Goal: Task Accomplishment & Management: Complete application form

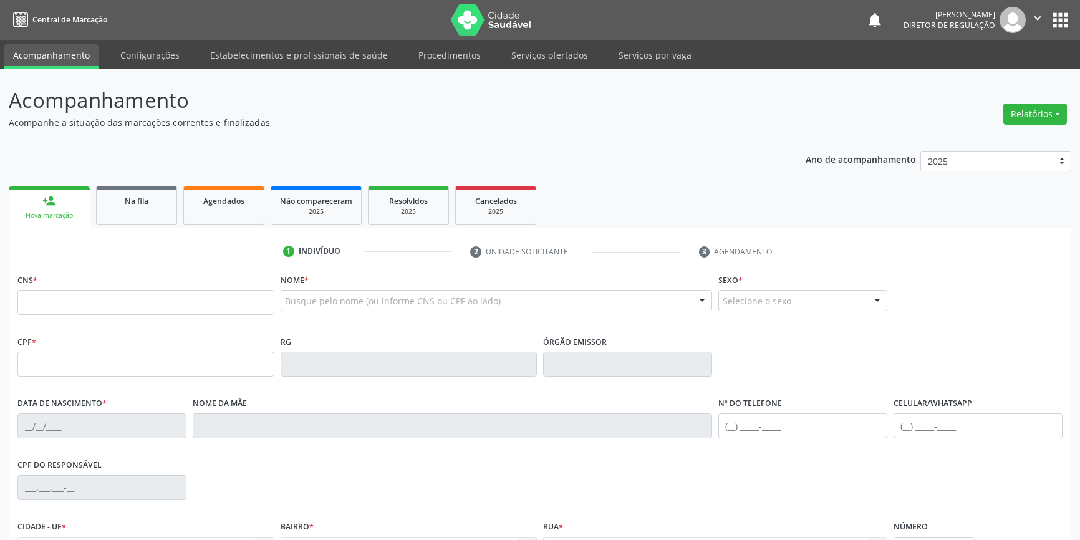
click at [551, 60] on link "Serviços ofertados" at bounding box center [550, 55] width 94 height 22
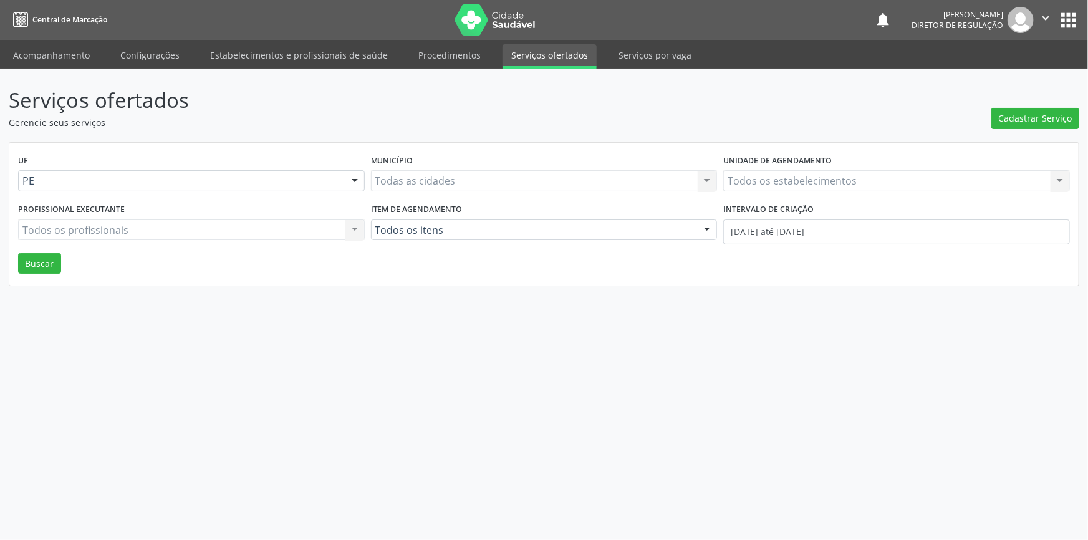
click at [1080, 119] on div "Serviços ofertados Gerencie seus serviços Cadastrar Serviço UF PE Todas as UFs …" at bounding box center [544, 304] width 1088 height 471
click at [1064, 120] on span "Cadastrar Serviço" at bounding box center [1036, 118] width 74 height 13
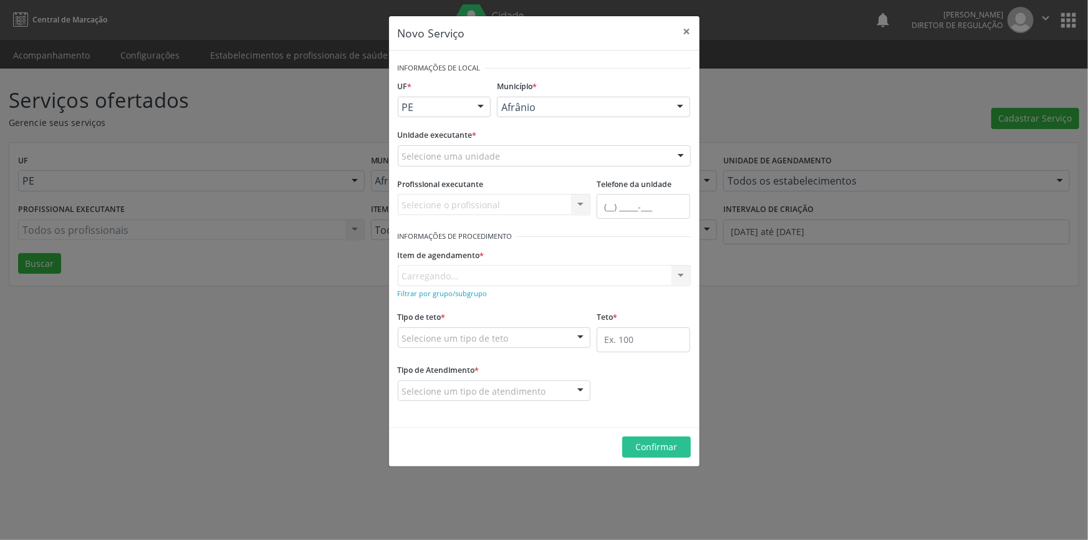
click at [557, 157] on div "Selecione uma unidade" at bounding box center [544, 155] width 293 height 21
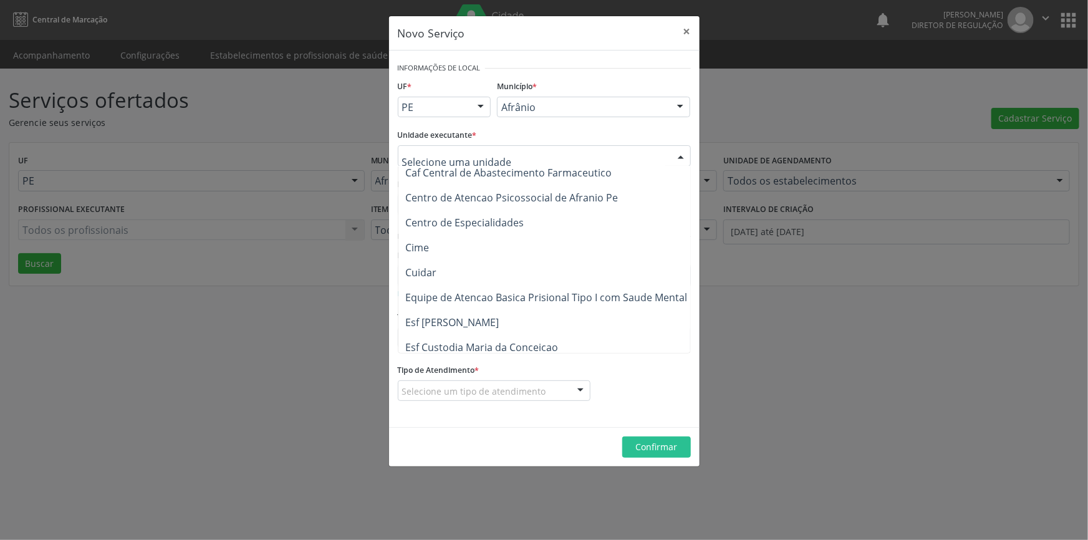
scroll to position [226, 0]
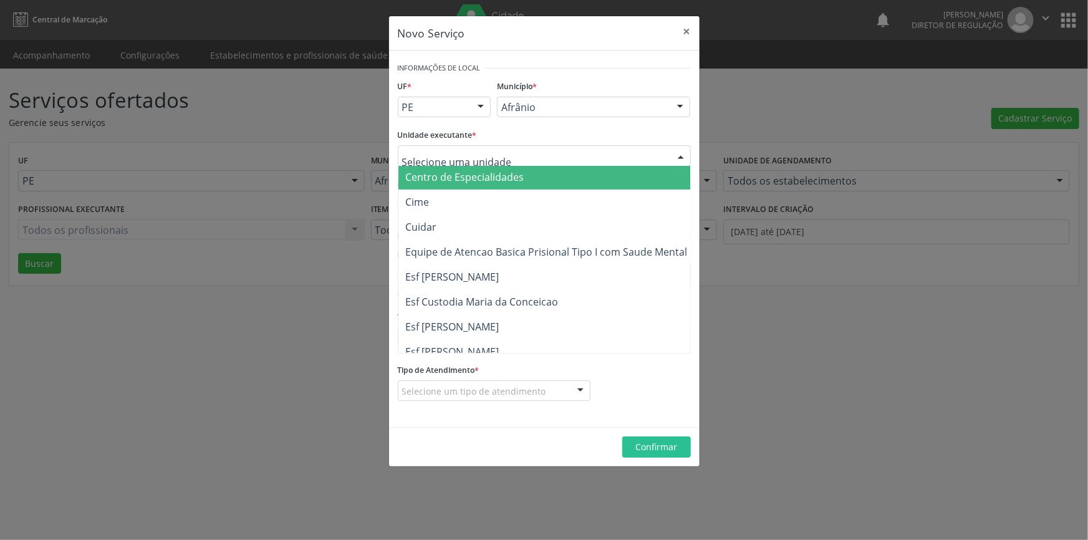
click at [554, 99] on div "Afrânio" at bounding box center [593, 107] width 193 height 21
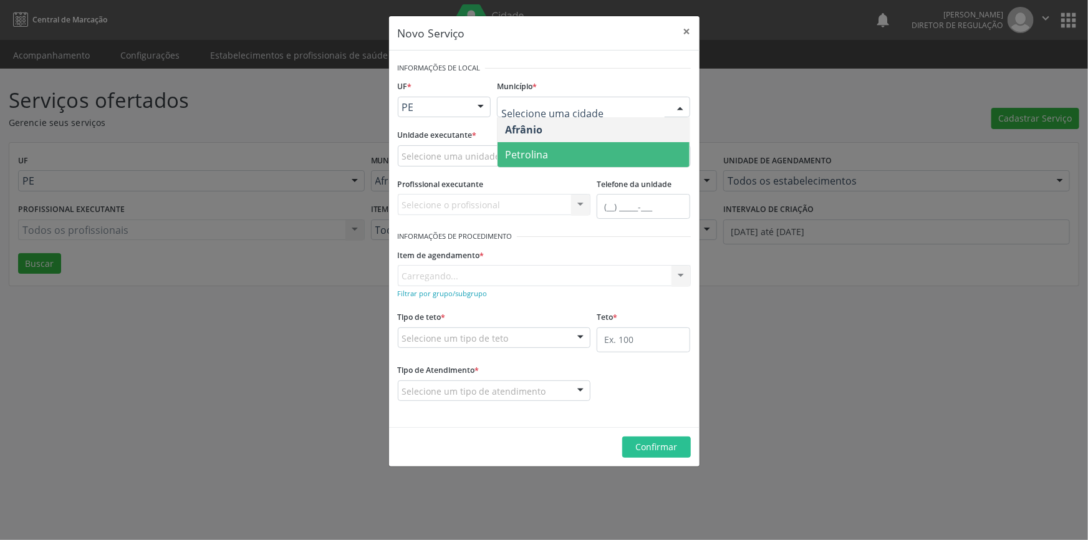
click at [550, 148] on span "Petrolina" at bounding box center [594, 154] width 192 height 25
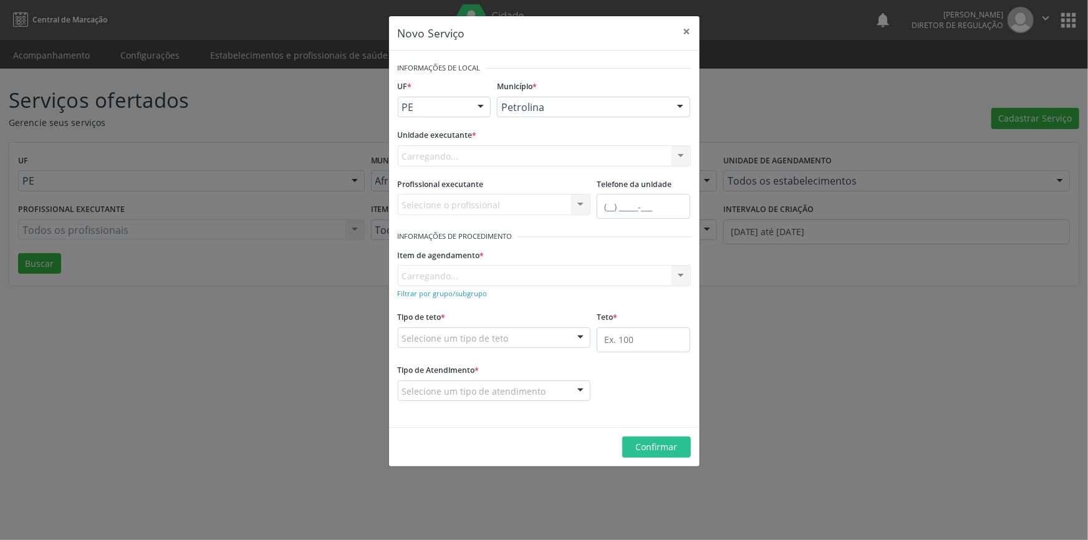
click at [464, 155] on div "Carregando... Academia da Saude de Afranio Academia da Saude do Bairro [PERSON_…" at bounding box center [544, 155] width 293 height 21
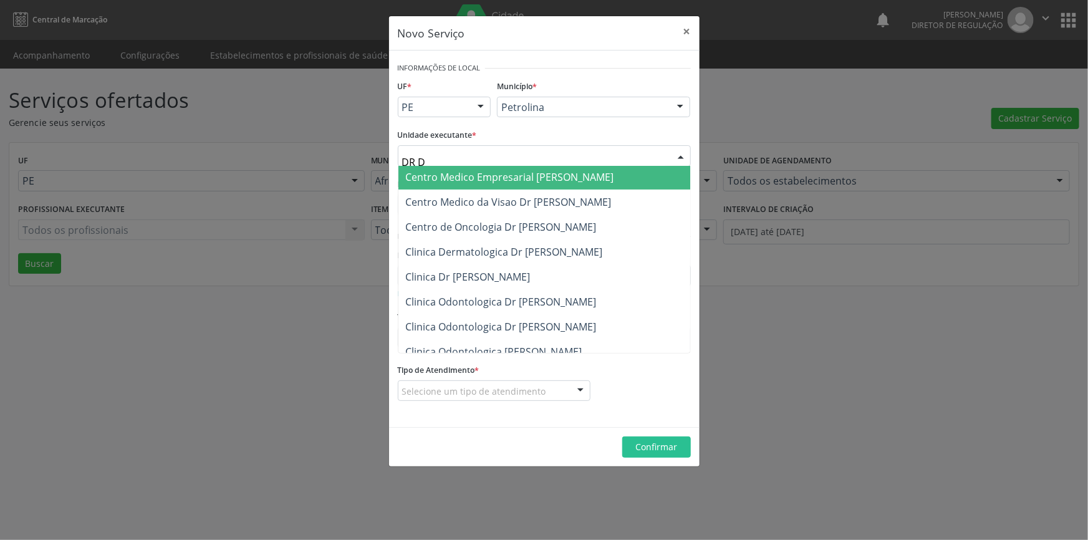
scroll to position [0, 0]
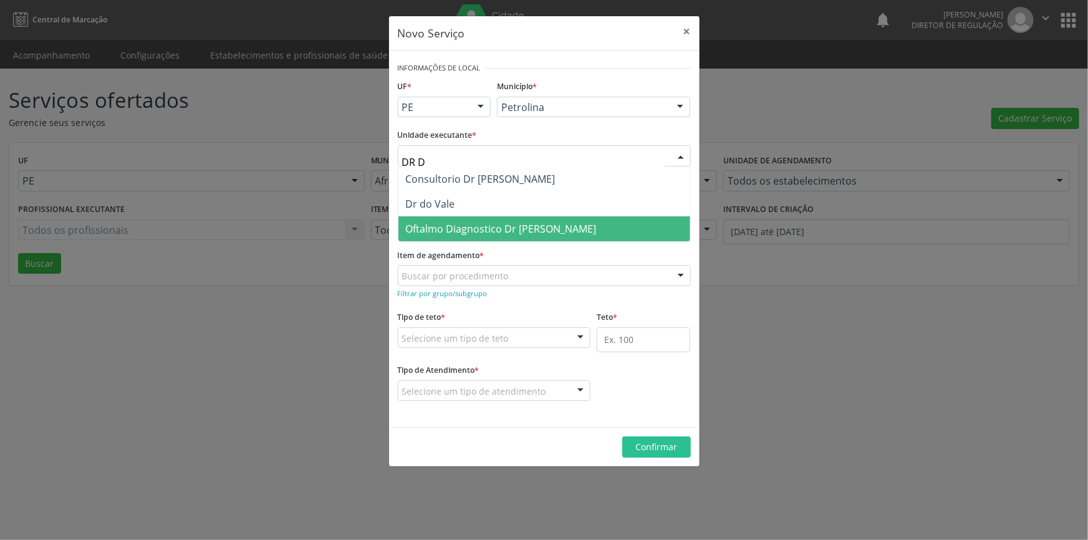
type input "DR [PERSON_NAME]"
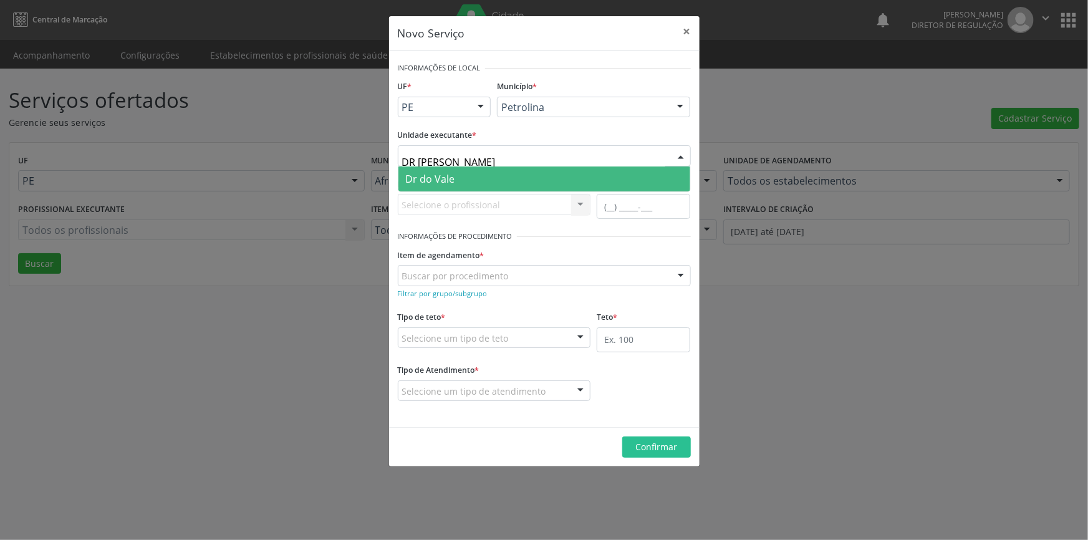
click at [419, 179] on span "Dr do Vale" at bounding box center [430, 179] width 49 height 14
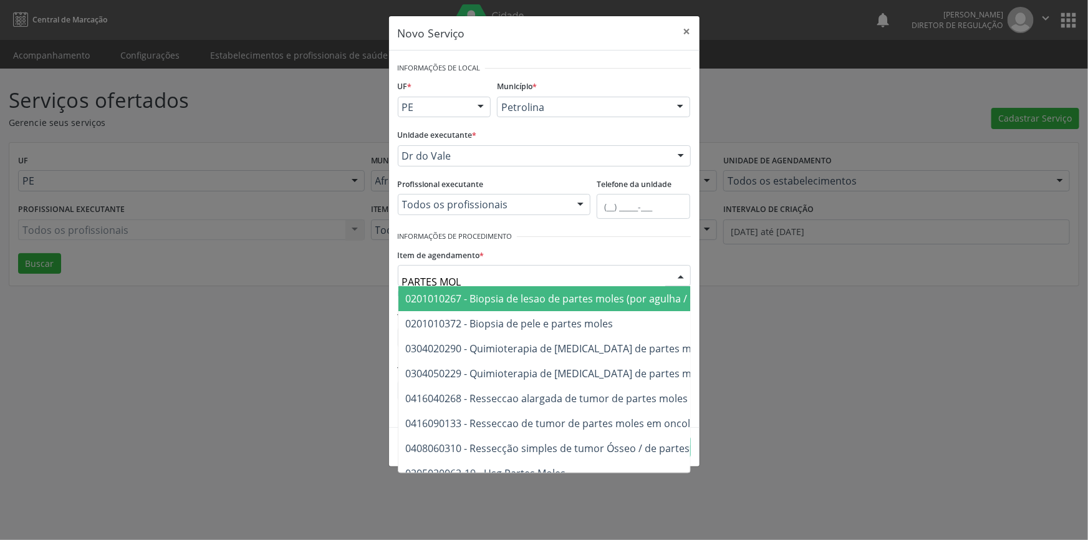
type input "PARTES MOLE"
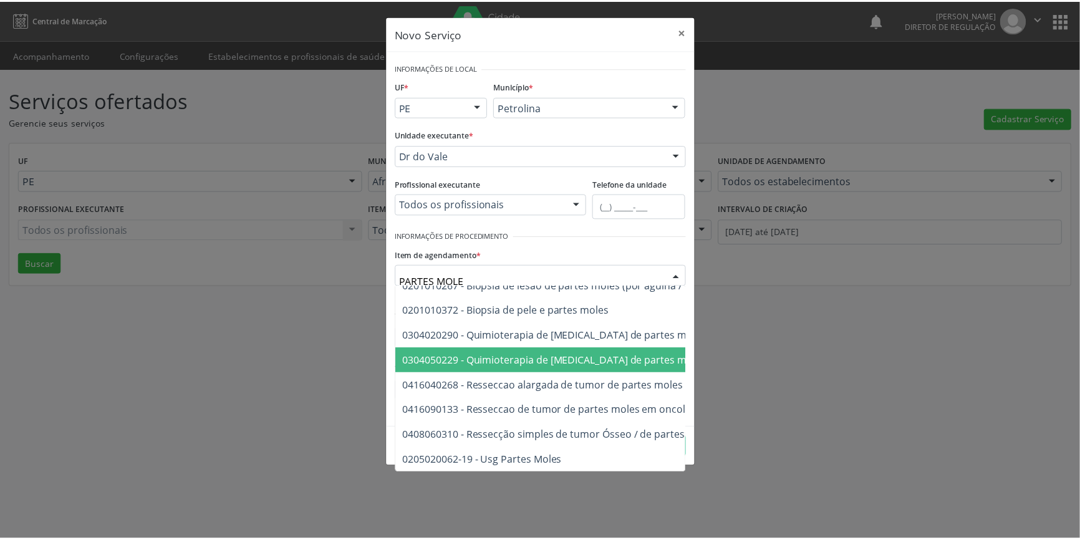
scroll to position [21, 0]
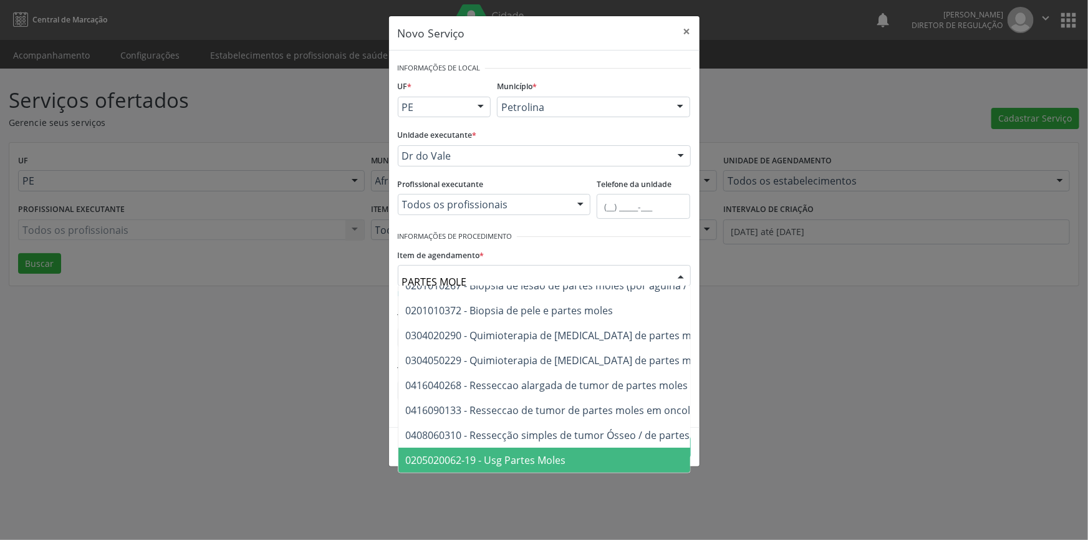
click at [544, 453] on span "0205020062-19 - Usg Partes Moles" at bounding box center [486, 460] width 160 height 14
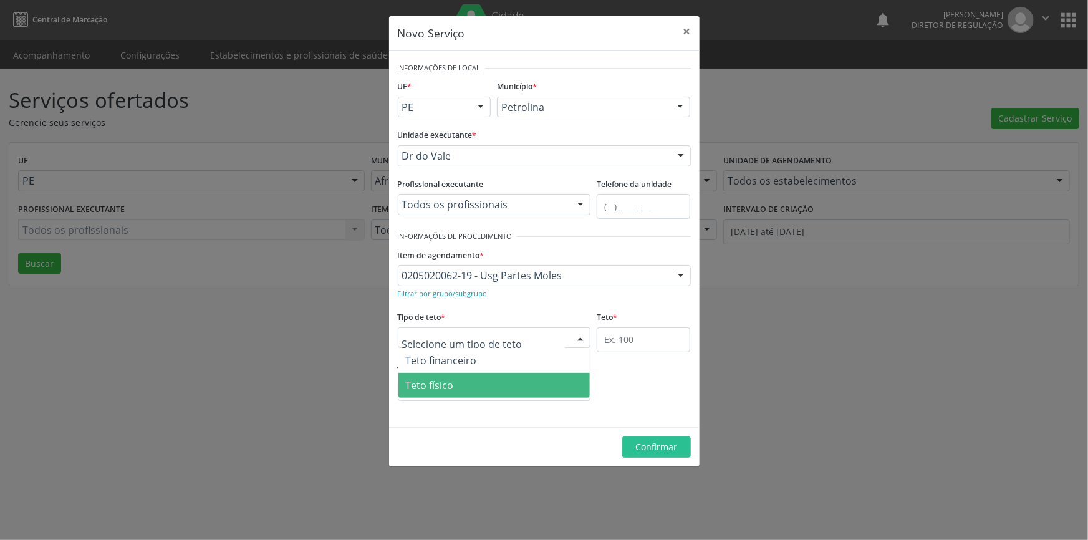
click at [468, 395] on span "Teto físico" at bounding box center [495, 385] width 192 height 25
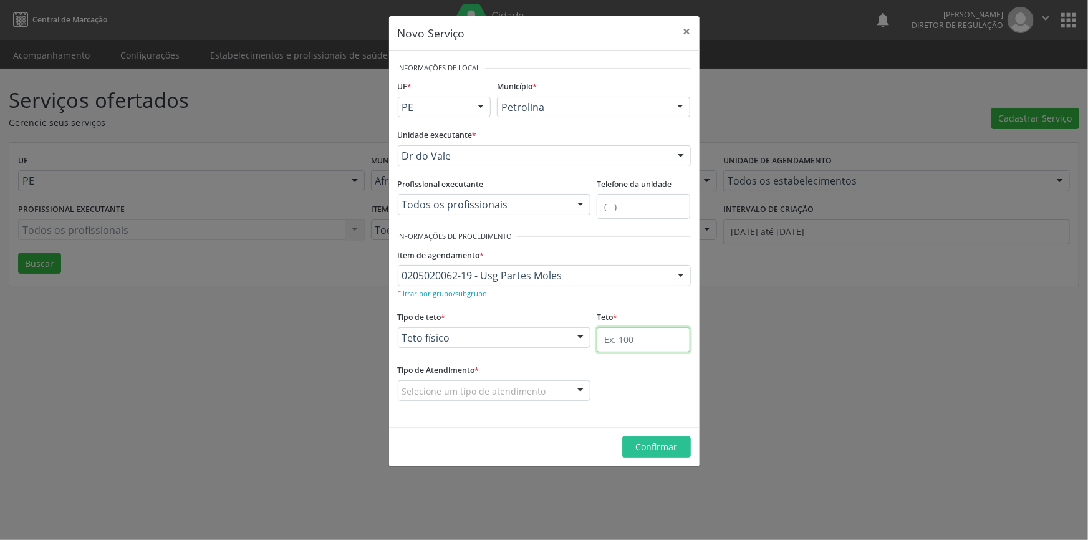
click at [626, 347] on input "text" at bounding box center [644, 339] width 94 height 25
type input "1"
click at [551, 383] on div "Selecione um tipo de atendimento" at bounding box center [494, 390] width 193 height 21
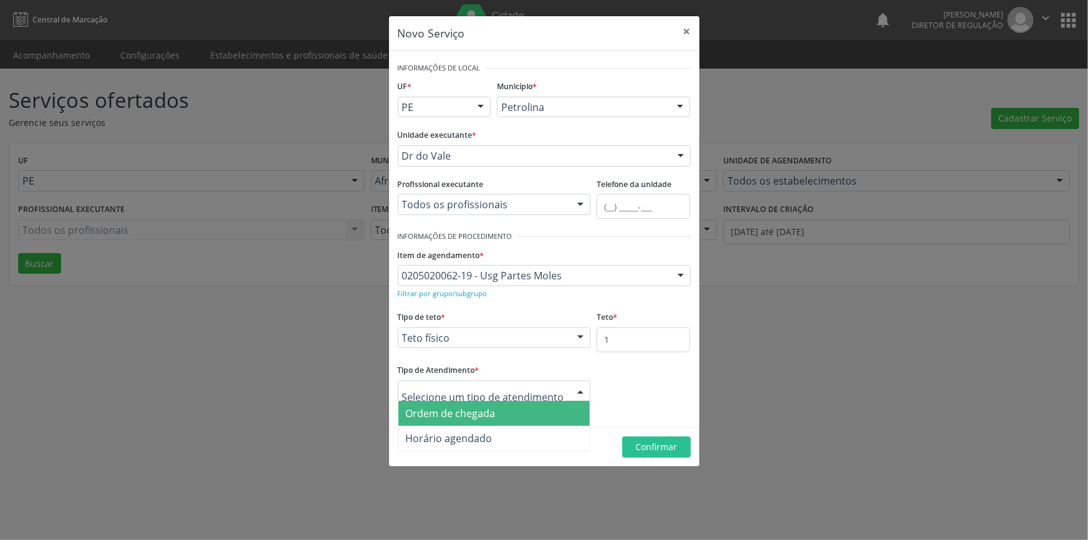
click at [497, 412] on span "Ordem de chegada" at bounding box center [495, 413] width 192 height 25
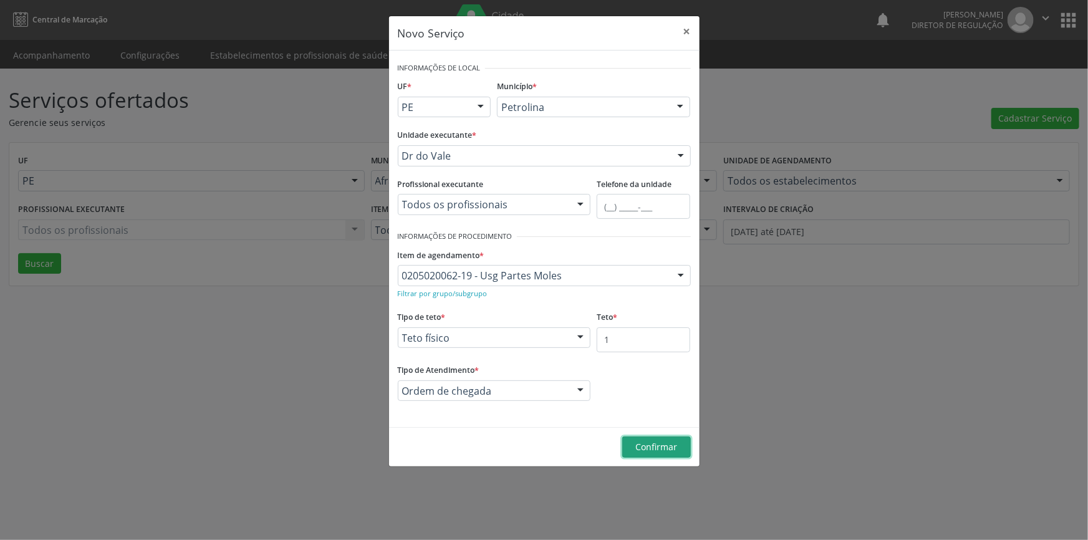
click at [672, 447] on span "Confirmar" at bounding box center [656, 447] width 42 height 12
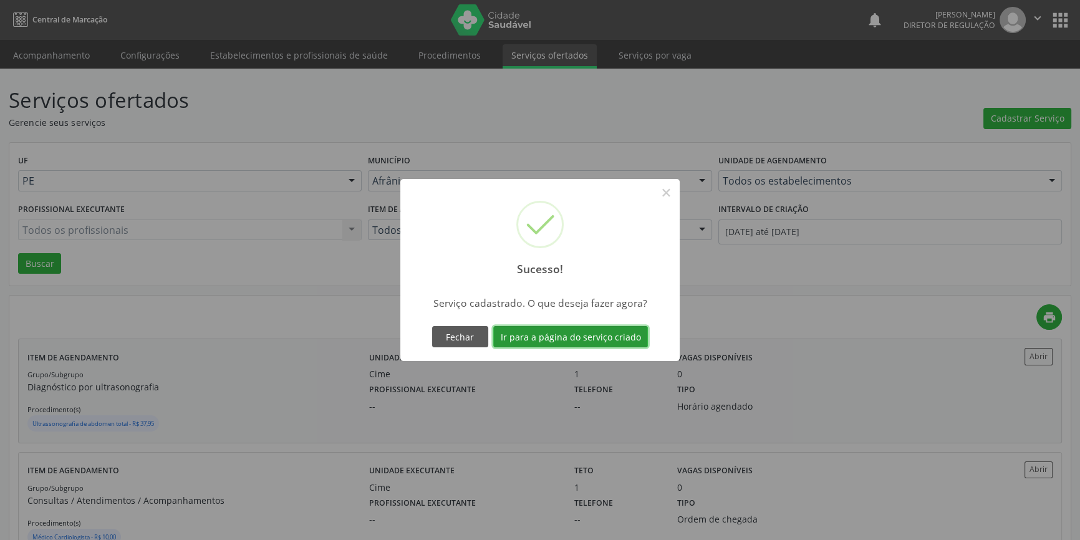
click at [591, 339] on button "Ir para a página do serviço criado" at bounding box center [570, 336] width 155 height 21
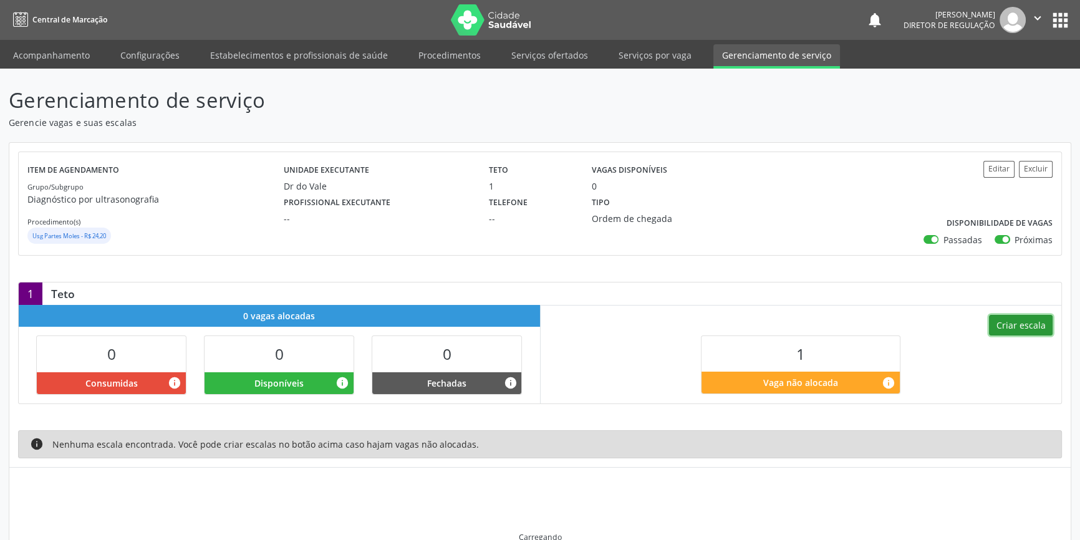
click at [1023, 323] on button "Criar escala" at bounding box center [1021, 325] width 64 height 21
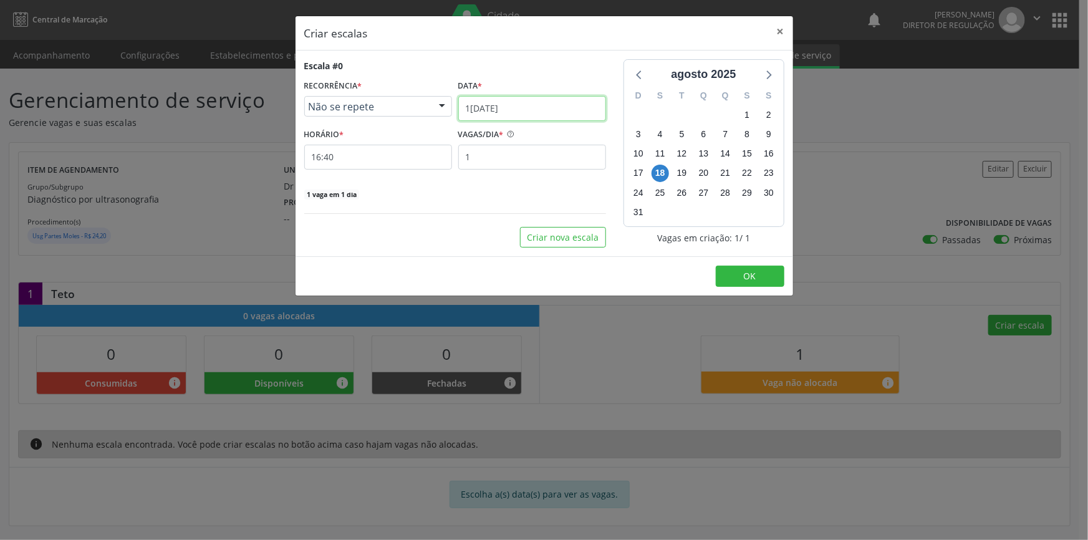
click at [524, 112] on input "1[DATE]" at bounding box center [532, 108] width 148 height 25
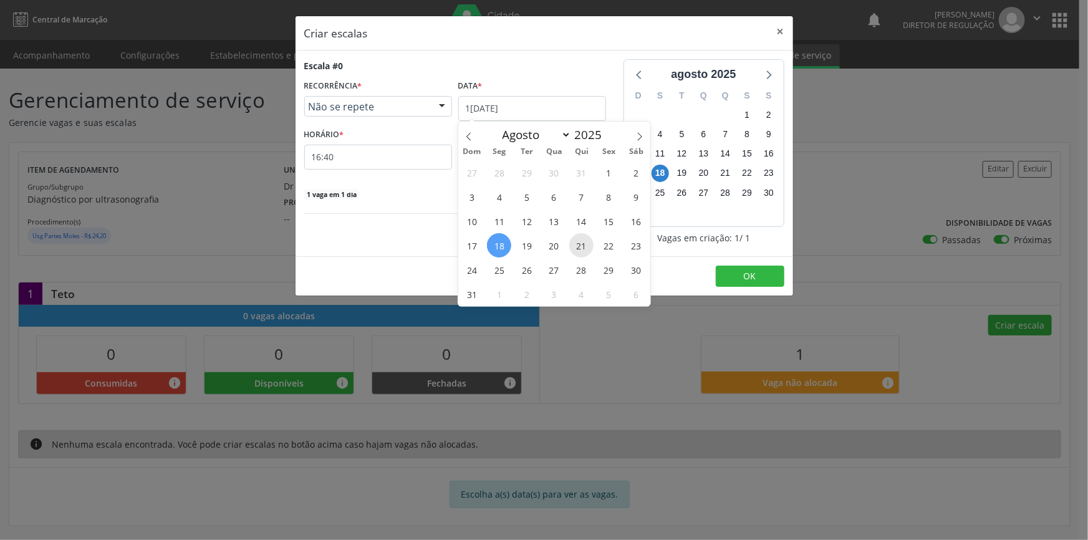
click at [574, 243] on span "21" at bounding box center [581, 245] width 24 height 24
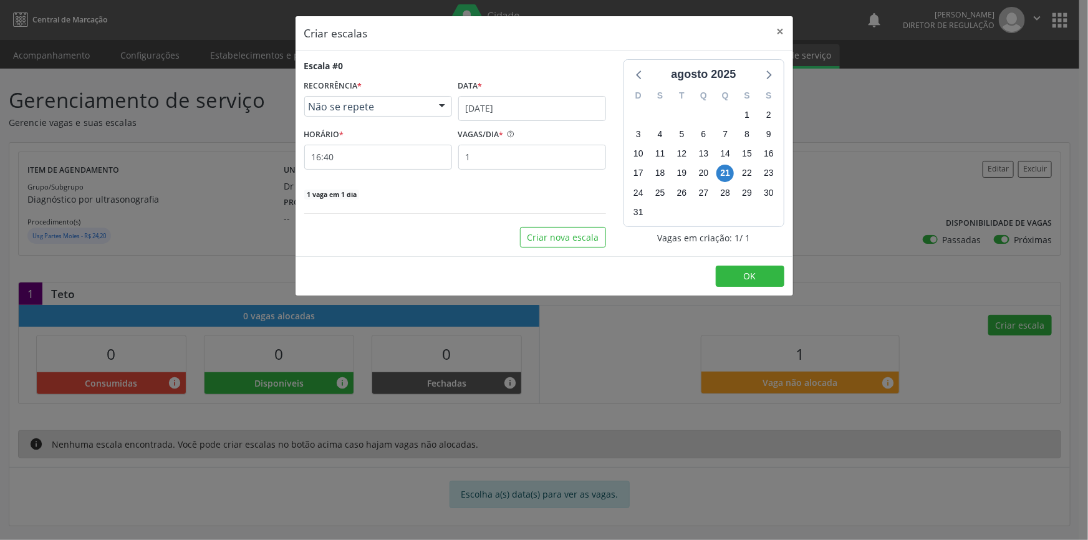
click at [374, 137] on div "HORÁRIO * 16:40" at bounding box center [378, 147] width 148 height 44
click at [369, 148] on input "16:40" at bounding box center [378, 157] width 148 height 25
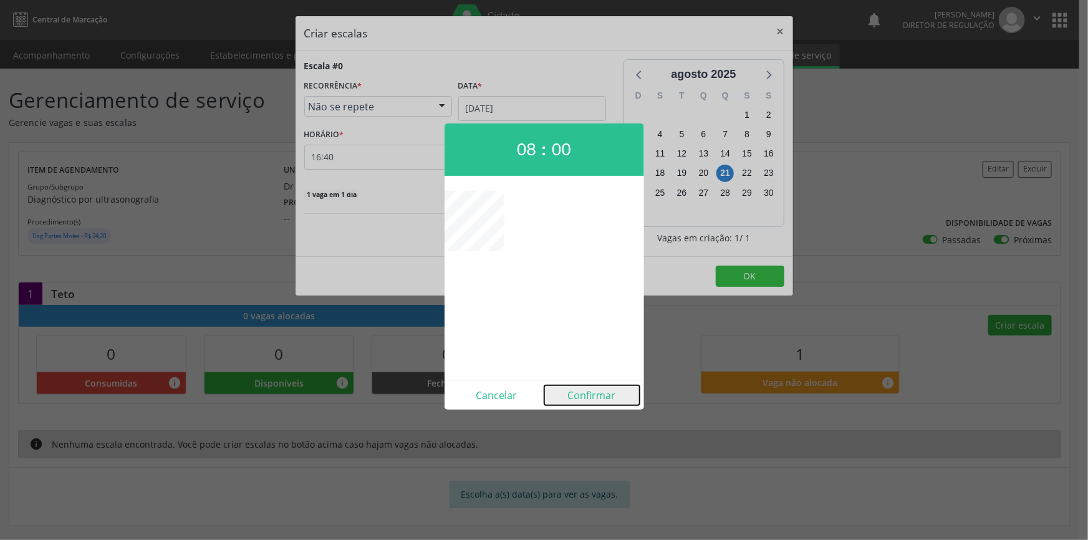
click at [590, 397] on button "Confirmar" at bounding box center [591, 395] width 95 height 20
type input "08:00"
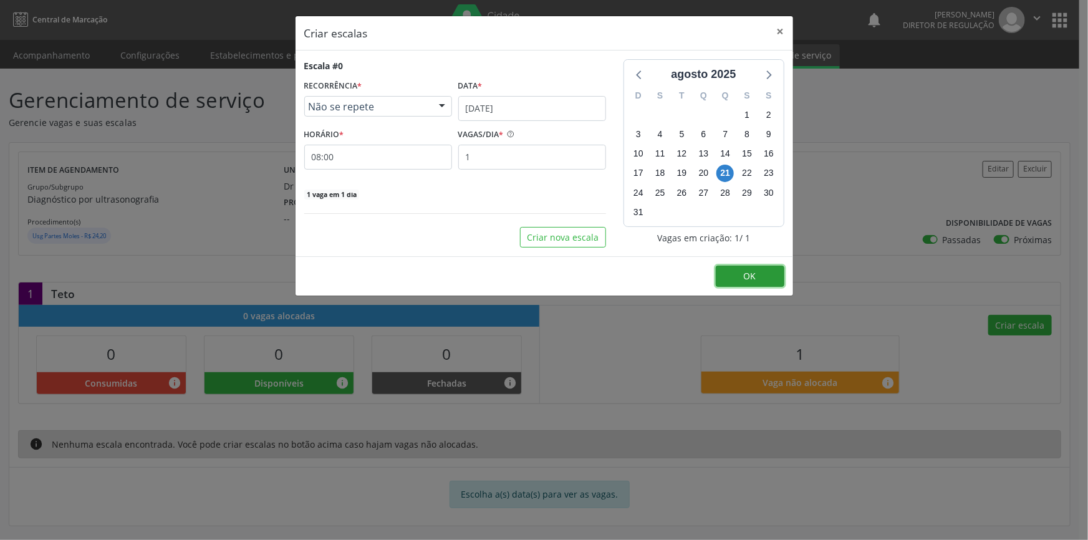
click at [758, 269] on button "OK" at bounding box center [750, 276] width 69 height 21
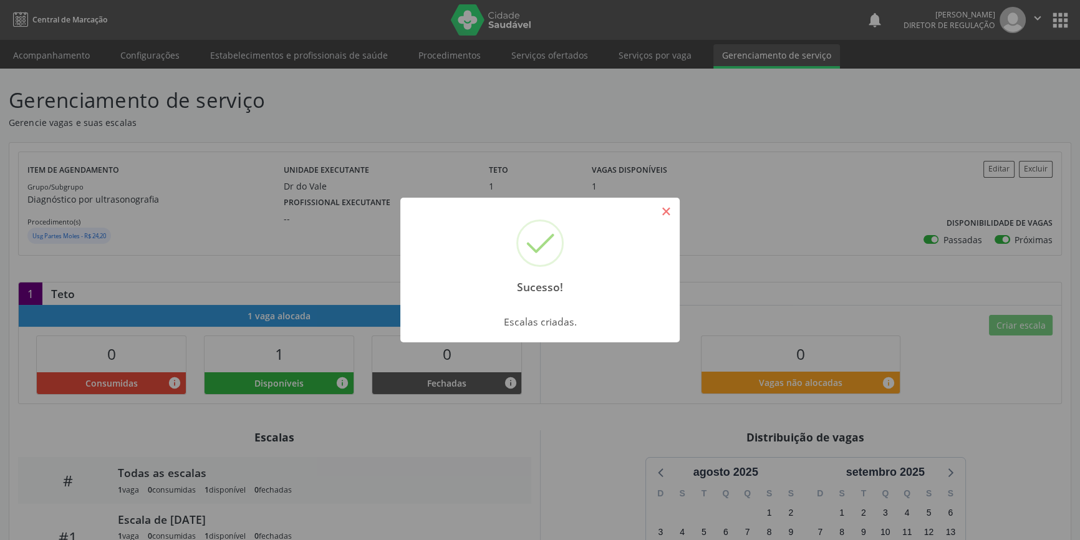
click at [661, 210] on button "×" at bounding box center [665, 211] width 21 height 21
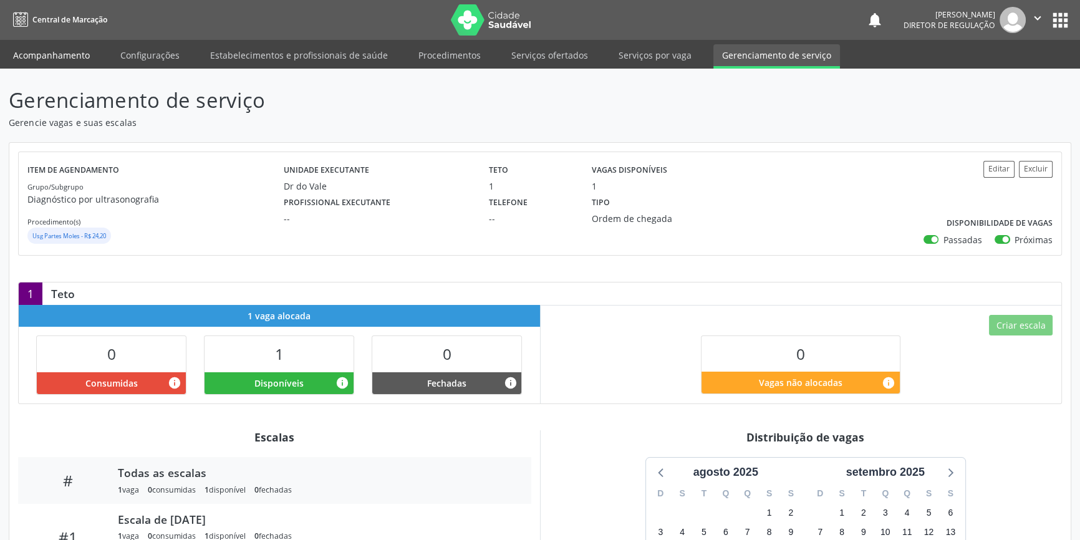
click at [70, 62] on link "Acompanhamento" at bounding box center [51, 55] width 94 height 22
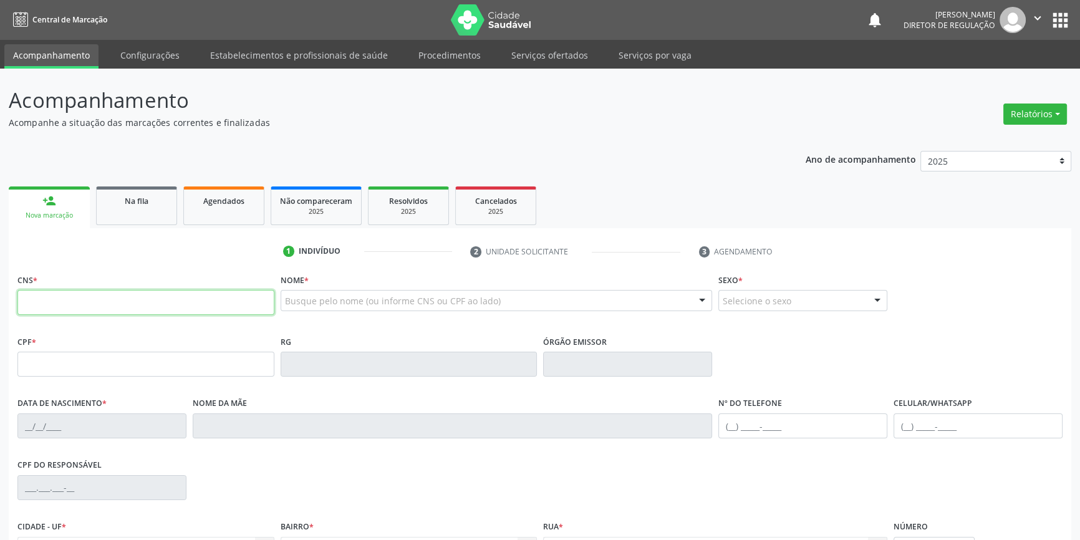
click at [117, 309] on input "text" at bounding box center [145, 302] width 257 height 25
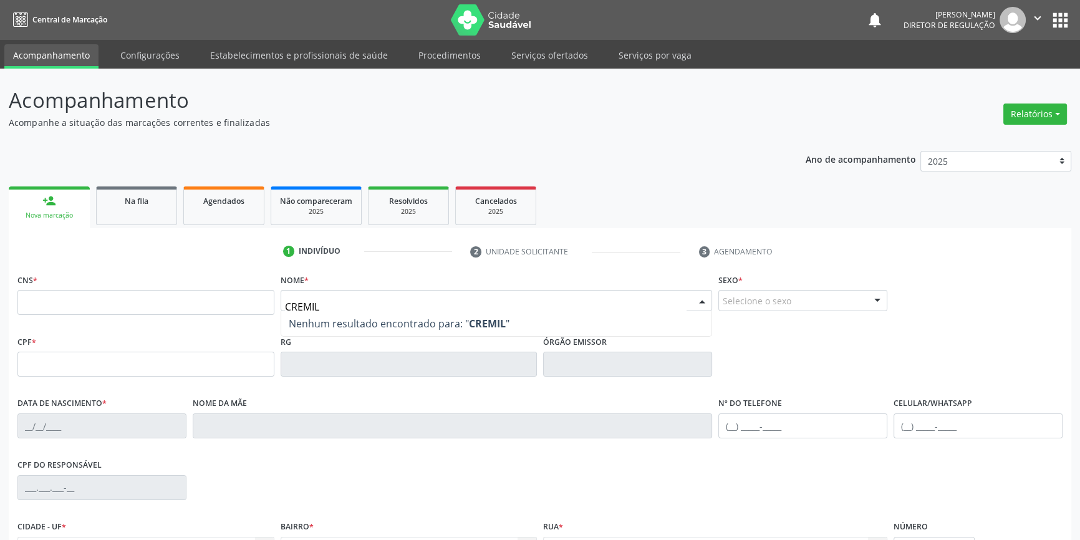
type input "CREMI"
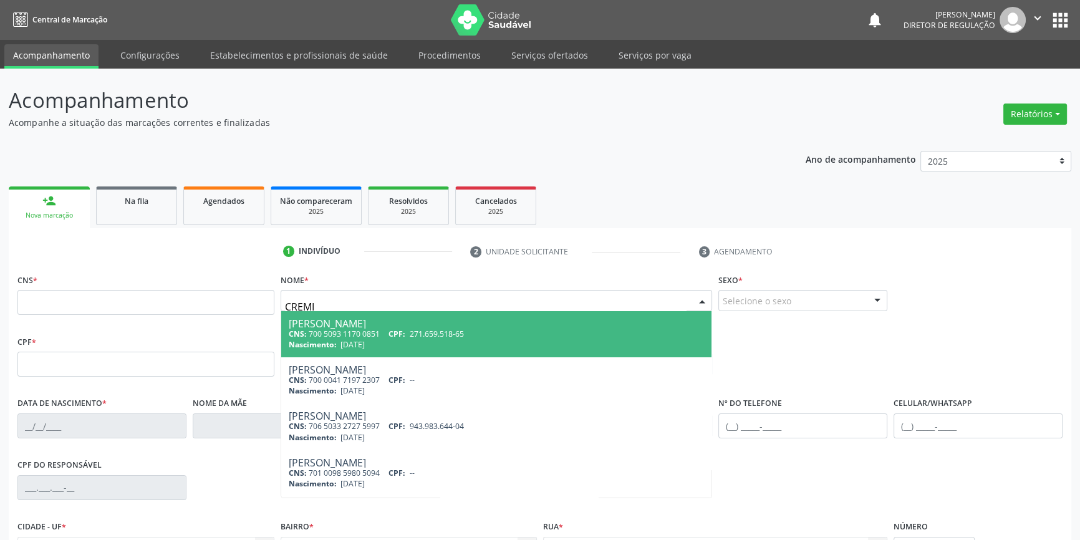
type input "700 5093 1170 0851"
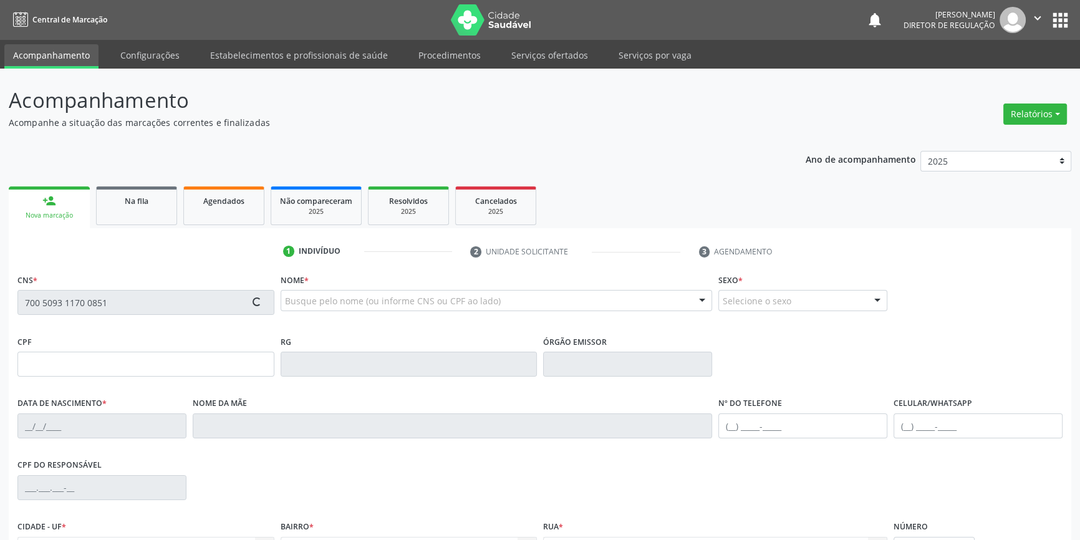
scroll to position [135, 0]
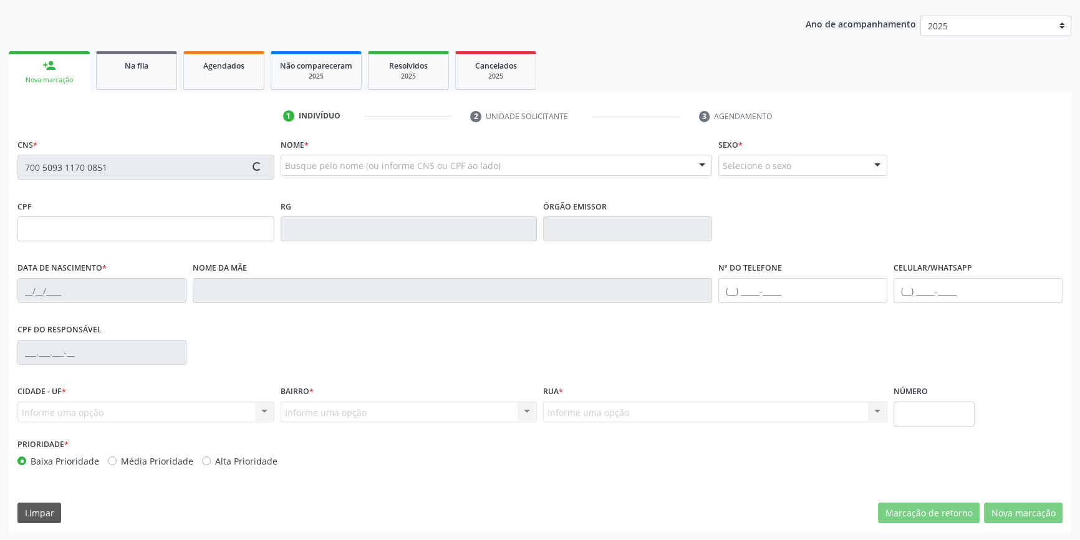
type input "271.659.518-65"
type input "[DATE]"
type input "[PERSON_NAME] Sales"
type input "[PHONE_NUMBER]"
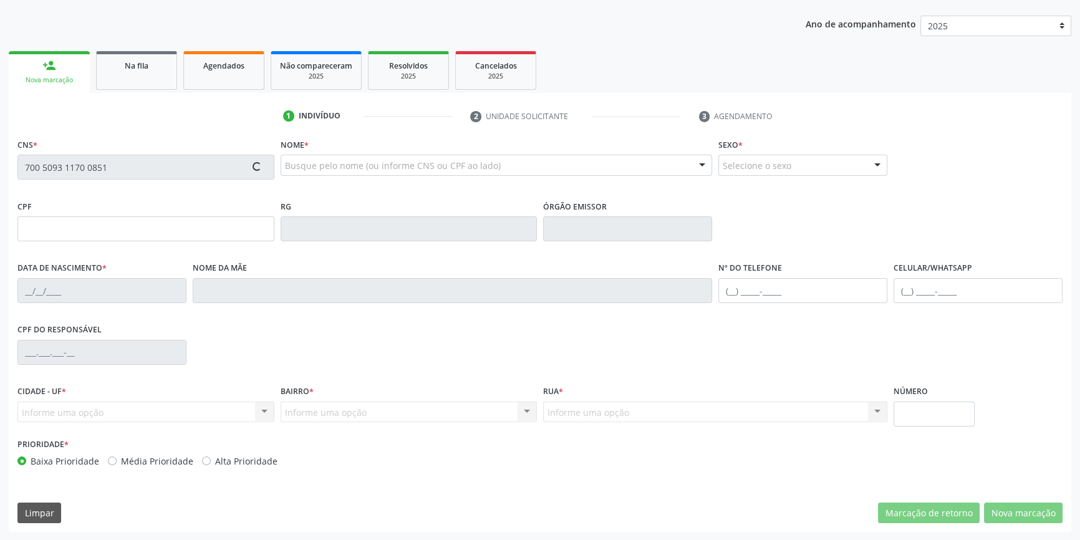
type input "S/N"
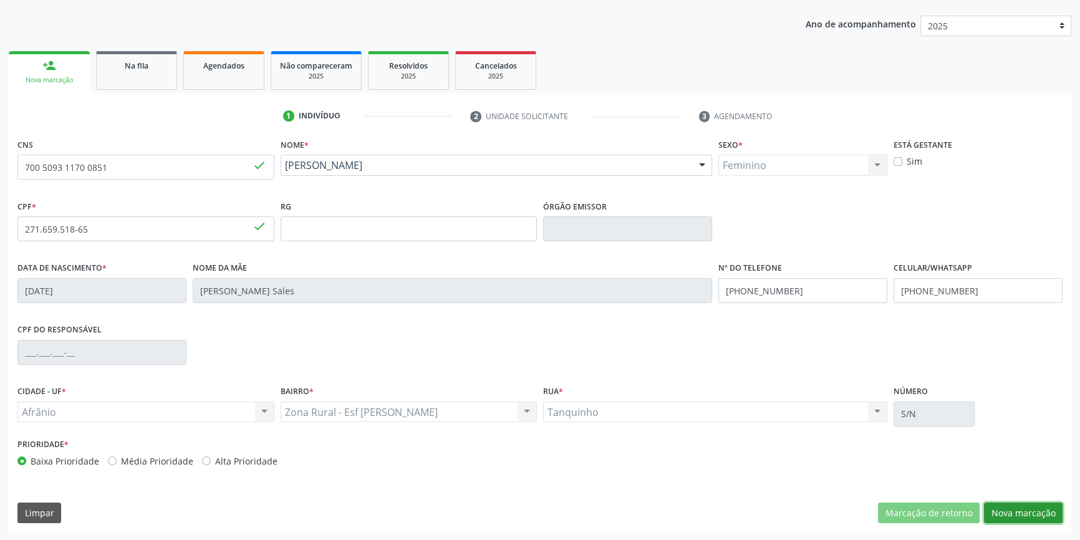
click at [1035, 508] on button "Nova marcação" at bounding box center [1023, 513] width 79 height 21
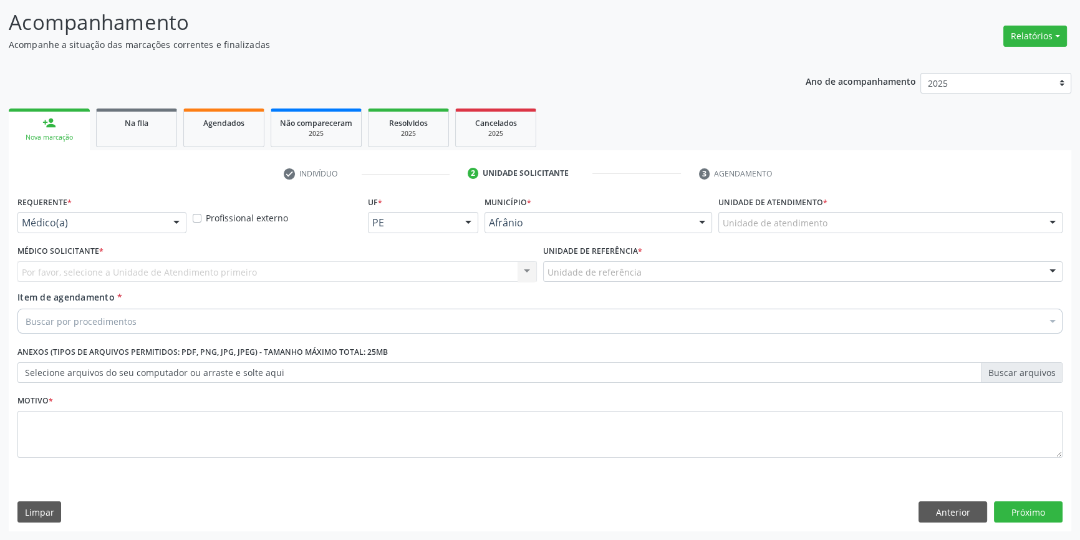
scroll to position [77, 0]
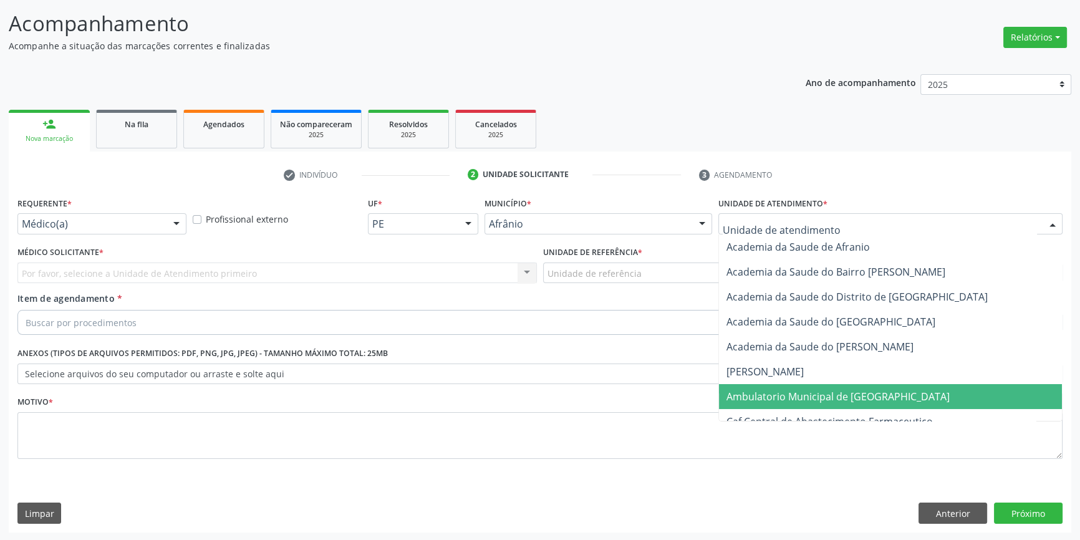
click at [780, 393] on span "Ambulatorio Municipal de [GEOGRAPHIC_DATA]" at bounding box center [838, 397] width 223 height 14
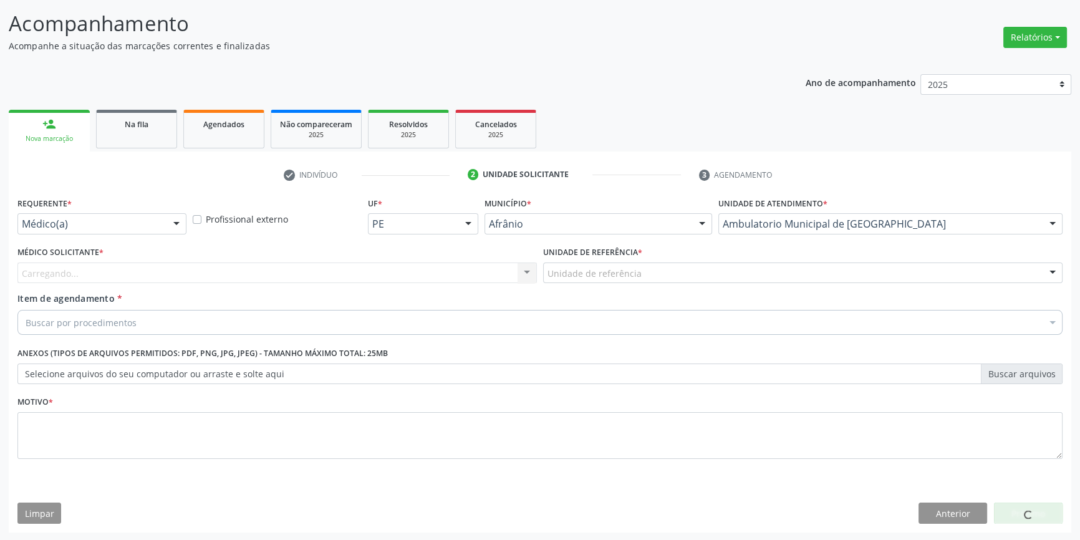
click at [639, 283] on div "Unidade de referência * Unidade de referência ESF de Extrema ESF de Barra das M…" at bounding box center [803, 267] width 526 height 49
click at [635, 280] on div "Unidade de referência" at bounding box center [802, 273] width 519 height 21
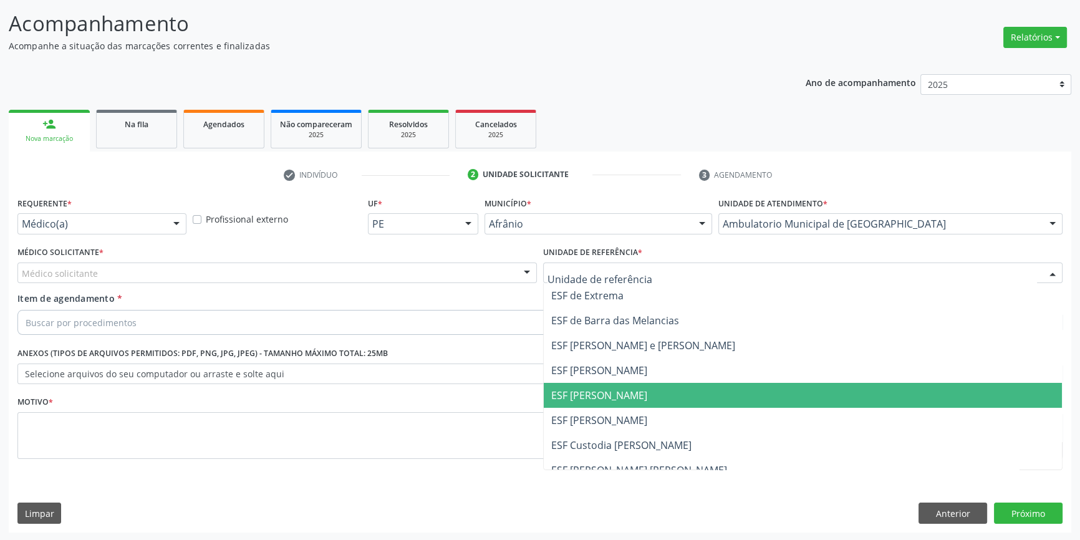
click at [601, 394] on span "ESF [PERSON_NAME]" at bounding box center [599, 396] width 96 height 14
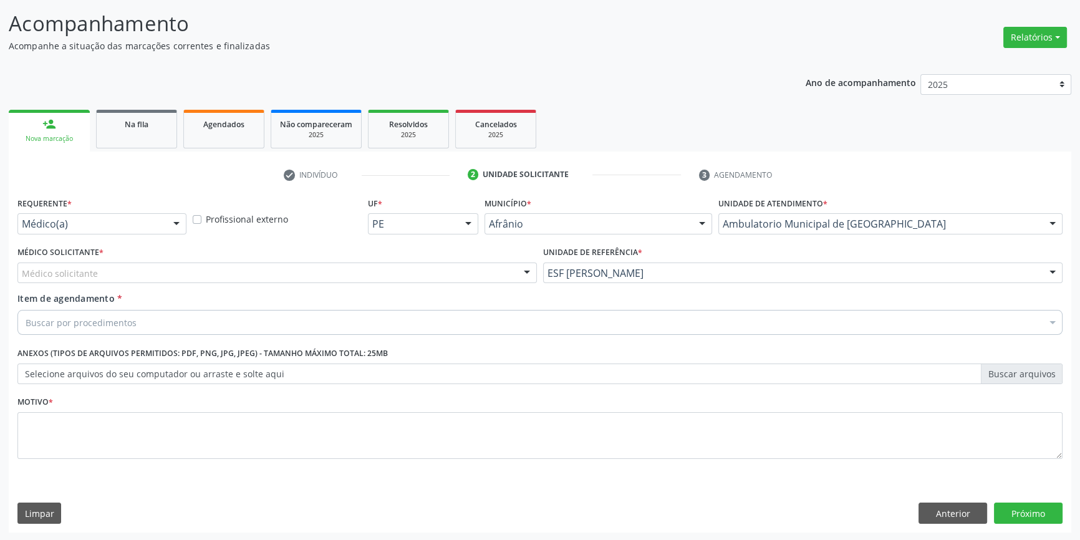
click at [158, 264] on div "Médico solicitante" at bounding box center [276, 273] width 519 height 21
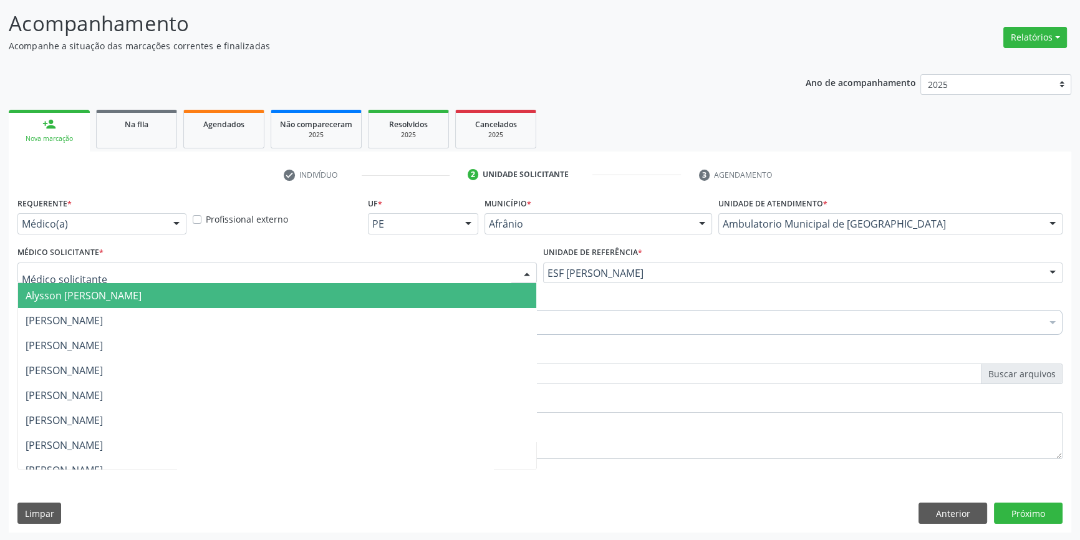
drag, startPoint x: 100, startPoint y: 283, endPoint x: 92, endPoint y: 291, distance: 10.6
click at [99, 284] on span "Alysson [PERSON_NAME]" at bounding box center [277, 295] width 518 height 25
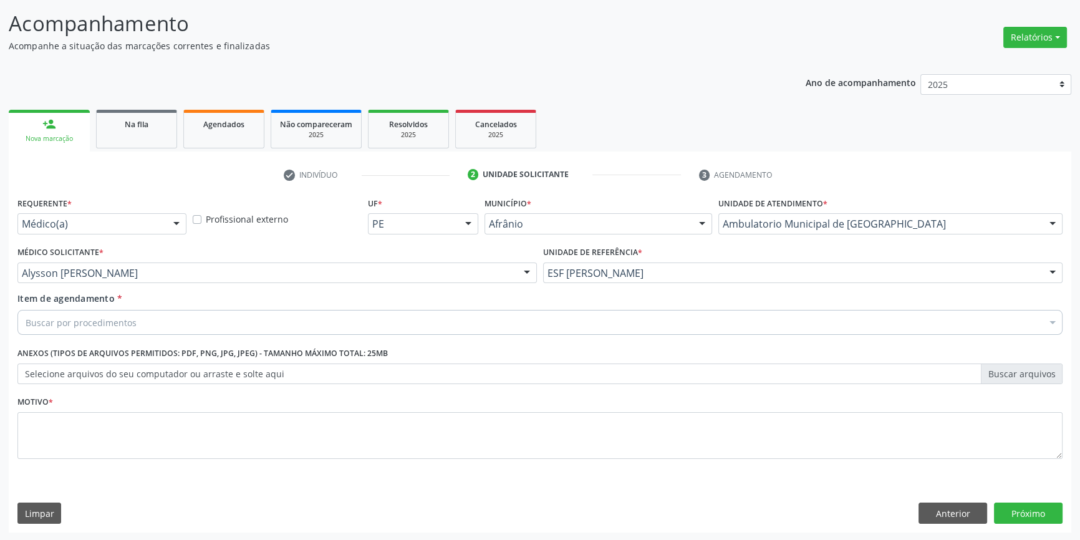
click at [87, 312] on div "Buscar por procedimentos" at bounding box center [539, 322] width 1045 height 25
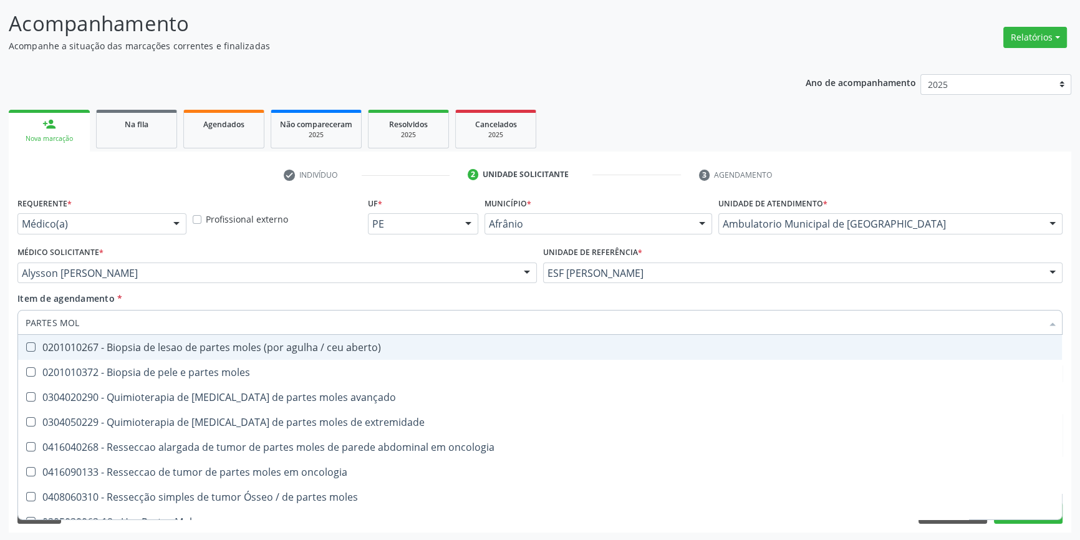
type input "PARTES MOLE"
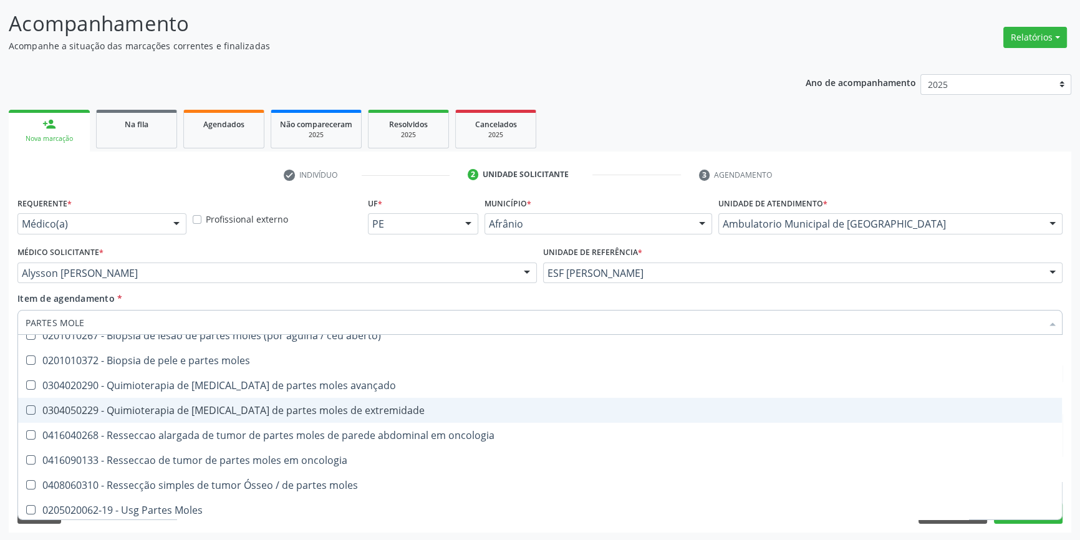
scroll to position [14, 0]
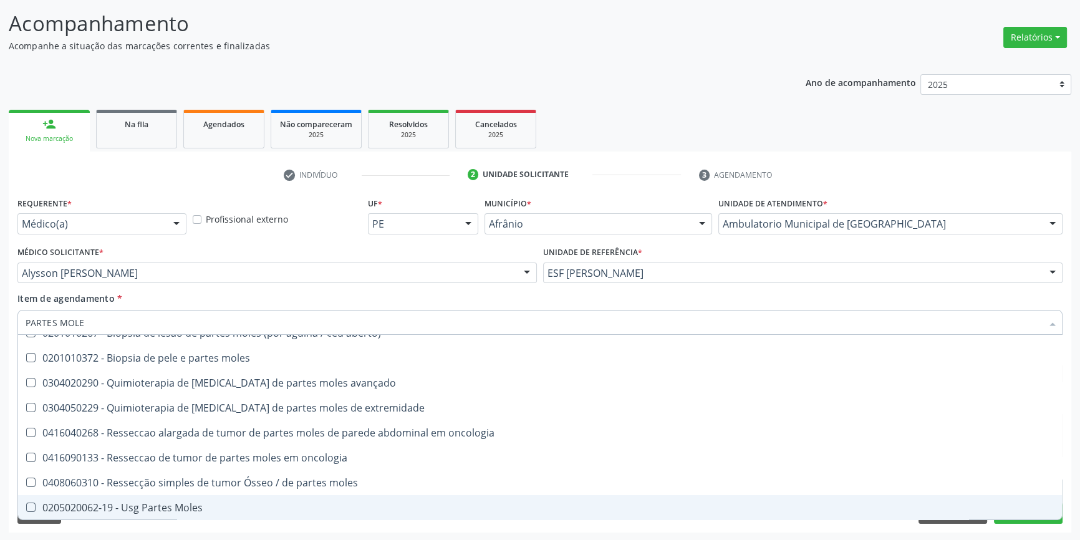
click at [225, 513] on span "0205020062-19 - Usg Partes Moles" at bounding box center [540, 507] width 1044 height 25
checkbox Moles "true"
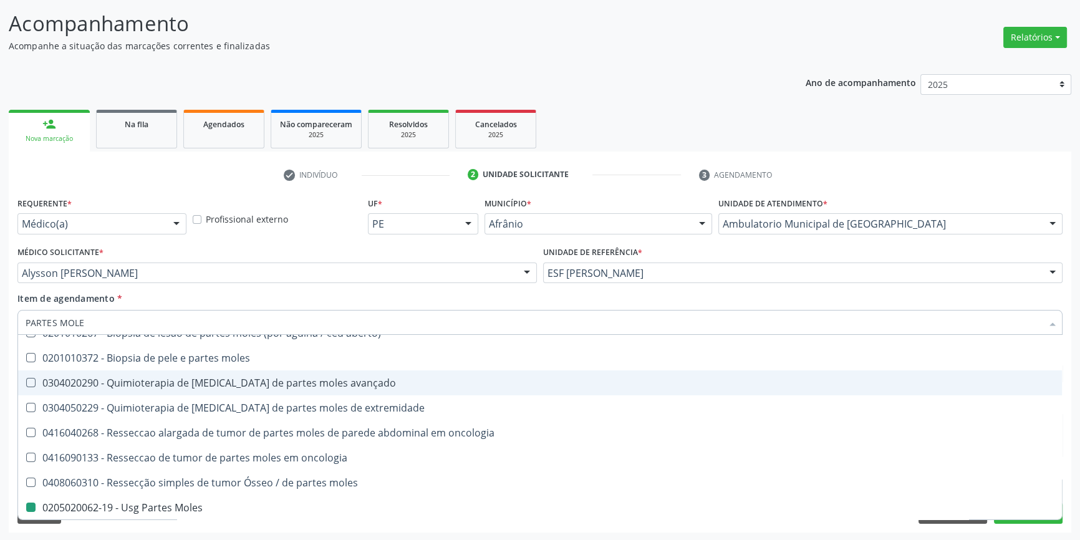
click at [6, 387] on div "Acompanhamento Acompanhe a situação das marcações correntes e finalizadas Relat…" at bounding box center [540, 266] width 1080 height 549
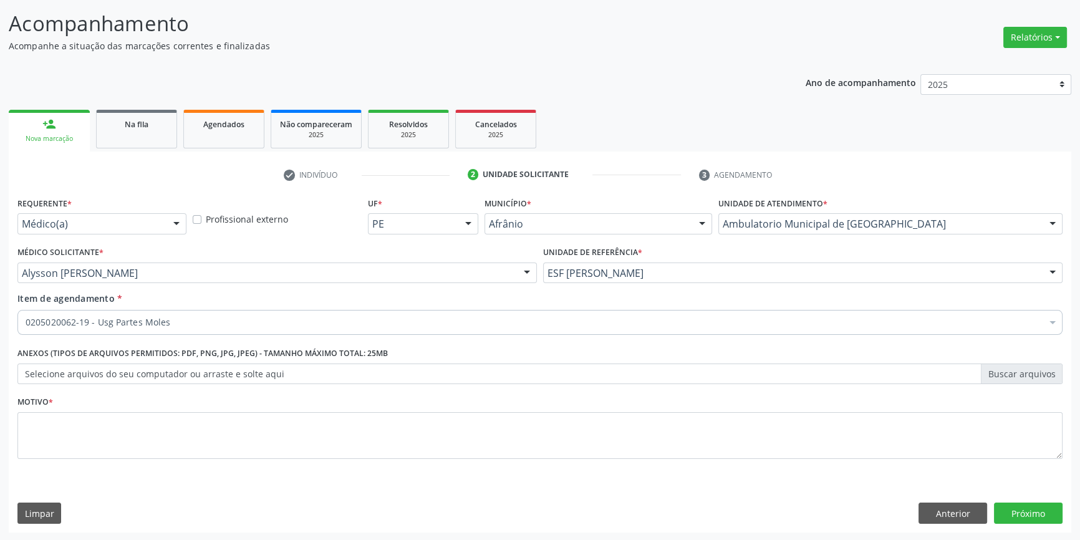
scroll to position [0, 0]
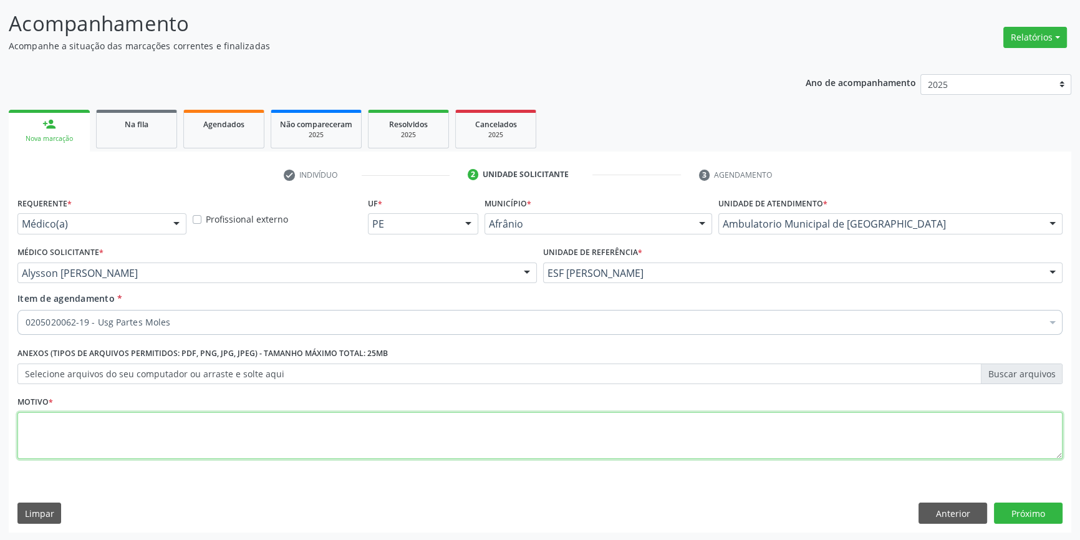
click at [104, 442] on textarea at bounding box center [539, 435] width 1045 height 47
click at [335, 443] on textarea at bounding box center [539, 435] width 1045 height 47
type textarea "'"
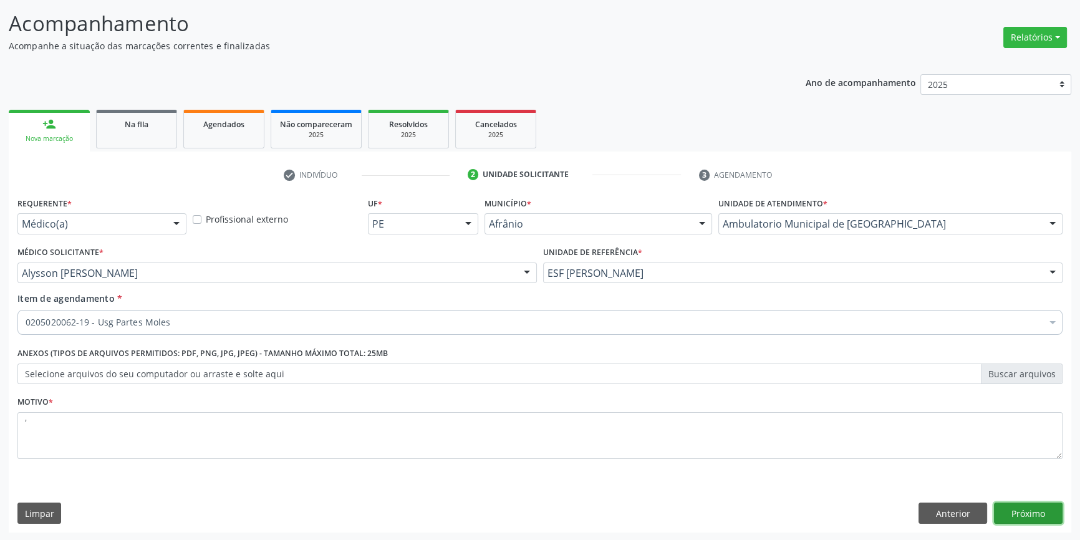
click at [1030, 510] on button "Próximo" at bounding box center [1028, 513] width 69 height 21
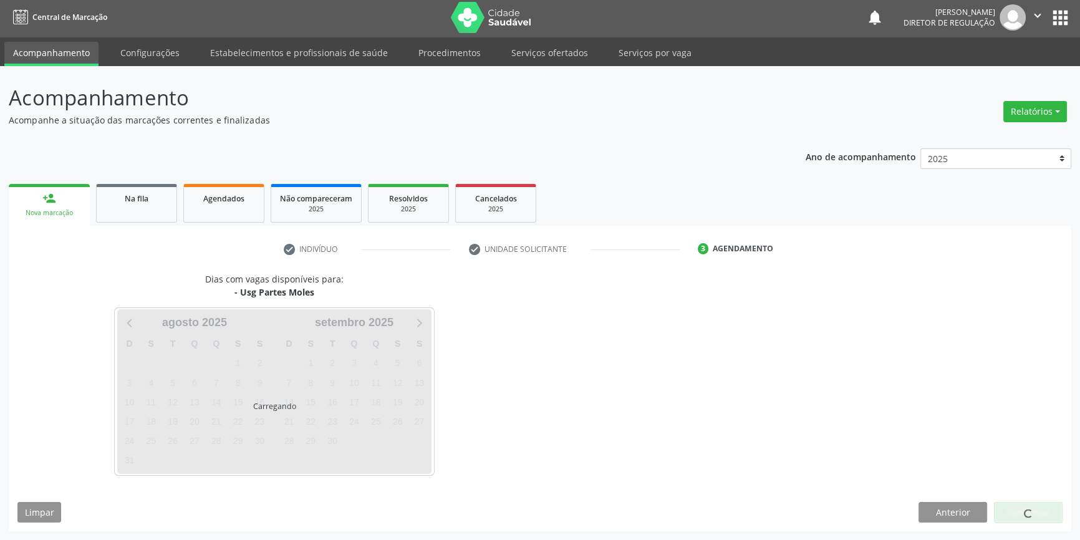
scroll to position [1, 0]
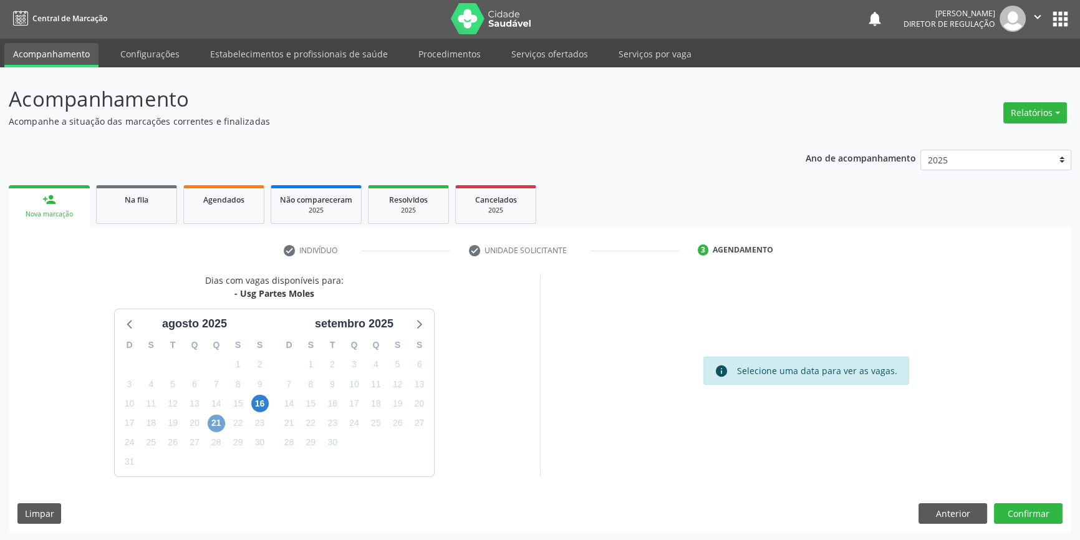
click at [218, 418] on span "21" at bounding box center [216, 423] width 17 height 17
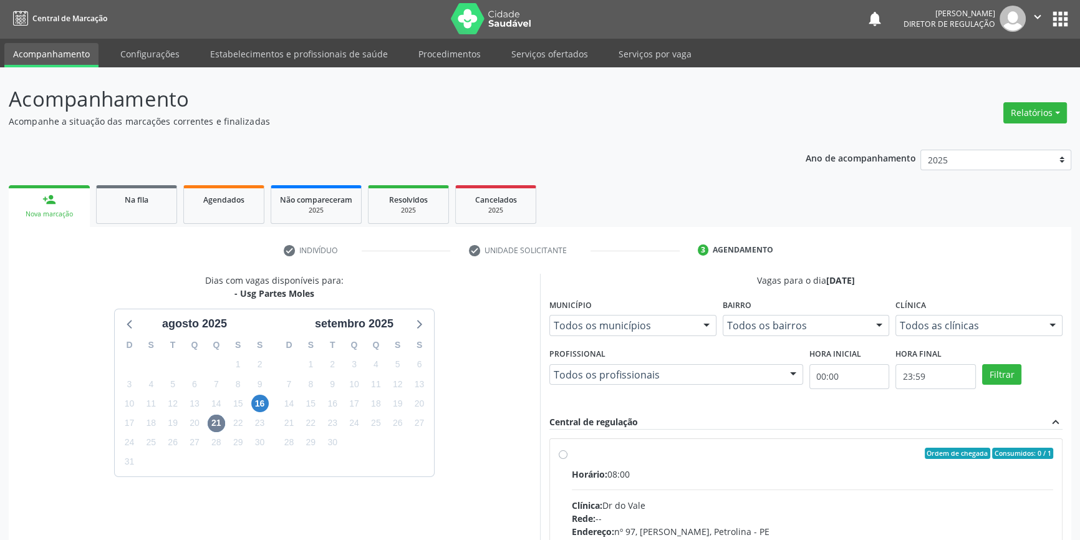
click at [578, 458] on label "Ordem de chegada Consumidos: 0 / 1 Horário: 08:00 Clínica: Dr do Vale Rede: -- …" at bounding box center [812, 543] width 481 height 191
click at [568, 458] on input "Ordem de chegada Consumidos: 0 / 1 Horário: 08:00 Clínica: Dr do Vale Rede: -- …" at bounding box center [563, 453] width 9 height 11
radio input "true"
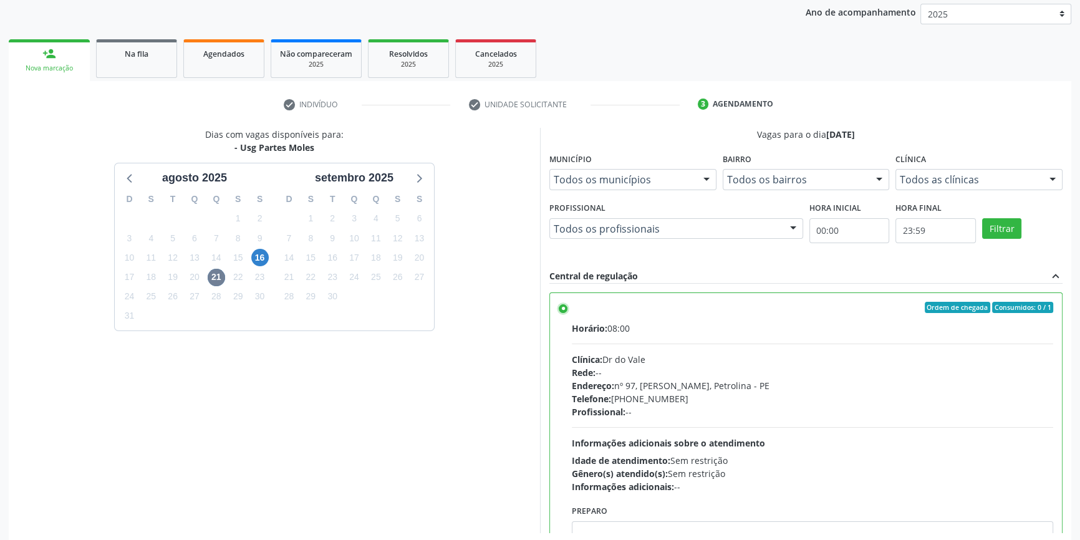
scroll to position [204, 0]
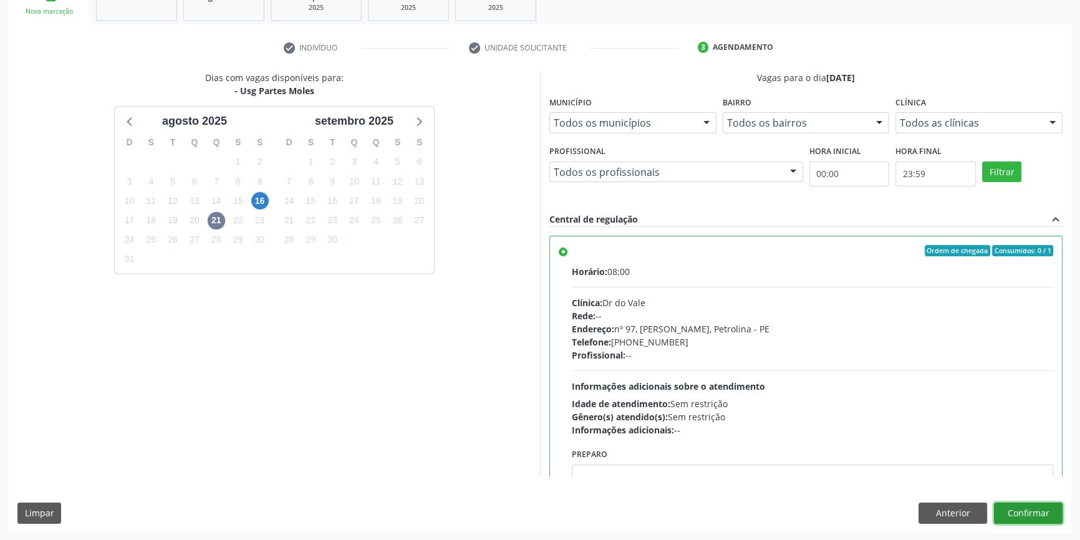
click at [1022, 508] on button "Confirmar" at bounding box center [1028, 513] width 69 height 21
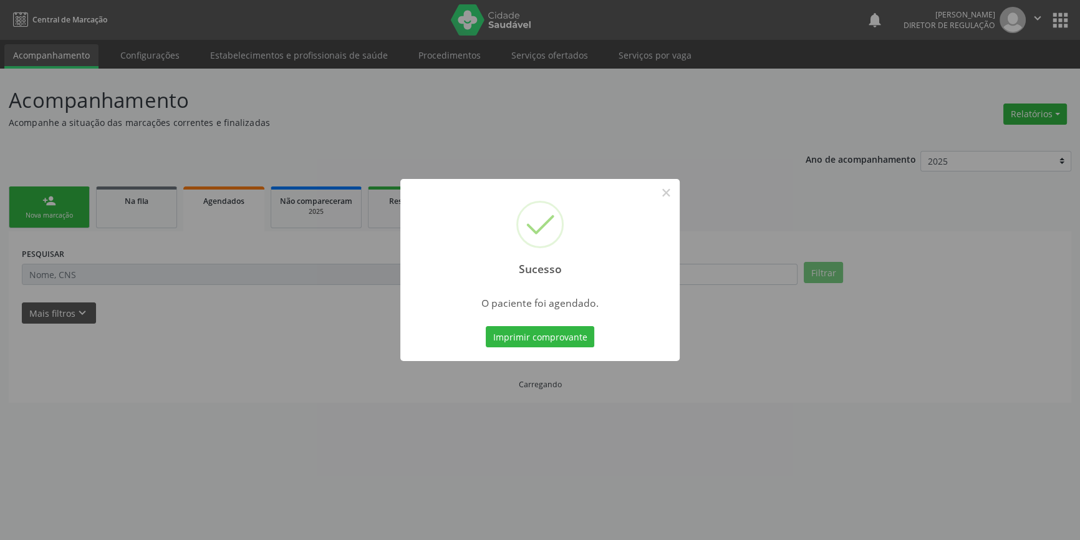
scroll to position [0, 0]
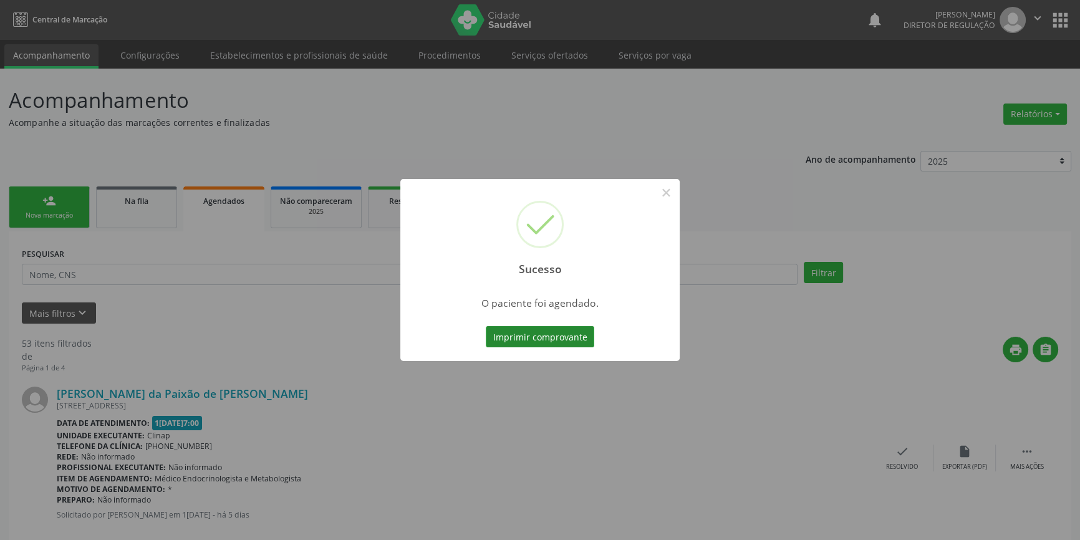
click at [559, 340] on button "Imprimir comprovante" at bounding box center [540, 336] width 109 height 21
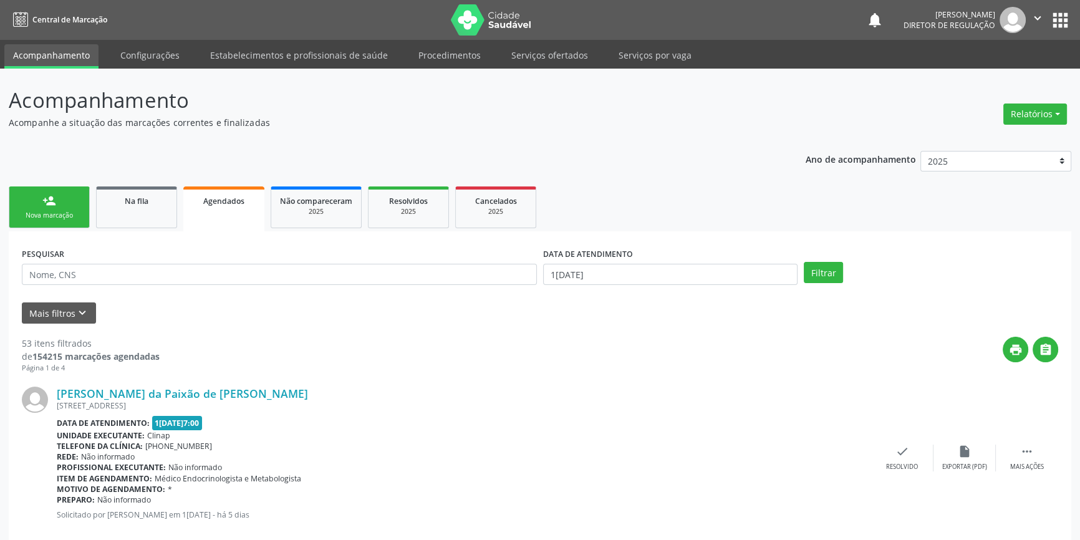
click at [48, 205] on div "person_add" at bounding box center [49, 201] width 14 height 14
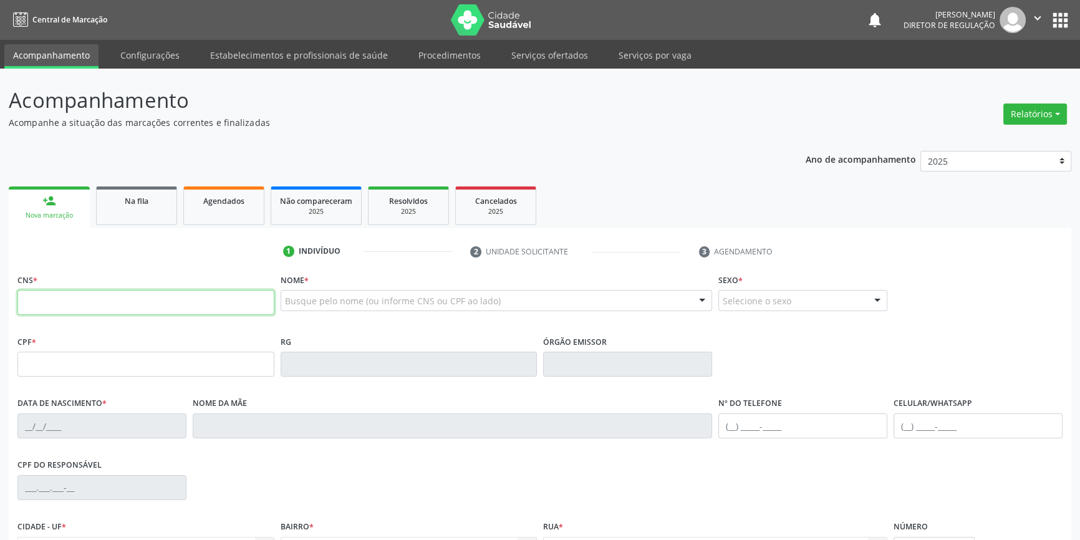
click at [93, 301] on input "text" at bounding box center [145, 302] width 257 height 25
type input "706 1055 8486 7260"
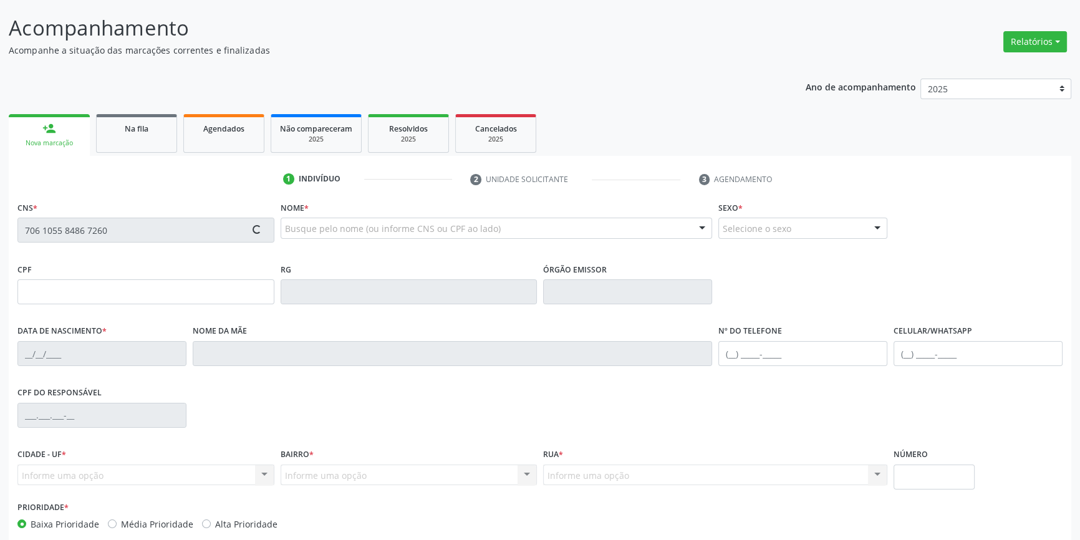
scroll to position [135, 0]
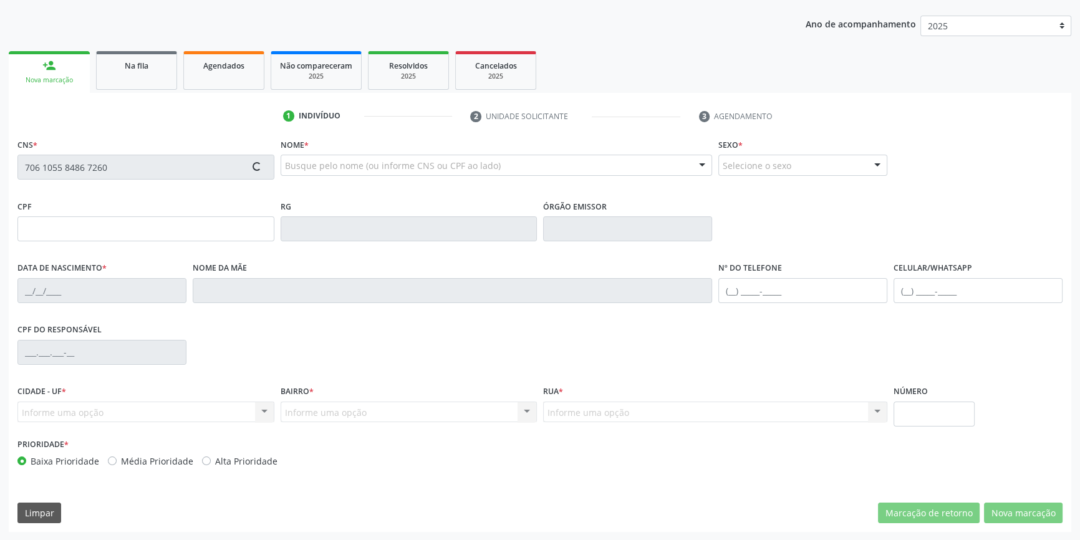
type input "057.438.294-11"
type input "0[DATE]"
type input "[PERSON_NAME]"
type input "[PHONE_NUMBER]"
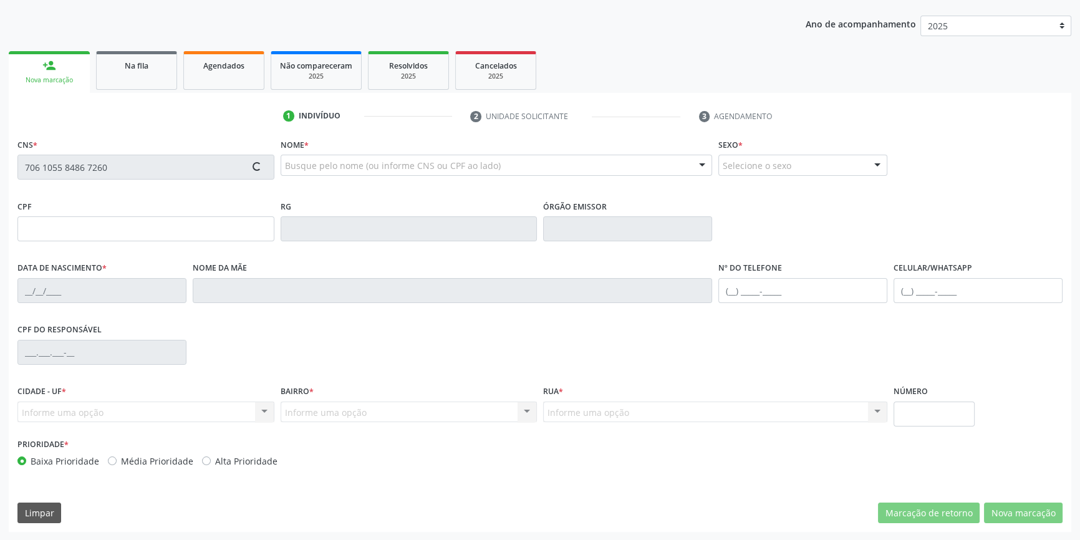
type input "S/N"
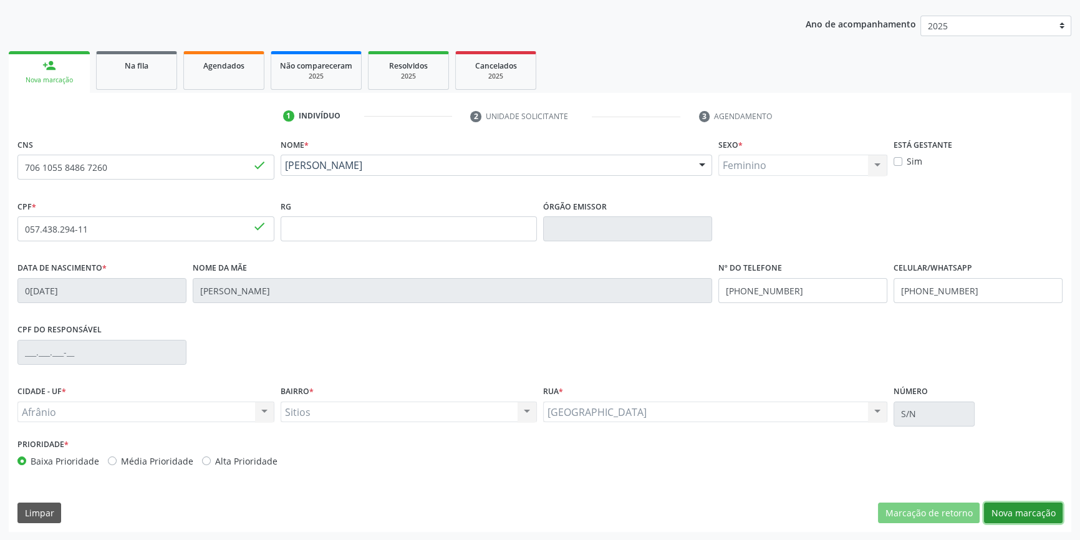
click at [994, 513] on button "Nova marcação" at bounding box center [1023, 513] width 79 height 21
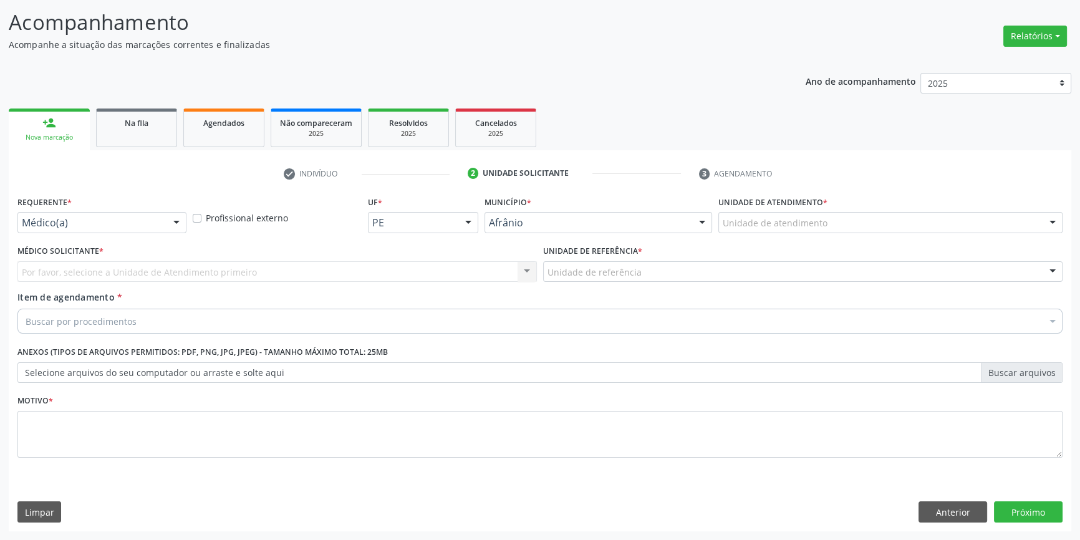
scroll to position [77, 0]
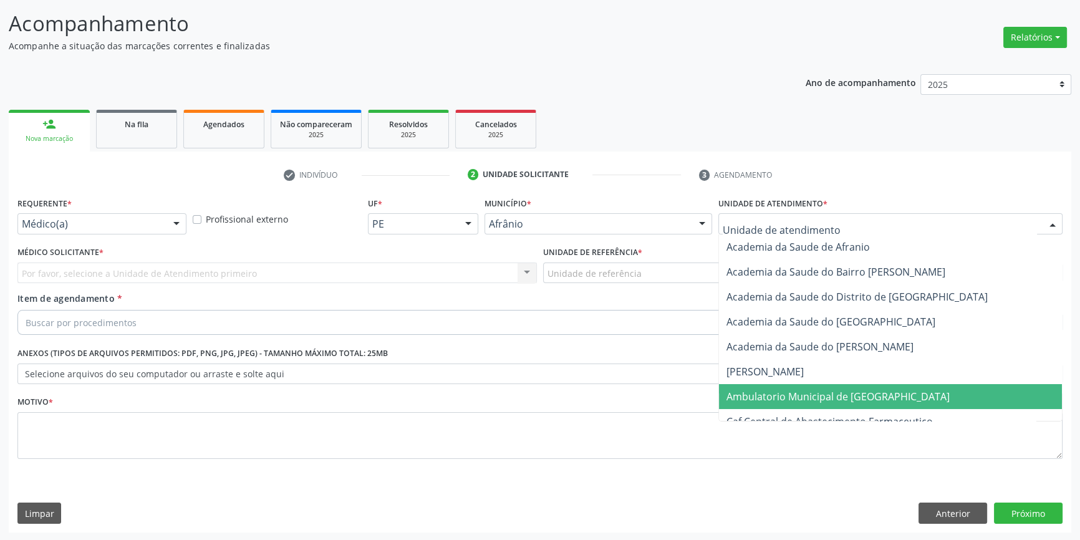
drag, startPoint x: 802, startPoint y: 400, endPoint x: 641, endPoint y: 331, distance: 175.2
click at [801, 400] on span "Ambulatorio Municipal de [GEOGRAPHIC_DATA]" at bounding box center [838, 397] width 223 height 14
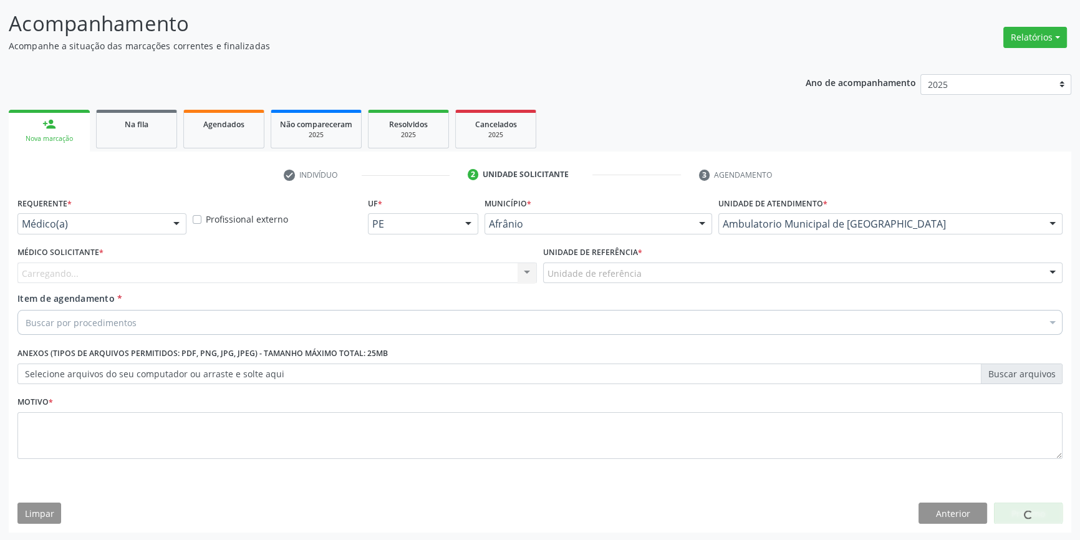
click at [608, 283] on div "Unidade de referência * Unidade de referência ESF de Extrema ESF de Barra das M…" at bounding box center [803, 267] width 526 height 49
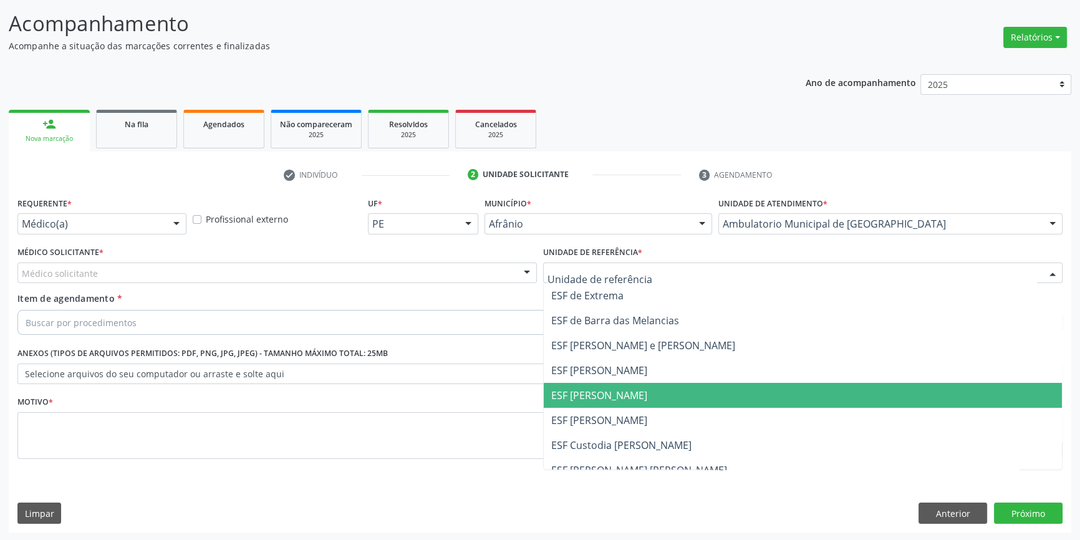
click at [601, 399] on span "ESF [PERSON_NAME]" at bounding box center [599, 396] width 96 height 14
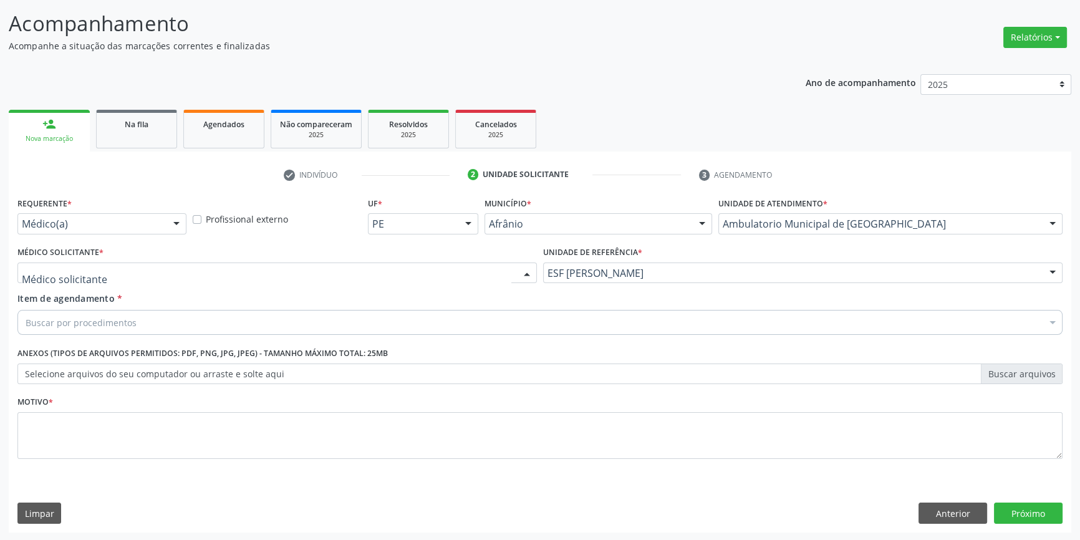
click at [274, 269] on div at bounding box center [276, 273] width 519 height 21
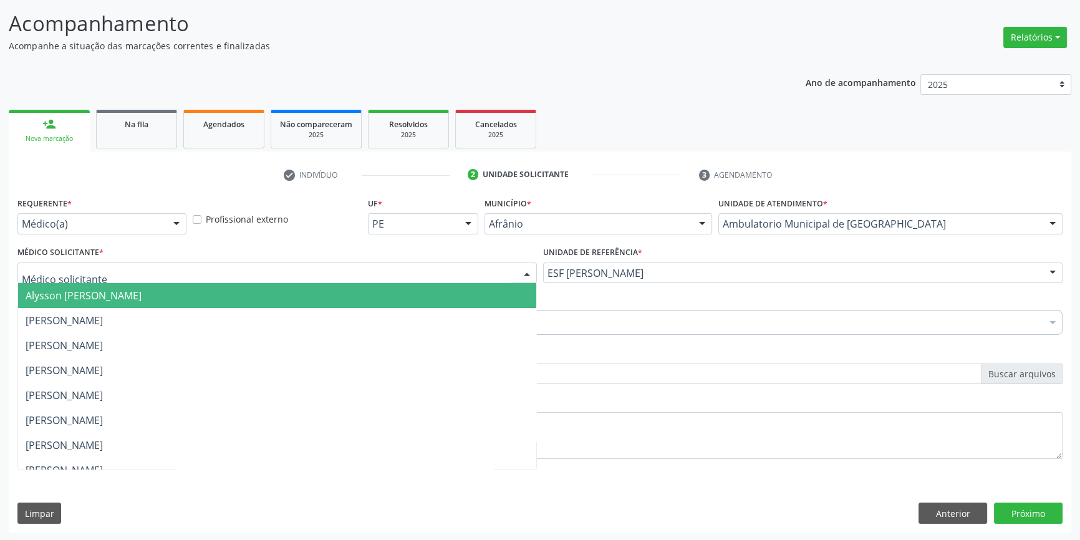
click at [191, 289] on span "Alysson [PERSON_NAME]" at bounding box center [277, 295] width 518 height 25
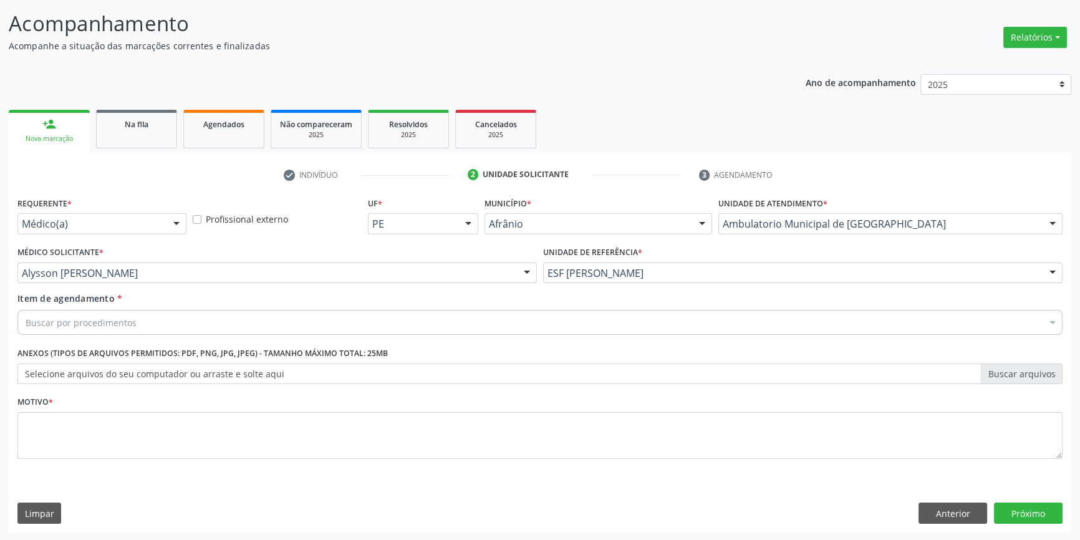
click at [157, 335] on div "Item de agendamento * Buscar por procedimentos Selecionar todos 0604320140 - Ab…" at bounding box center [539, 316] width 1051 height 48
click at [152, 322] on div "Buscar por procedimentos" at bounding box center [539, 322] width 1045 height 25
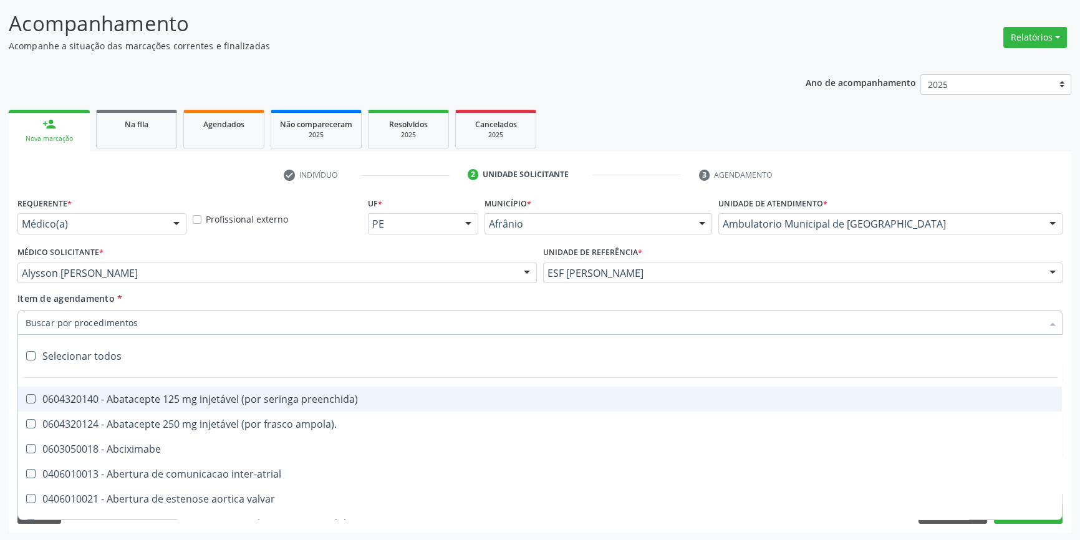
paste input "700 5093 1170 0851"
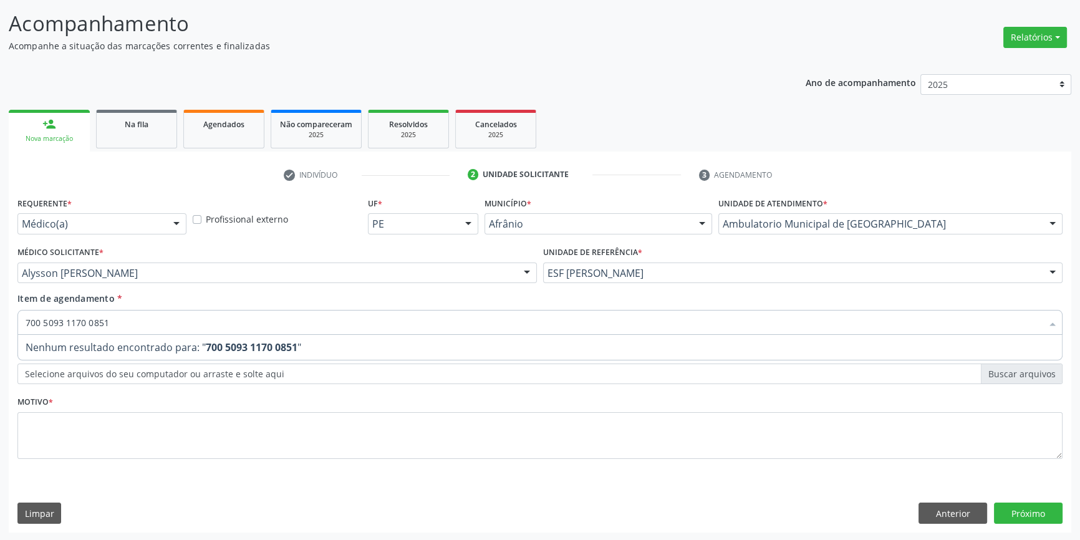
drag, startPoint x: 152, startPoint y: 327, endPoint x: 0, endPoint y: 313, distance: 152.8
click at [0, 313] on div "Acompanhamento Acompanhe a situação das marcações correntes e finalizadas Relat…" at bounding box center [540, 266] width 1080 height 549
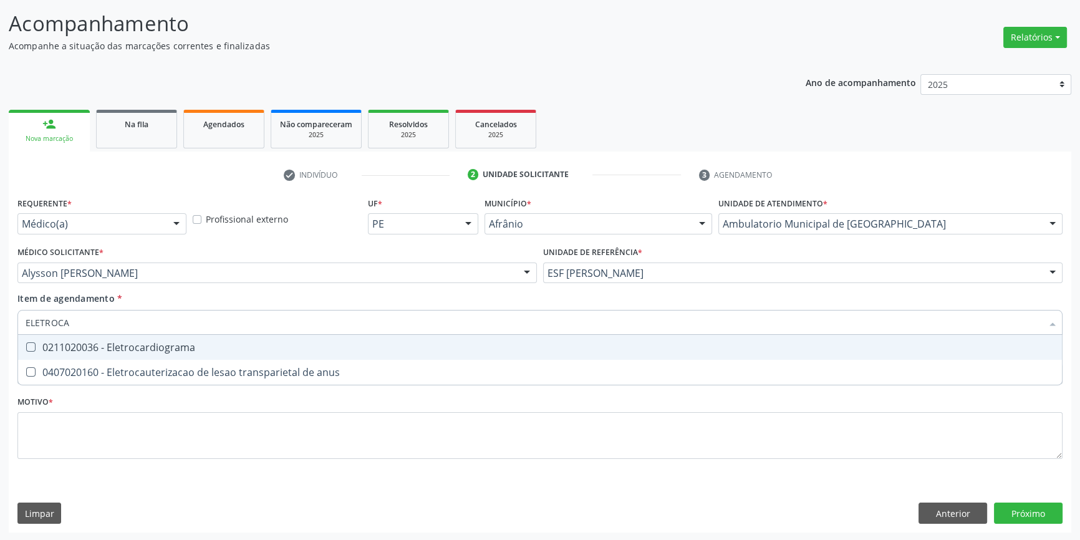
type input "ELETROCAR"
click at [55, 352] on div "0211020036 - Eletrocardiograma" at bounding box center [540, 347] width 1029 height 10
checkbox Eletrocardiograma "true"
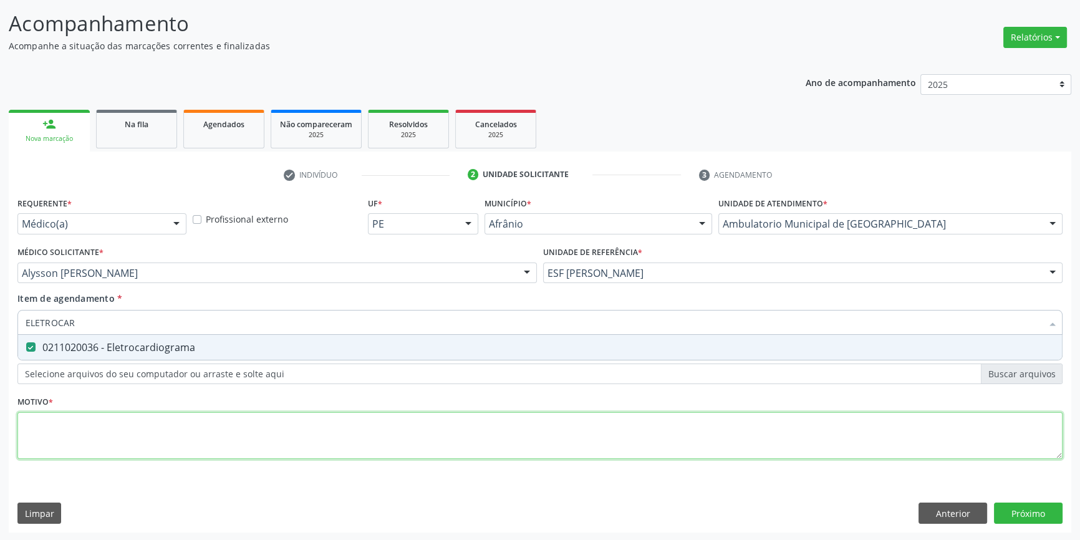
click at [68, 424] on div "Requerente * Médico(a) Médico(a) Enfermeiro(a) Paciente Nenhum resultado encont…" at bounding box center [539, 335] width 1045 height 283
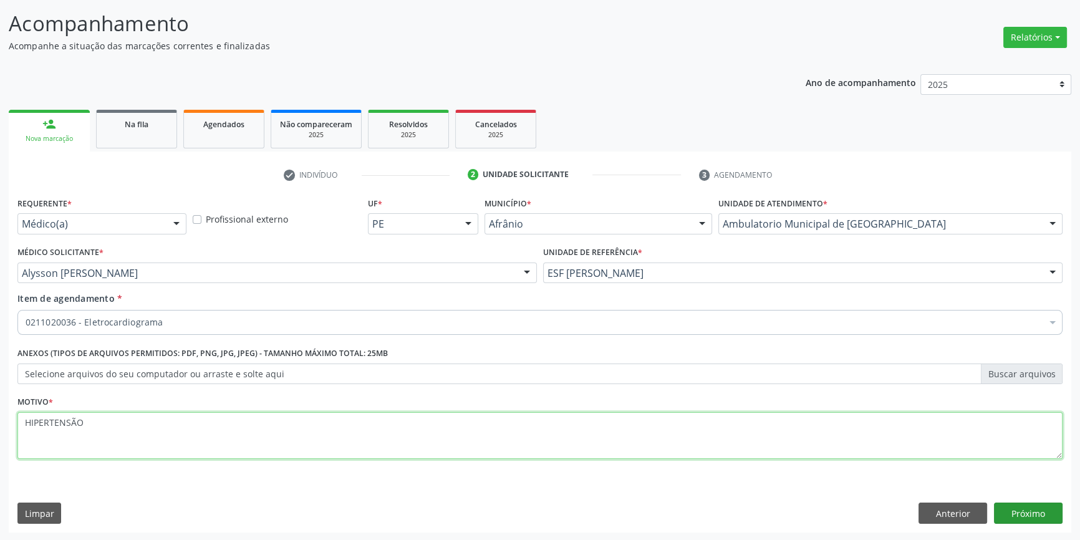
type textarea "HIPERTENSÃO"
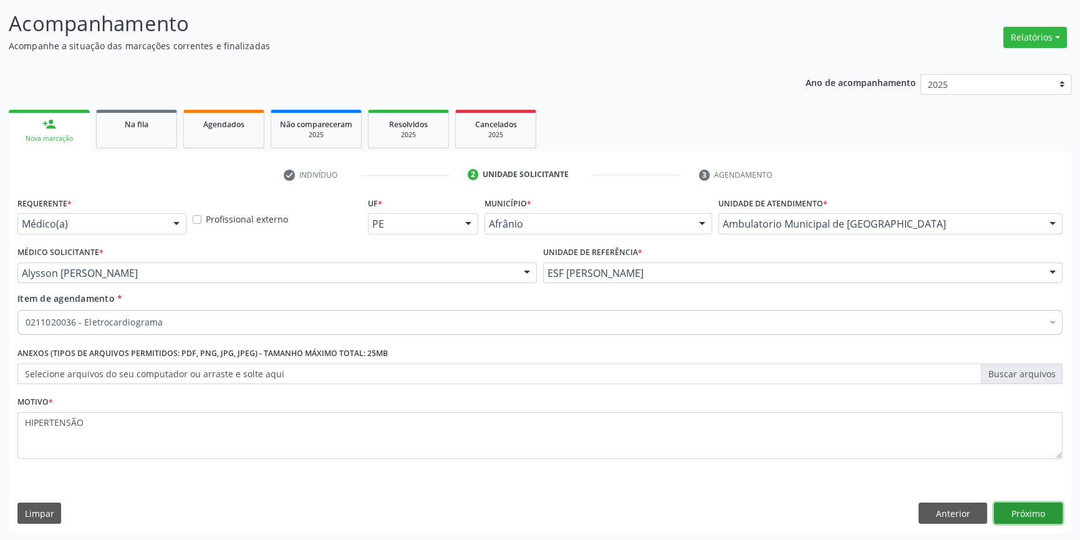
click at [1038, 510] on button "Próximo" at bounding box center [1028, 513] width 69 height 21
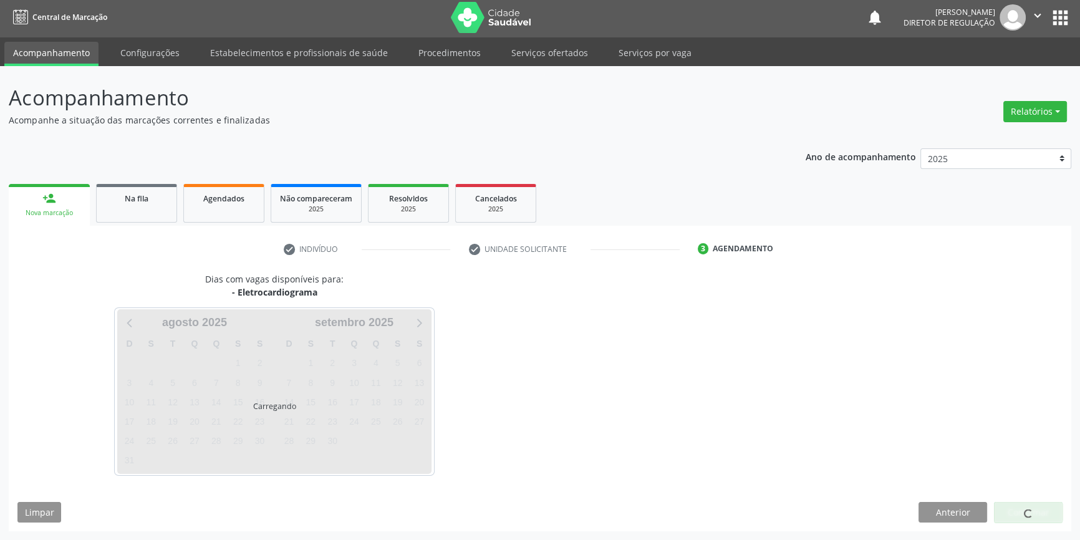
scroll to position [1, 0]
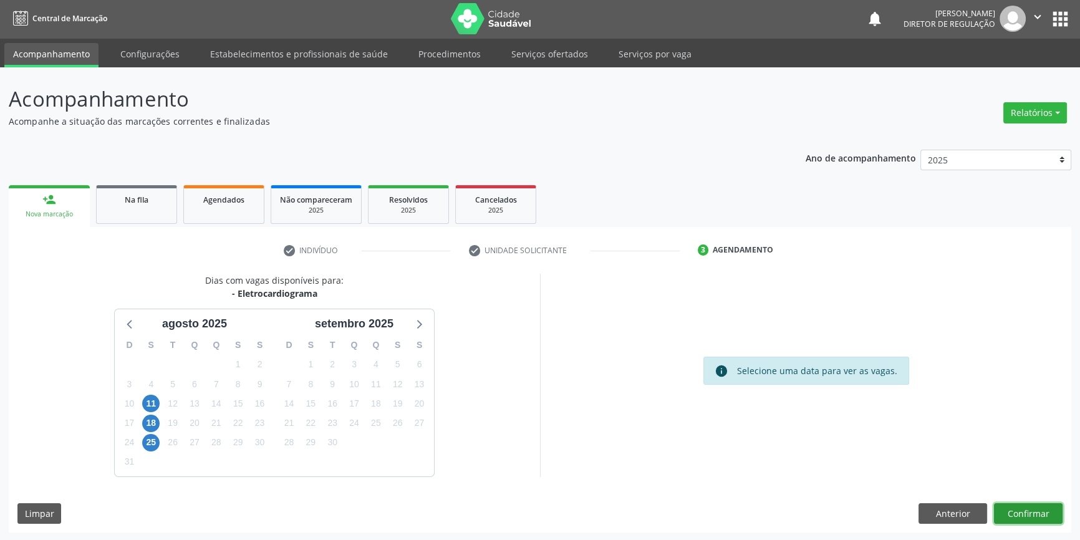
click at [1020, 505] on button "Confirmar" at bounding box center [1028, 513] width 69 height 21
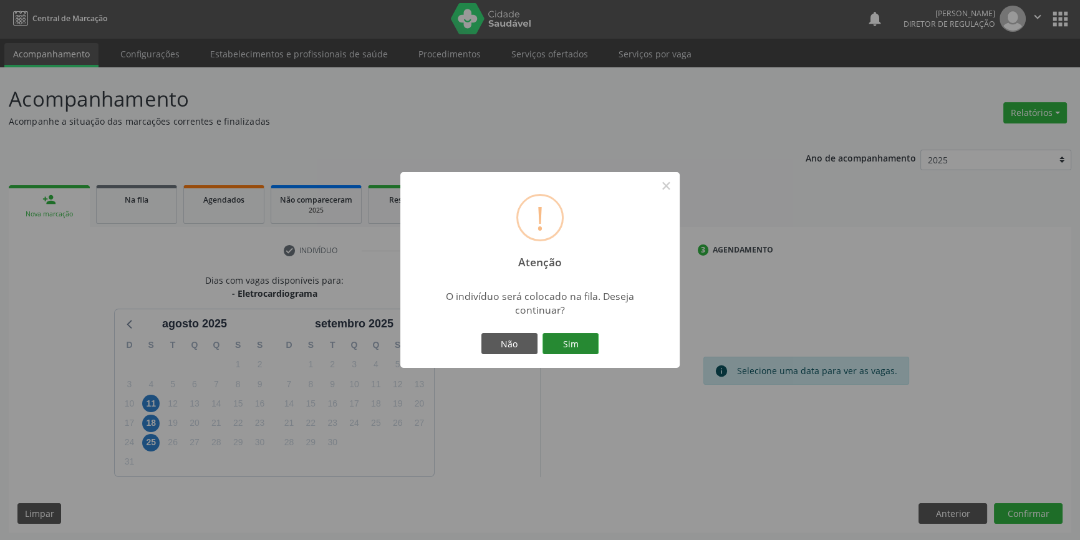
click at [586, 341] on button "Sim" at bounding box center [571, 343] width 56 height 21
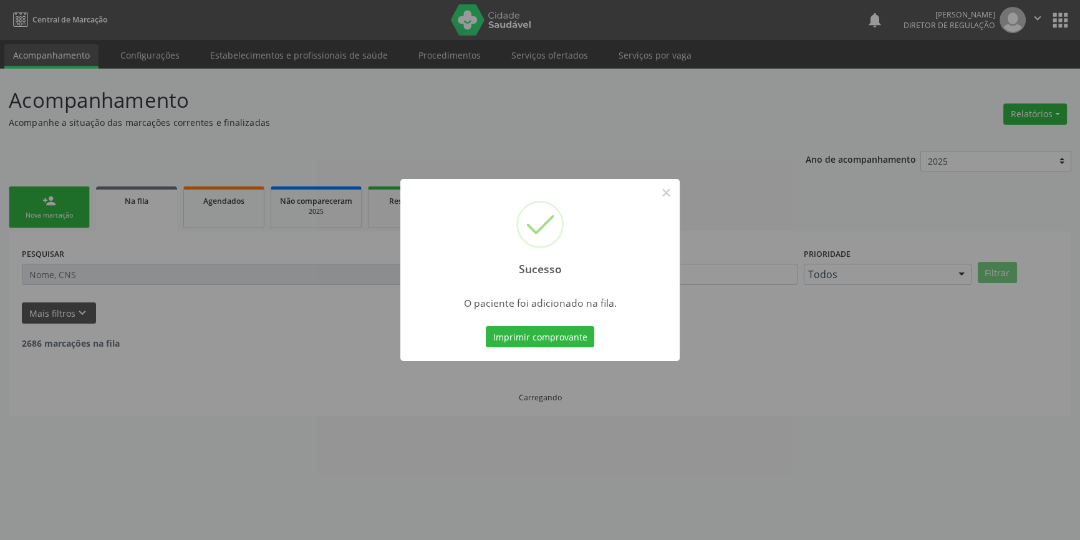
scroll to position [0, 0]
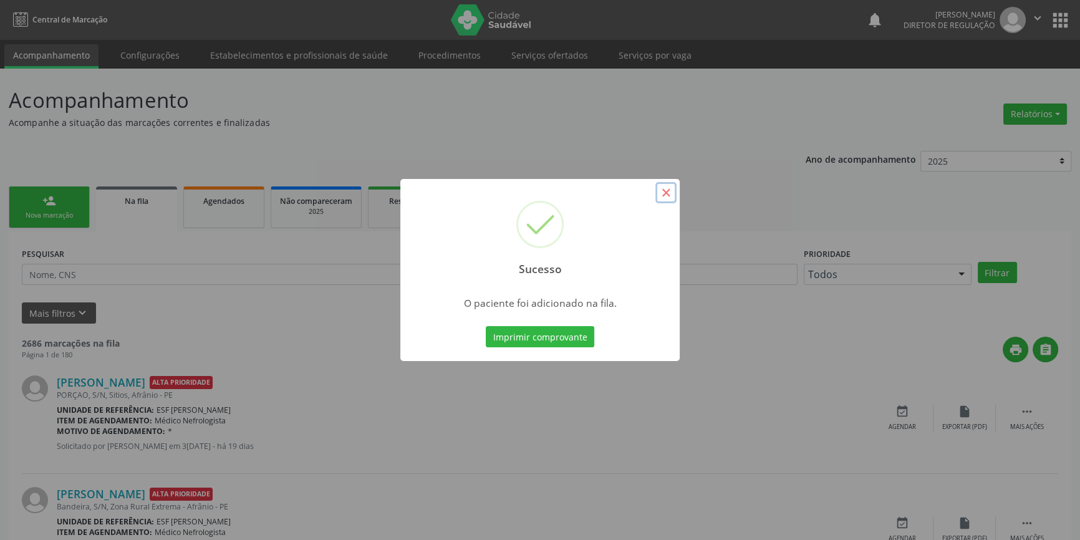
drag, startPoint x: 665, startPoint y: 188, endPoint x: 246, endPoint y: 230, distance: 421.2
click at [664, 188] on button "×" at bounding box center [665, 192] width 21 height 21
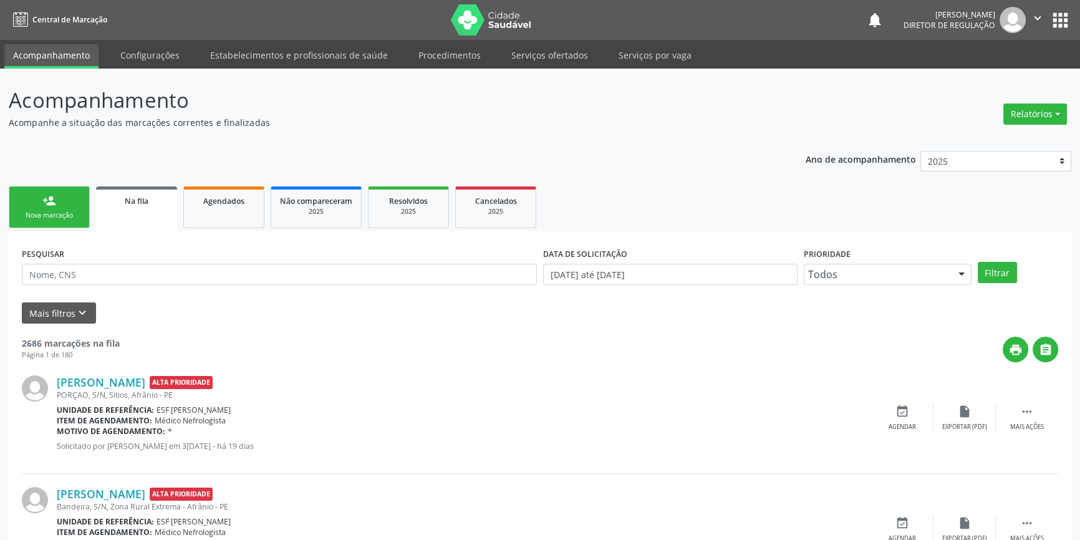
click at [60, 205] on link "person_add Nova marcação" at bounding box center [49, 207] width 81 height 42
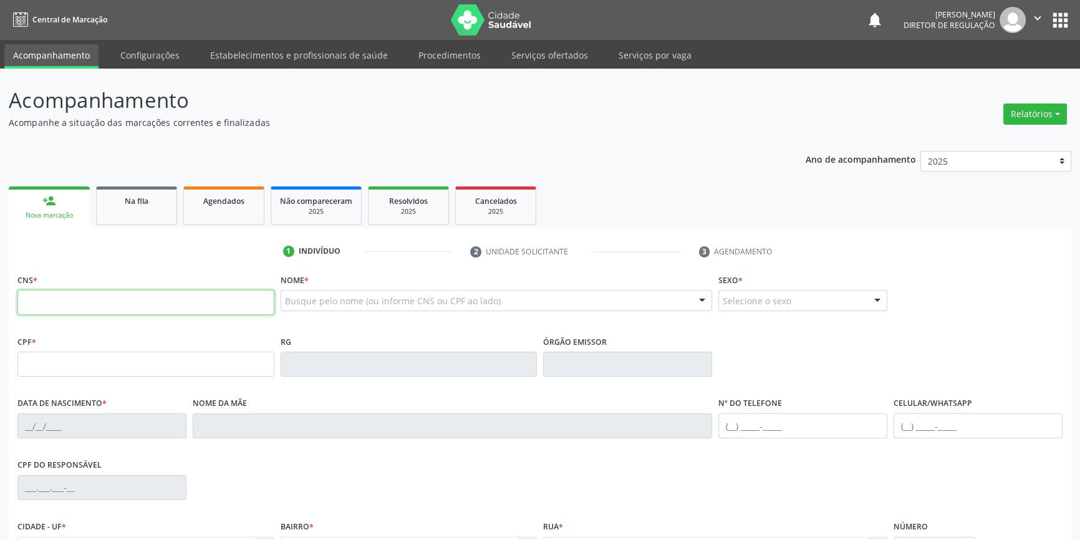
click at [131, 290] on input "text" at bounding box center [145, 302] width 257 height 25
type input "706 9051 9023 7139"
type input "[DATE]"
type input "[PERSON_NAME]"
type input "[PHONE_NUMBER]"
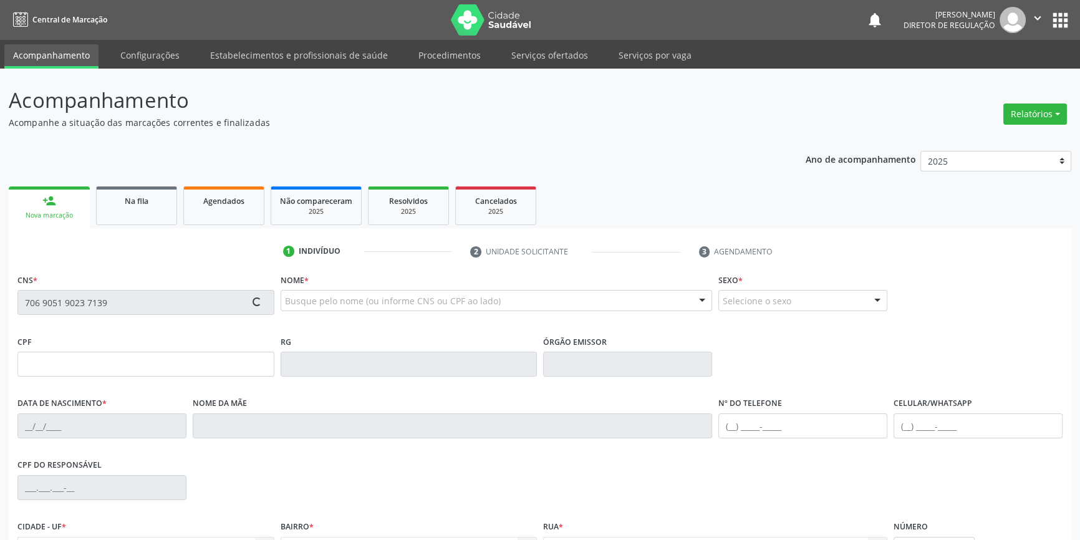
type input "[PHONE_NUMBER]"
type input "143"
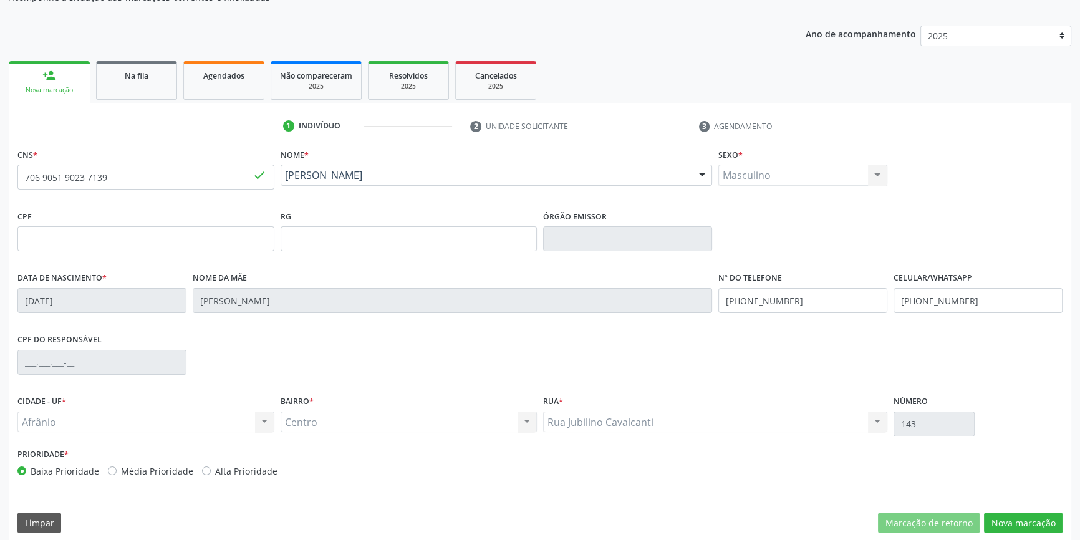
scroll to position [135, 0]
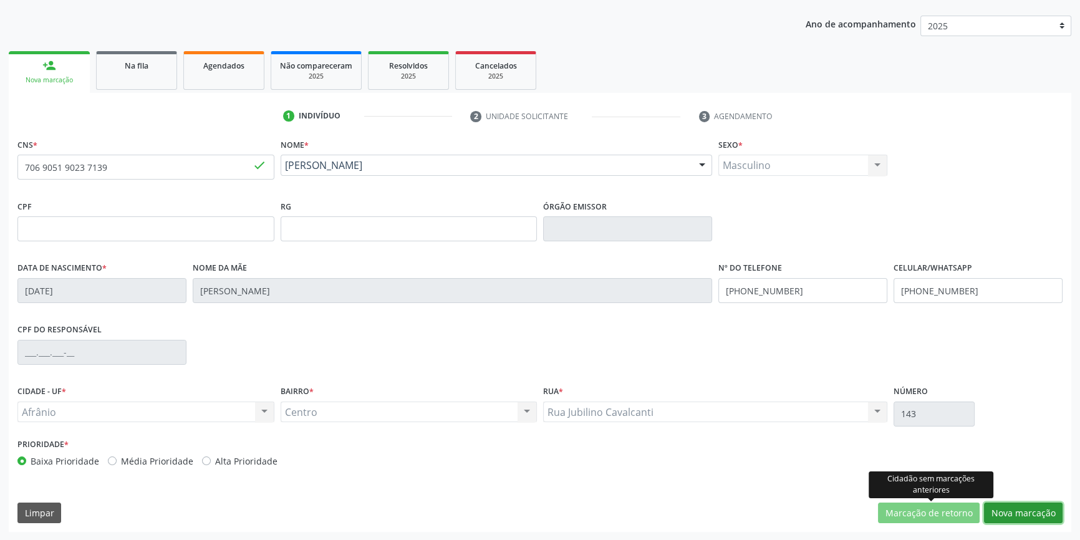
click at [992, 514] on button "Nova marcação" at bounding box center [1023, 513] width 79 height 21
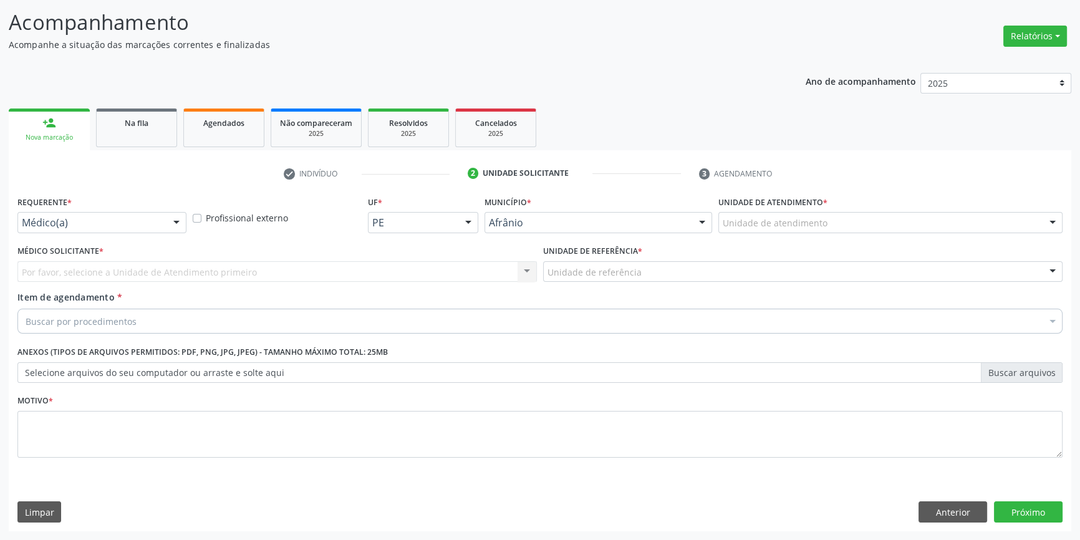
scroll to position [77, 0]
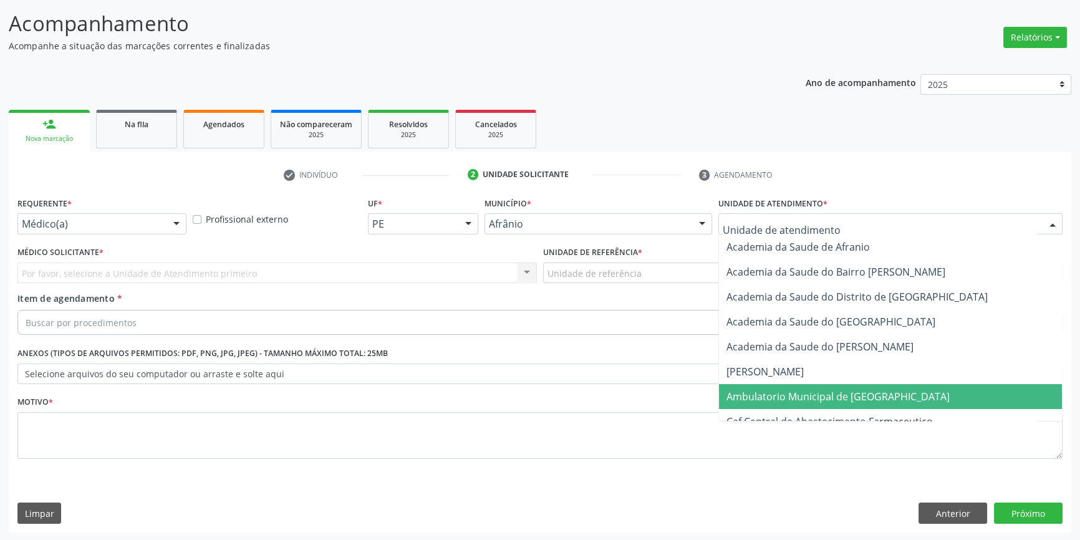
click at [788, 394] on span "Ambulatorio Municipal de [GEOGRAPHIC_DATA]" at bounding box center [838, 397] width 223 height 14
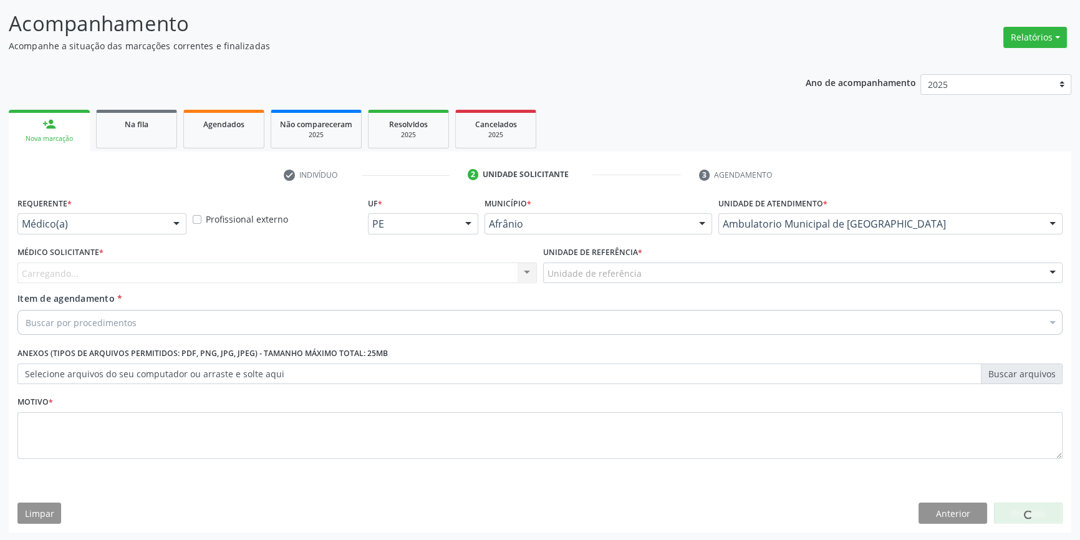
click at [634, 264] on div "Unidade de referência" at bounding box center [802, 273] width 519 height 21
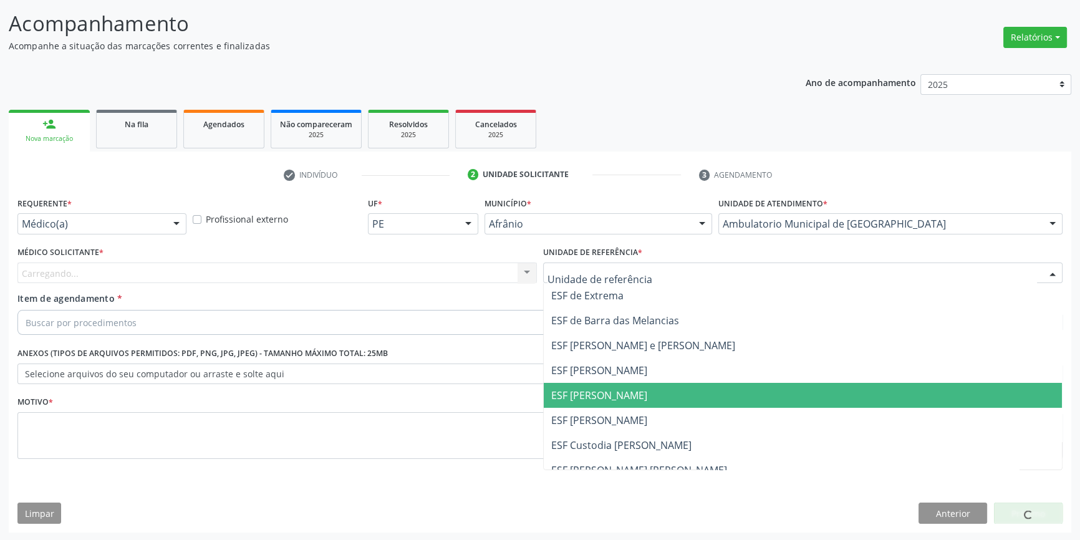
click at [629, 399] on span "ESF [PERSON_NAME]" at bounding box center [599, 396] width 96 height 14
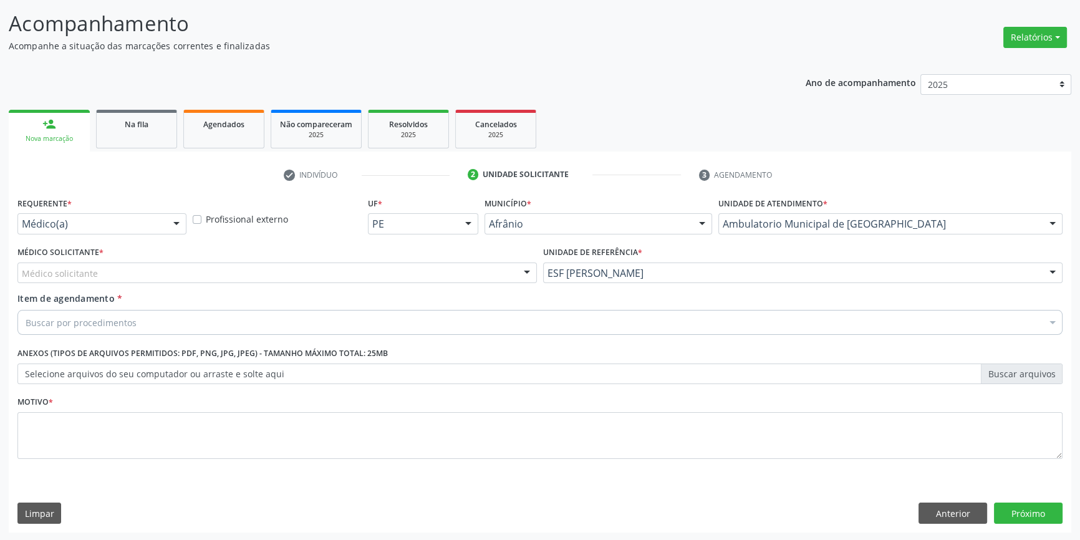
click at [273, 274] on div "Médico solicitante" at bounding box center [276, 273] width 519 height 21
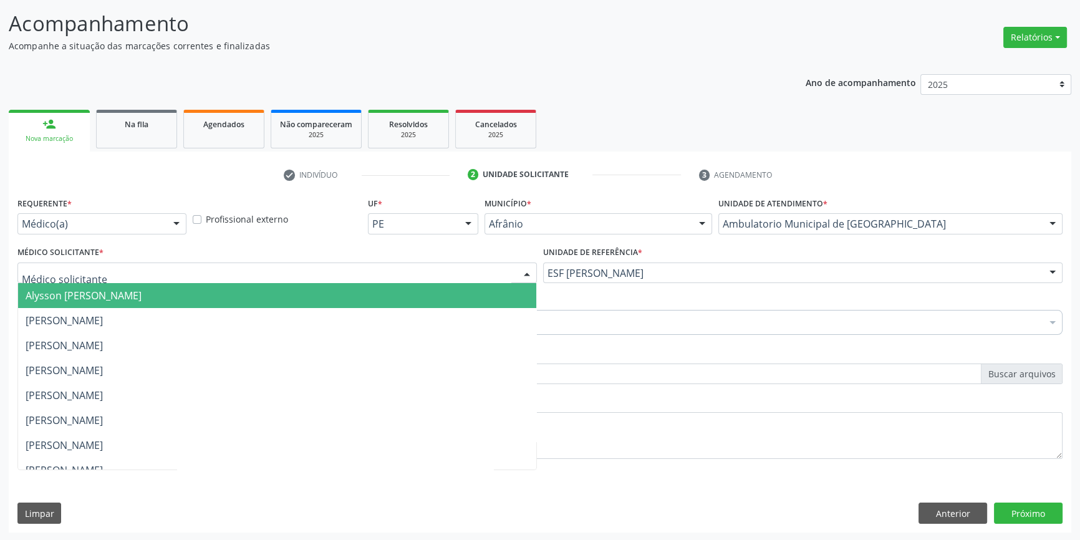
click at [142, 301] on span "Alysson [PERSON_NAME]" at bounding box center [84, 296] width 116 height 14
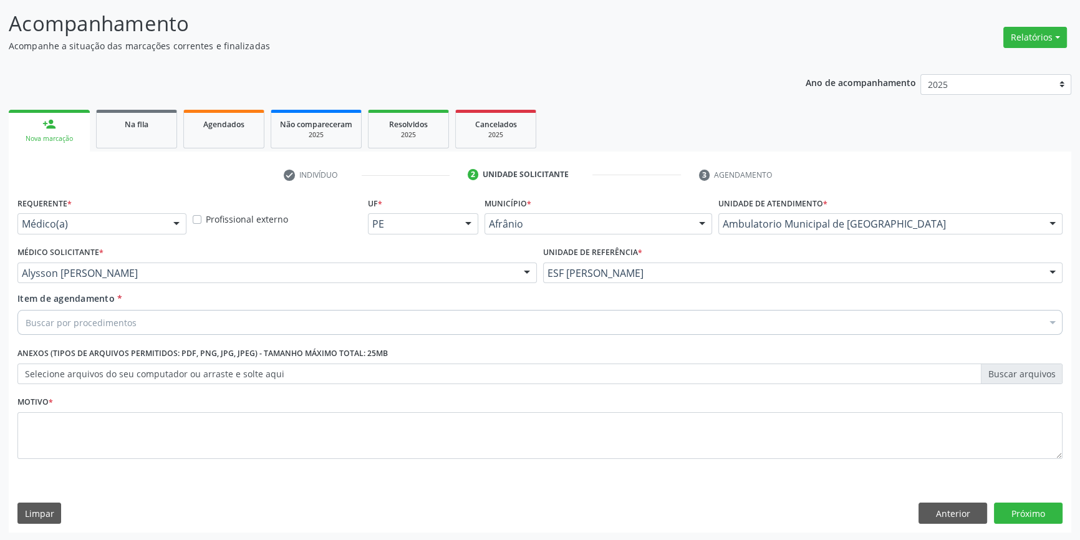
click at [140, 329] on div "Buscar por procedimentos" at bounding box center [539, 322] width 1045 height 25
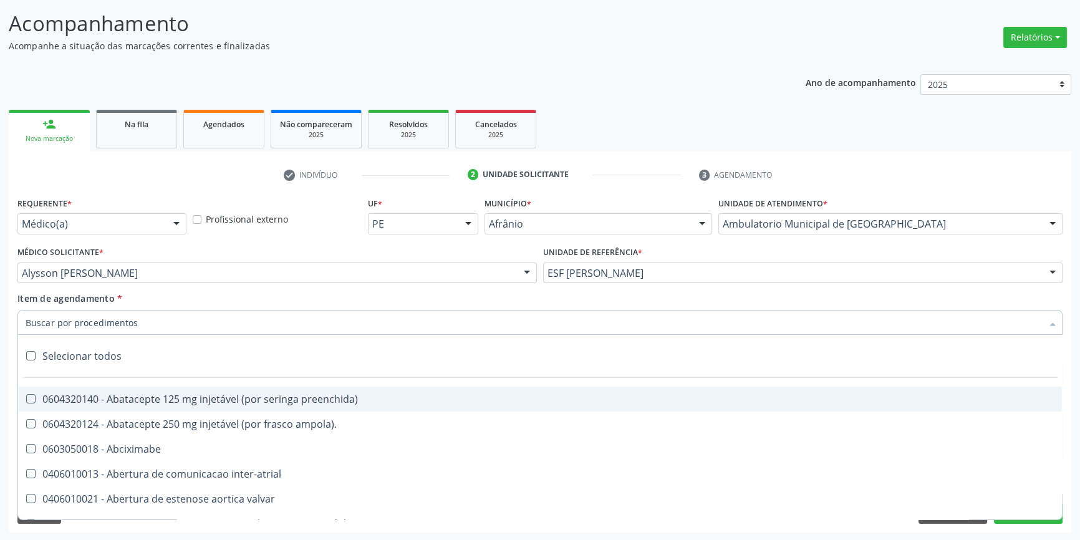
paste input "ELETROCAR"
type input "ELETROCAR"
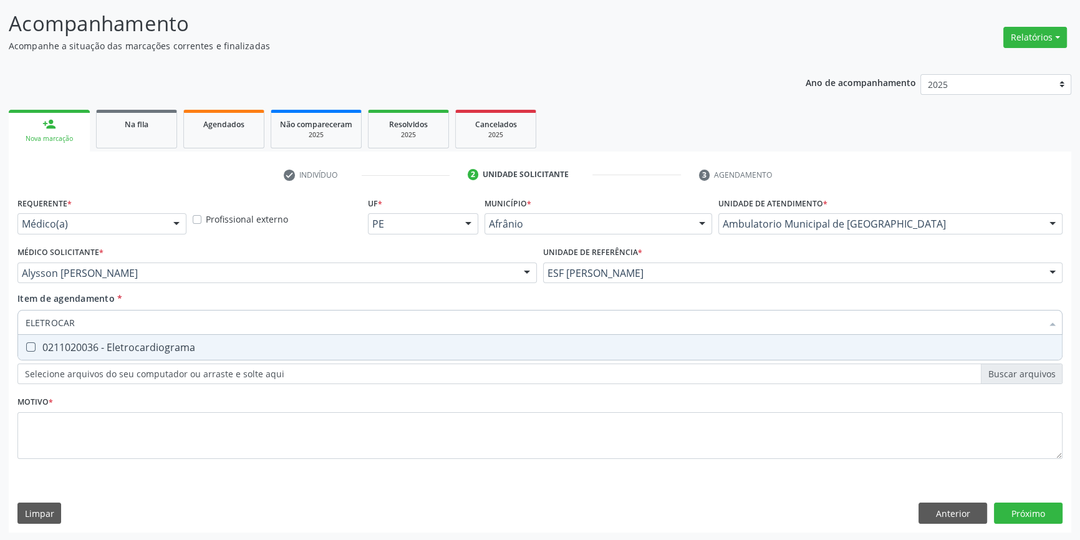
click at [116, 348] on div "0211020036 - Eletrocardiograma" at bounding box center [540, 347] width 1029 height 10
checkbox Eletrocardiograma "true"
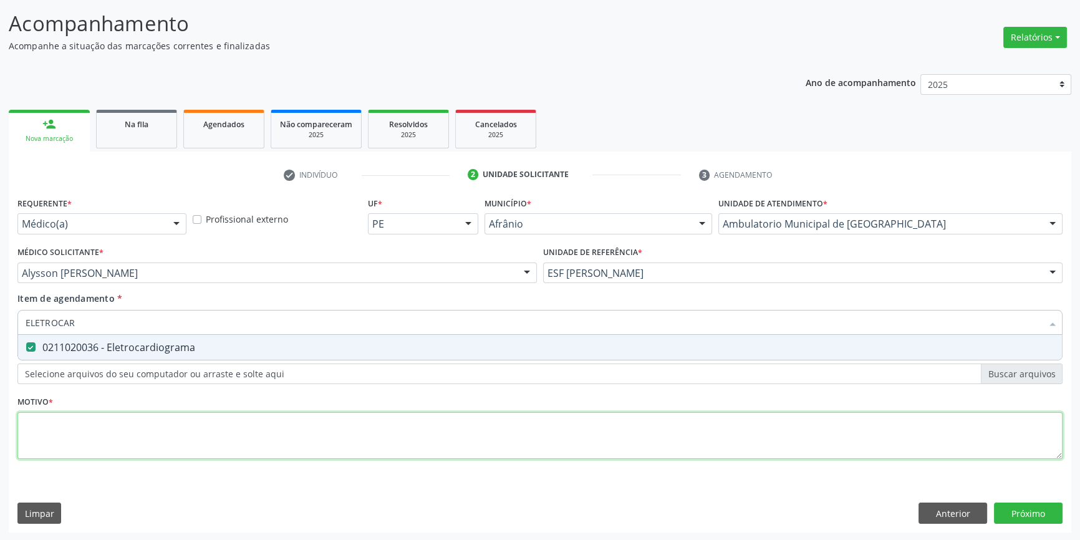
click at [127, 430] on div "Requerente * Médico(a) Médico(a) Enfermeiro(a) Paciente Nenhum resultado encont…" at bounding box center [539, 335] width 1045 height 283
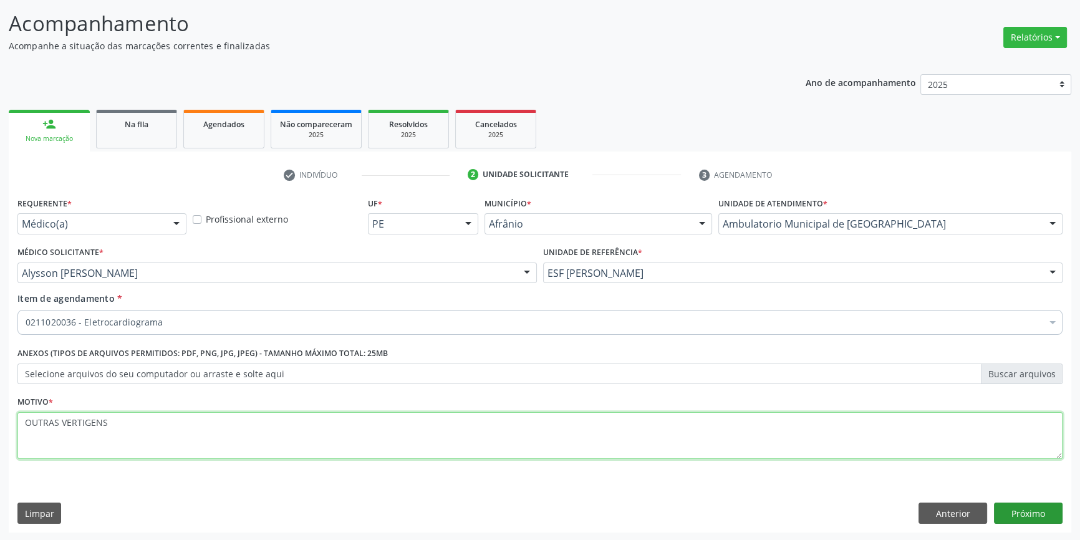
type textarea "OUTRAS VERTIGENS"
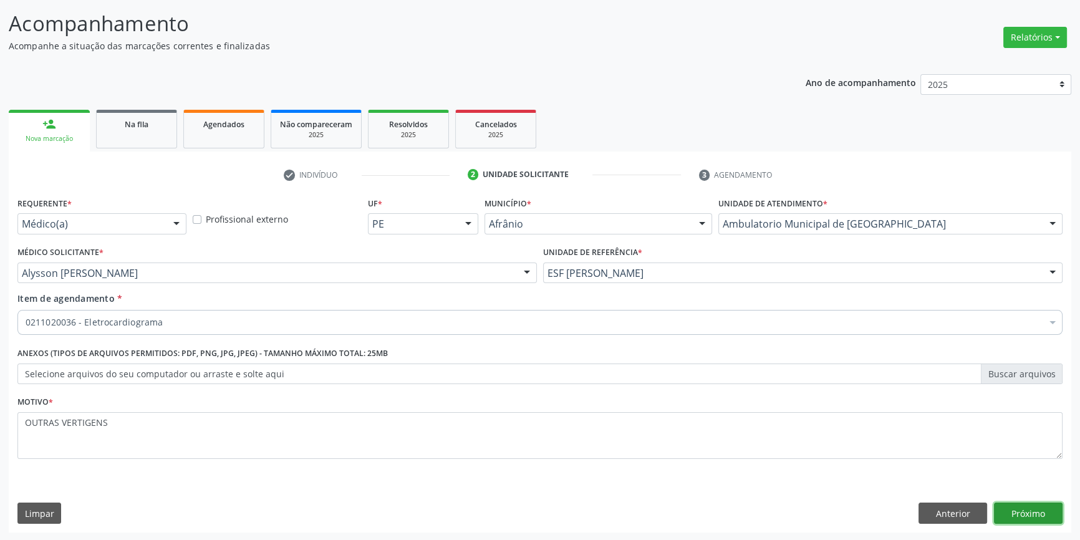
click at [1006, 506] on button "Próximo" at bounding box center [1028, 513] width 69 height 21
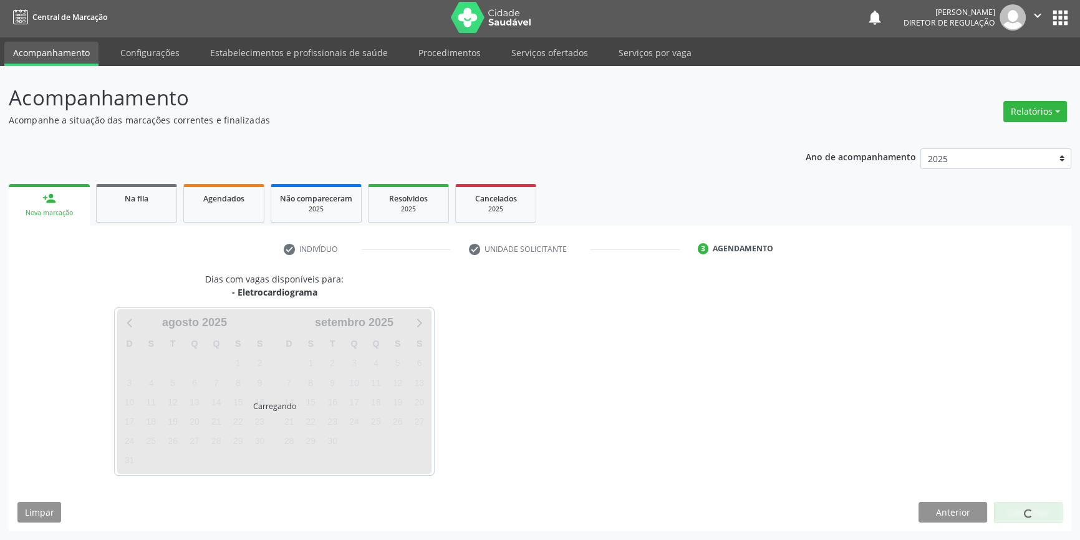
scroll to position [1, 0]
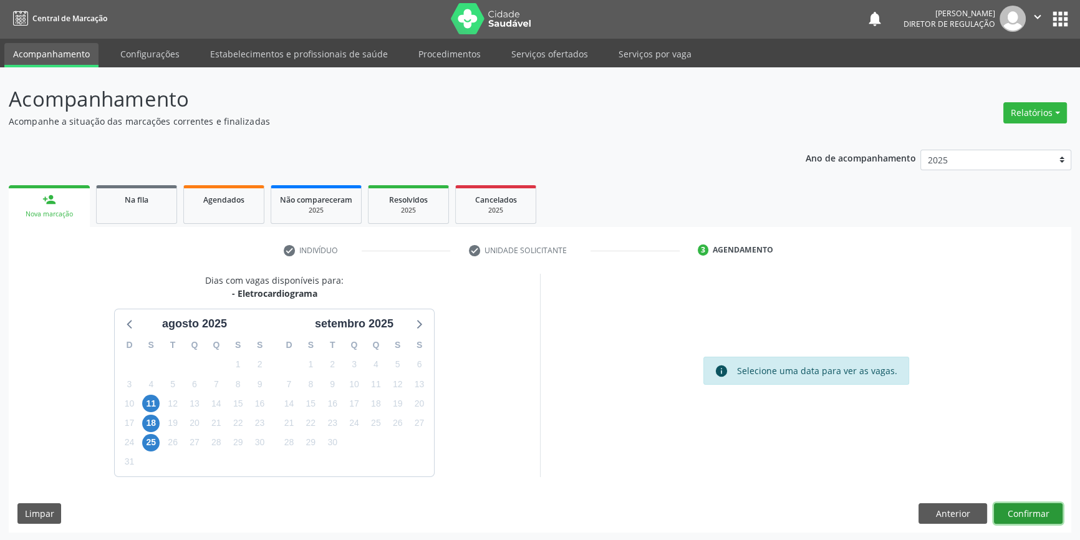
click at [1033, 518] on button "Confirmar" at bounding box center [1028, 513] width 69 height 21
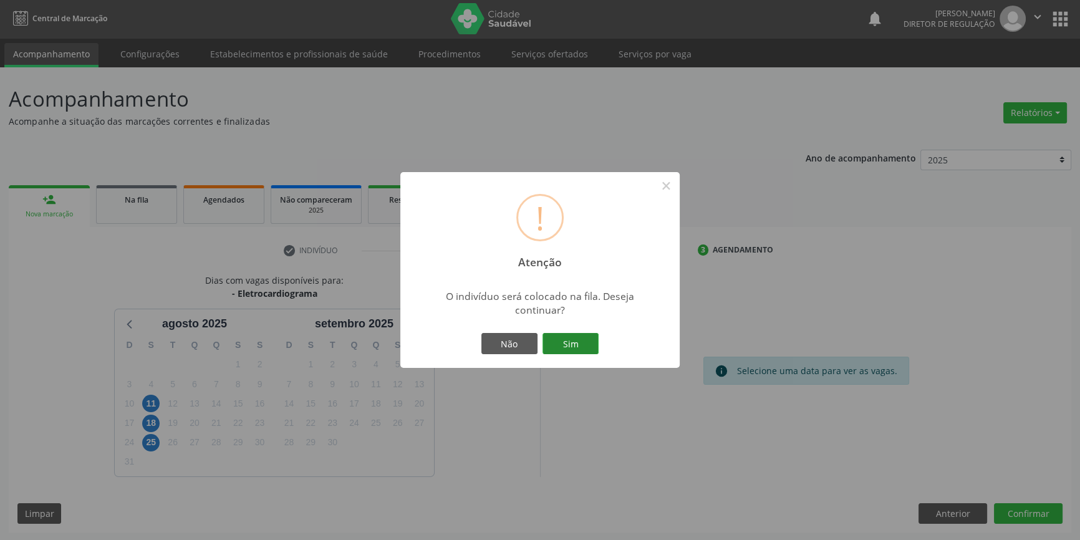
click at [574, 347] on button "Sim" at bounding box center [571, 343] width 56 height 21
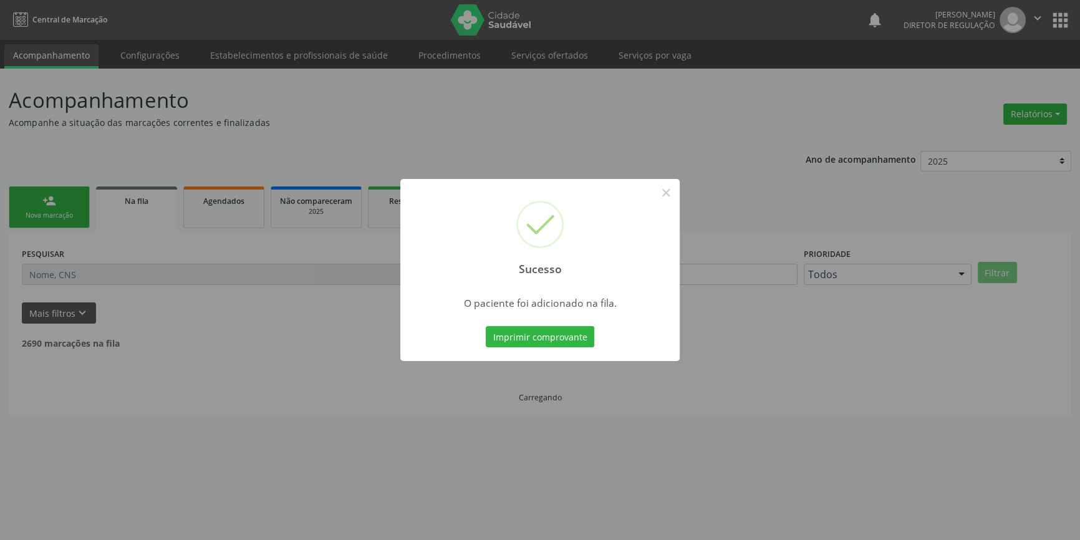
scroll to position [0, 0]
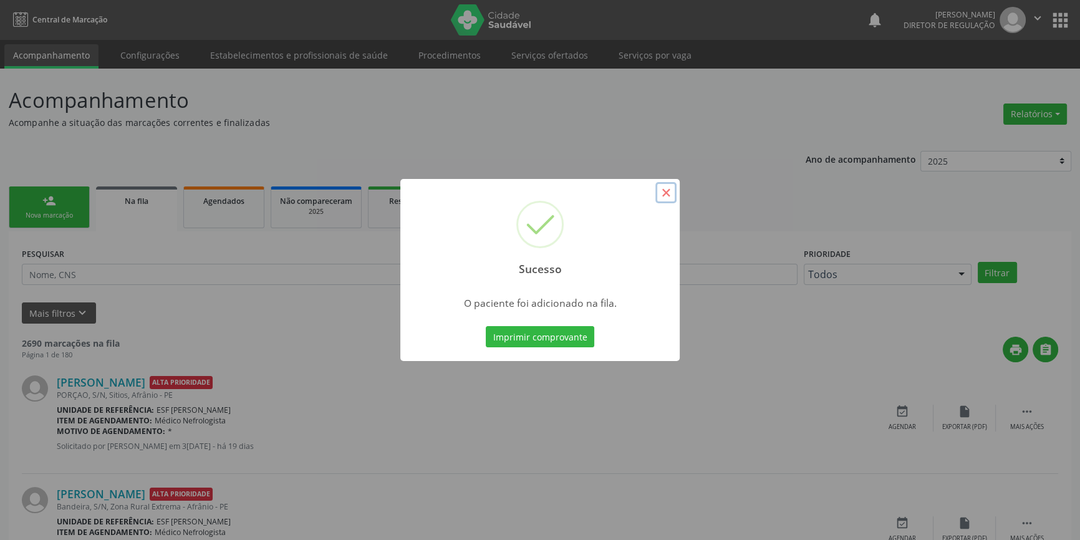
click at [661, 193] on button "×" at bounding box center [665, 192] width 21 height 21
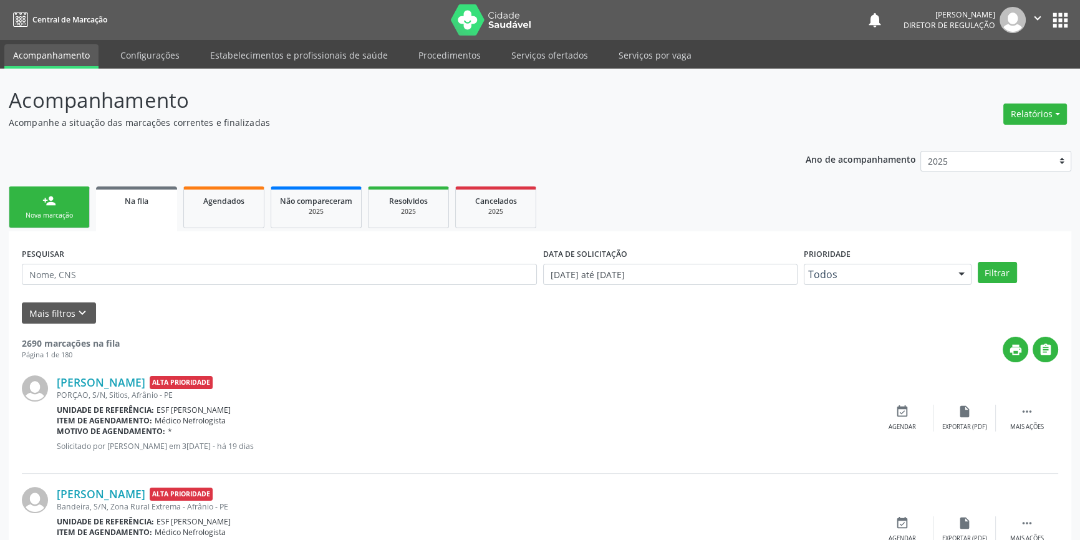
click at [44, 207] on link "person_add Nova marcação" at bounding box center [49, 207] width 81 height 42
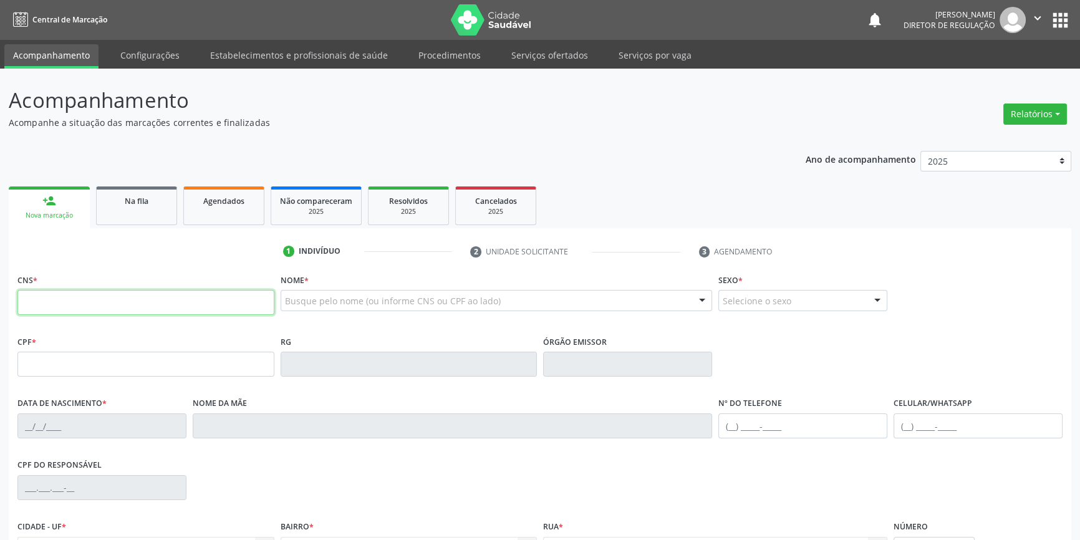
click at [94, 299] on input "text" at bounding box center [145, 302] width 257 height 25
type input "704 8045 4294 9346"
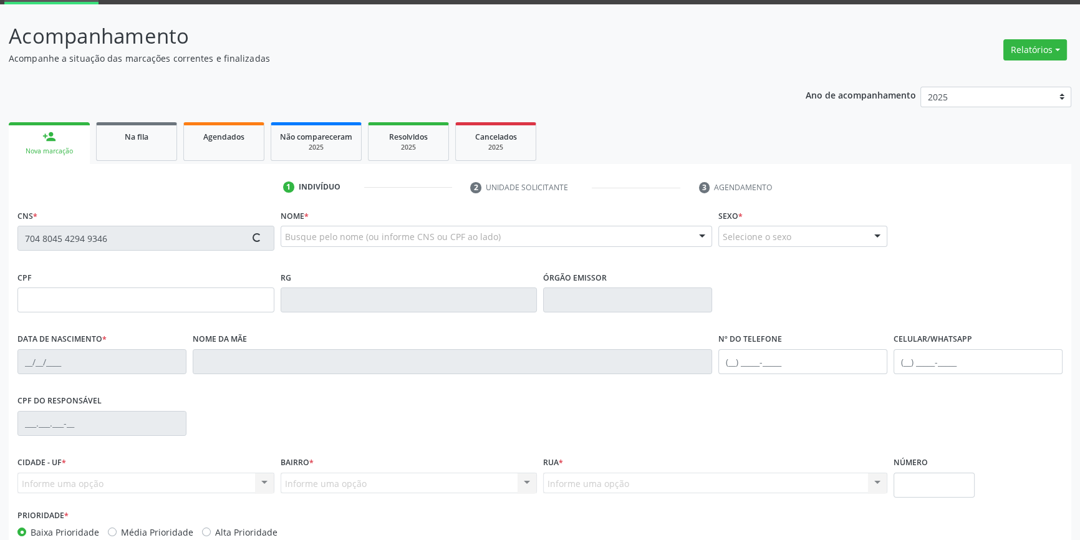
scroll to position [135, 0]
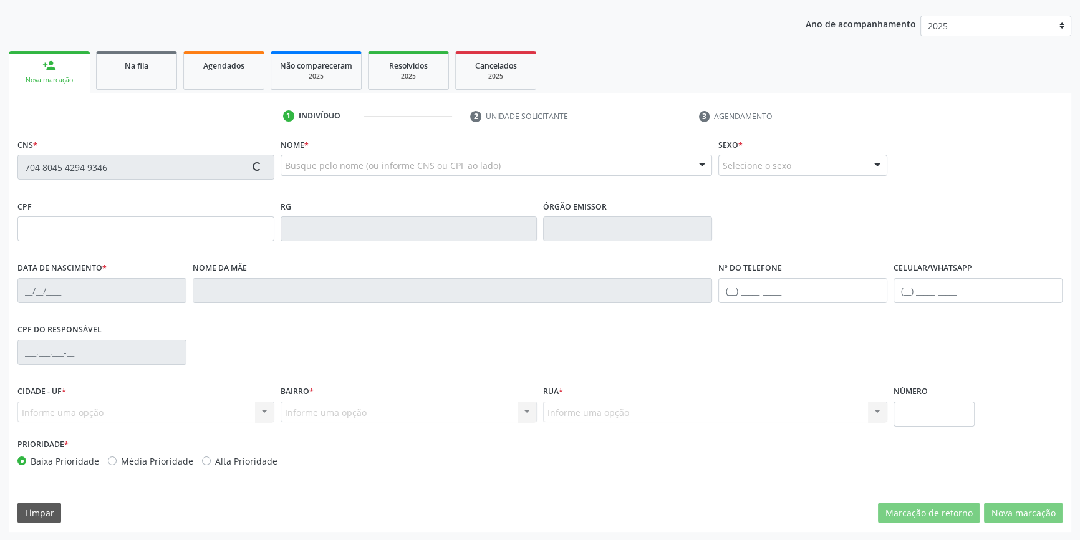
type input "[DATE]"
type input "[PERSON_NAME]"
type input "[PHONE_NUMBER]"
type input "S/N"
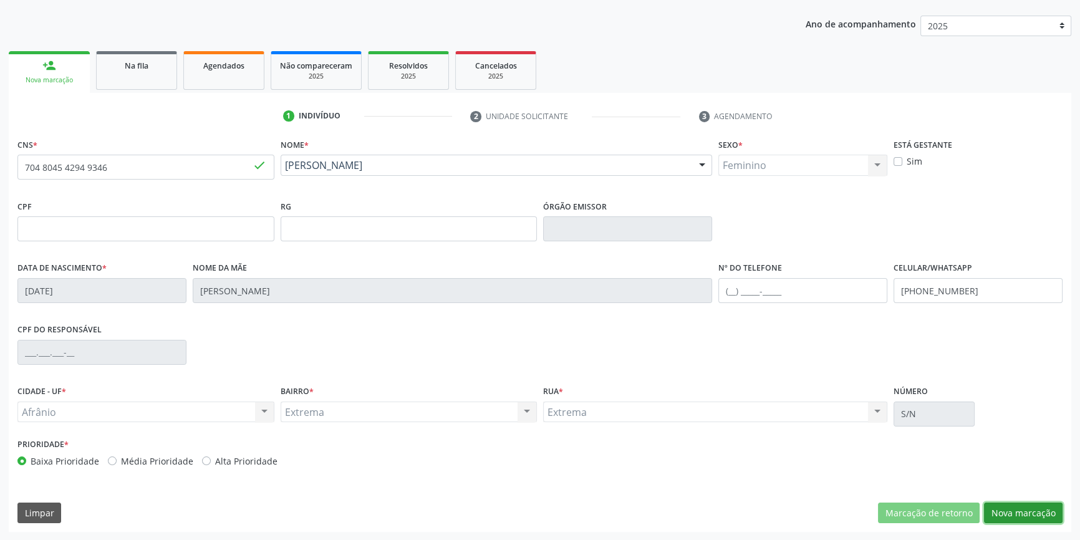
click at [1013, 512] on button "Nova marcação" at bounding box center [1023, 513] width 79 height 21
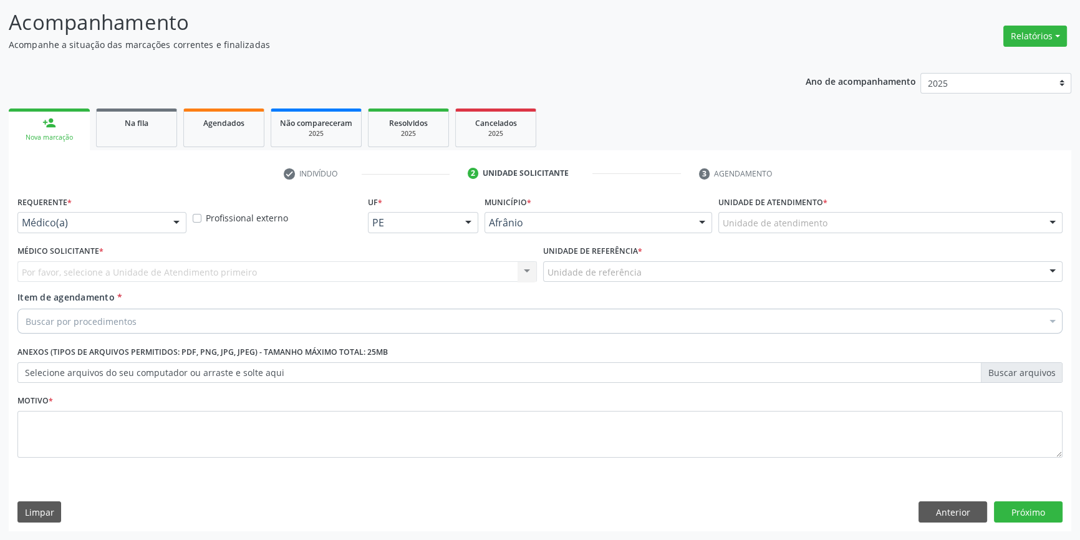
scroll to position [77, 0]
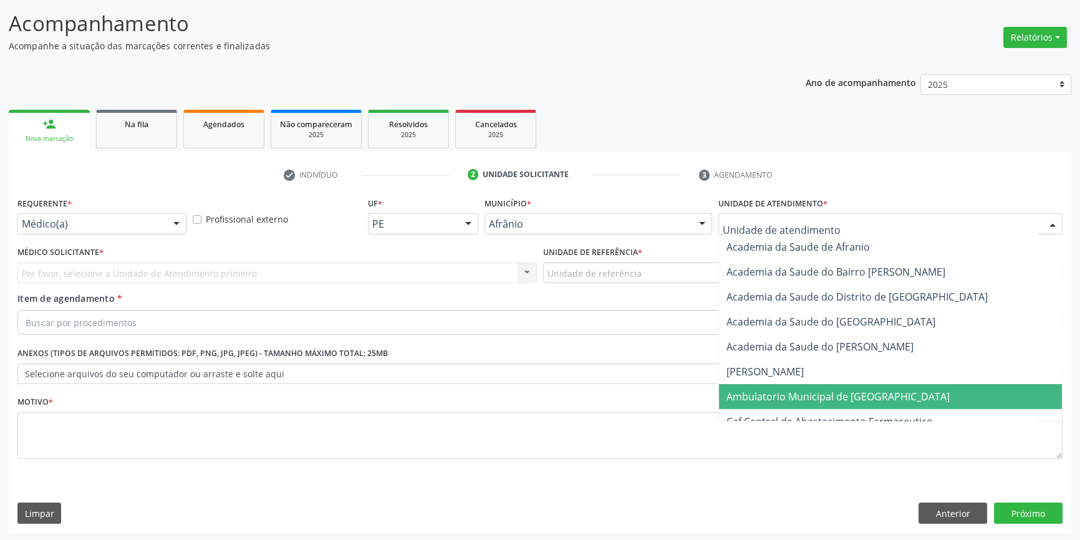
click at [798, 399] on span "Ambulatorio Municipal de [GEOGRAPHIC_DATA]" at bounding box center [838, 397] width 223 height 14
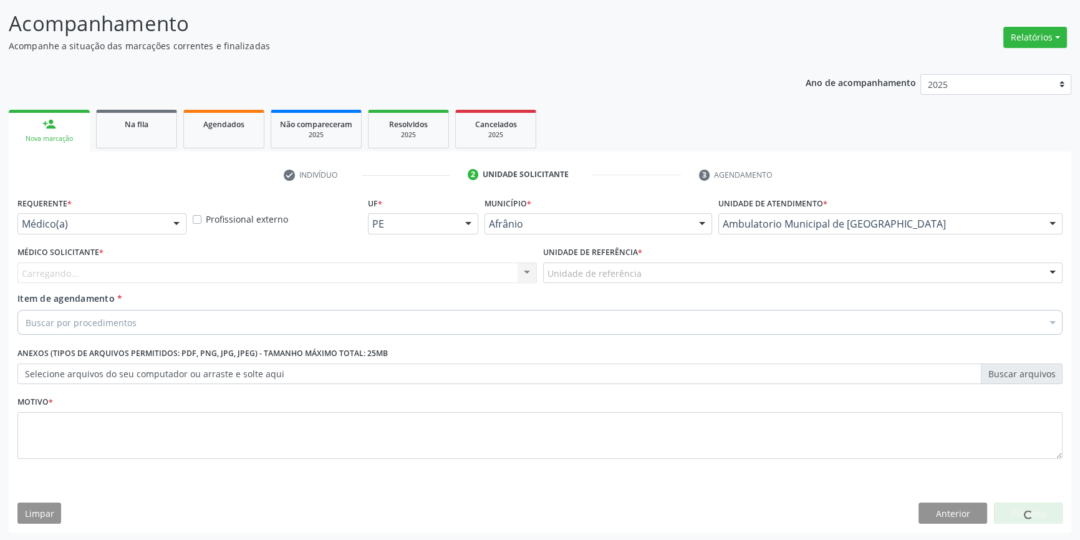
drag, startPoint x: 563, startPoint y: 285, endPoint x: 577, endPoint y: 285, distance: 13.7
click at [571, 286] on div "Unidade de referência * Unidade de referência ESF de Extrema ESF de Barra das M…" at bounding box center [803, 267] width 526 height 49
click at [581, 283] on div "Unidade de referência * Unidade de referência ESF de Extrema ESF de Barra das M…" at bounding box center [803, 267] width 526 height 49
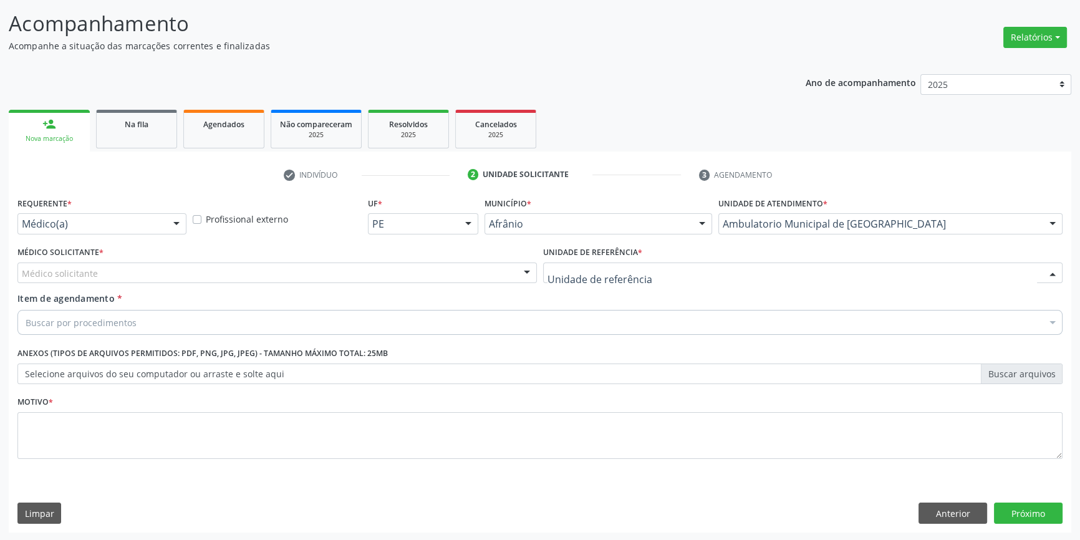
click at [623, 279] on div at bounding box center [802, 273] width 519 height 21
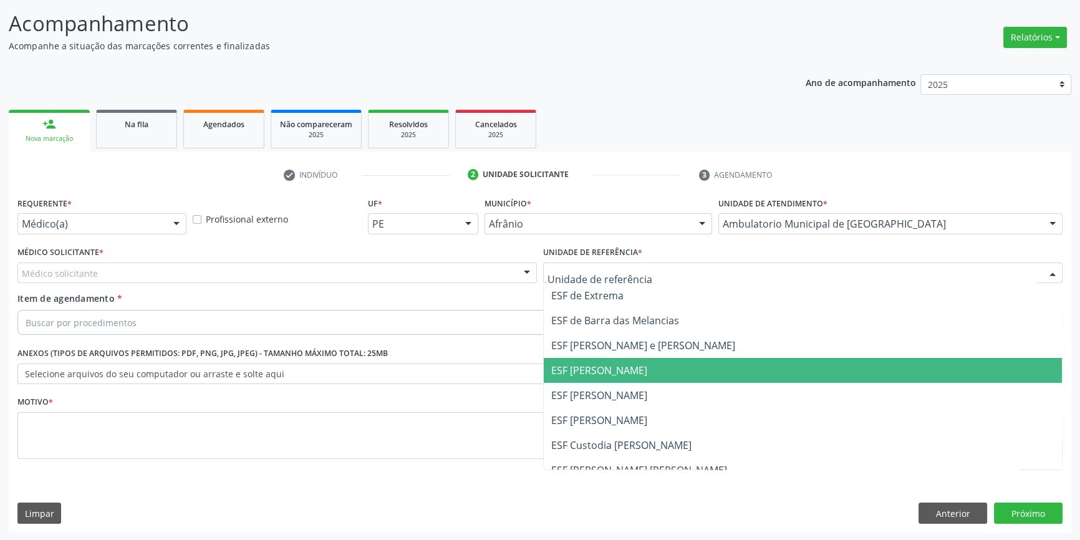
click at [602, 405] on span "ESF [PERSON_NAME]" at bounding box center [803, 395] width 518 height 25
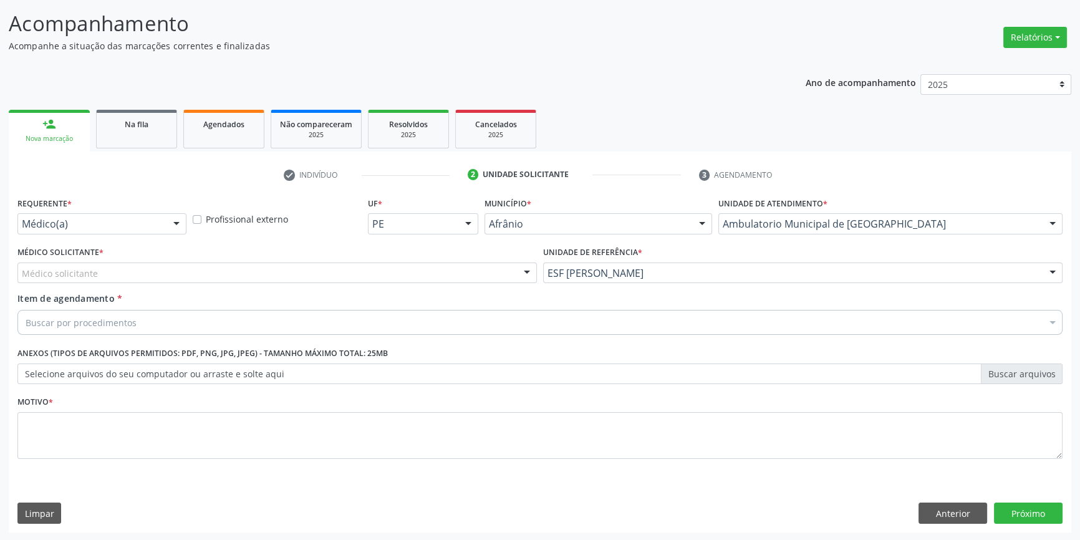
click at [118, 268] on div "Médico solicitante" at bounding box center [276, 273] width 519 height 21
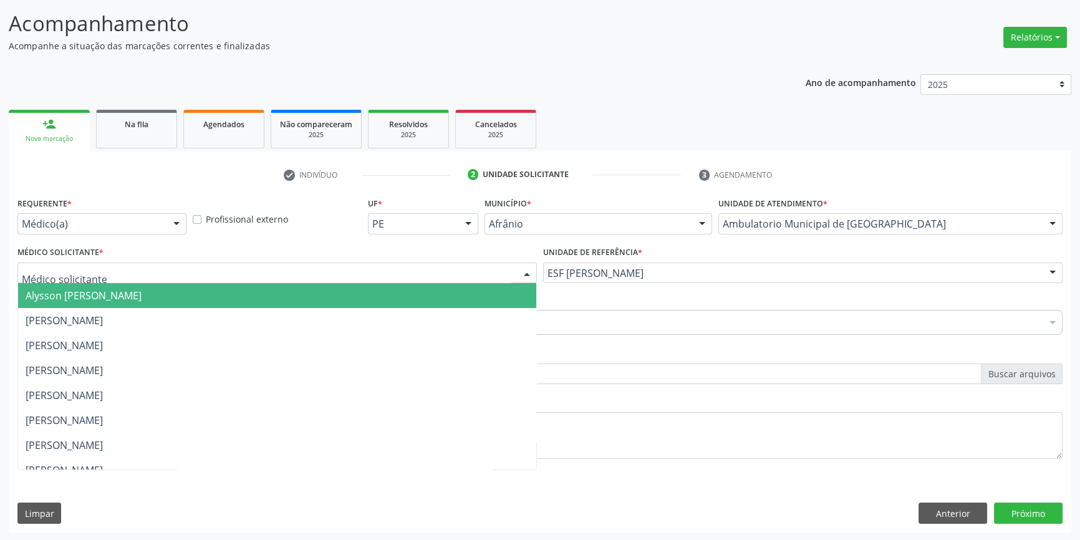
click at [110, 301] on span "Alysson [PERSON_NAME]" at bounding box center [84, 296] width 116 height 14
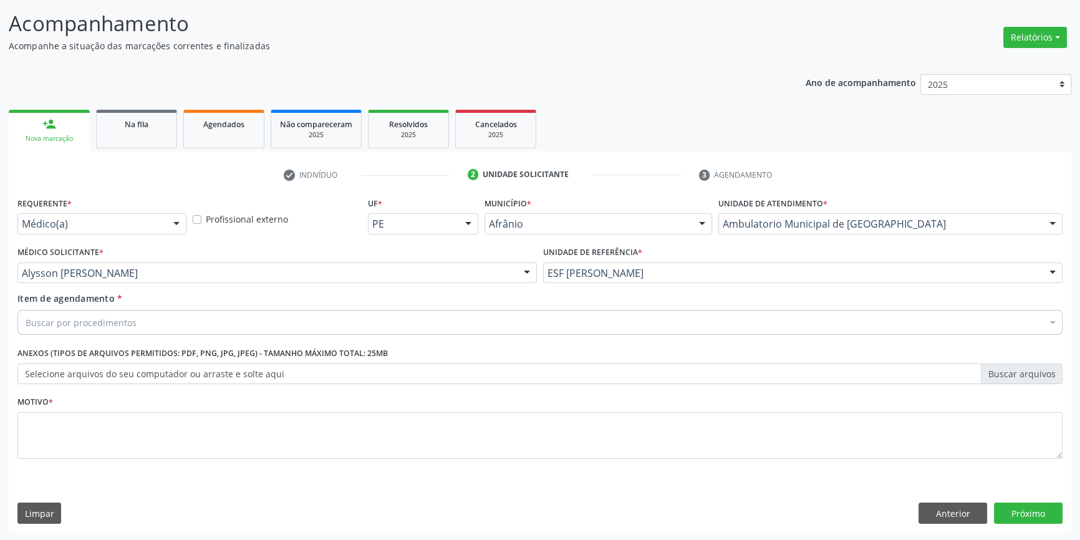
click at [95, 311] on div "Buscar por procedimentos" at bounding box center [539, 322] width 1045 height 25
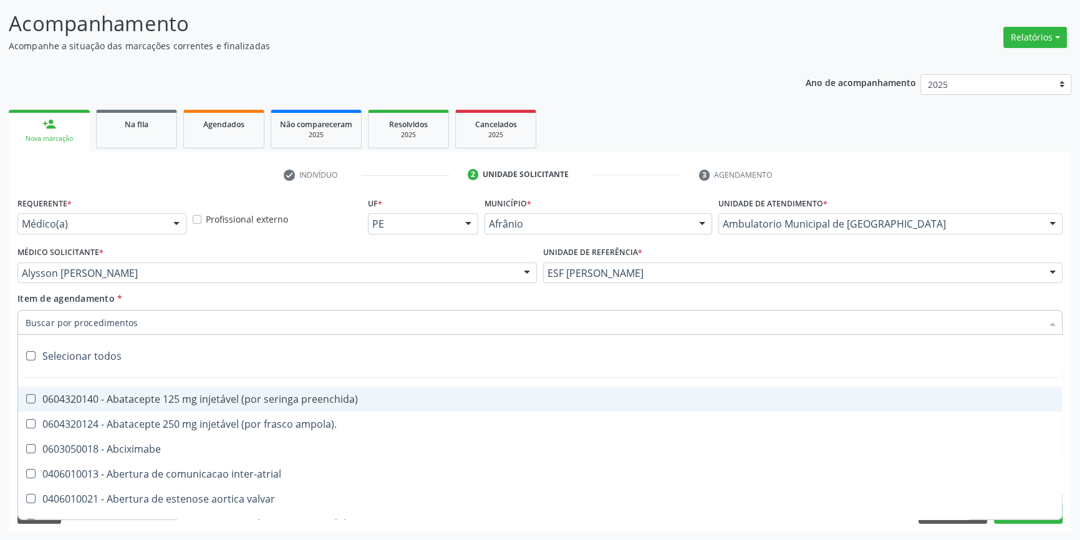
paste input "ELETROCAR"
type input "ELETROCAR"
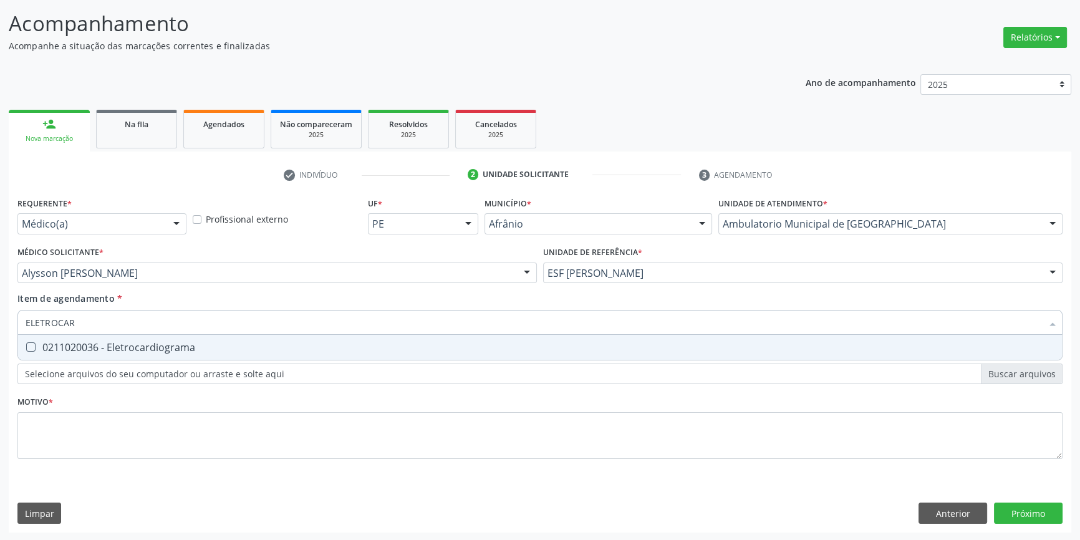
click at [108, 355] on span "0211020036 - Eletrocardiograma" at bounding box center [540, 347] width 1044 height 25
checkbox Eletrocardiograma "true"
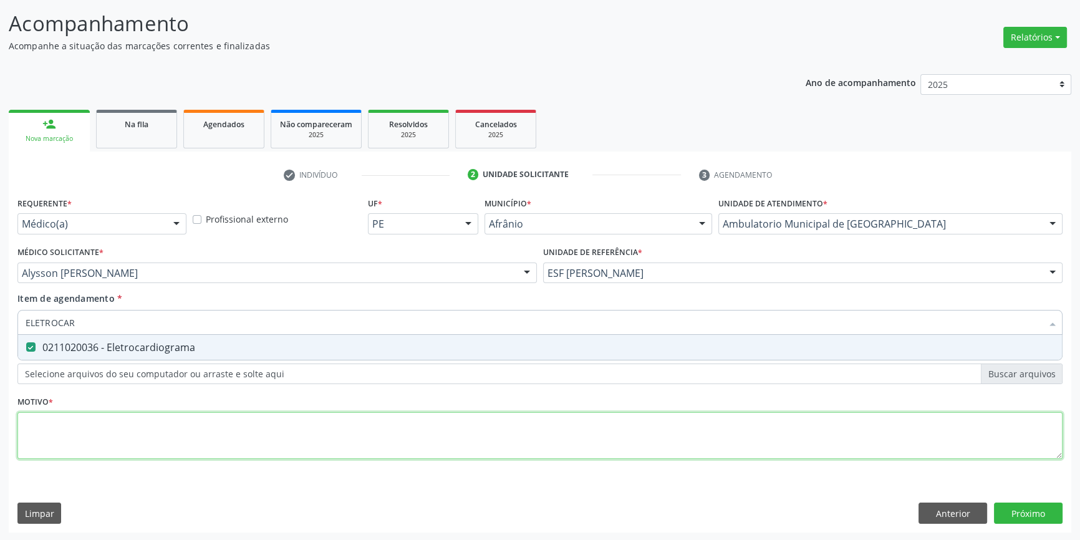
click at [103, 430] on div "Requerente * Médico(a) Médico(a) Enfermeiro(a) Paciente Nenhum resultado encont…" at bounding box center [539, 335] width 1045 height 283
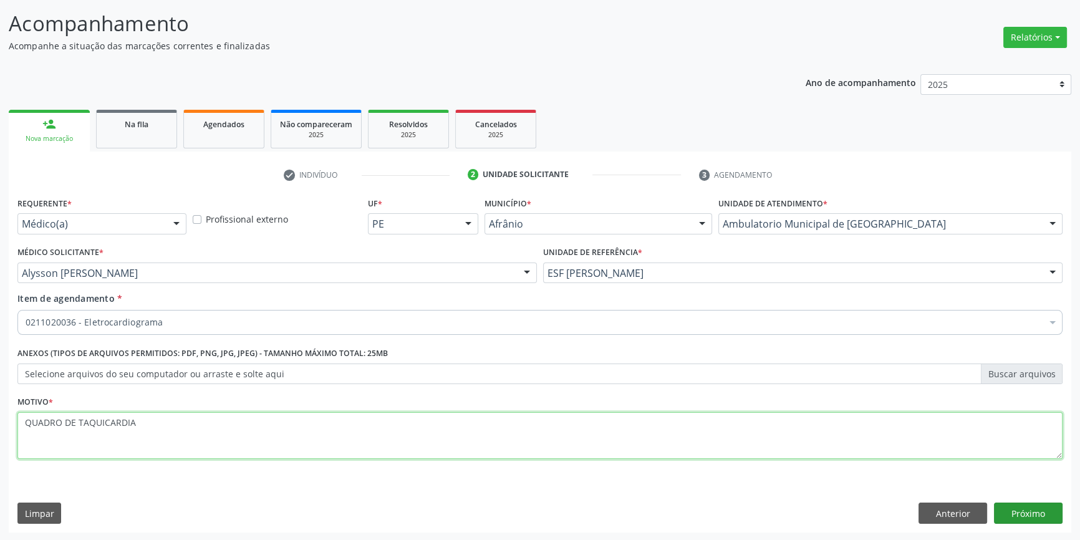
type textarea "QUADRO DE TAQUICARDIA"
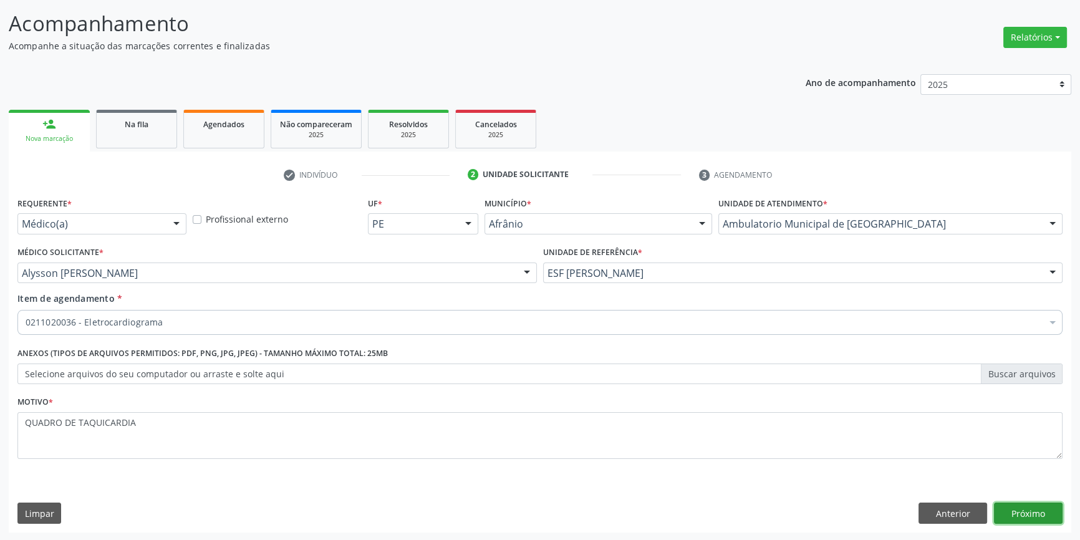
click at [1030, 513] on button "Próximo" at bounding box center [1028, 513] width 69 height 21
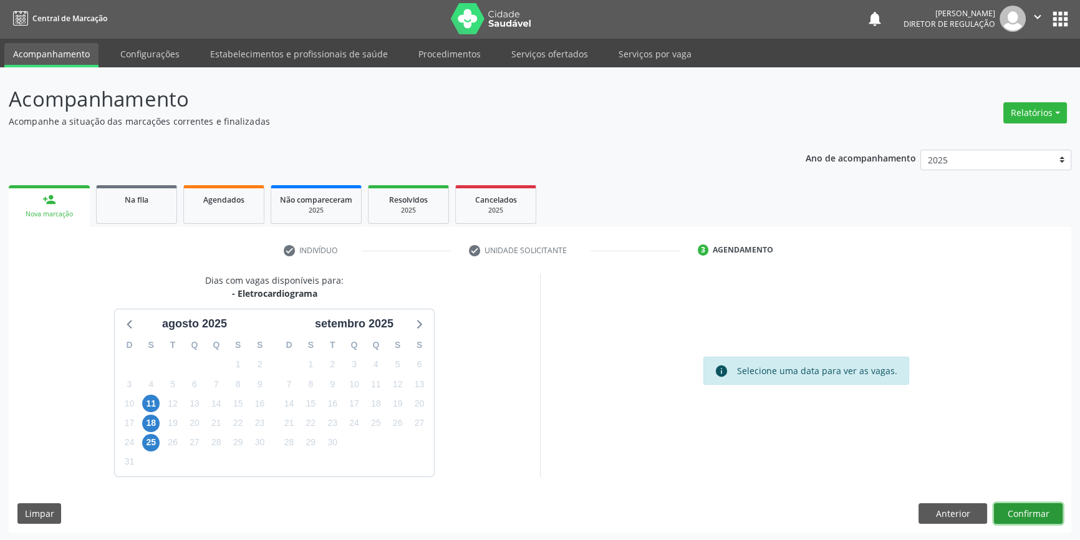
click at [1025, 511] on button "Confirmar" at bounding box center [1028, 513] width 69 height 21
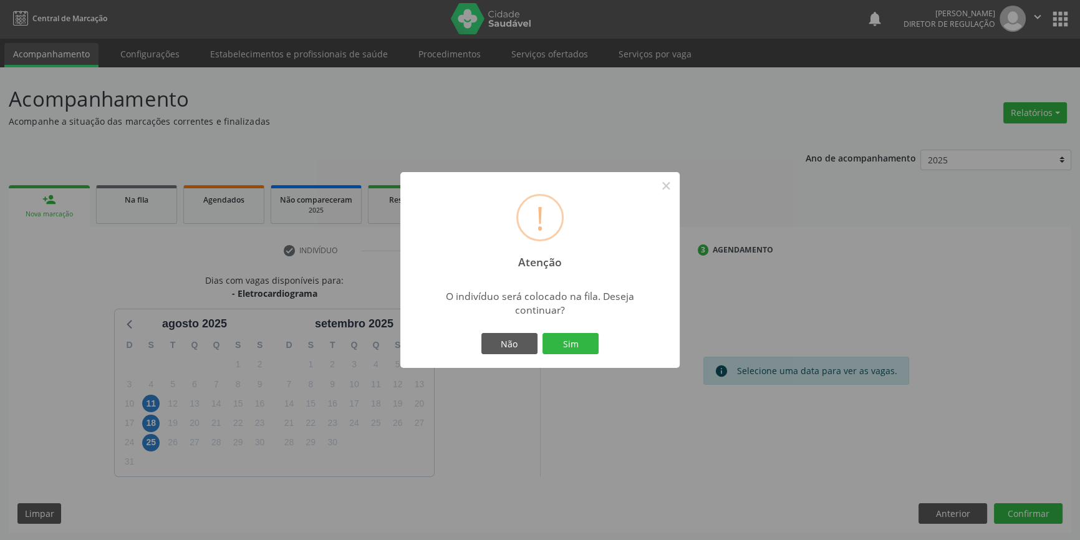
click at [559, 337] on button "Sim" at bounding box center [571, 343] width 56 height 21
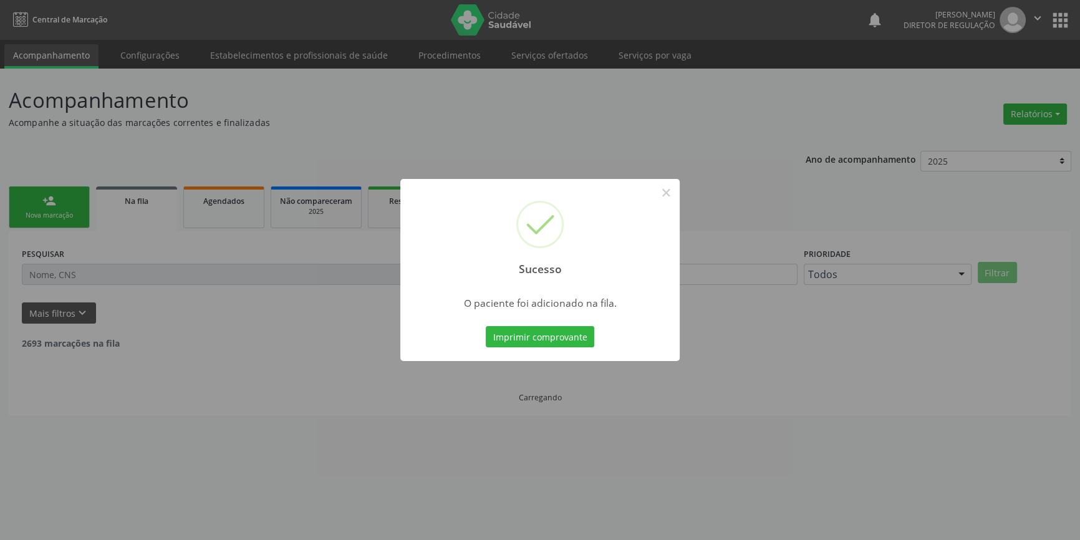
scroll to position [0, 0]
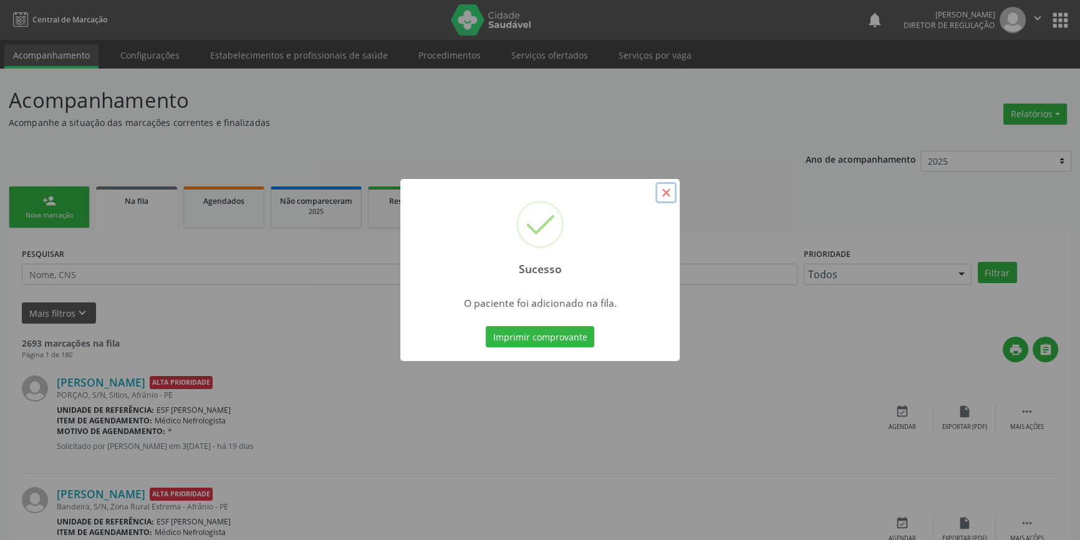
click at [670, 187] on button "×" at bounding box center [665, 192] width 21 height 21
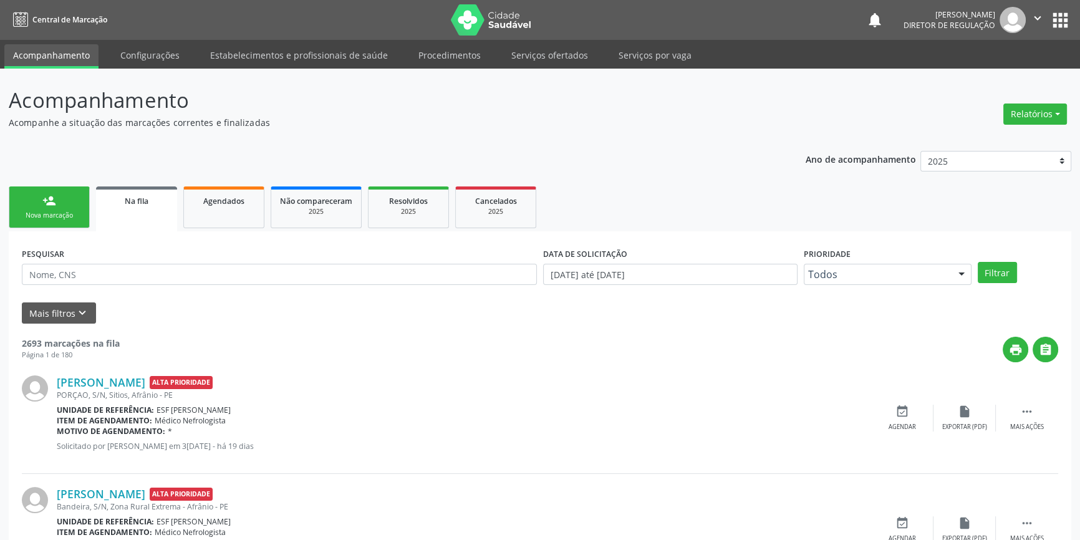
click at [57, 205] on link "person_add Nova marcação" at bounding box center [49, 207] width 81 height 42
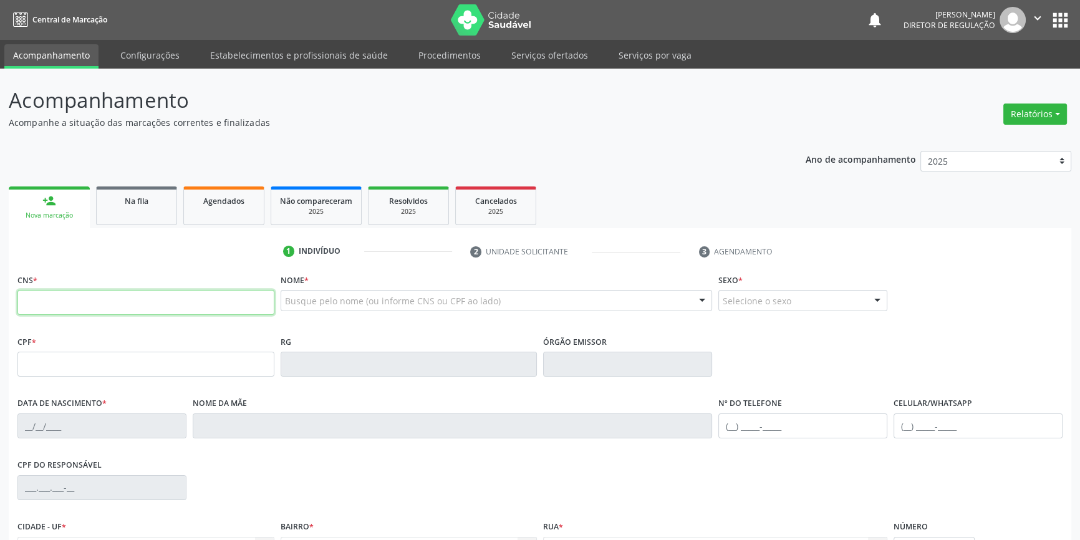
click at [79, 305] on input "text" at bounding box center [145, 302] width 257 height 25
type input "700 5005 1628 7656"
type input "1[DATE]"
type input "[PERSON_NAME]"
type input "[PHONE_NUMBER]"
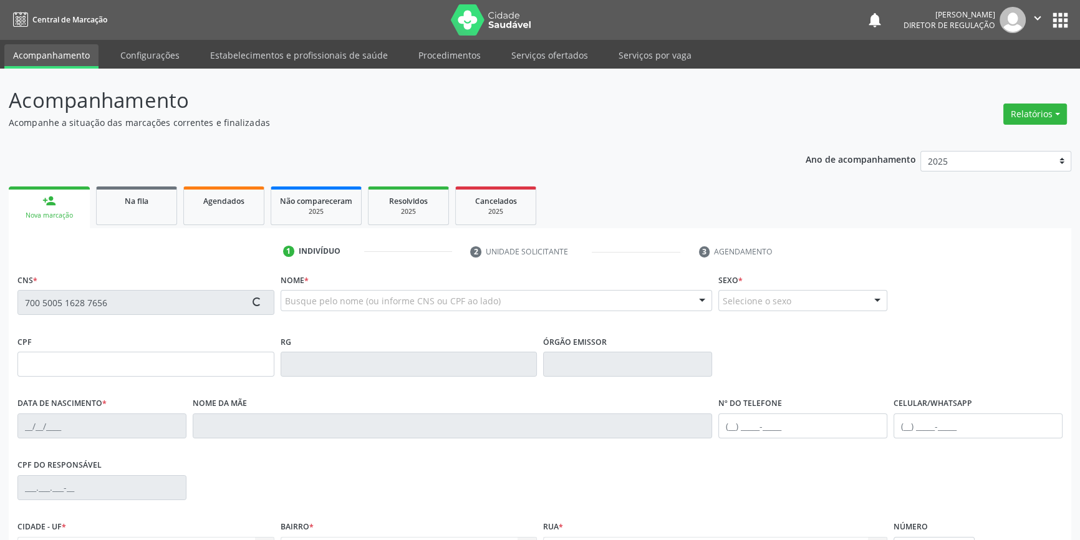
type input "[PHONE_NUMBER]"
type input "551"
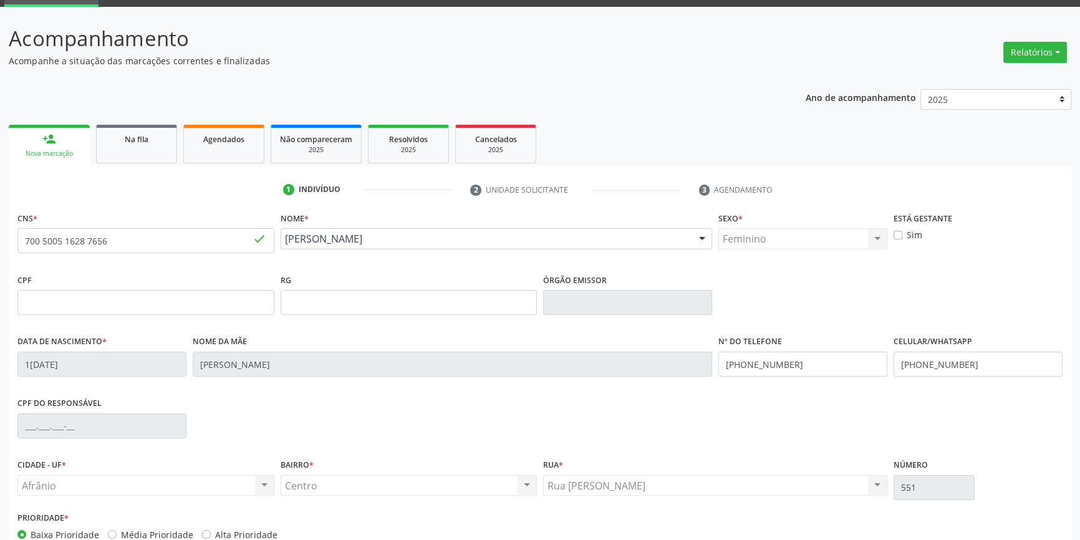
scroll to position [135, 0]
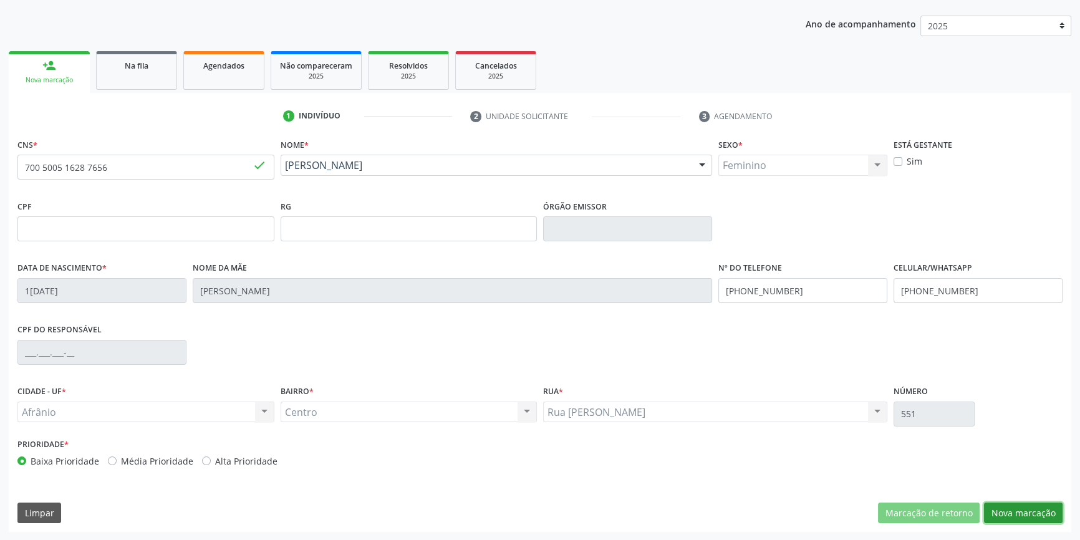
click at [1015, 515] on button "Nova marcação" at bounding box center [1023, 513] width 79 height 21
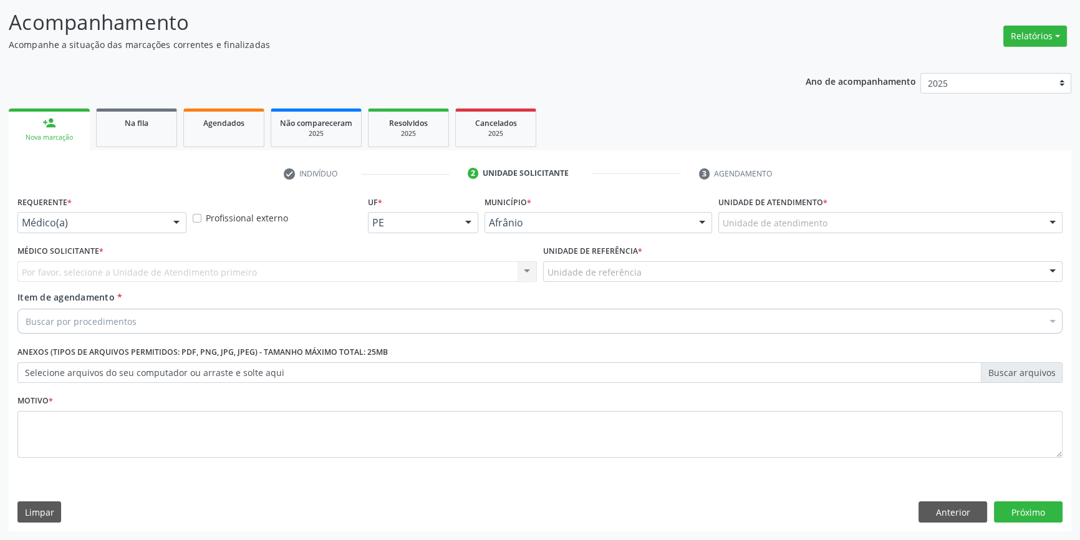
scroll to position [77, 0]
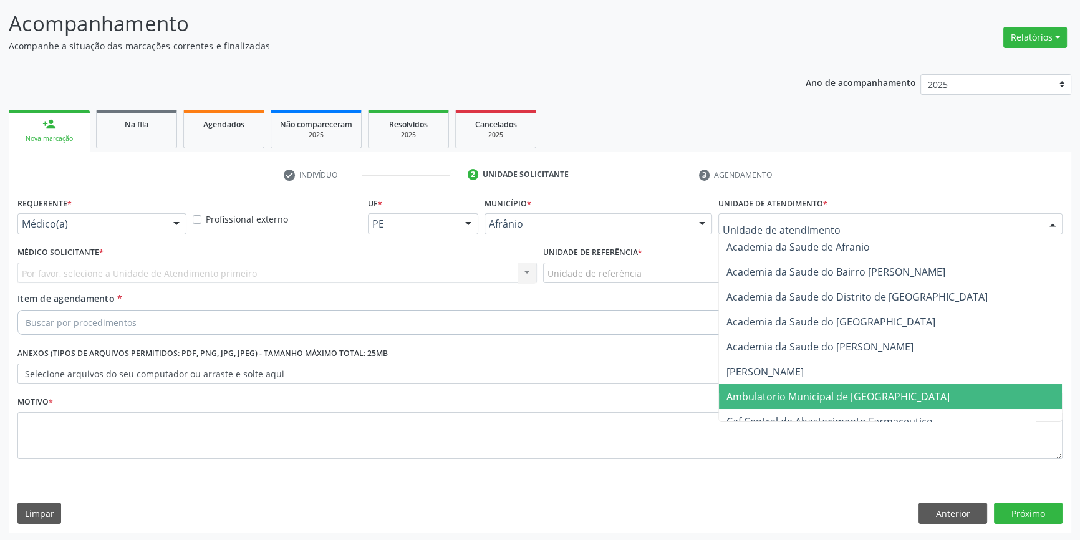
drag, startPoint x: 770, startPoint y: 395, endPoint x: 679, endPoint y: 338, distance: 108.1
click at [770, 396] on span "Ambulatorio Municipal de [GEOGRAPHIC_DATA]" at bounding box center [838, 397] width 223 height 14
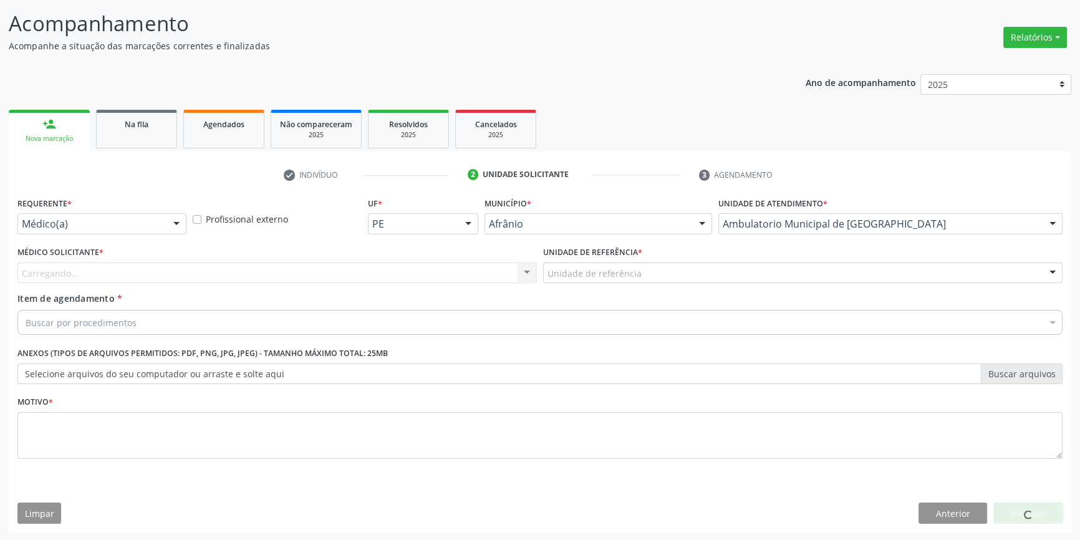
click at [608, 280] on div "Unidade de referência" at bounding box center [802, 273] width 519 height 21
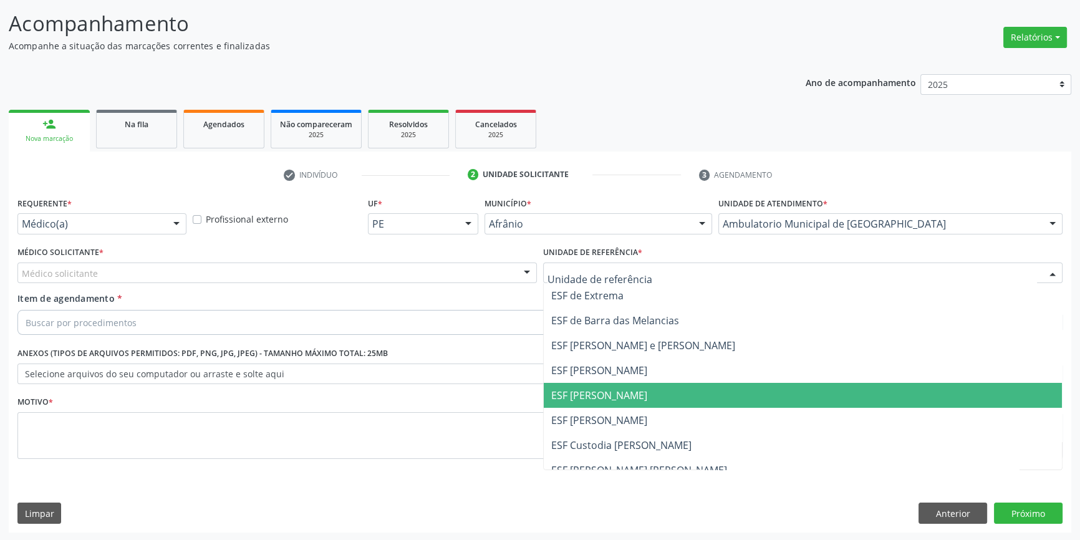
click at [611, 399] on span "ESF [PERSON_NAME]" at bounding box center [599, 396] width 96 height 14
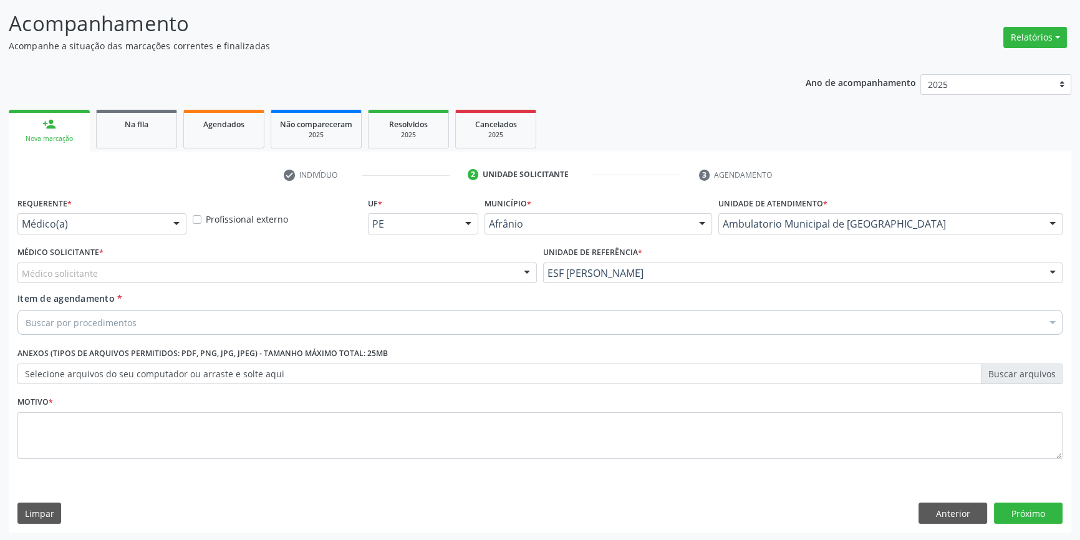
click at [282, 267] on div "Médico solicitante" at bounding box center [276, 273] width 519 height 21
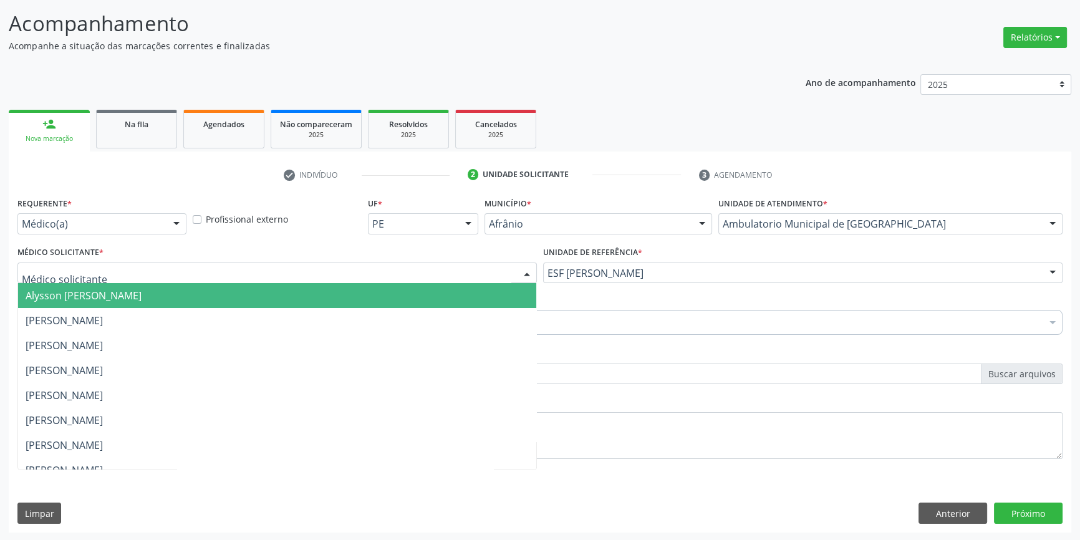
drag, startPoint x: 162, startPoint y: 298, endPoint x: 141, endPoint y: 312, distance: 25.3
click at [142, 298] on span "Alysson [PERSON_NAME]" at bounding box center [84, 296] width 116 height 14
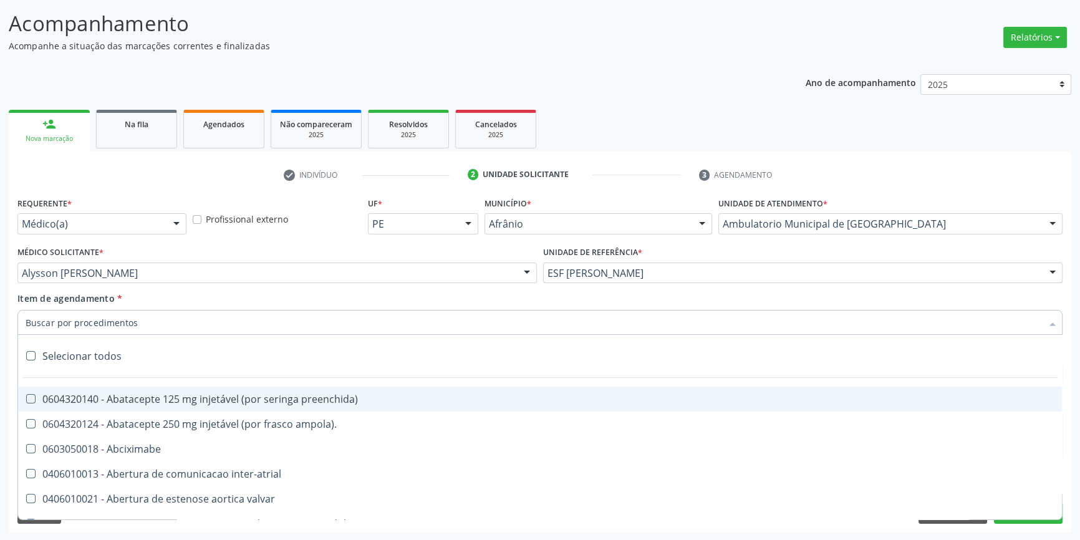
paste input "ELETROCAR"
type input "ELETROCAR"
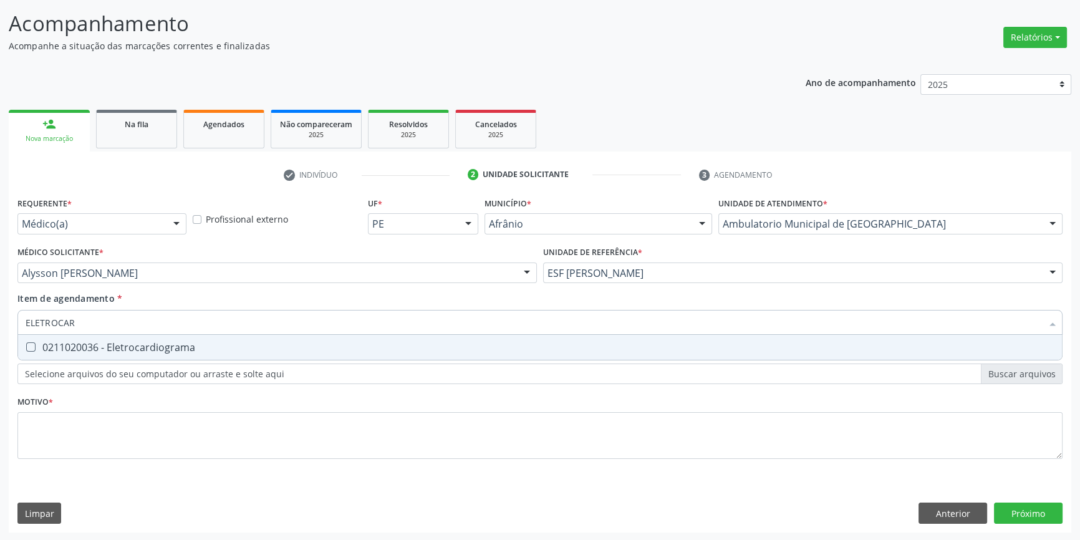
click at [123, 345] on div "0211020036 - Eletrocardiograma" at bounding box center [540, 347] width 1029 height 10
checkbox Eletrocardiograma "true"
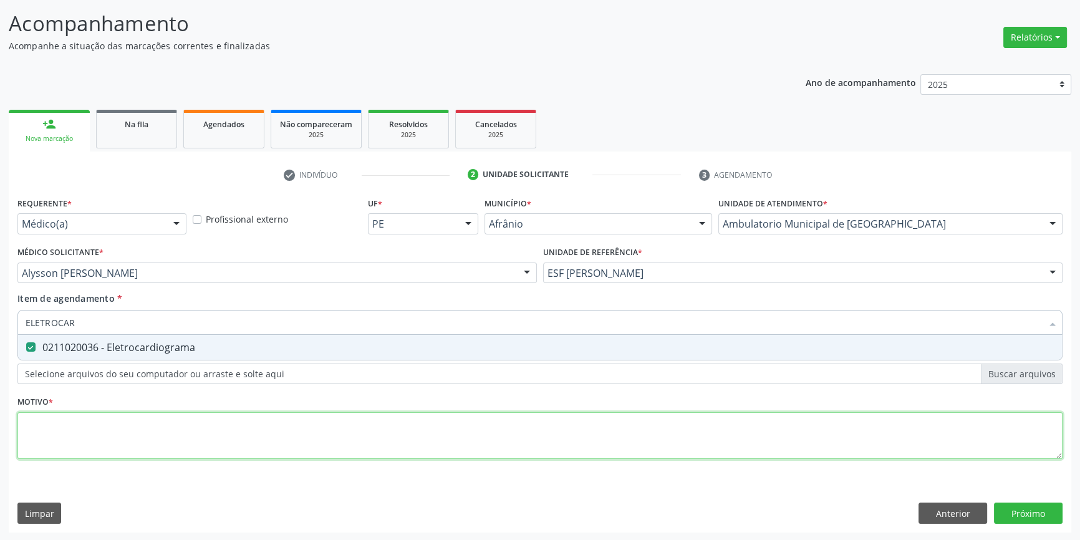
click at [150, 448] on div "Requerente * Médico(a) Médico(a) Enfermeiro(a) Paciente Nenhum resultado encont…" at bounding box center [539, 335] width 1045 height 283
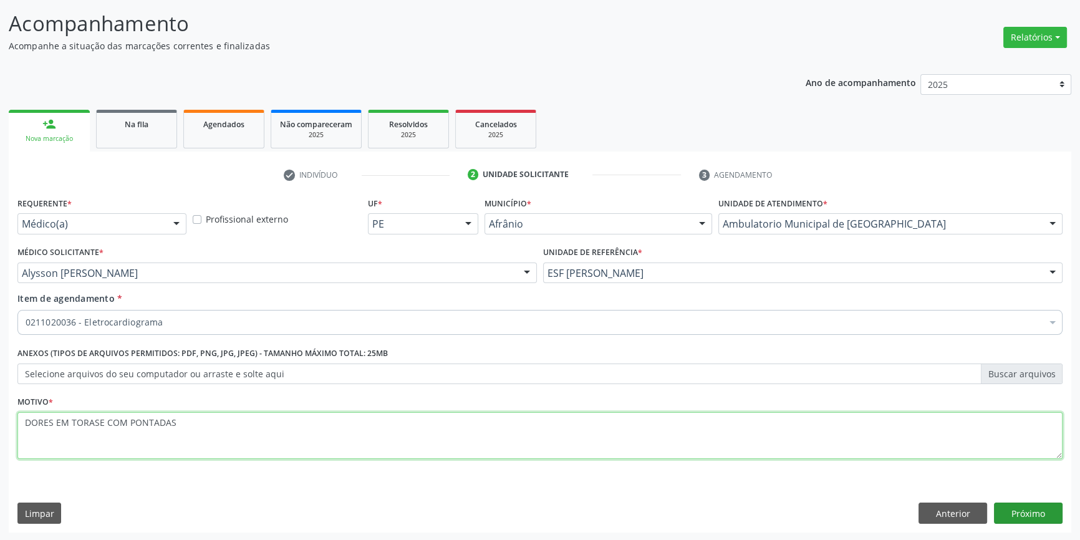
type textarea "DORES EM TORASE COM PONTADAS"
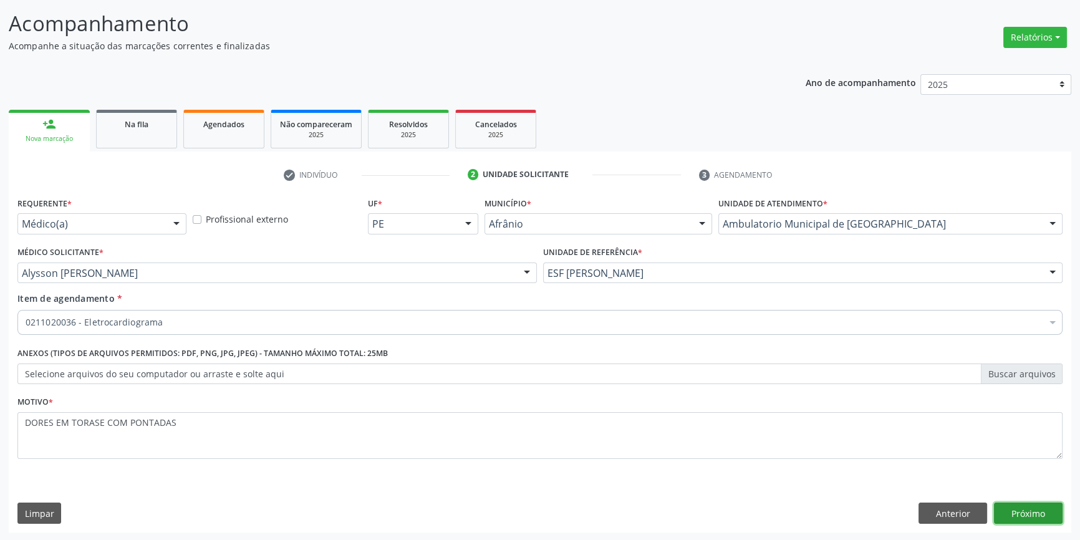
click at [1041, 513] on button "Próximo" at bounding box center [1028, 513] width 69 height 21
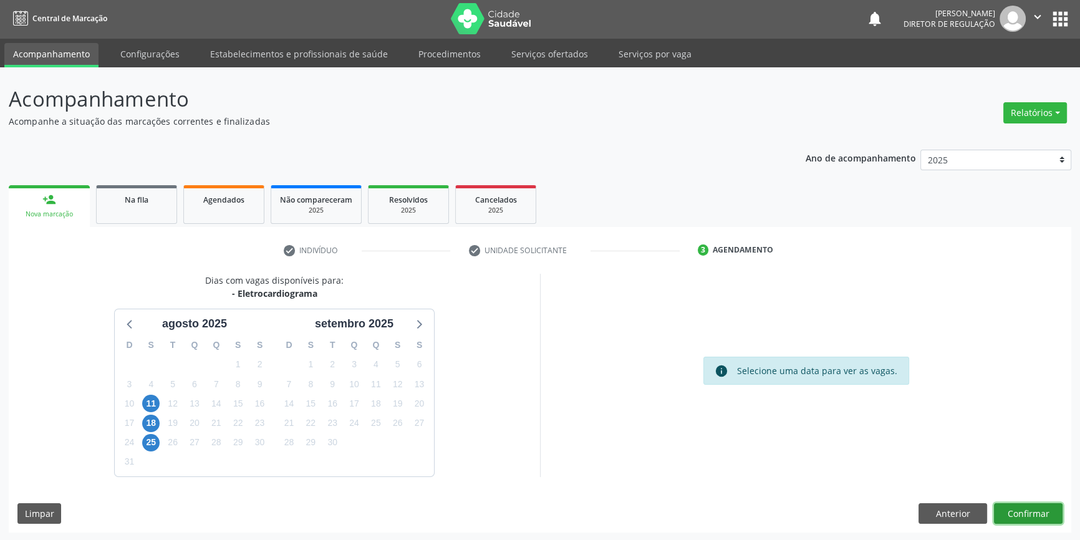
click at [1033, 505] on button "Confirmar" at bounding box center [1028, 513] width 69 height 21
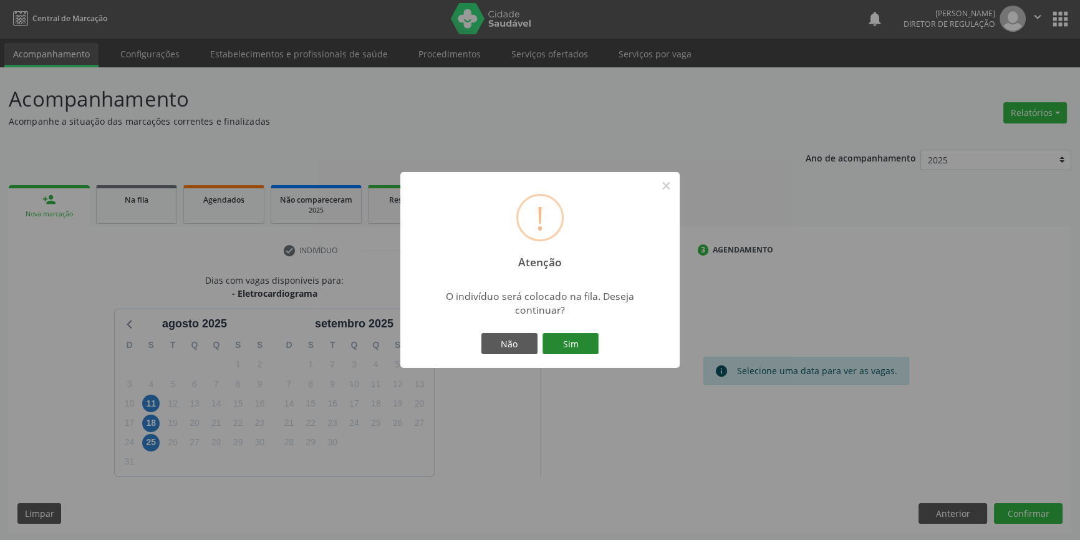
click at [553, 341] on button "Sim" at bounding box center [571, 343] width 56 height 21
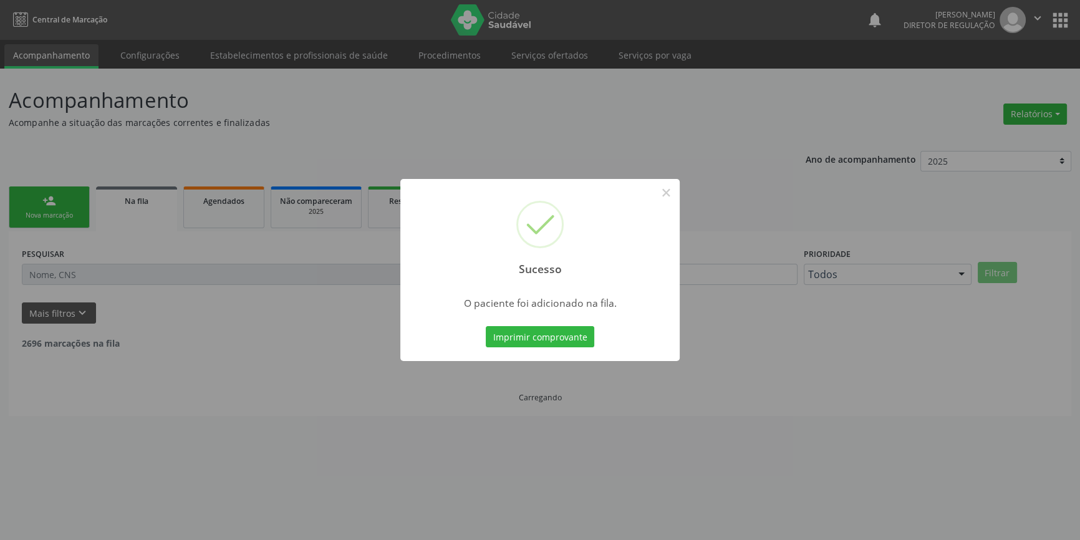
scroll to position [0, 0]
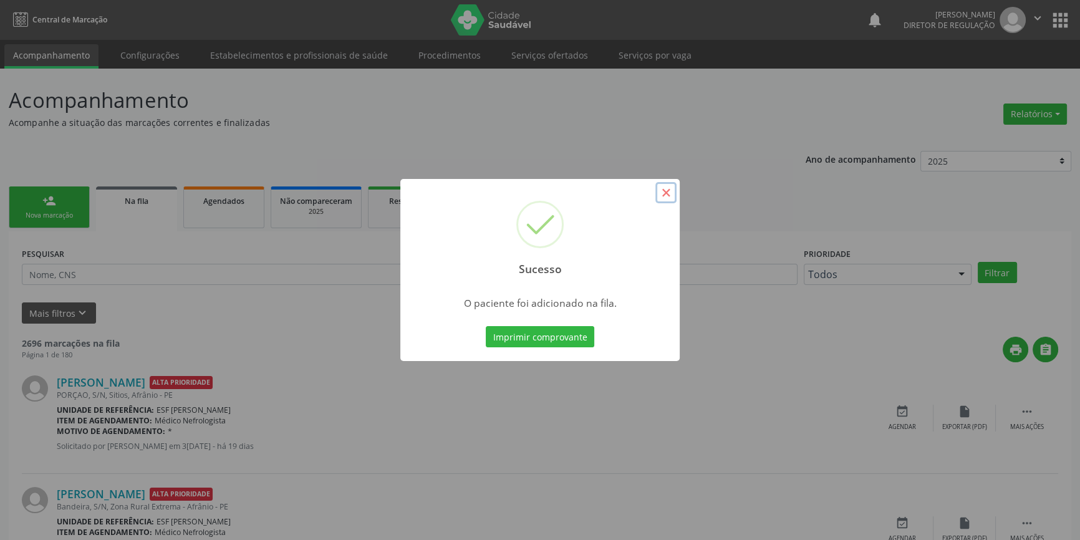
click at [667, 187] on button "×" at bounding box center [665, 192] width 21 height 21
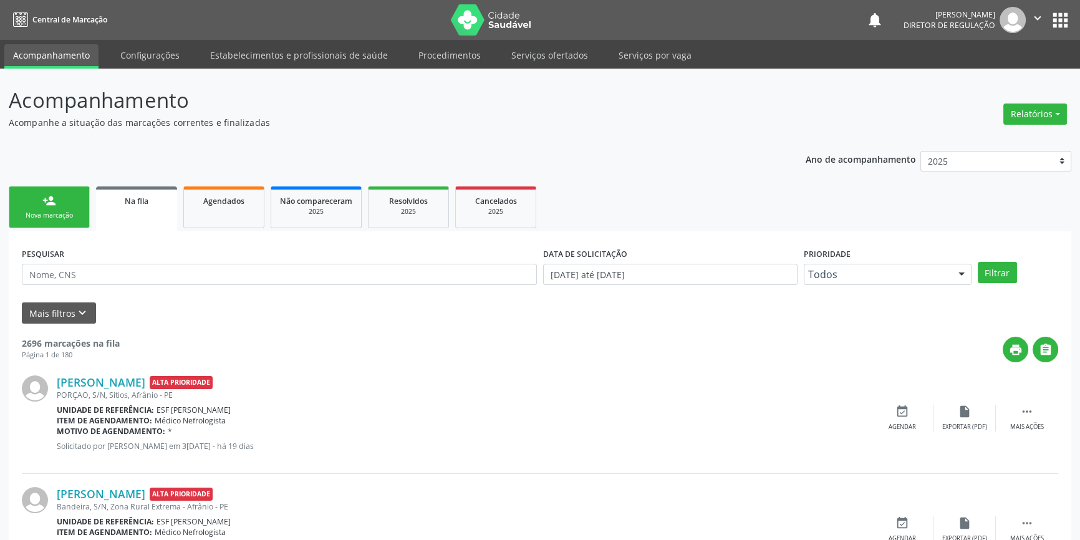
click at [44, 205] on div "person_add" at bounding box center [49, 201] width 14 height 14
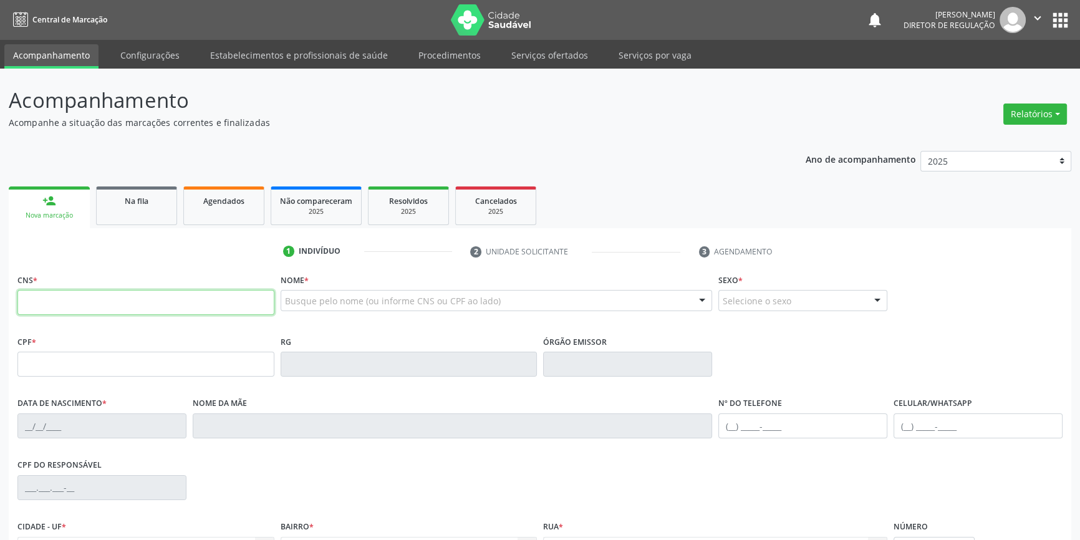
click at [60, 304] on input "text" at bounding box center [145, 302] width 257 height 25
type input "700 0052 1309 0103"
type input "021.239.304-90"
type input "1[DATE]"
type input "Maria Dominicana de [DEMOGRAPHIC_DATA]"
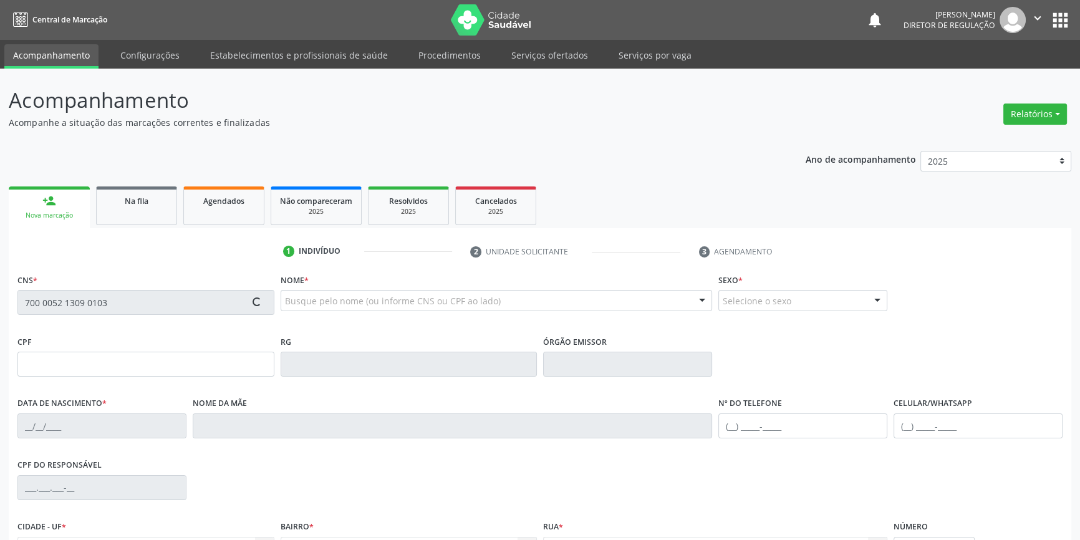
type input "[PHONE_NUMBER]"
type input "301.632.934-49"
type input "30"
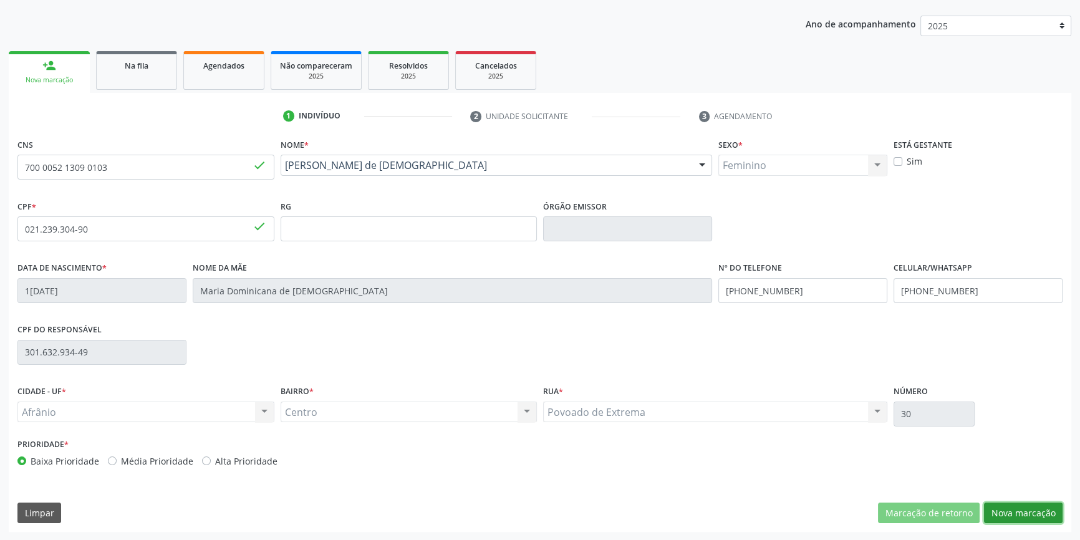
click at [1017, 517] on button "Nova marcação" at bounding box center [1023, 513] width 79 height 21
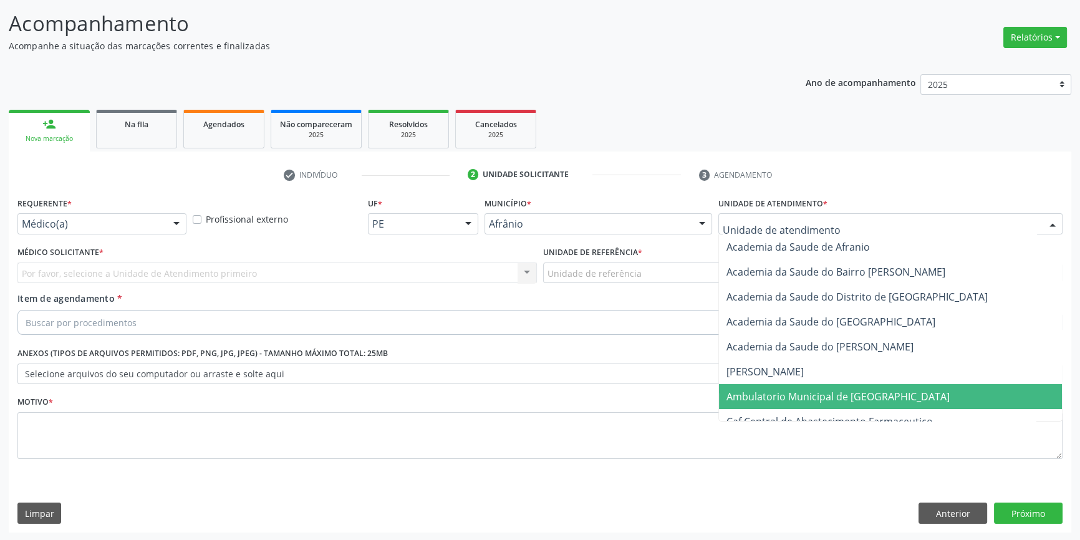
drag, startPoint x: 774, startPoint y: 398, endPoint x: 604, endPoint y: 313, distance: 190.2
click at [773, 398] on span "Ambulatorio Municipal de [GEOGRAPHIC_DATA]" at bounding box center [838, 397] width 223 height 14
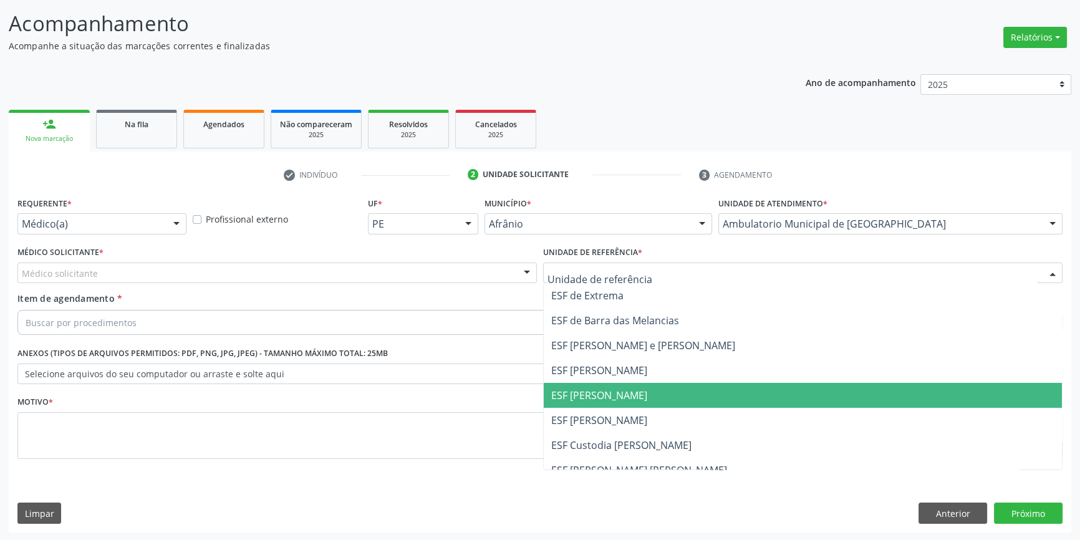
drag, startPoint x: 611, startPoint y: 395, endPoint x: 435, endPoint y: 339, distance: 183.8
click at [603, 392] on span "ESF [PERSON_NAME]" at bounding box center [599, 396] width 96 height 14
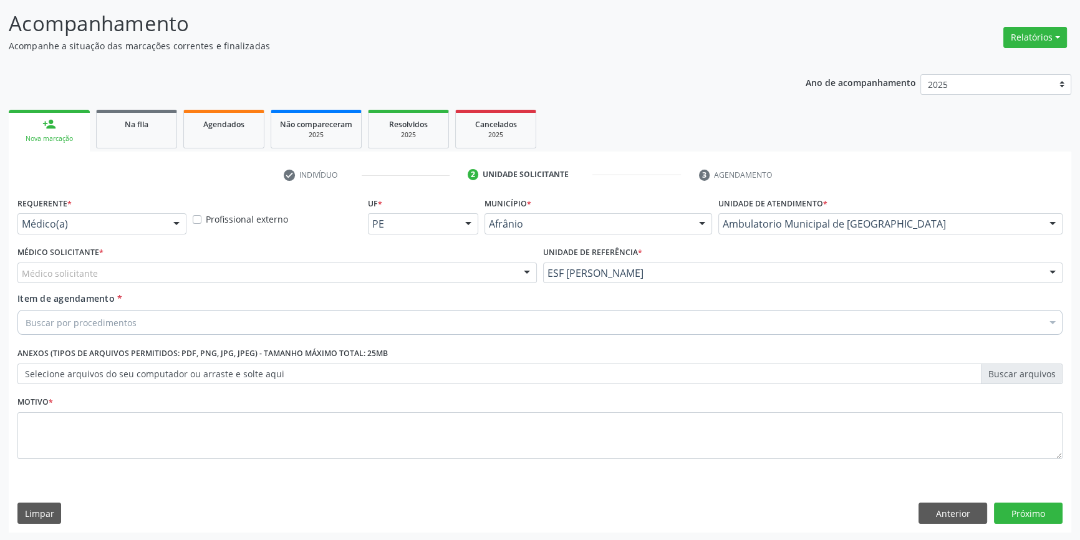
drag, startPoint x: 293, startPoint y: 280, endPoint x: 270, endPoint y: 274, distance: 23.7
click at [281, 280] on div "Médico solicitante" at bounding box center [276, 273] width 519 height 21
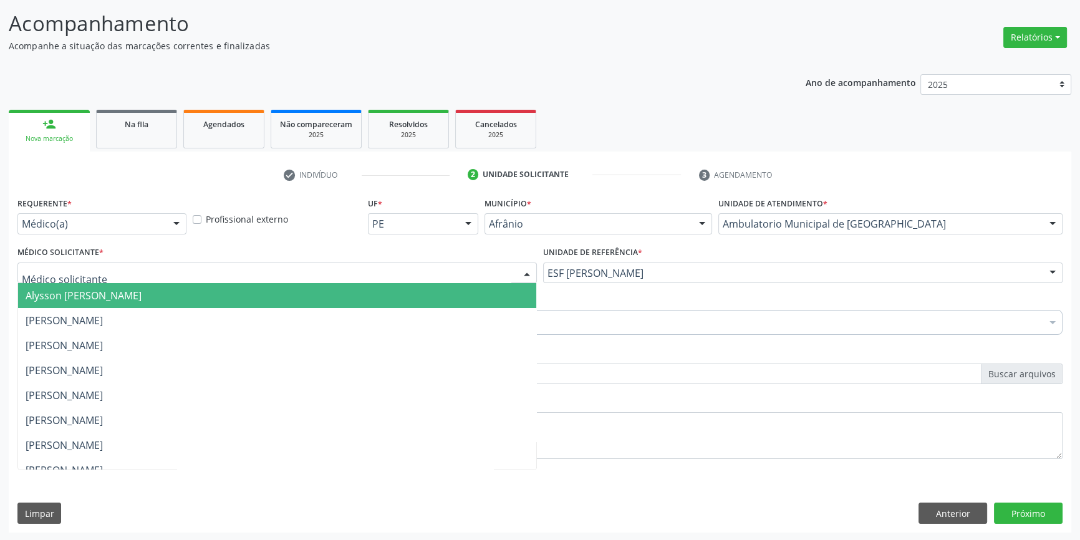
click at [130, 297] on span "Alysson [PERSON_NAME]" at bounding box center [84, 296] width 116 height 14
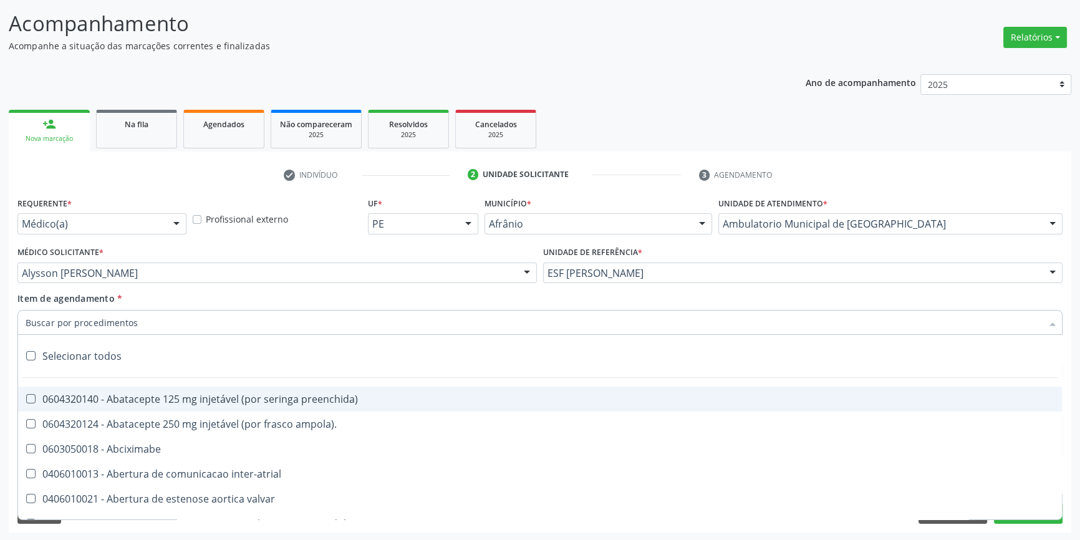
paste input "ELETROCAR"
type input "ELETROCAR"
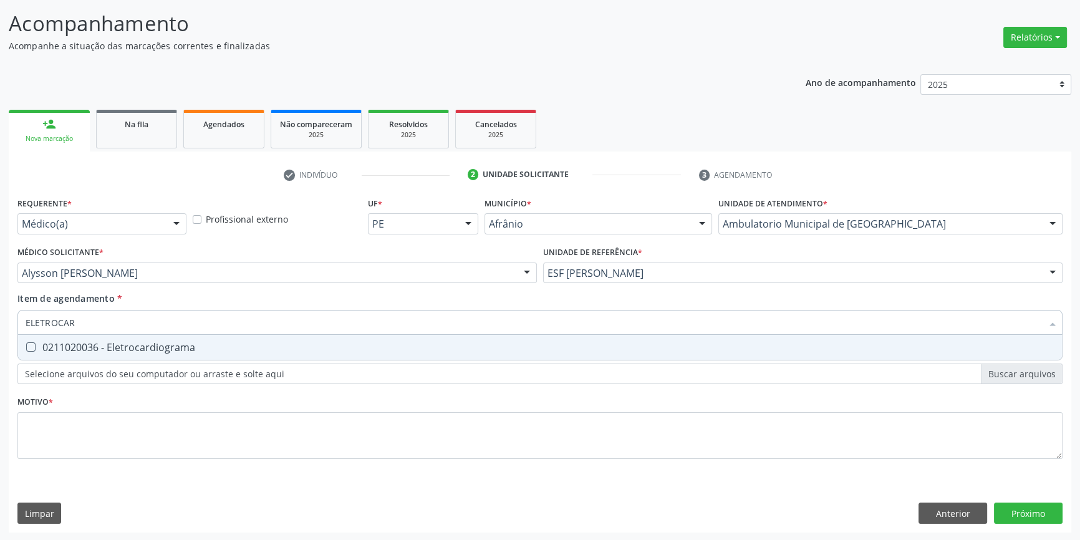
click at [81, 344] on div "0211020036 - Eletrocardiograma" at bounding box center [540, 347] width 1029 height 10
checkbox Eletrocardiograma "true"
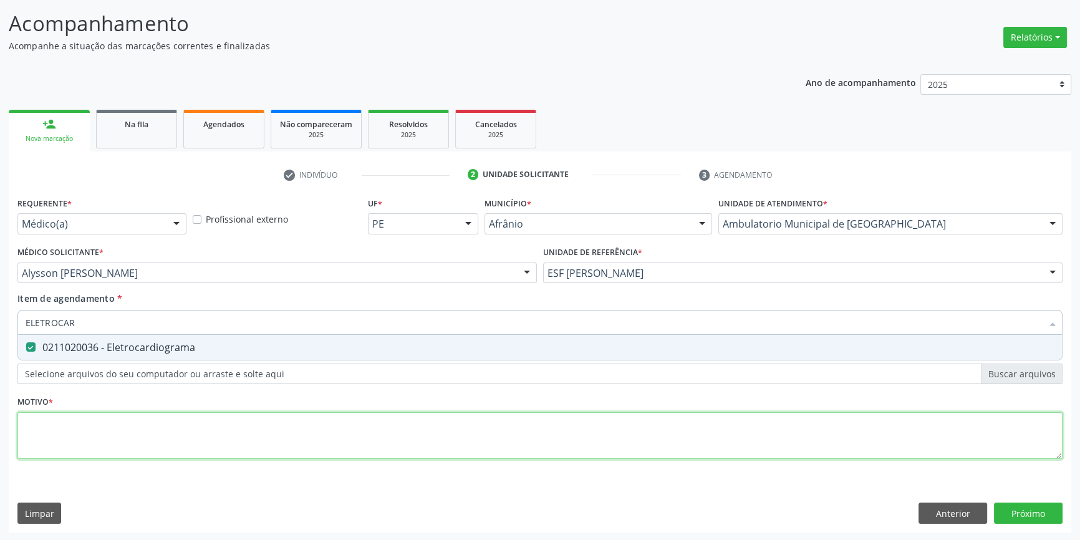
click at [68, 420] on div "Requerente * Médico(a) Médico(a) Enfermeiro(a) Paciente Nenhum resultado encont…" at bounding box center [539, 335] width 1045 height 283
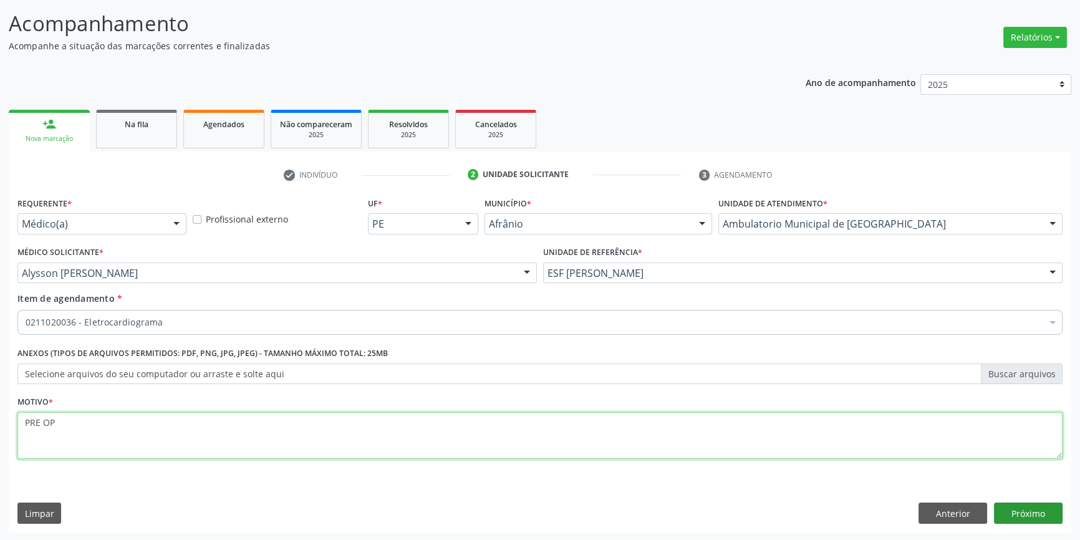
type textarea "PRE OP"
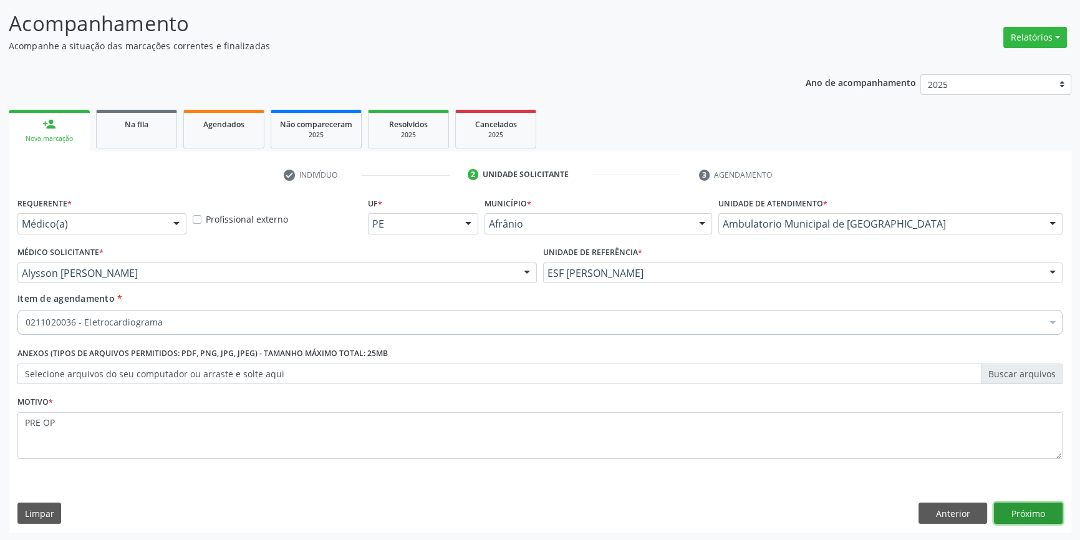
click at [1041, 518] on button "Próximo" at bounding box center [1028, 513] width 69 height 21
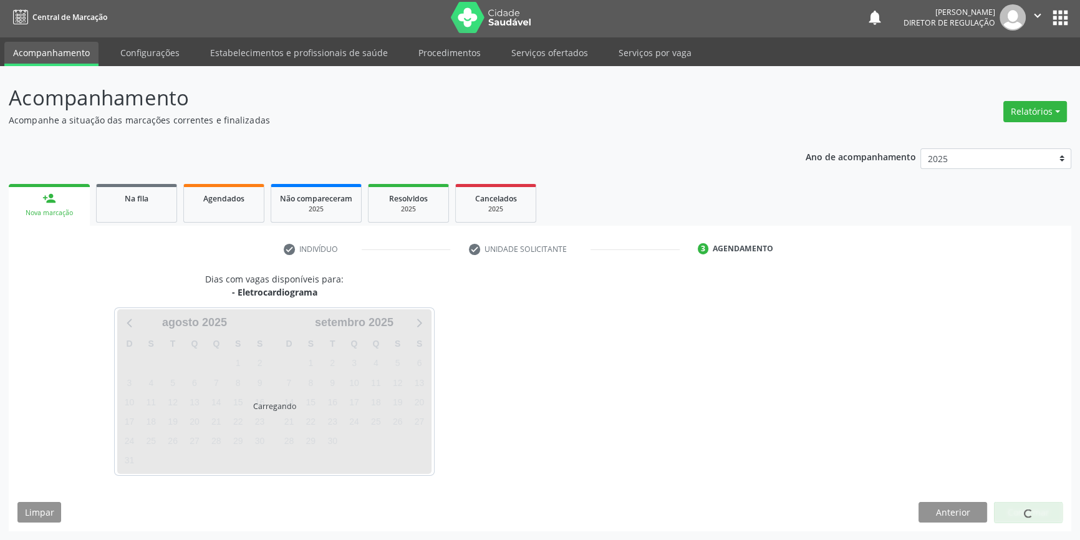
scroll to position [1, 0]
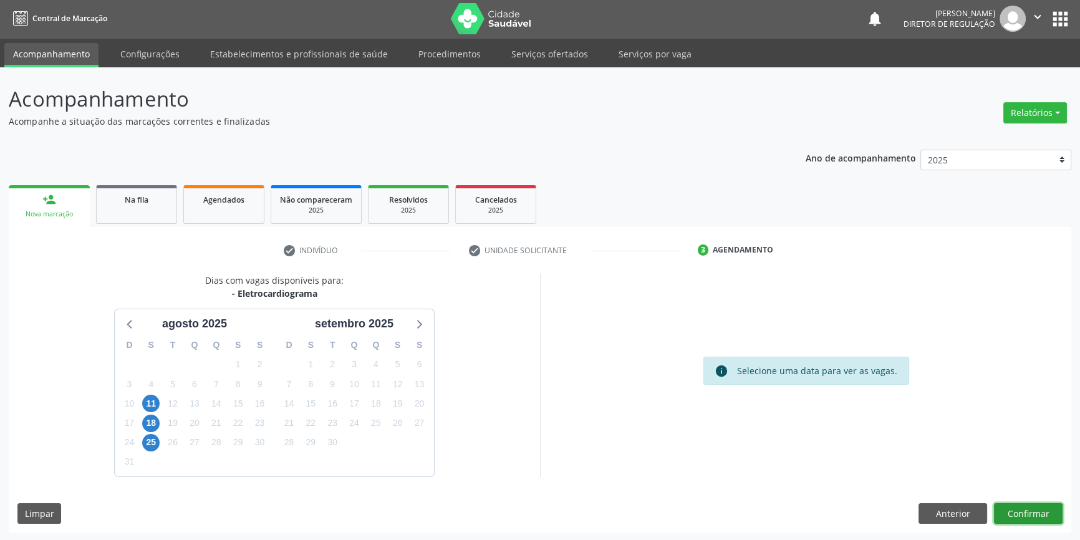
click at [1017, 511] on button "Confirmar" at bounding box center [1028, 513] width 69 height 21
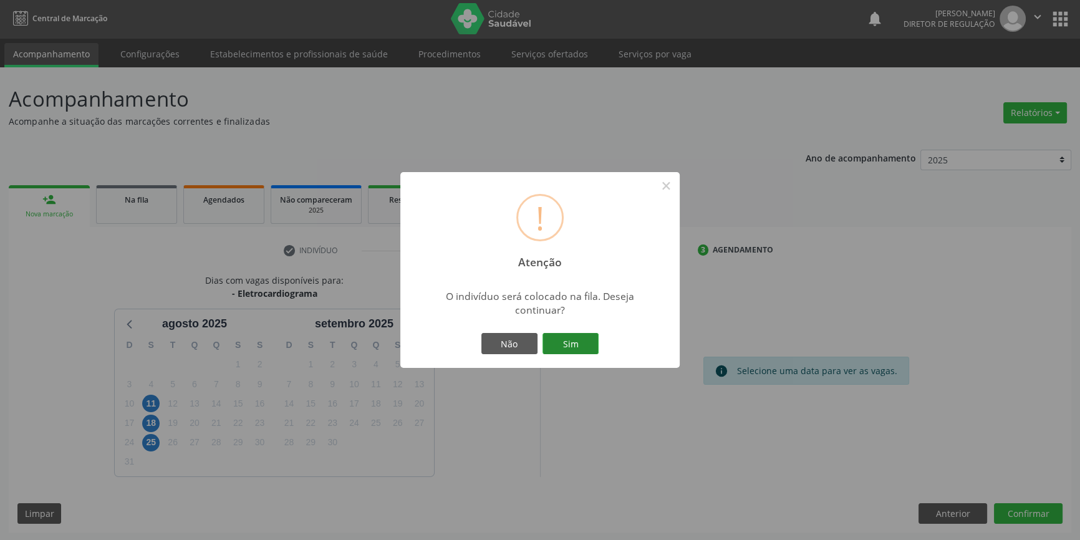
click at [583, 342] on button "Sim" at bounding box center [571, 343] width 56 height 21
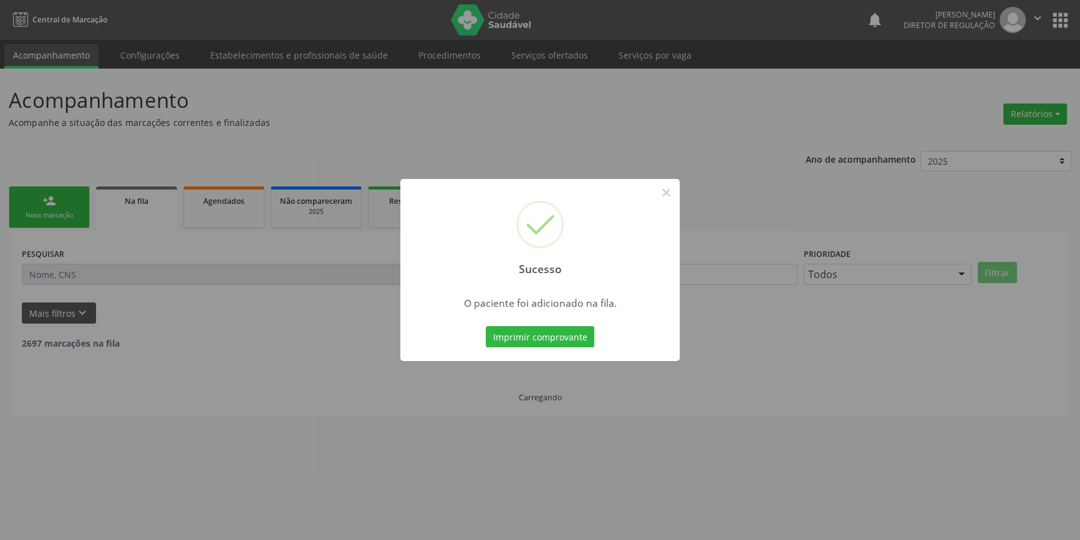
scroll to position [0, 0]
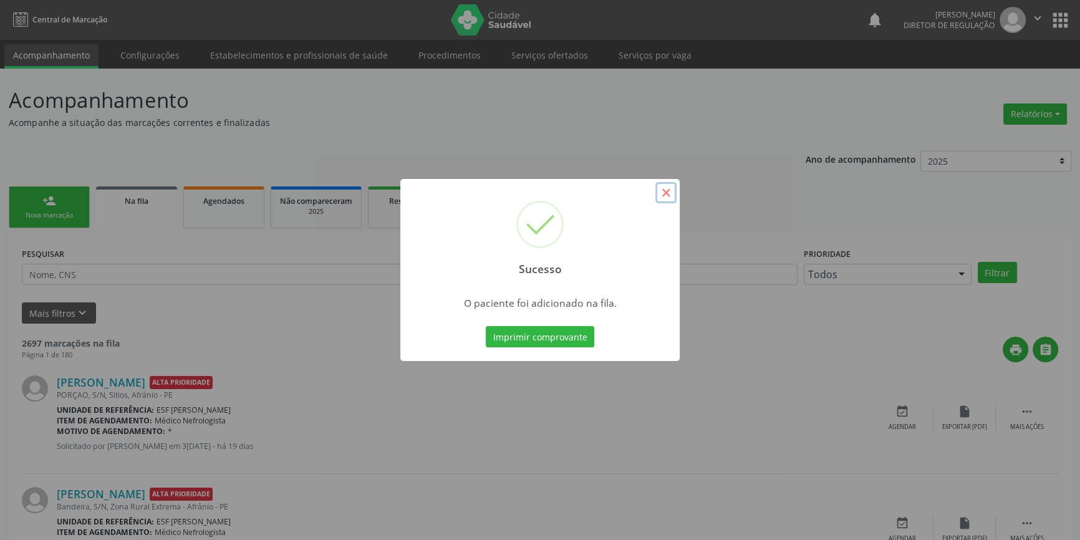
click at [670, 191] on button "×" at bounding box center [665, 192] width 21 height 21
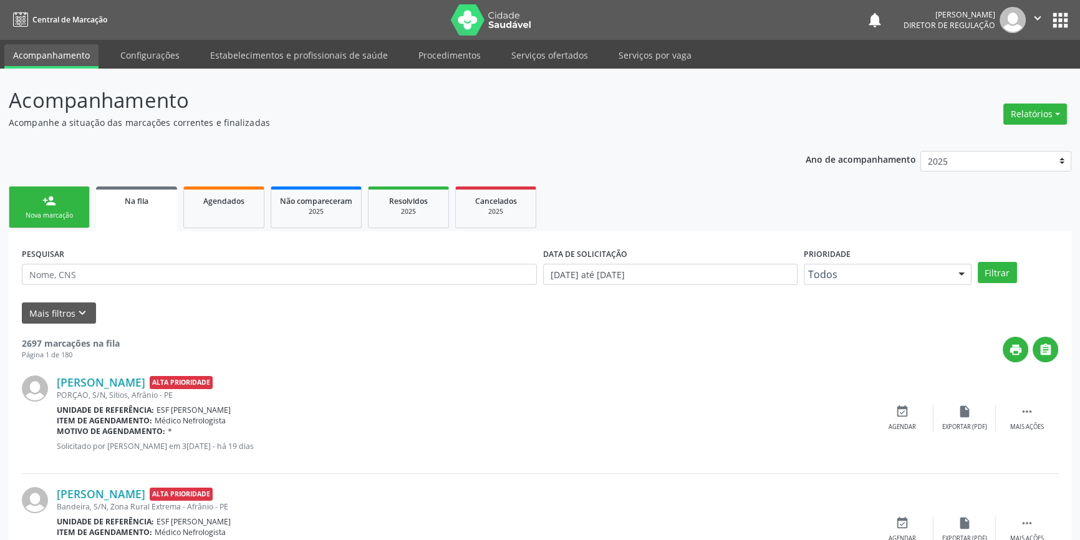
click at [85, 219] on link "person_add Nova marcação" at bounding box center [49, 207] width 81 height 42
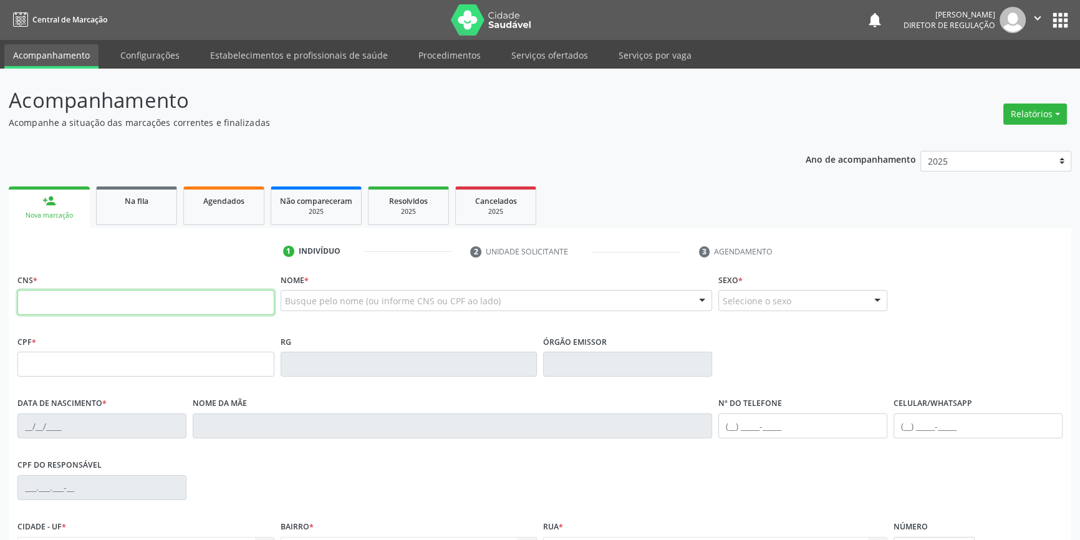
click at [97, 310] on input "text" at bounding box center [145, 302] width 257 height 25
type input "702 9045 2749 9877"
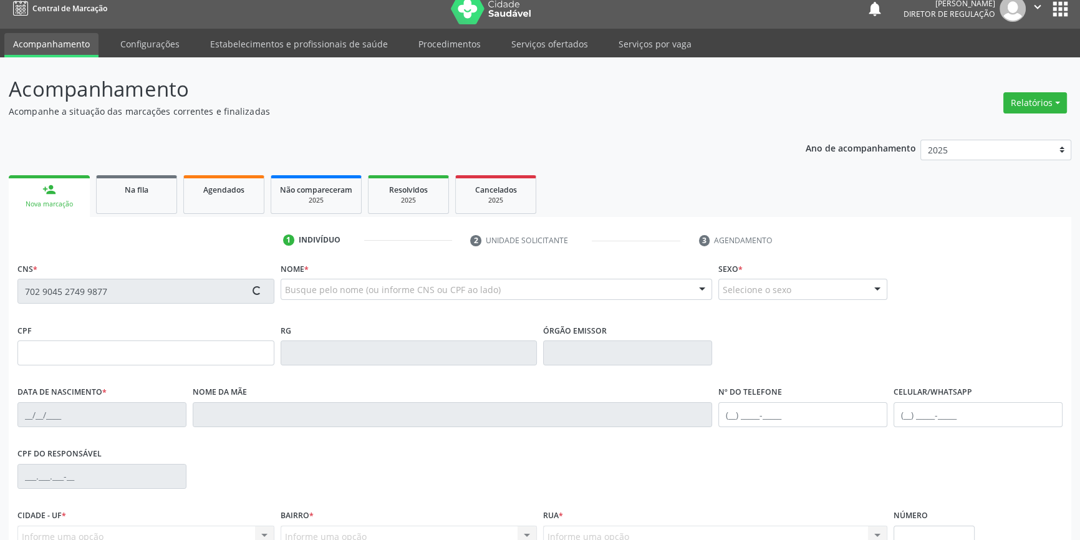
scroll to position [135, 0]
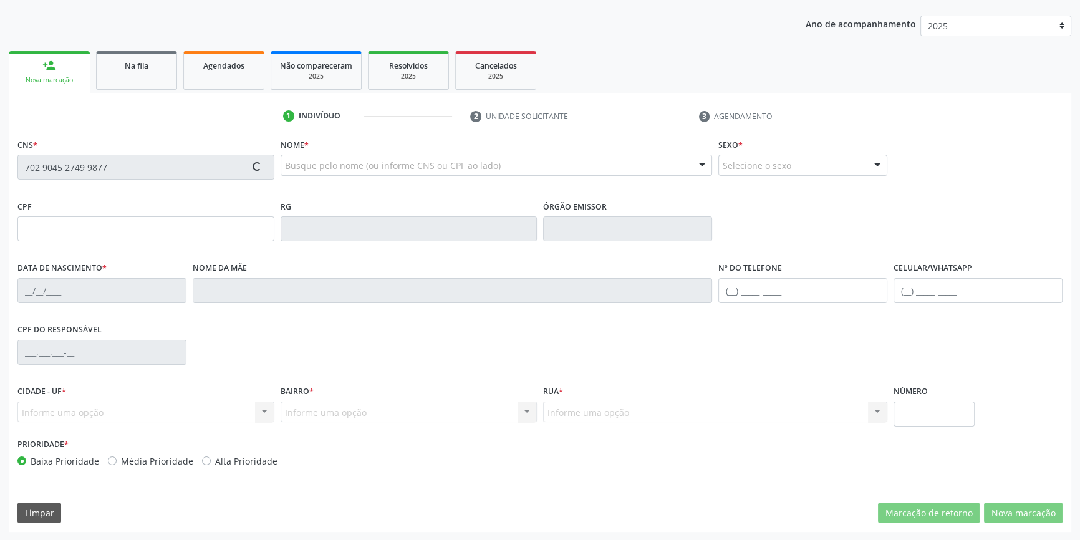
type input "250.263.994-87"
type input "2[DATE]"
type input "[PERSON_NAME]"
type input "[PHONE_NUMBER]"
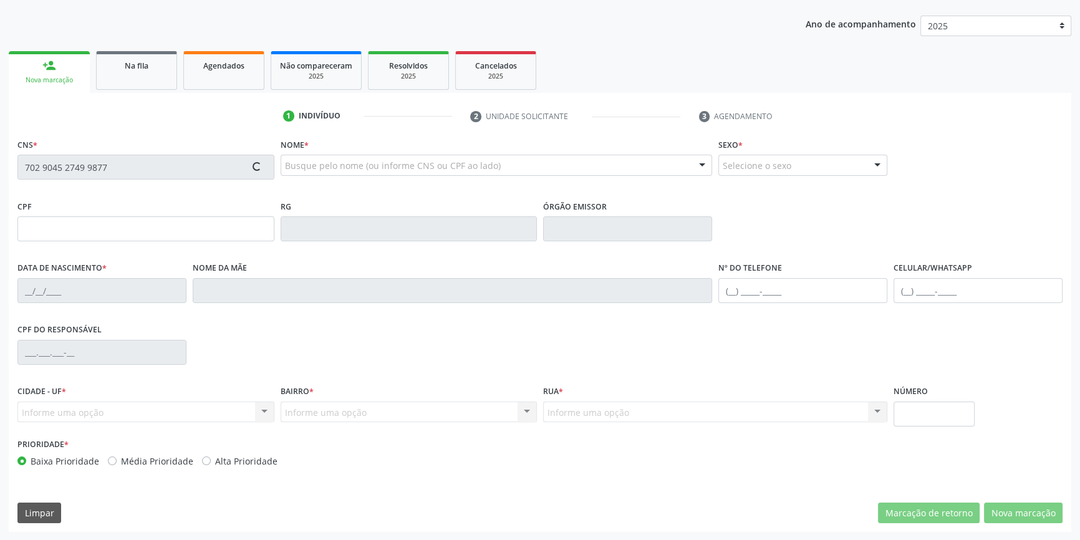
type input "19"
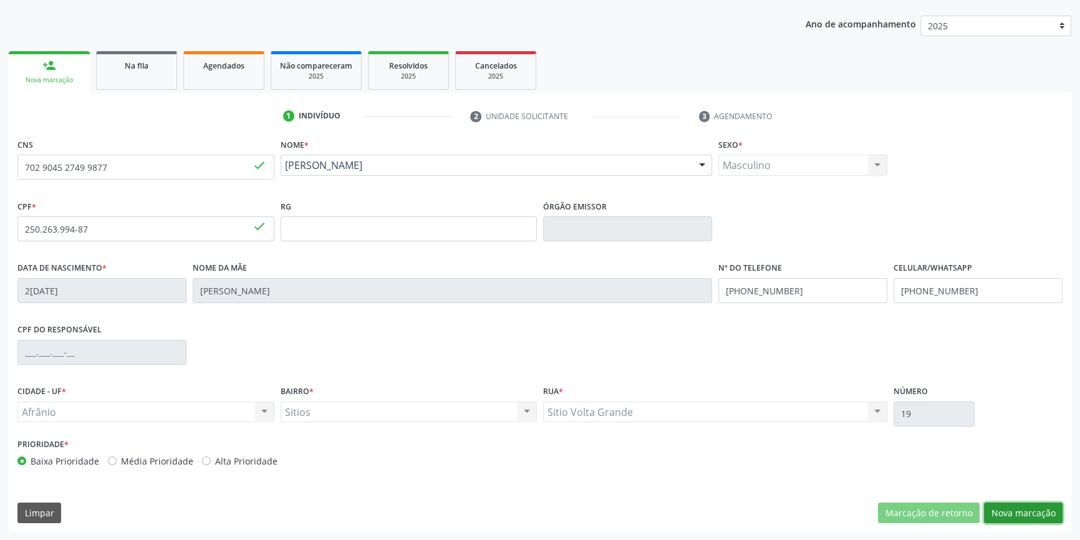
click at [1030, 507] on button "Nova marcação" at bounding box center [1023, 513] width 79 height 21
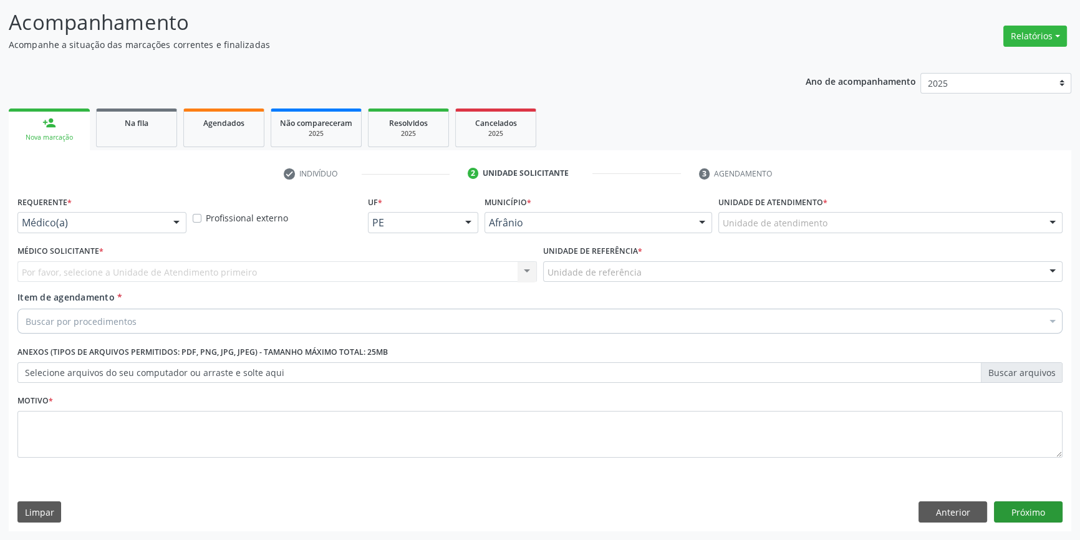
scroll to position [77, 0]
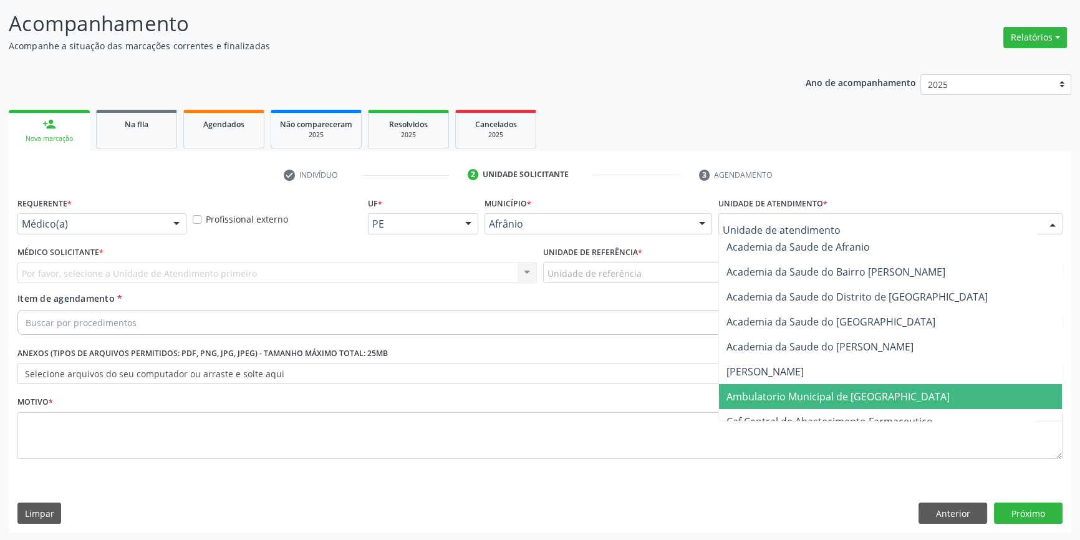
click at [785, 393] on span "Ambulatorio Municipal de [GEOGRAPHIC_DATA]" at bounding box center [838, 397] width 223 height 14
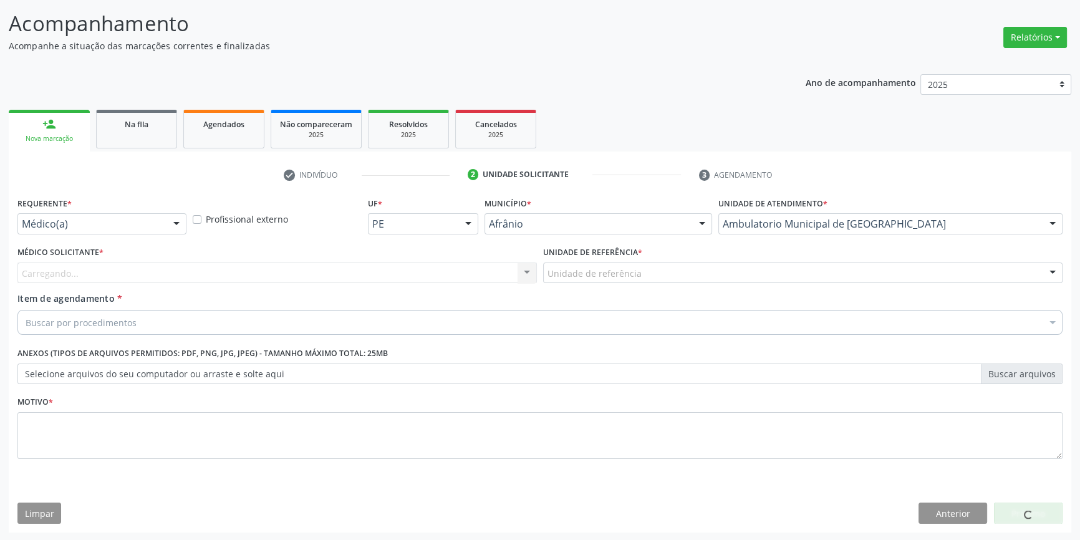
click at [567, 283] on div "Unidade de referência * Unidade de referência ESF de Extrema ESF de Barra das M…" at bounding box center [803, 267] width 526 height 49
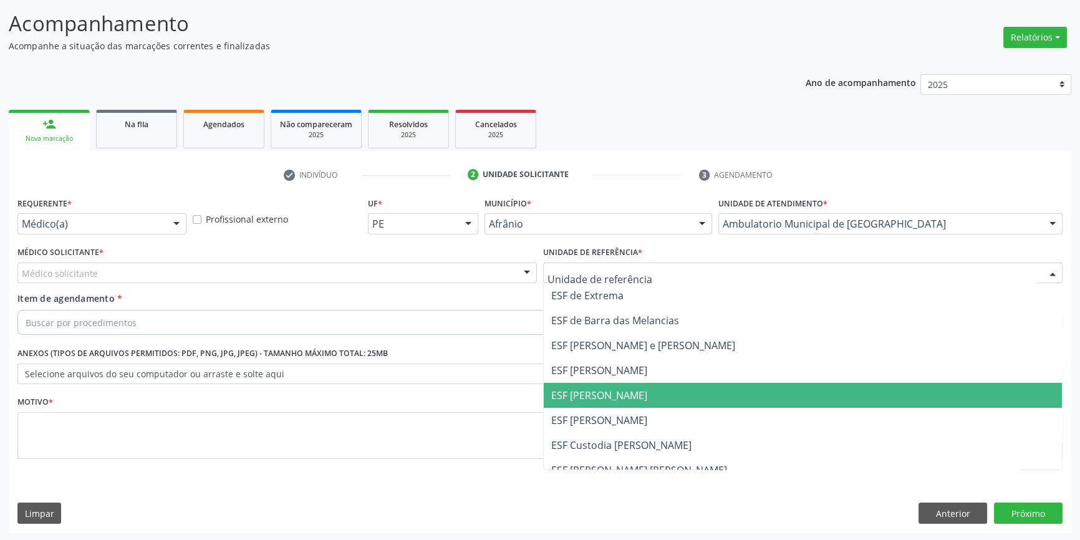
drag, startPoint x: 594, startPoint y: 400, endPoint x: 317, endPoint y: 314, distance: 290.1
click at [592, 399] on span "ESF [PERSON_NAME]" at bounding box center [599, 396] width 96 height 14
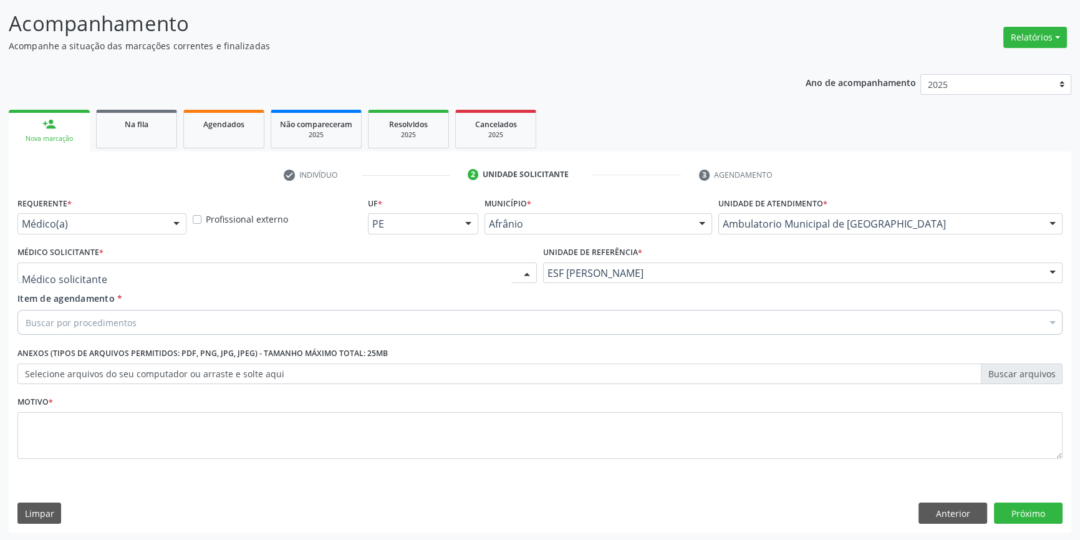
drag, startPoint x: 234, startPoint y: 273, endPoint x: 225, endPoint y: 273, distance: 10.0
click at [233, 273] on div at bounding box center [276, 273] width 519 height 21
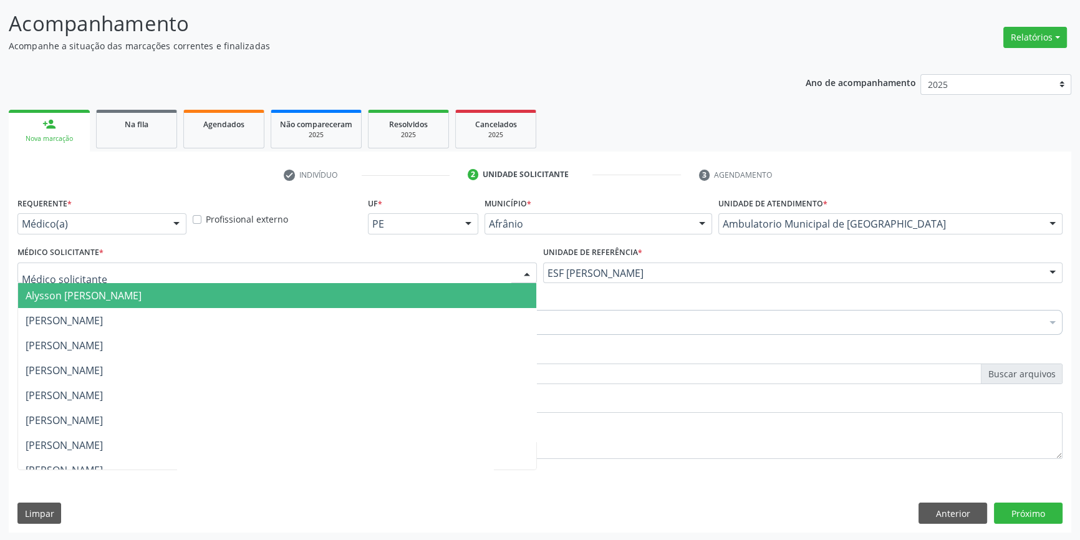
click at [142, 289] on span "Alysson [PERSON_NAME]" at bounding box center [84, 296] width 116 height 14
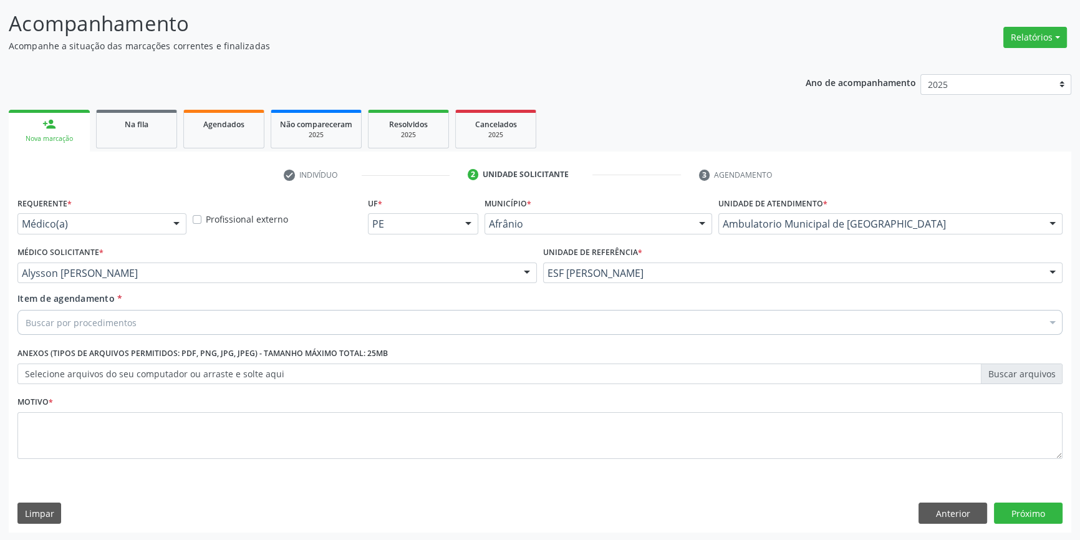
click at [134, 321] on div "Buscar por procedimentos" at bounding box center [539, 322] width 1045 height 25
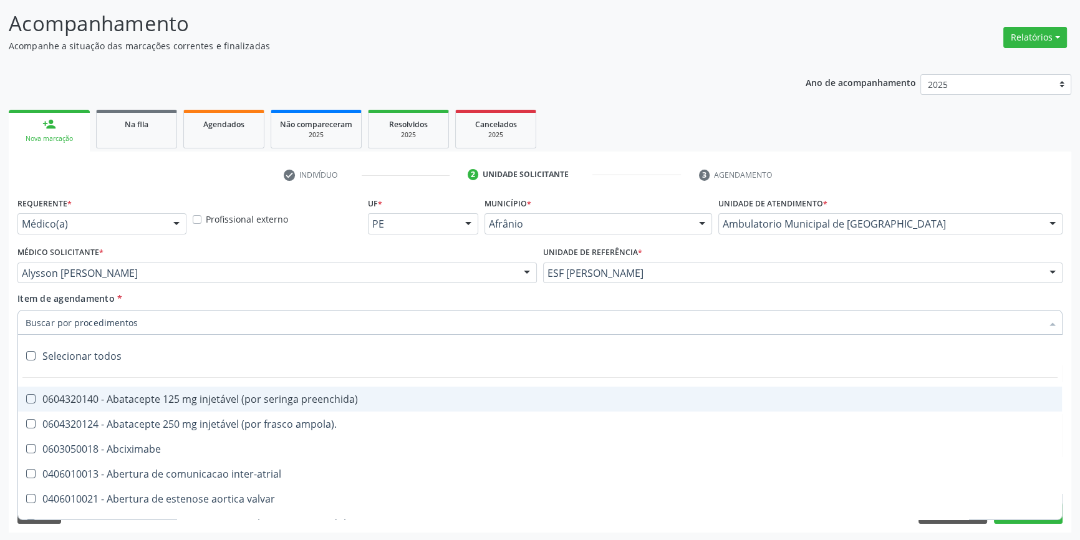
paste input "ELETROCAR"
type input "ELETROCAR"
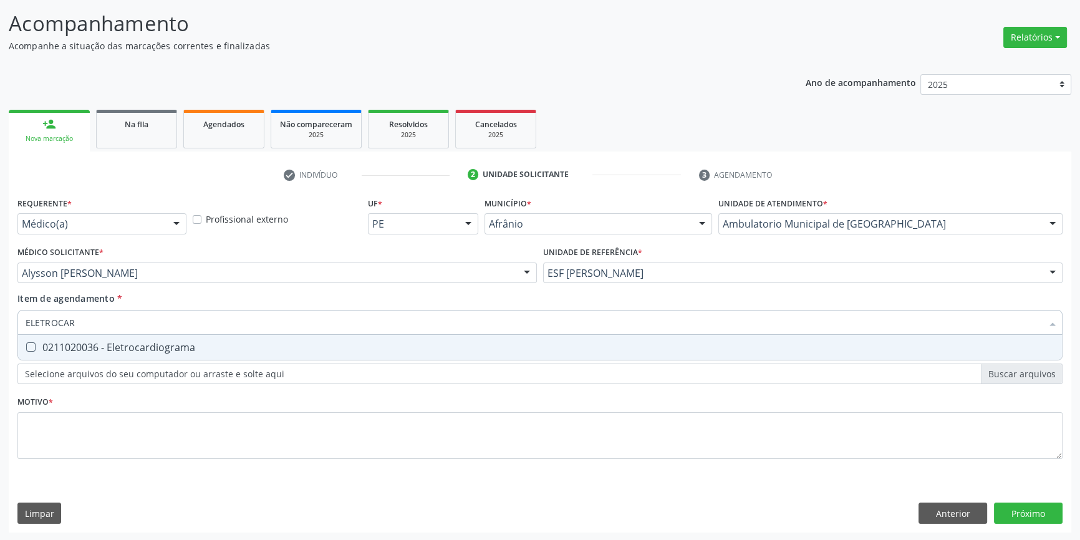
click at [121, 345] on div "0211020036 - Eletrocardiograma" at bounding box center [540, 347] width 1029 height 10
checkbox Eletrocardiograma "true"
click at [116, 403] on div "Requerente * Médico(a) Médico(a) Enfermeiro(a) Paciente Nenhum resultado encont…" at bounding box center [539, 335] width 1045 height 283
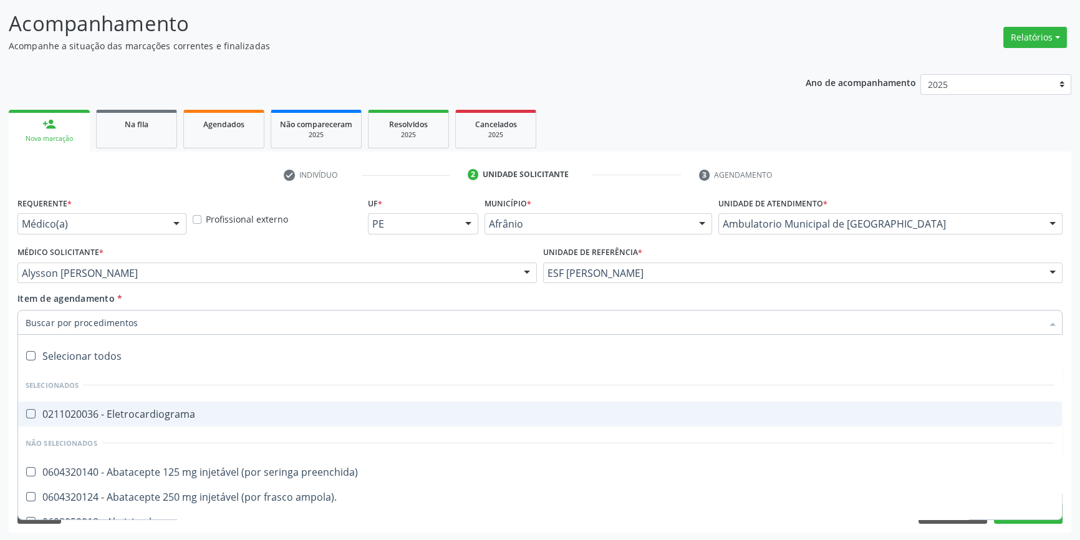
click at [101, 409] on div "0211020036 - Eletrocardiograma" at bounding box center [540, 414] width 1029 height 10
checkbox Eletrocardiograma "true"
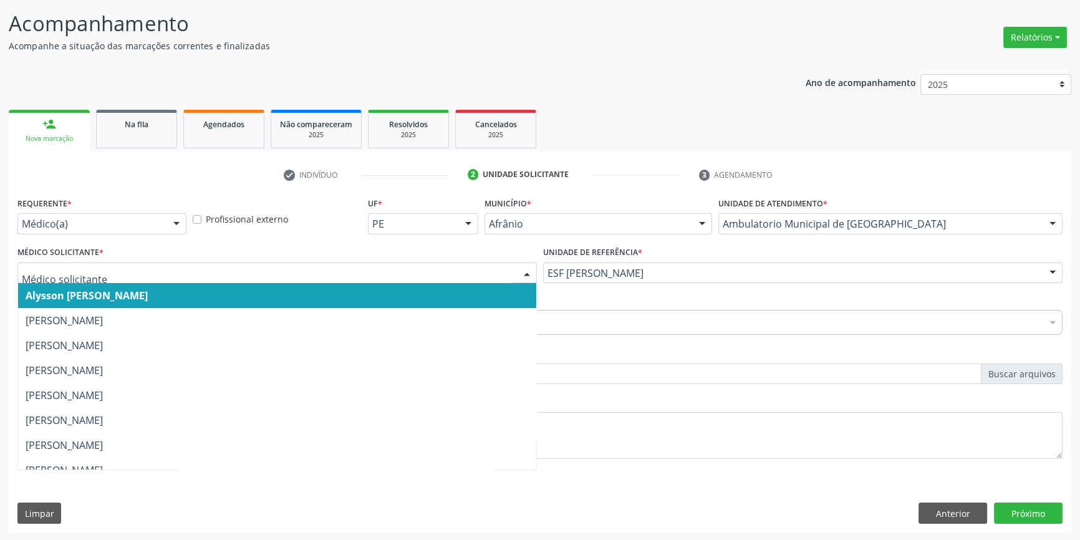
click at [155, 285] on span "Alysson [PERSON_NAME]" at bounding box center [277, 295] width 518 height 25
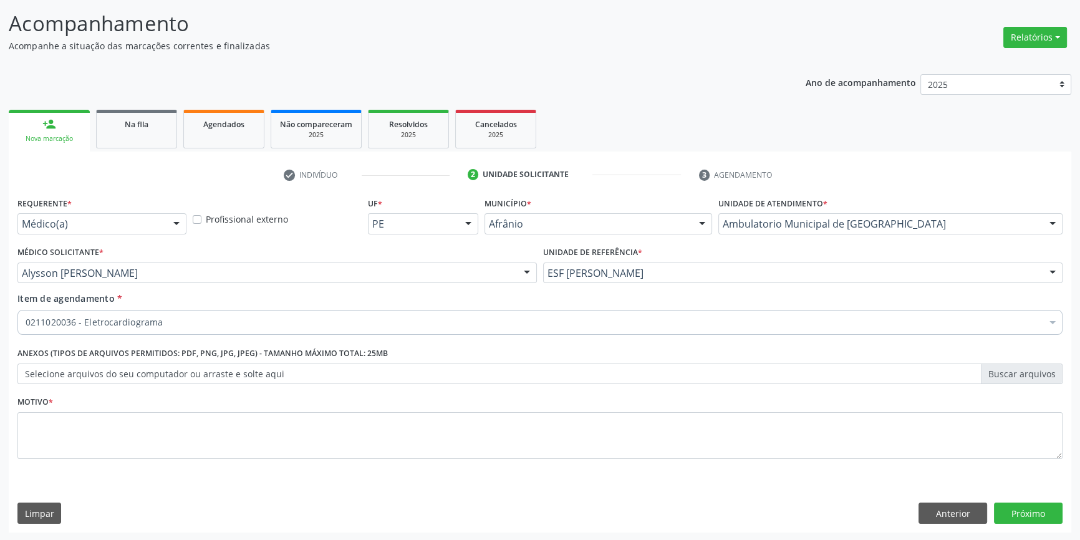
click at [161, 292] on div "Item de agendamento * 0211020036 - Eletrocardiograma Desfazer seleção Seleciona…" at bounding box center [539, 311] width 1045 height 39
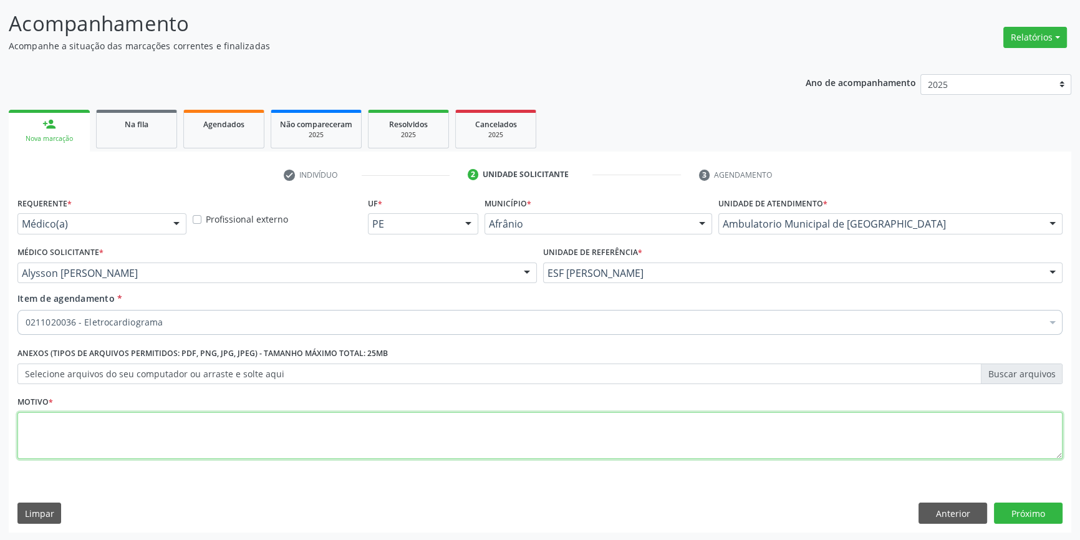
click at [172, 420] on textarea at bounding box center [539, 435] width 1045 height 47
type textarea "PRE OPE"
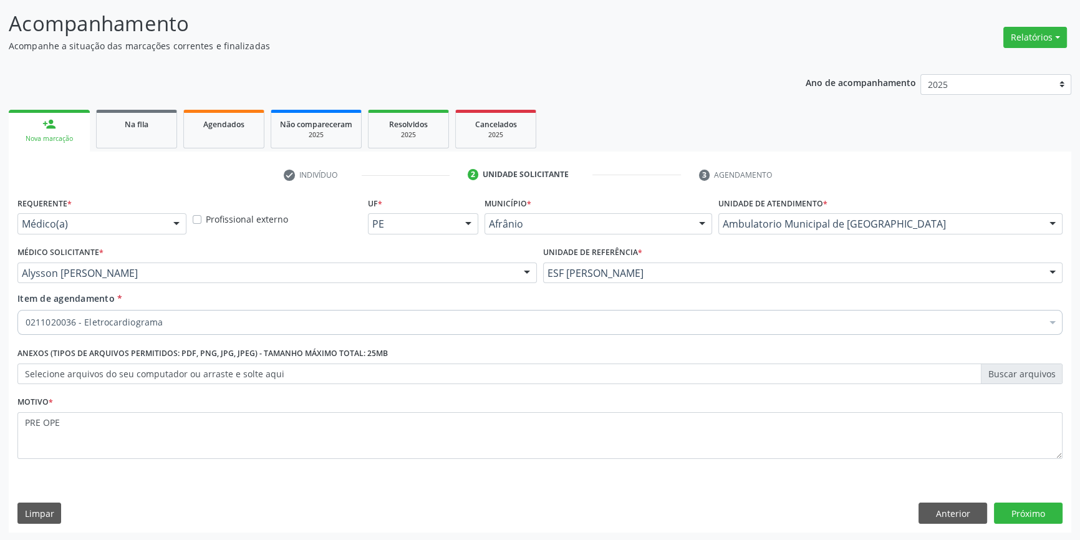
click at [1028, 501] on div "Requerente * Médico(a) Médico(a) Enfermeiro(a) Paciente Nenhum resultado encont…" at bounding box center [540, 363] width 1063 height 339
click at [1030, 518] on button "Próximo" at bounding box center [1028, 513] width 69 height 21
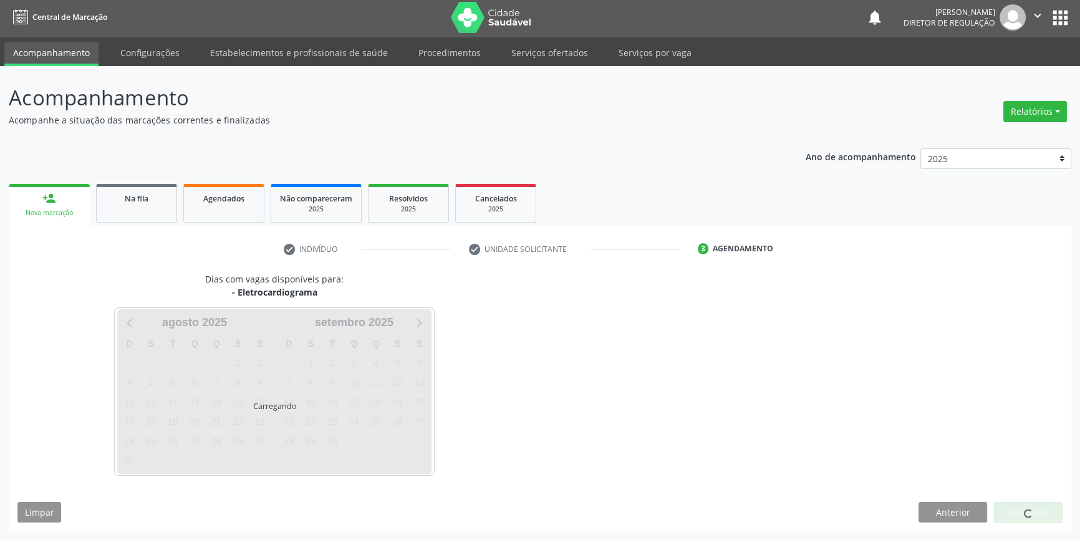
scroll to position [1, 0]
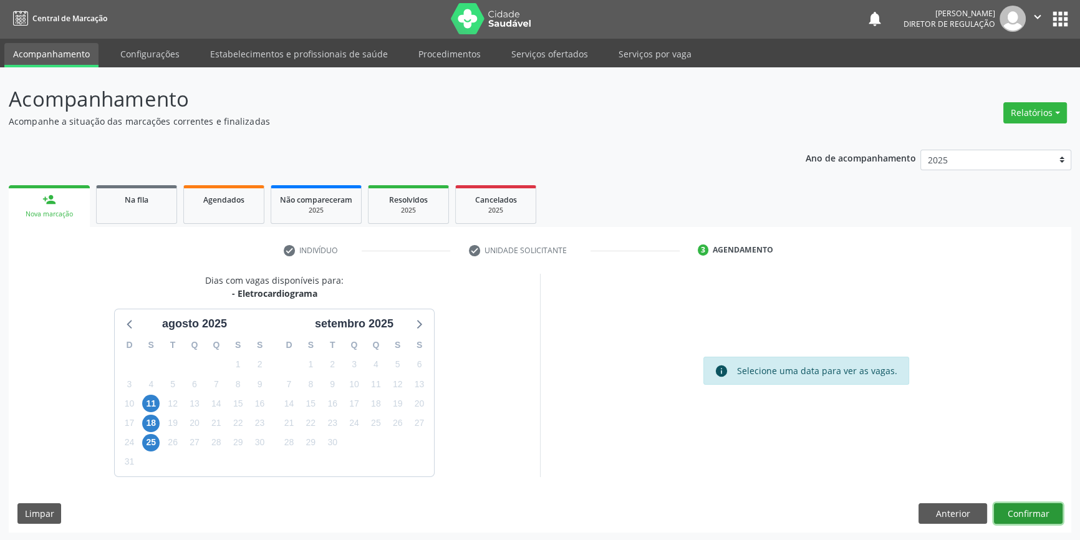
click at [1048, 513] on button "Confirmar" at bounding box center [1028, 513] width 69 height 21
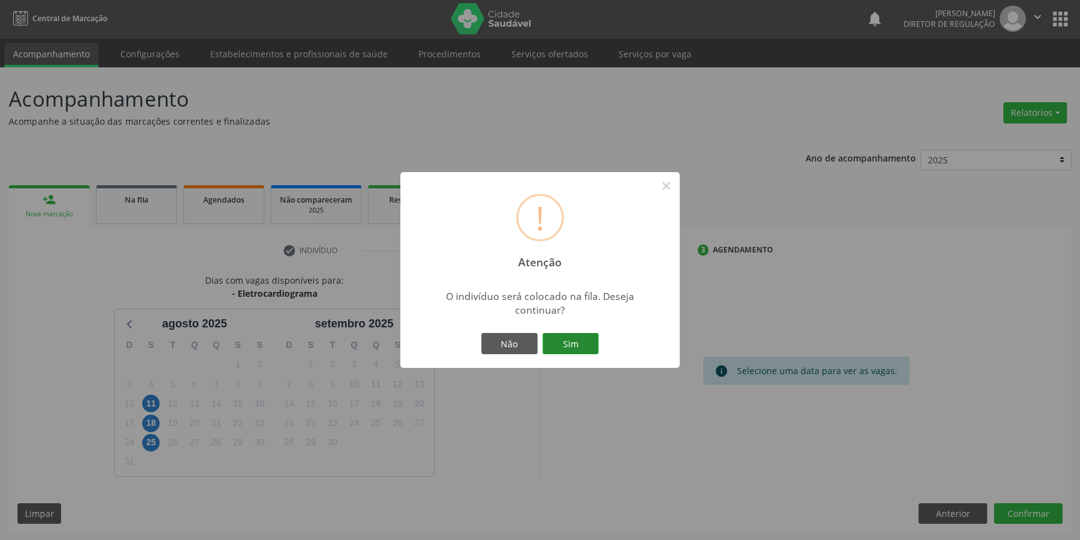
click at [568, 347] on button "Sim" at bounding box center [571, 343] width 56 height 21
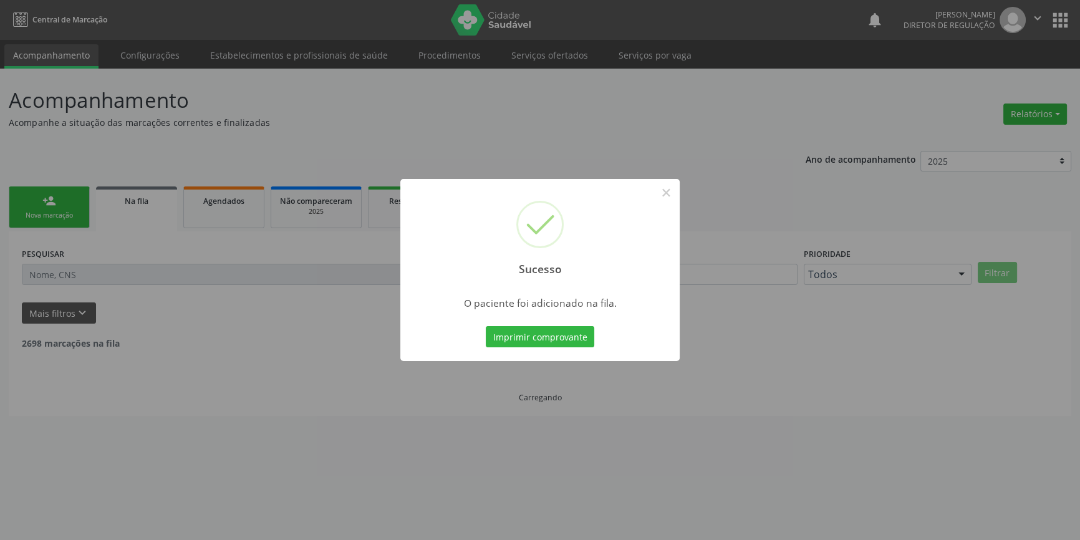
scroll to position [0, 0]
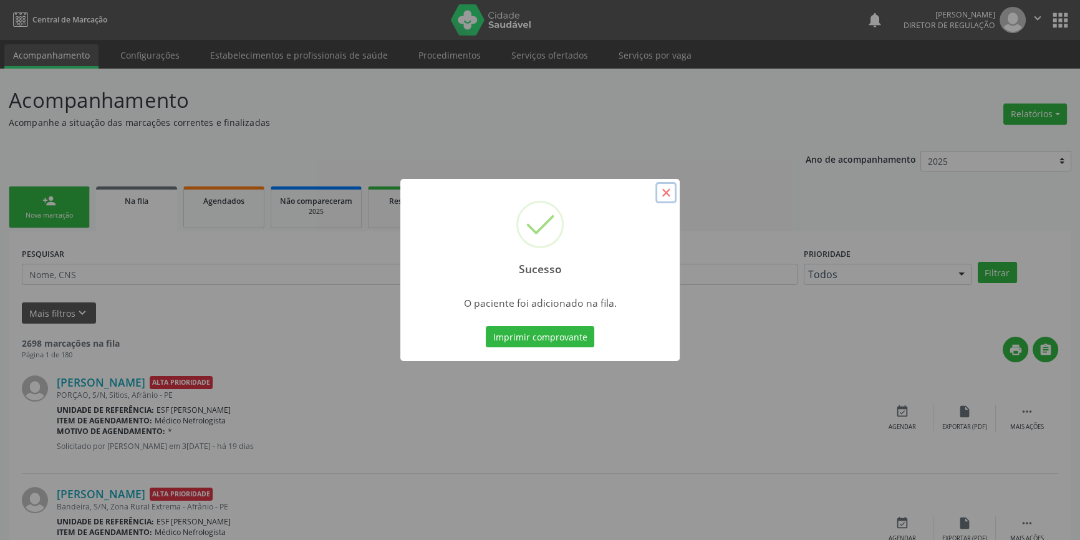
click at [672, 190] on button "×" at bounding box center [665, 192] width 21 height 21
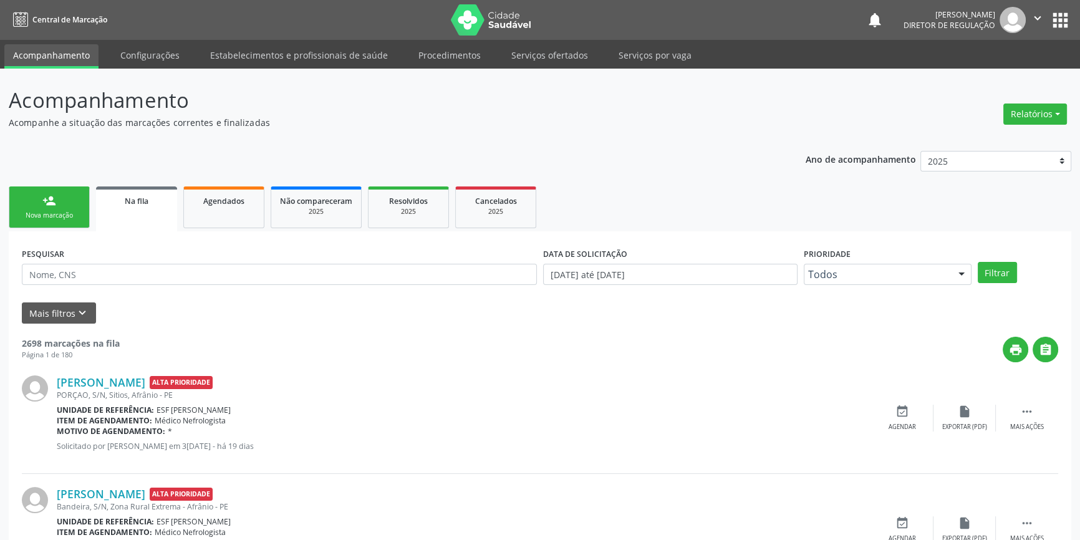
click at [49, 206] on div "person_add" at bounding box center [49, 201] width 14 height 14
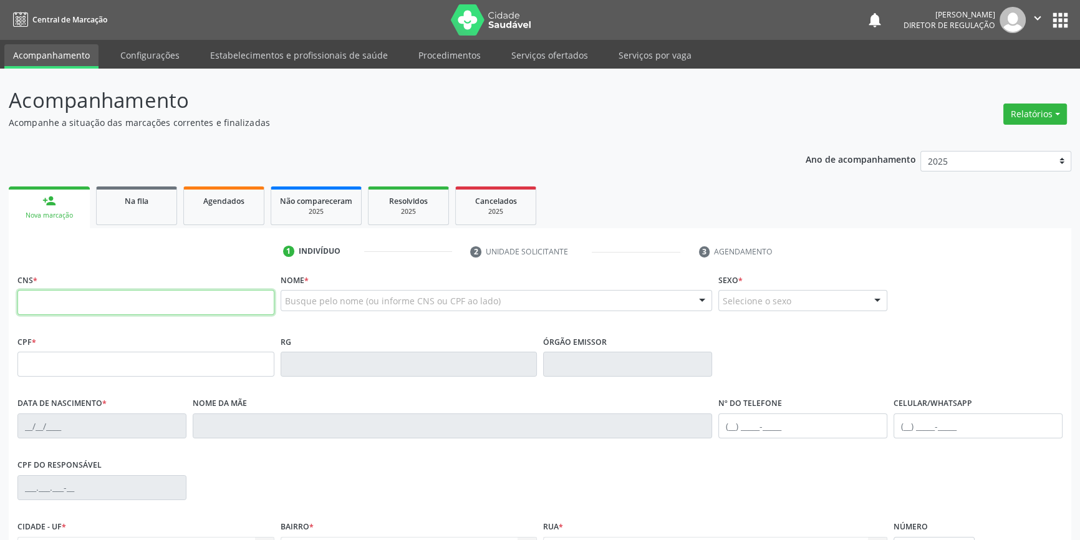
click at [79, 306] on input "text" at bounding box center [145, 302] width 257 height 25
type input "70"
type input "700 0011 6773 6502"
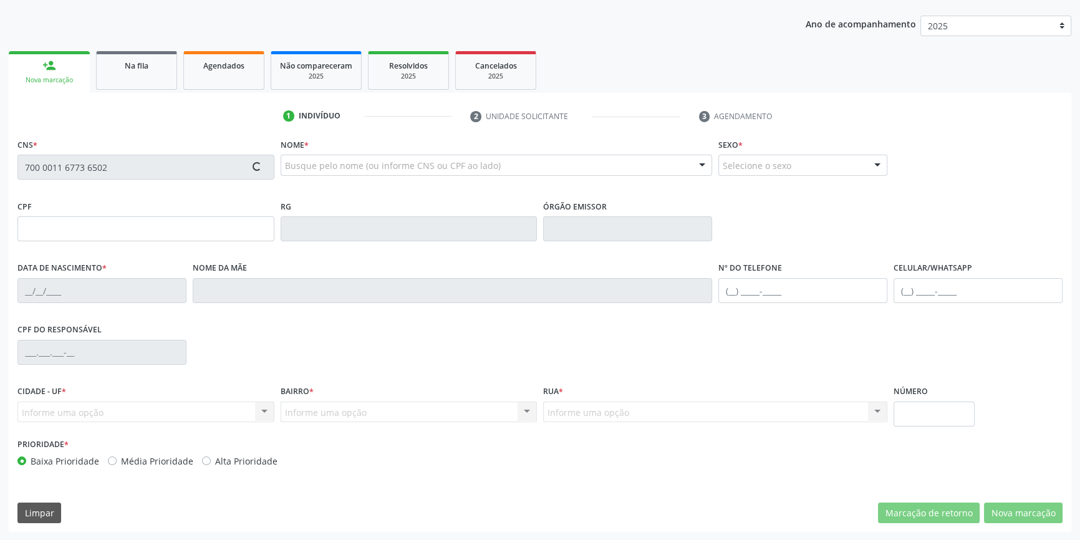
type input "097.758.214-01"
type input "05/07/1977"
type input "Vera Lucia Pereira da Mata"
type input "(87) 98841-1278"
type input "S/N"
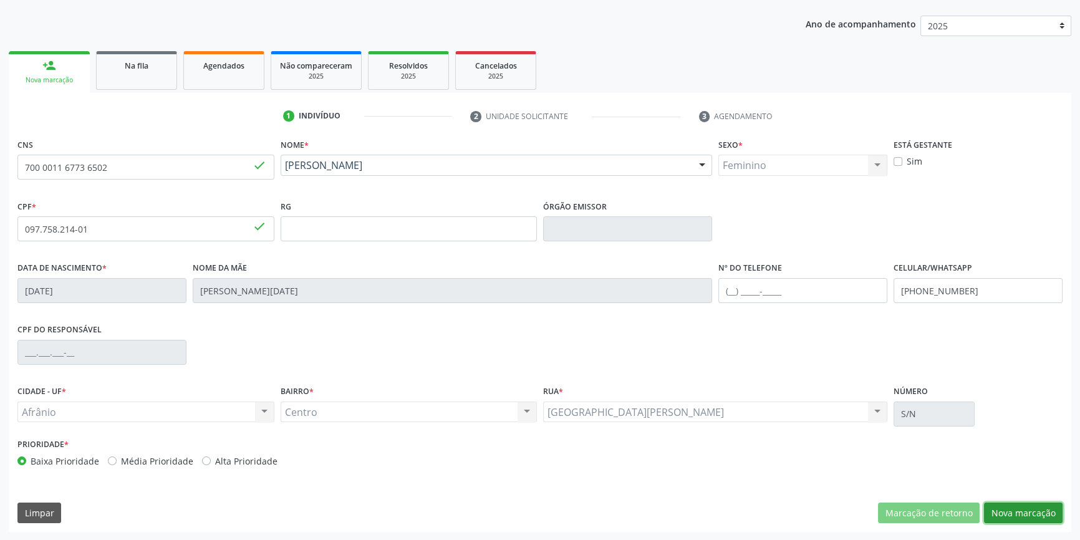
click at [1020, 510] on button "Nova marcação" at bounding box center [1023, 513] width 79 height 21
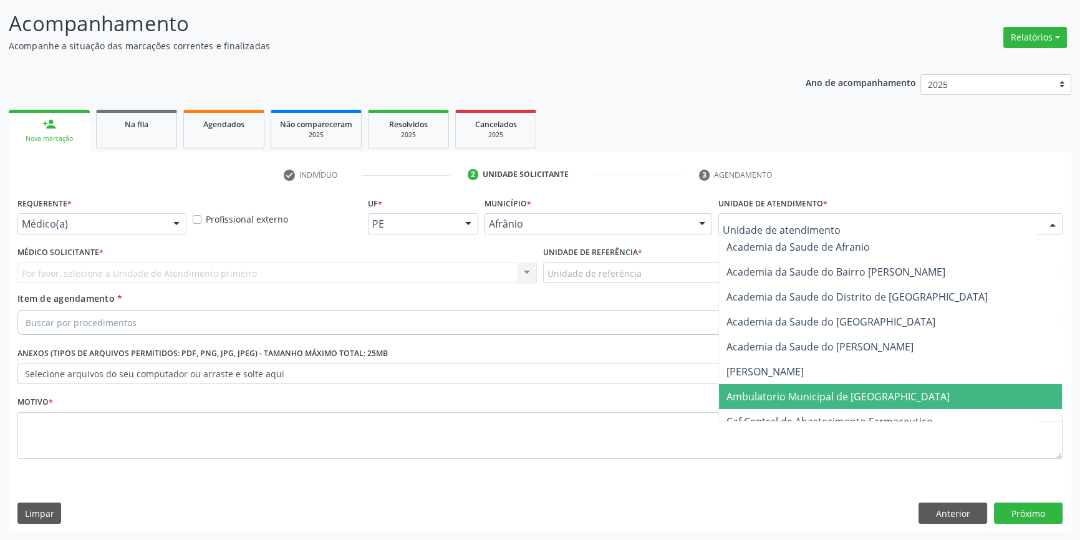
click at [795, 399] on span "Ambulatorio Municipal de [GEOGRAPHIC_DATA]" at bounding box center [838, 397] width 223 height 14
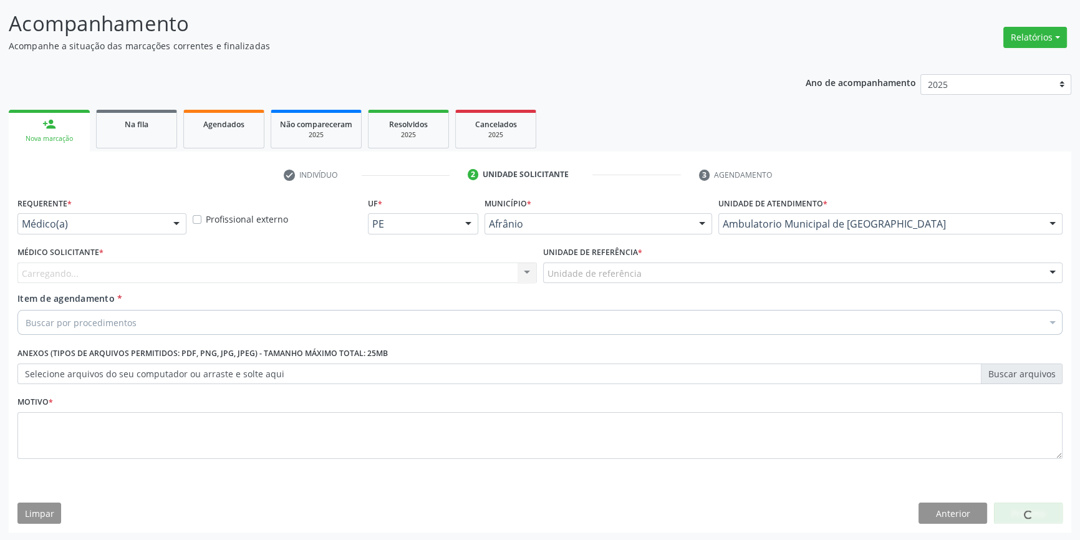
drag, startPoint x: 617, startPoint y: 274, endPoint x: 609, endPoint y: 277, distance: 9.3
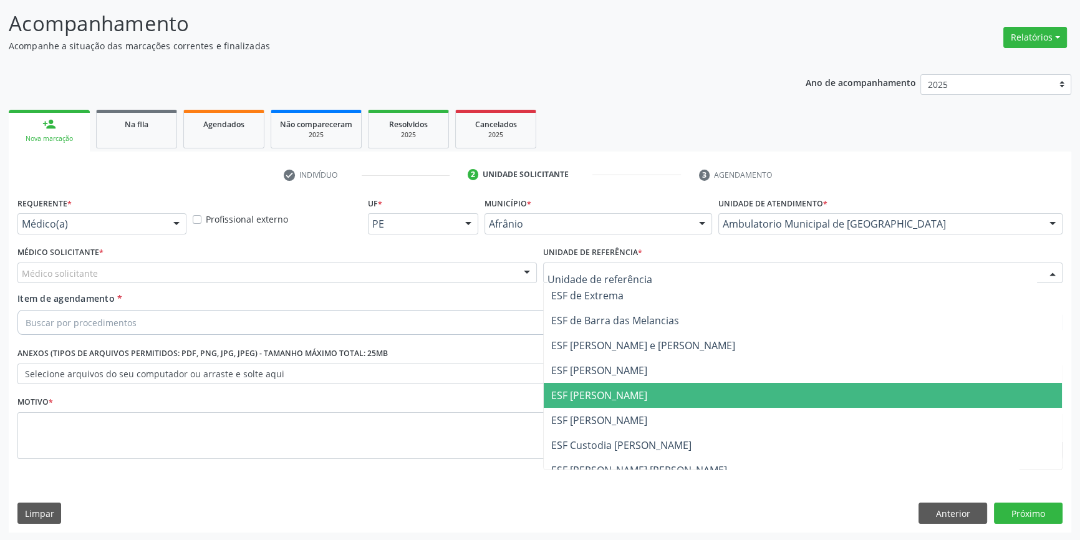
click at [589, 384] on span "ESF [PERSON_NAME]" at bounding box center [803, 395] width 518 height 25
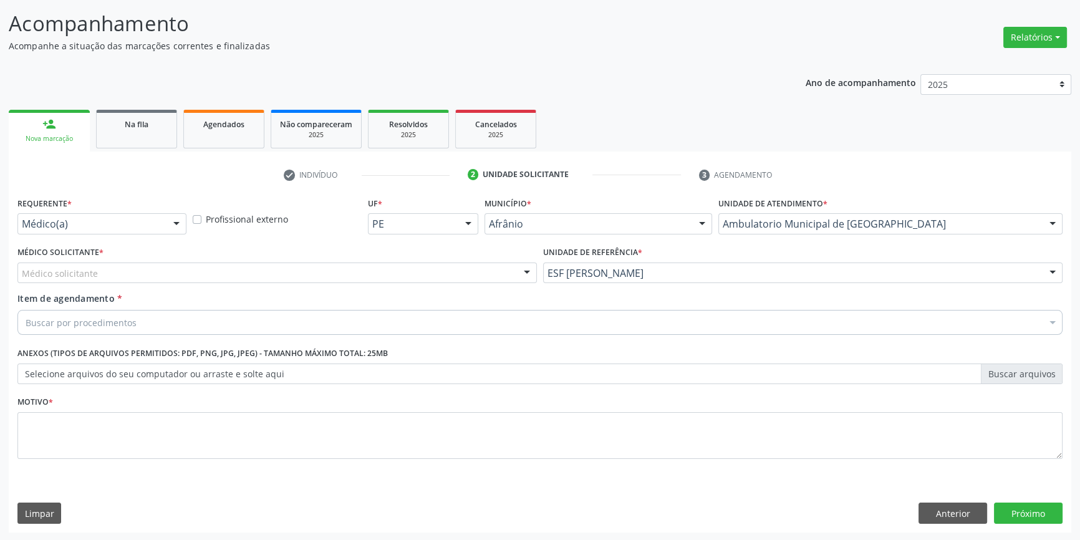
click at [295, 275] on div "Médico solicitante" at bounding box center [276, 273] width 519 height 21
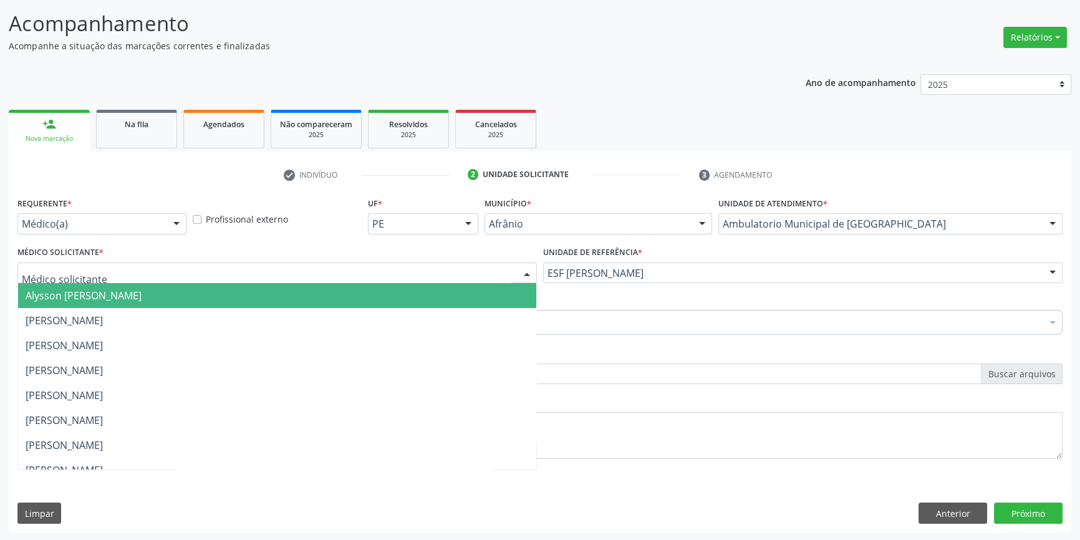
click at [142, 297] on span "Alysson [PERSON_NAME]" at bounding box center [84, 296] width 116 height 14
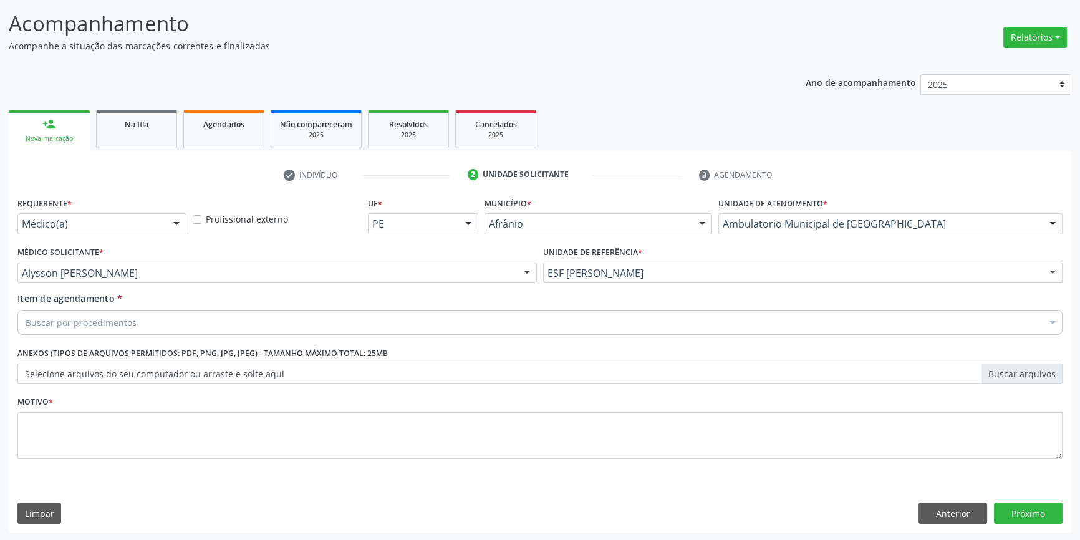
click at [148, 317] on div "Buscar por procedimentos" at bounding box center [539, 322] width 1045 height 25
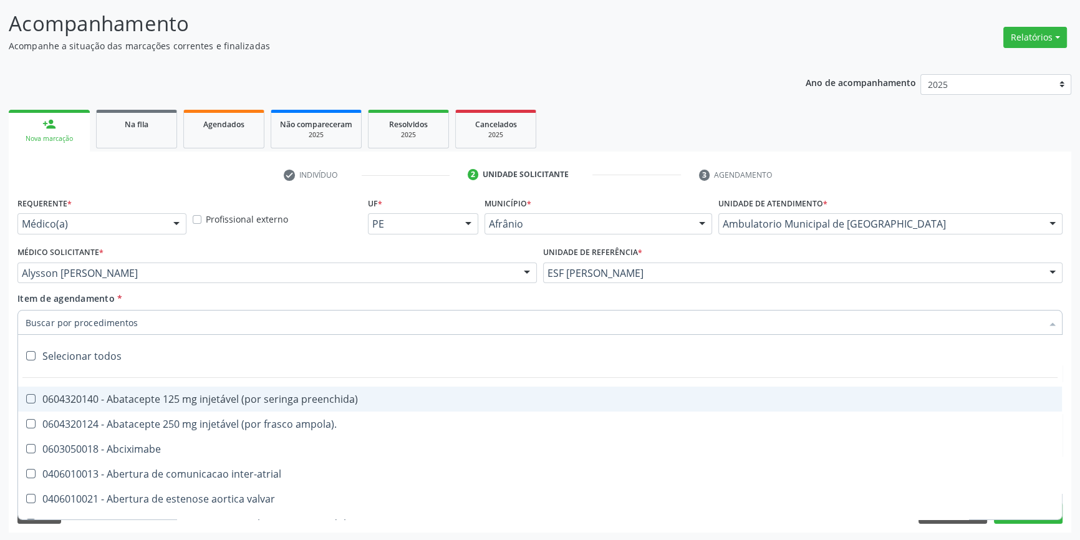
paste input "ELETROCAR"
type input "ELETROCAR"
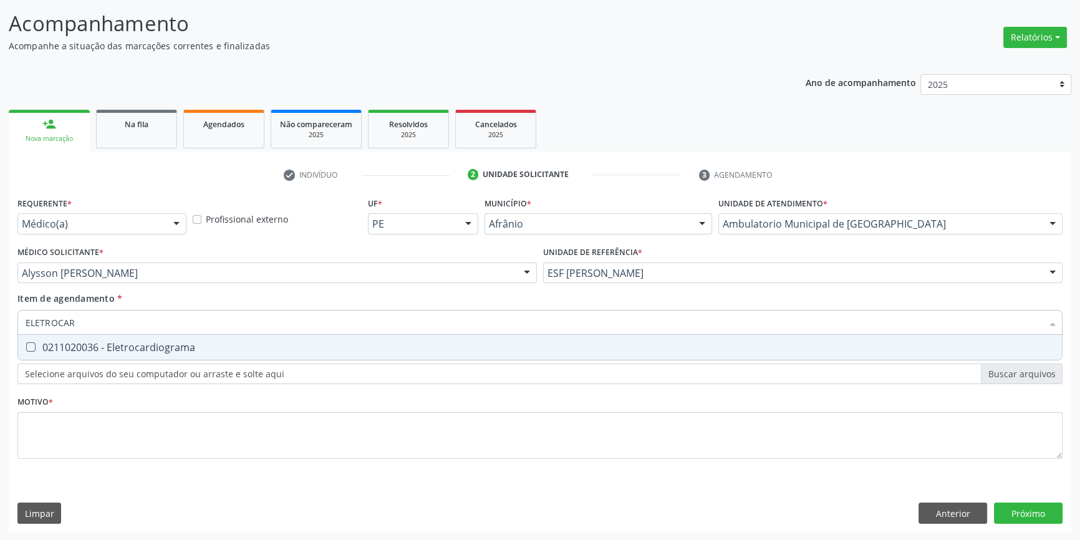
click at [131, 333] on input "ELETROCAR" at bounding box center [534, 322] width 1017 height 25
click at [123, 344] on div "0211020036 - Eletrocardiograma" at bounding box center [540, 347] width 1029 height 10
checkbox Eletrocardiograma "true"
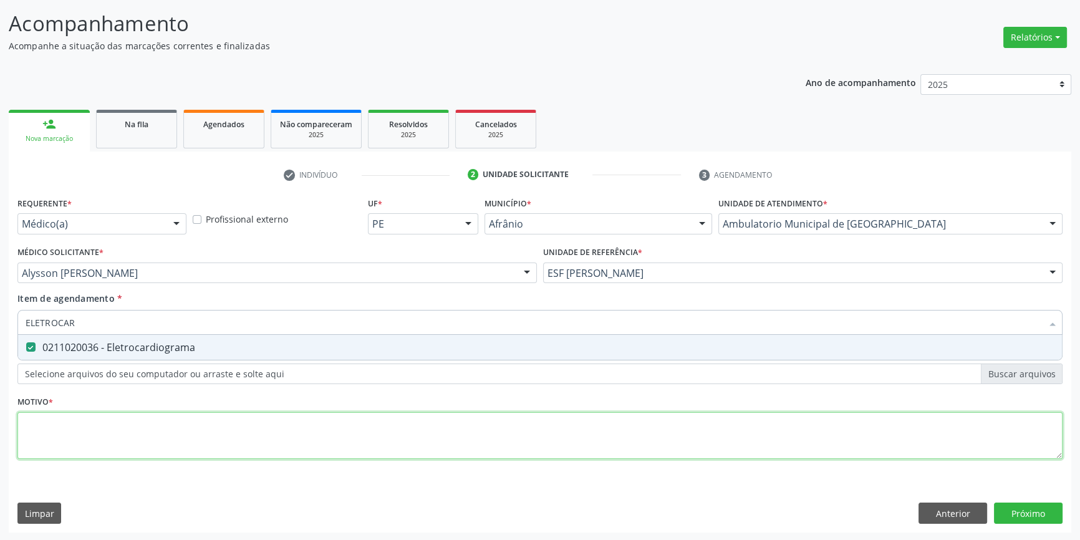
click at [105, 423] on div "Requerente * Médico(a) Médico(a) Enfermeiro(a) Paciente Nenhum resultado encont…" at bounding box center [539, 335] width 1045 height 283
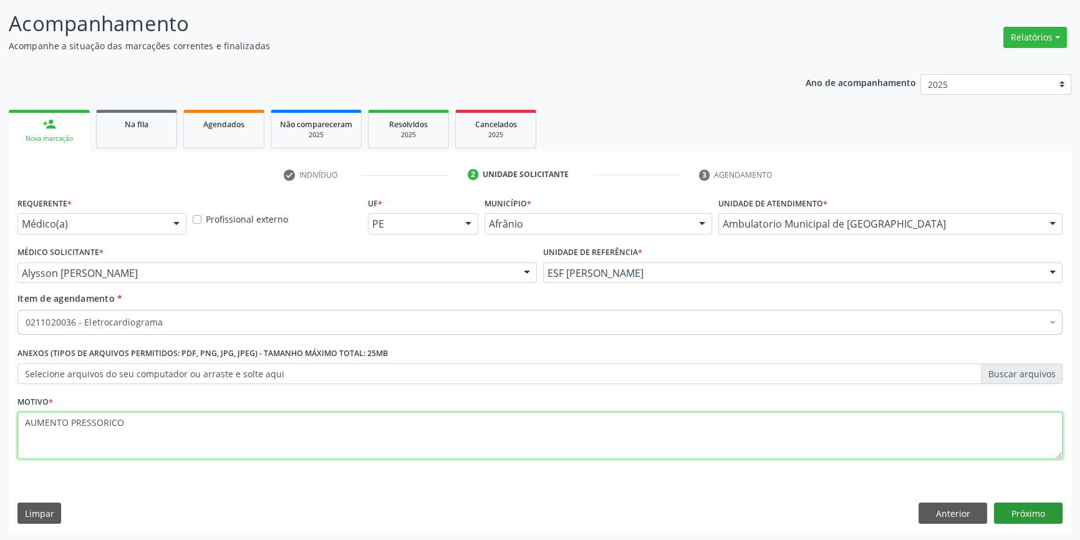
type textarea "AUMENTO PRESSORICO"
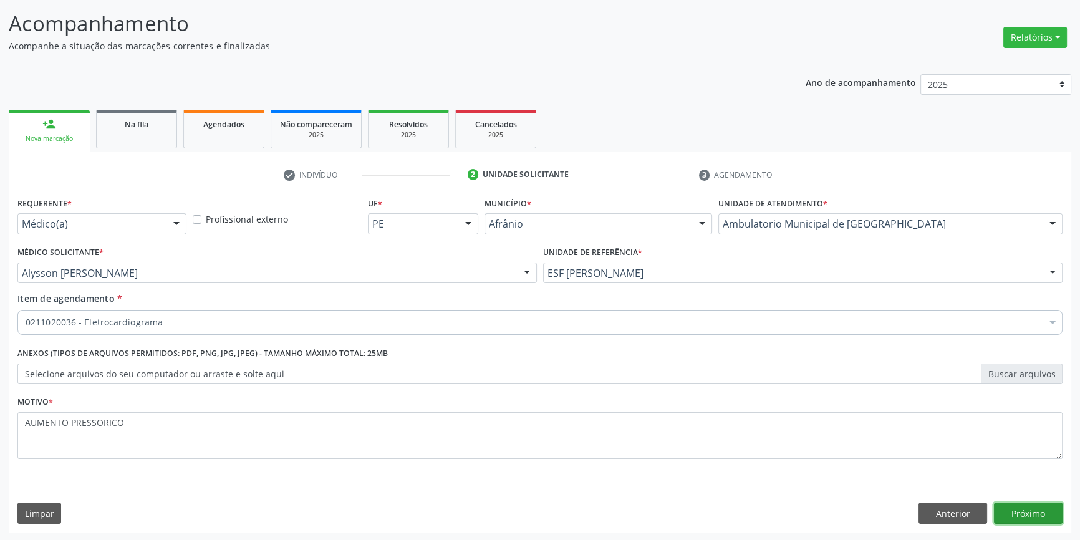
click at [1020, 503] on button "Próximo" at bounding box center [1028, 513] width 69 height 21
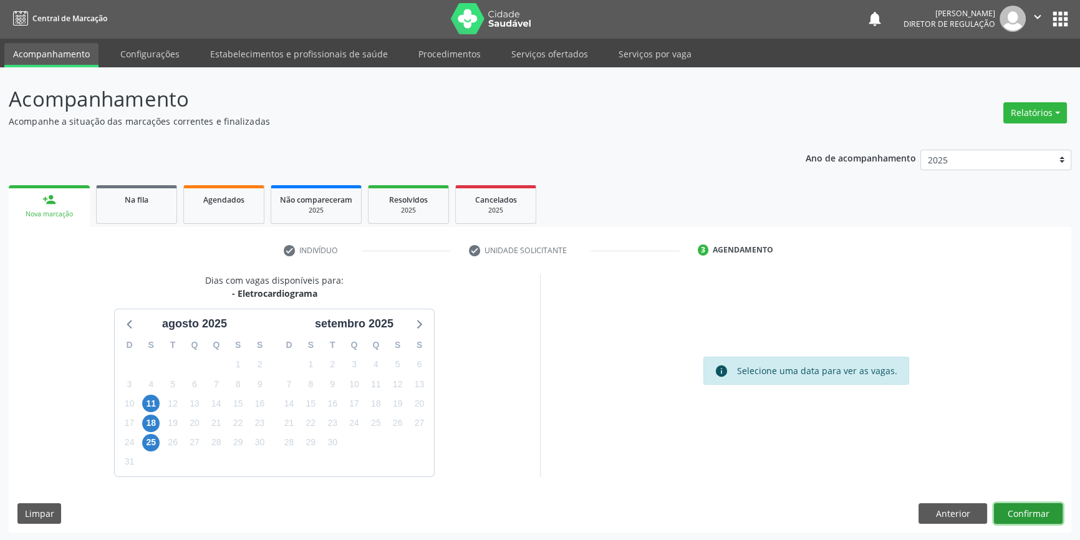
click at [1045, 515] on button "Confirmar" at bounding box center [1028, 513] width 69 height 21
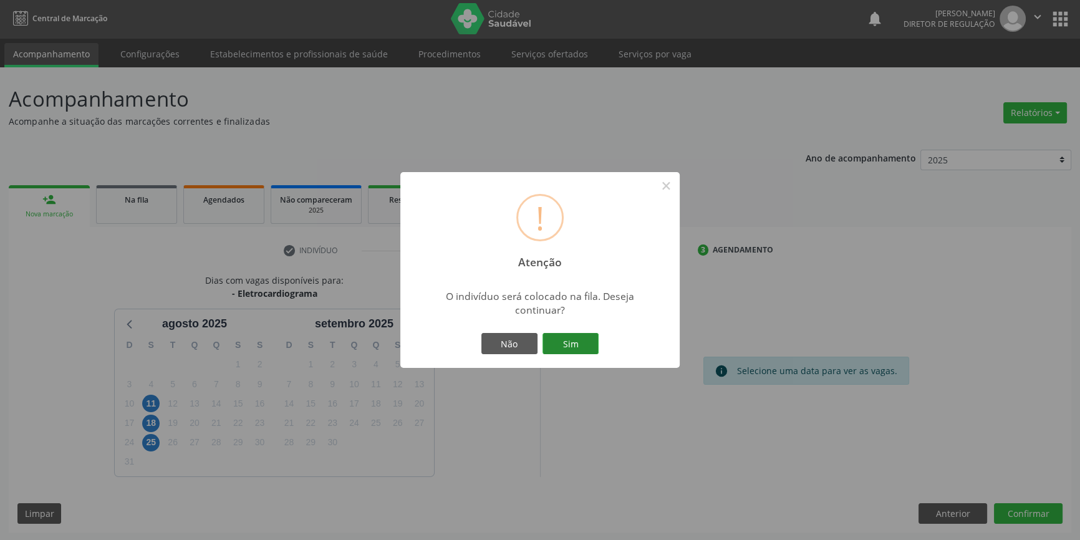
click at [573, 340] on button "Sim" at bounding box center [571, 343] width 56 height 21
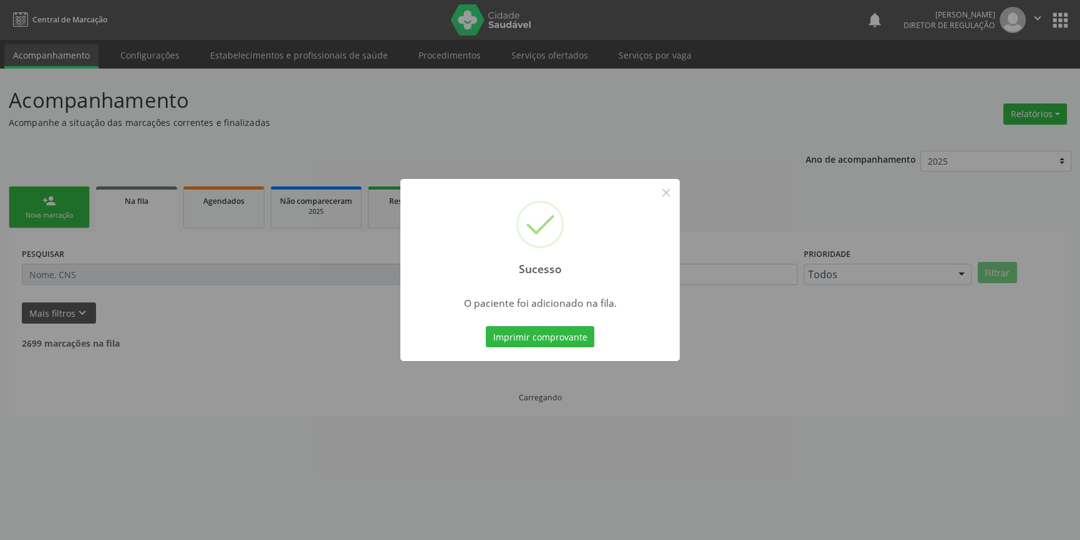
scroll to position [0, 0]
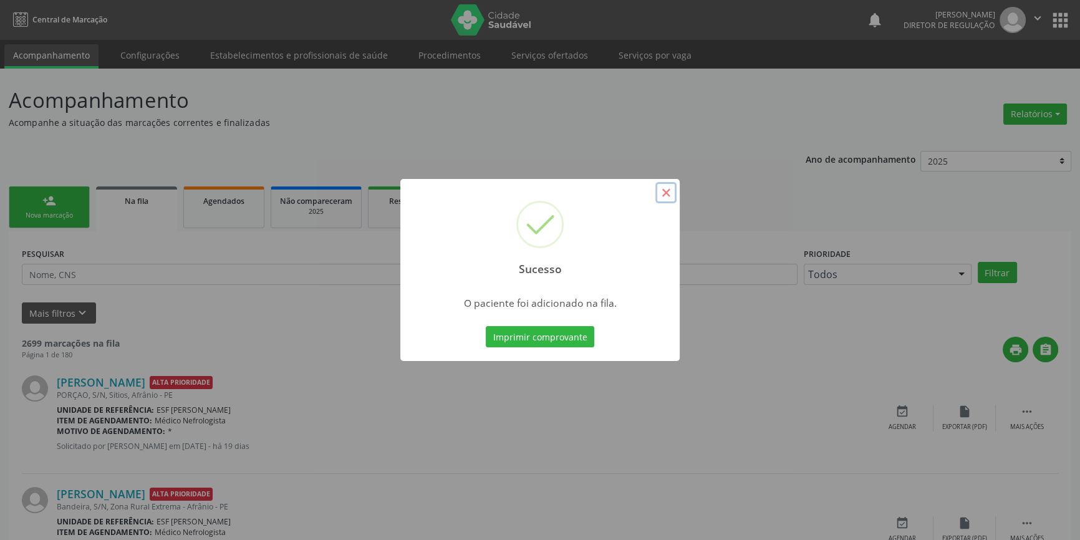
click at [670, 198] on button "×" at bounding box center [665, 192] width 21 height 21
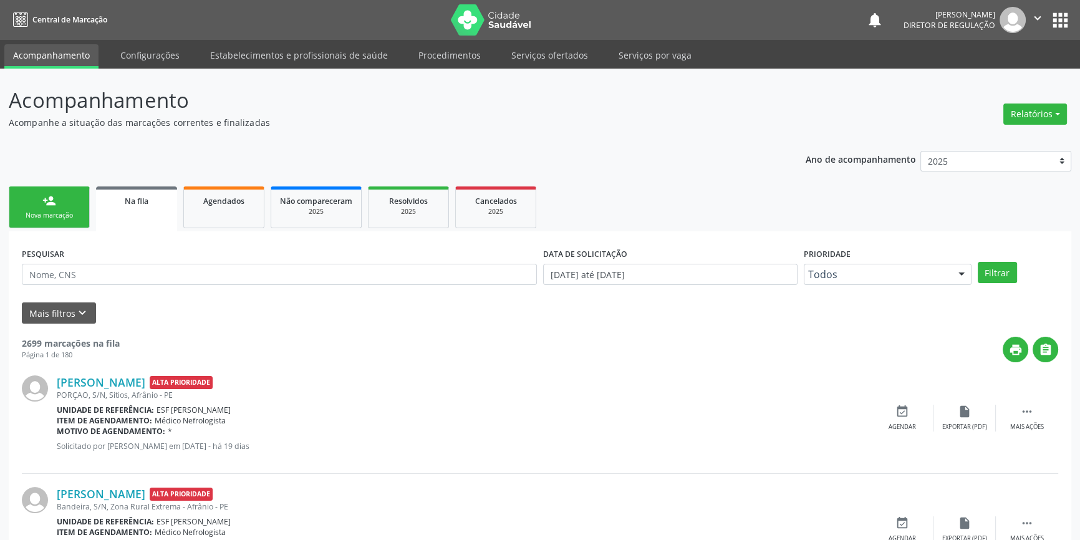
click at [74, 206] on link "person_add Nova marcação" at bounding box center [49, 207] width 81 height 42
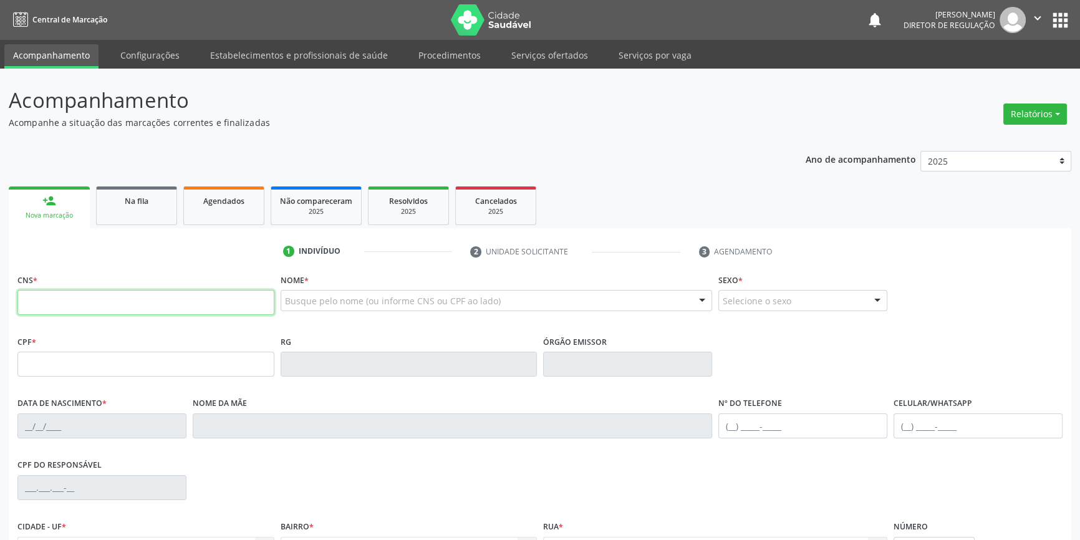
click at [100, 304] on input "text" at bounding box center [145, 302] width 257 height 25
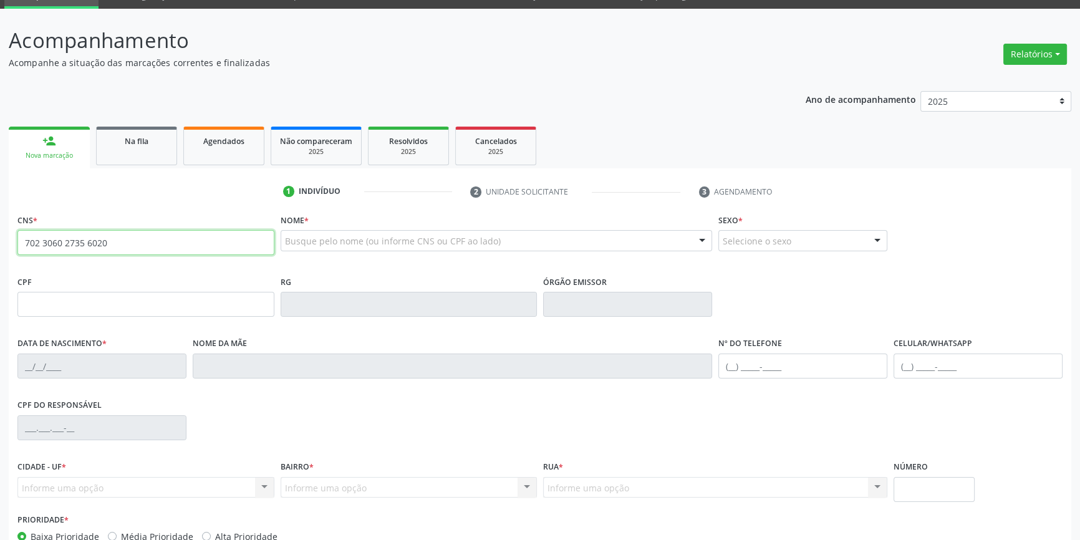
type input "702 3060 2735 6020"
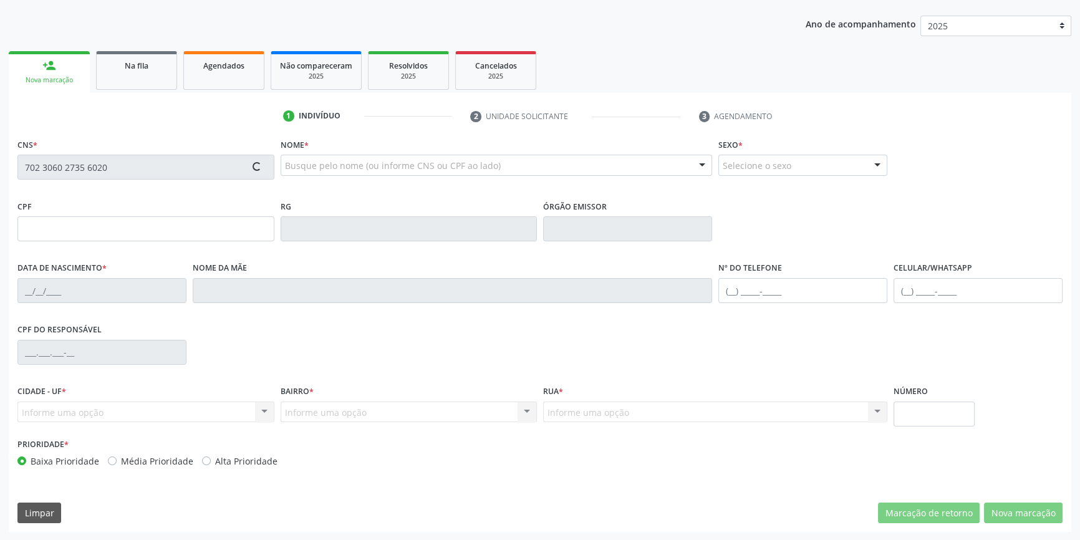
type input "13/11/1983"
type input "Maria Vera Lucia França Silva Carvalho"
type input "(87) 98832-2429"
type input "S/N"
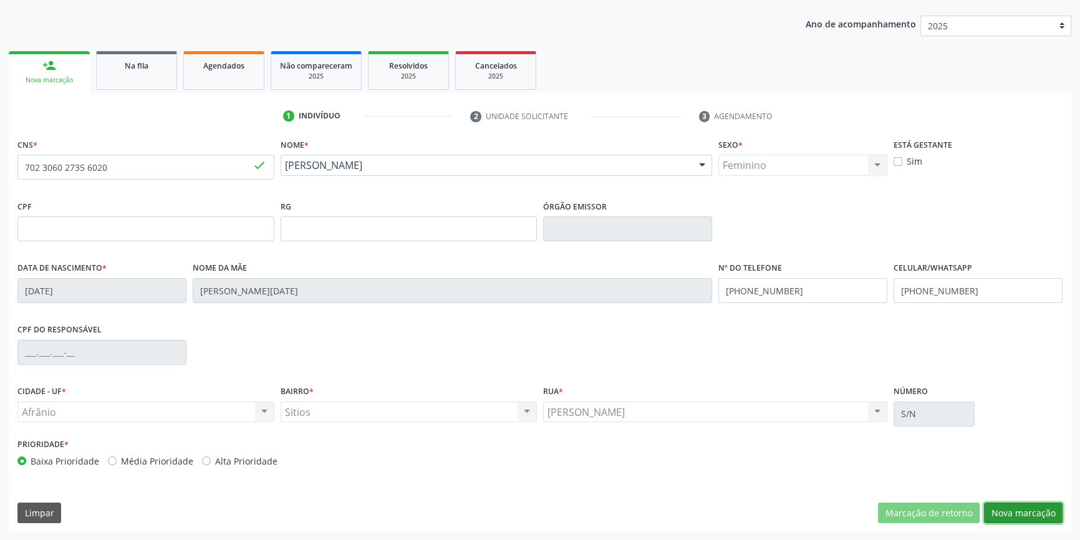
click at [1043, 522] on button "Nova marcação" at bounding box center [1023, 513] width 79 height 21
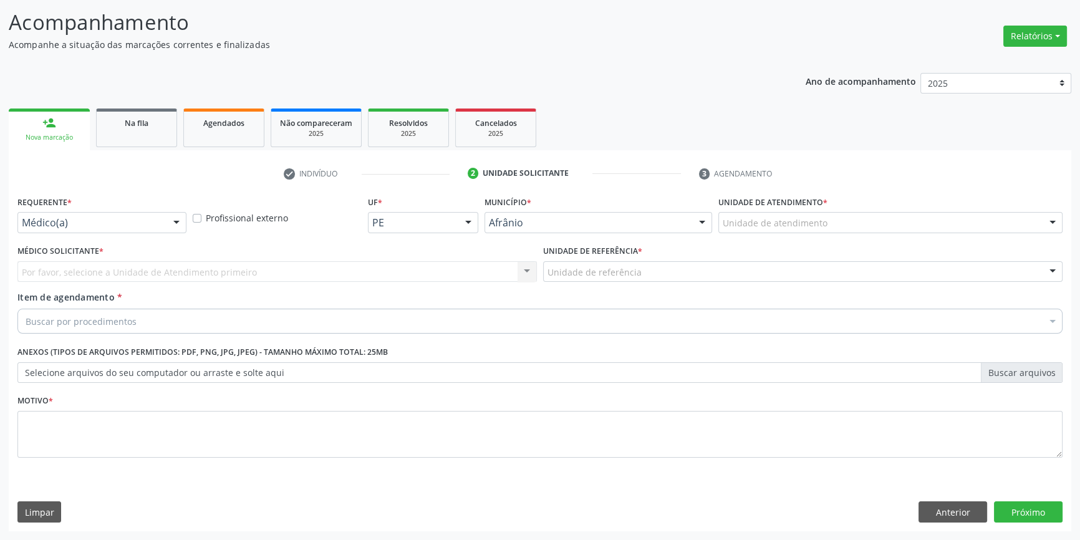
scroll to position [77, 0]
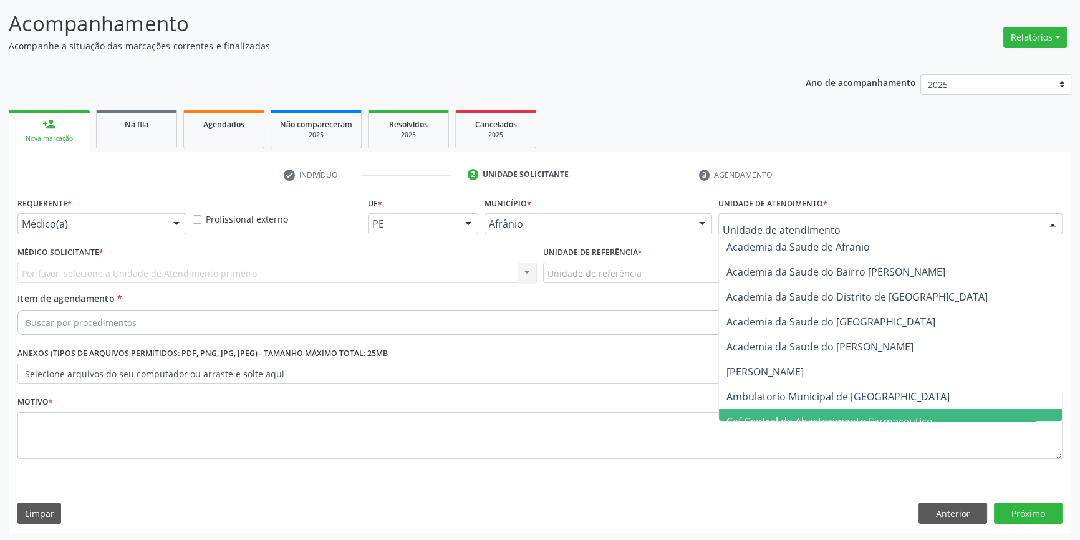
click at [794, 415] on span "Caf Central de Abastecimento Farmaceutico" at bounding box center [830, 422] width 206 height 14
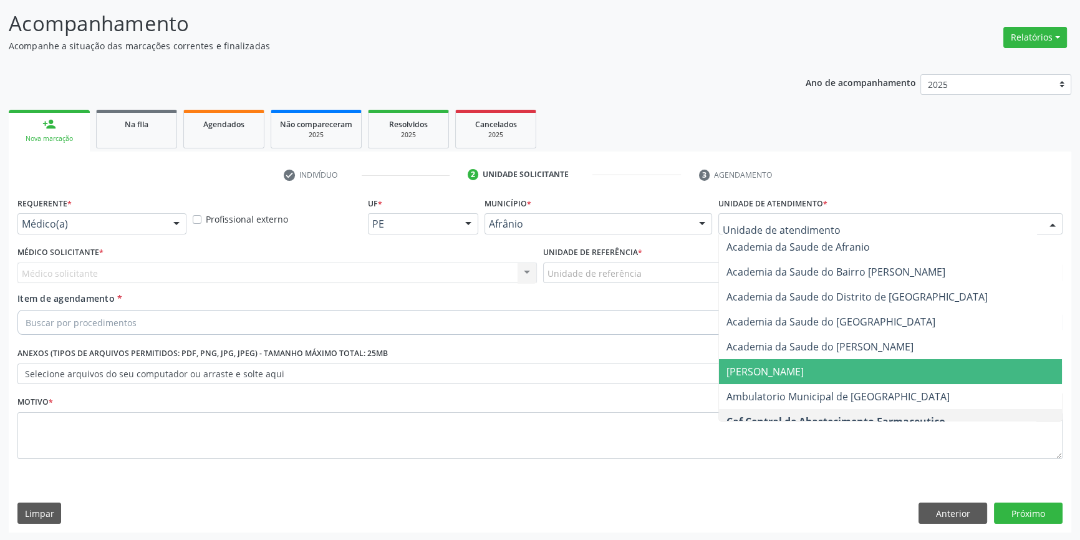
click at [793, 385] on span "Ambulatorio Municipal de [GEOGRAPHIC_DATA]" at bounding box center [890, 396] width 343 height 25
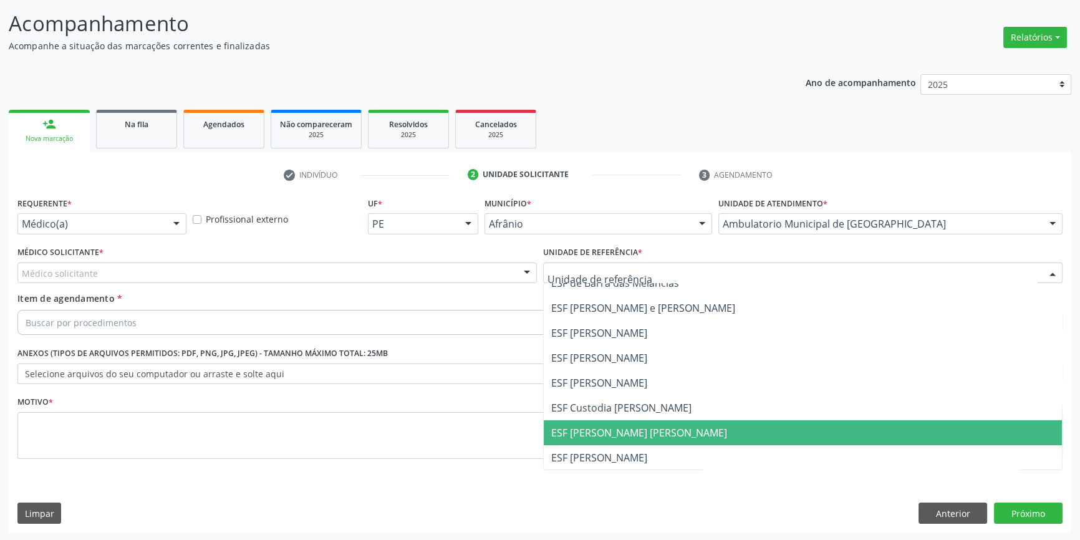
scroll to position [56, 0]
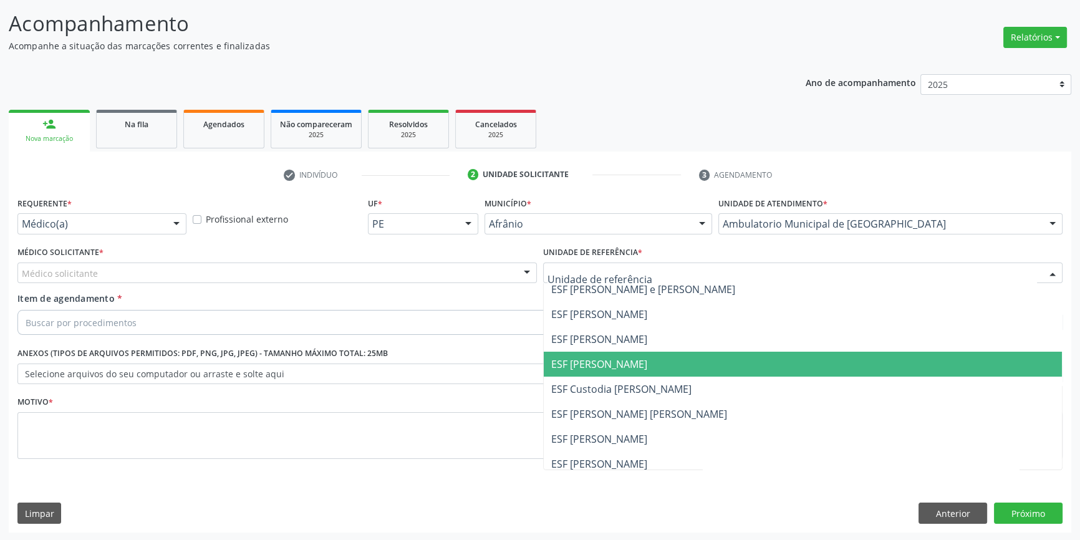
click at [598, 357] on span "ESF [PERSON_NAME]" at bounding box center [599, 364] width 96 height 14
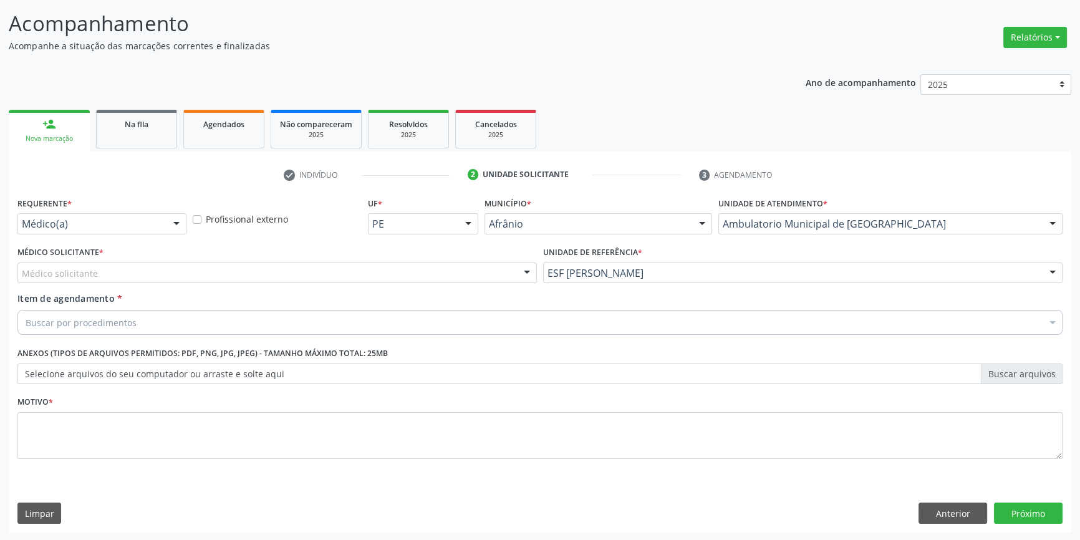
click at [184, 284] on div "Médico Solicitante * Médico solicitante Alysson Rodrigo Ferreira Cavalcanti Bru…" at bounding box center [277, 267] width 526 height 49
click at [171, 271] on div "Médico solicitante" at bounding box center [276, 273] width 519 height 21
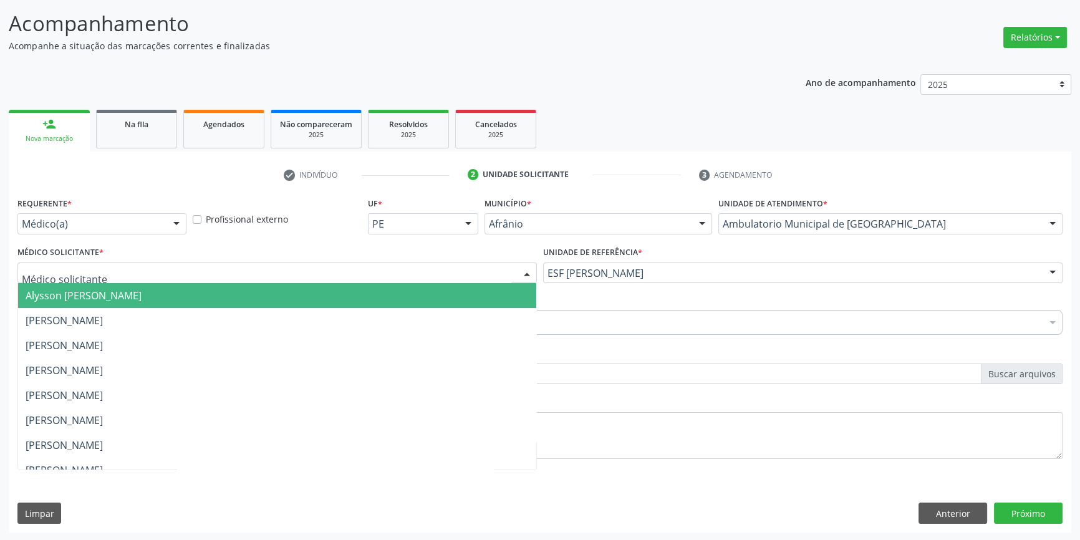
click at [142, 297] on span "Alysson [PERSON_NAME]" at bounding box center [84, 296] width 116 height 14
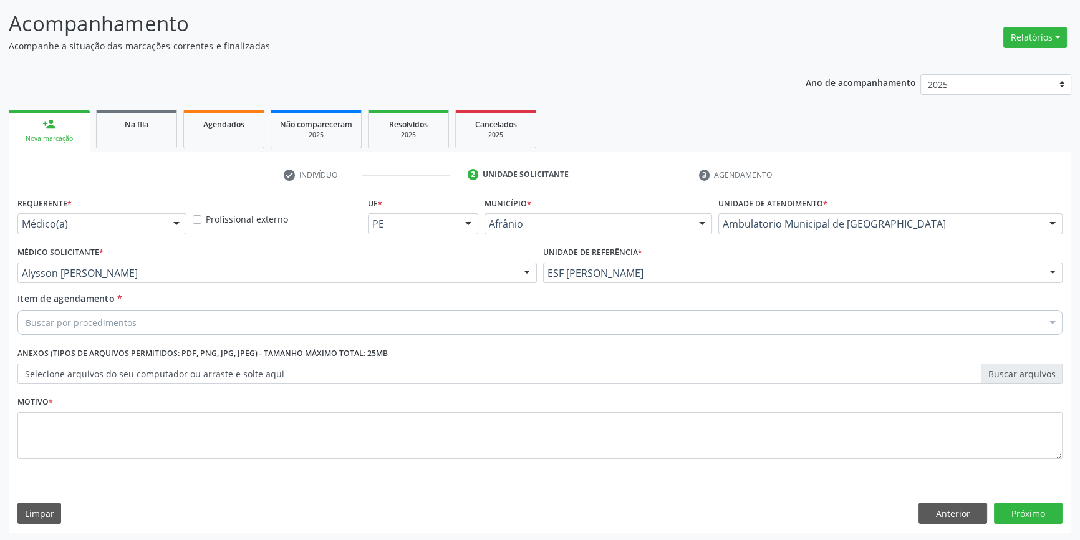
click at [125, 311] on div "Buscar por procedimentos" at bounding box center [539, 322] width 1045 height 25
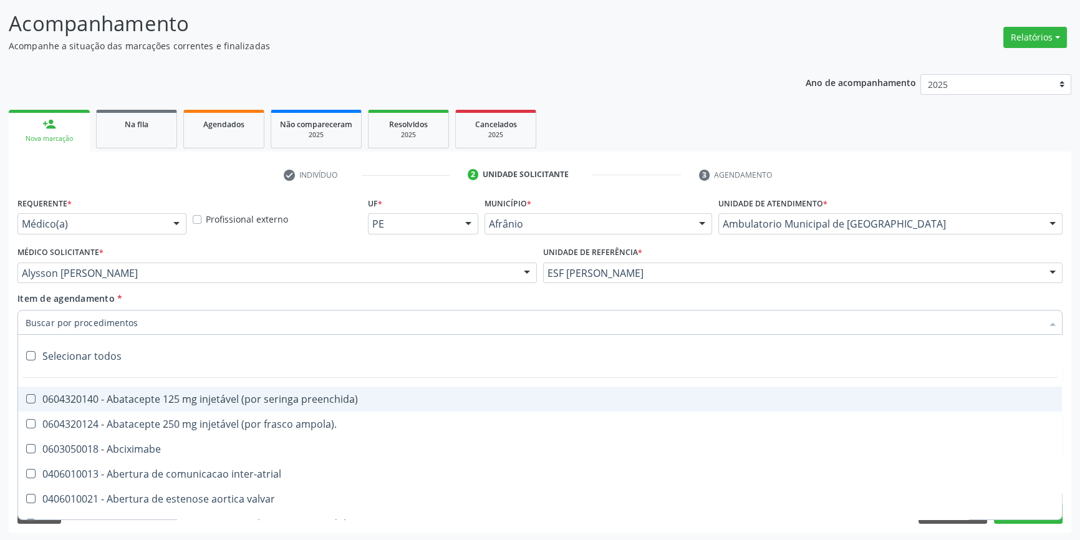
paste input "ELETROCAR"
type input "ELETROCAR"
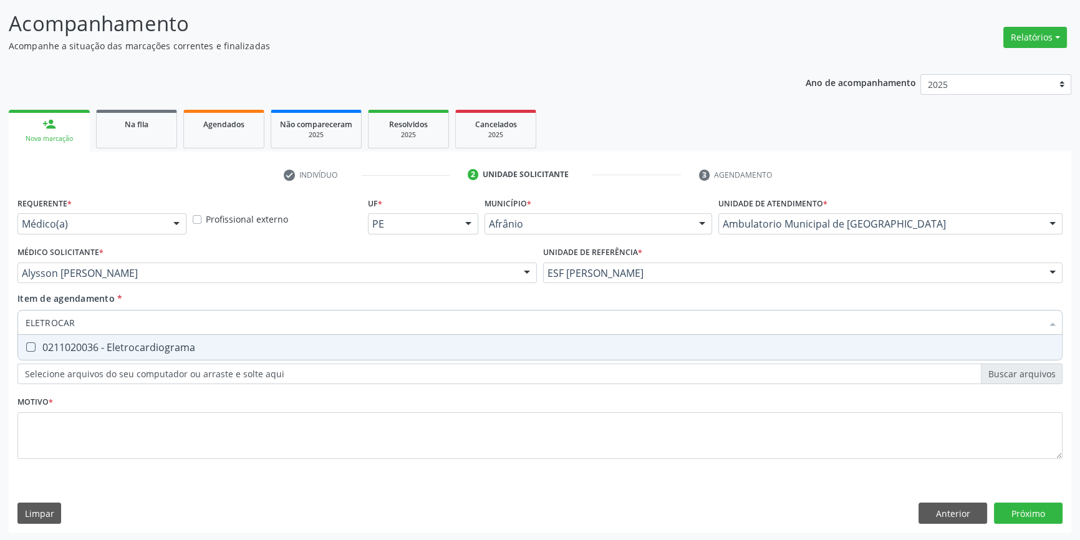
click at [119, 346] on div "0211020036 - Eletrocardiograma" at bounding box center [540, 347] width 1029 height 10
checkbox Eletrocardiograma "true"
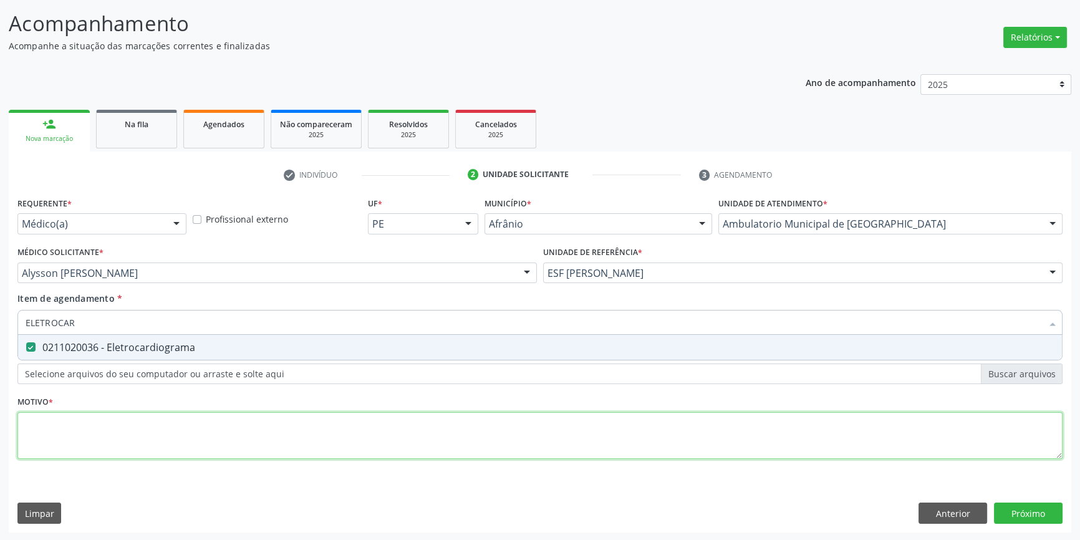
click at [138, 428] on div "Requerente * Médico(a) Médico(a) Enfermeiro(a) Paciente Nenhum resultado encont…" at bounding box center [539, 335] width 1045 height 283
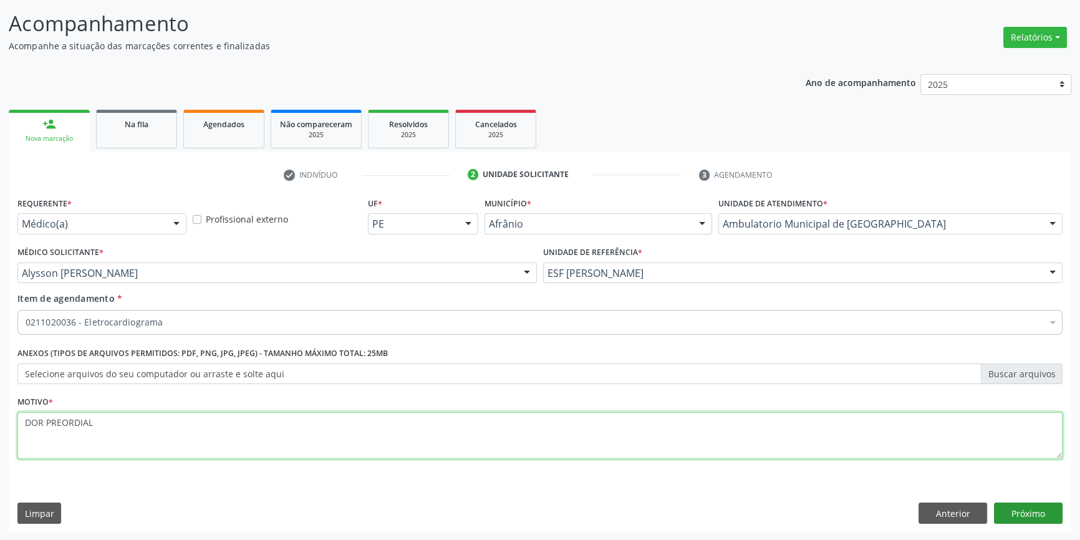
type textarea "DOR PREORDIAL"
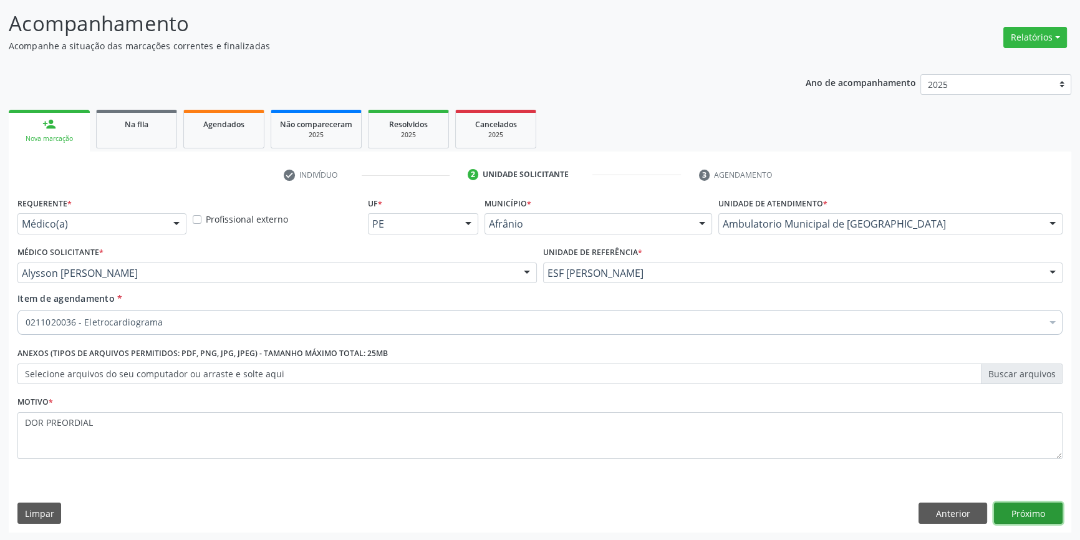
click at [1015, 506] on button "Próximo" at bounding box center [1028, 513] width 69 height 21
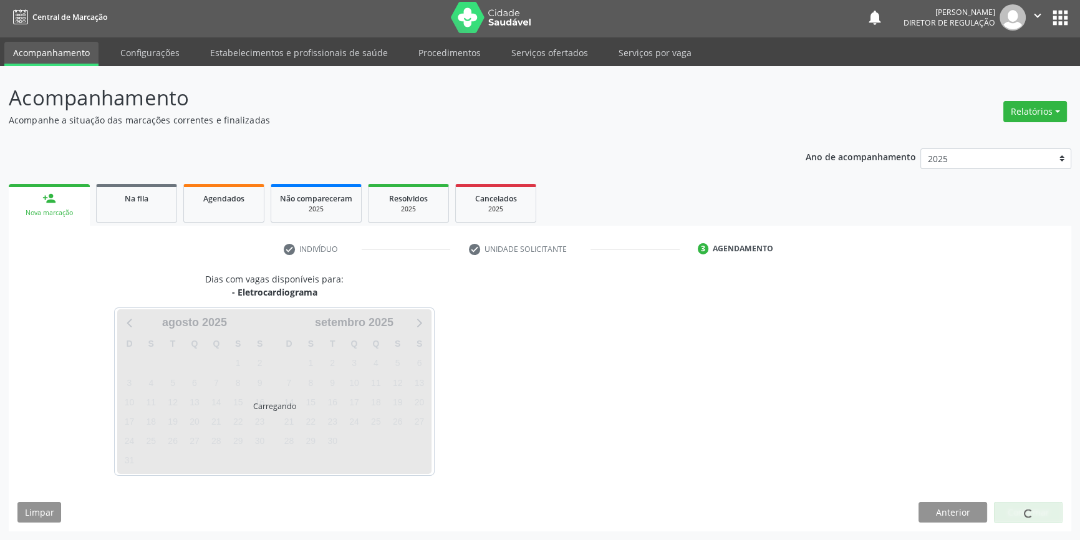
scroll to position [1, 0]
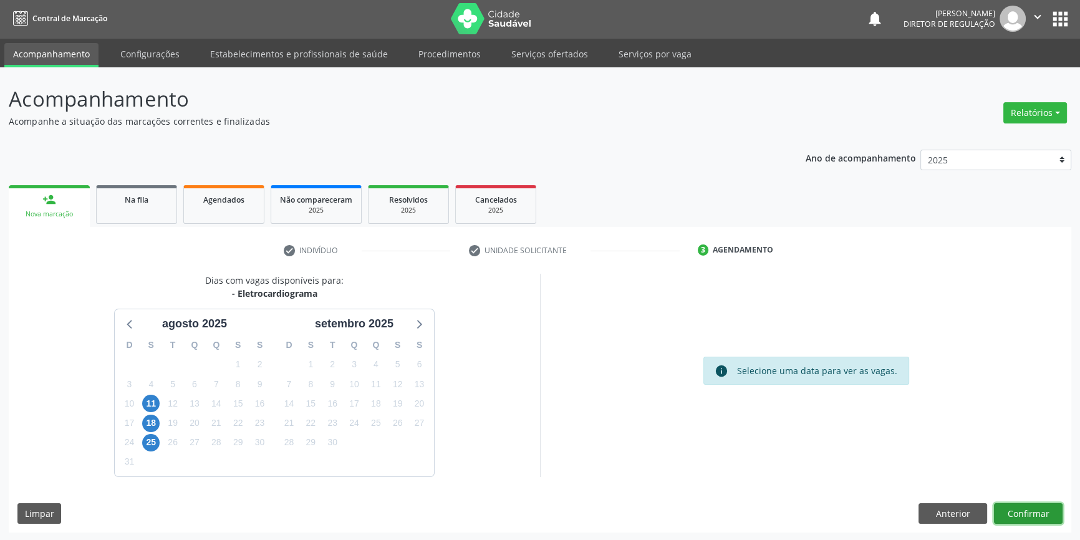
click at [1026, 517] on button "Confirmar" at bounding box center [1028, 513] width 69 height 21
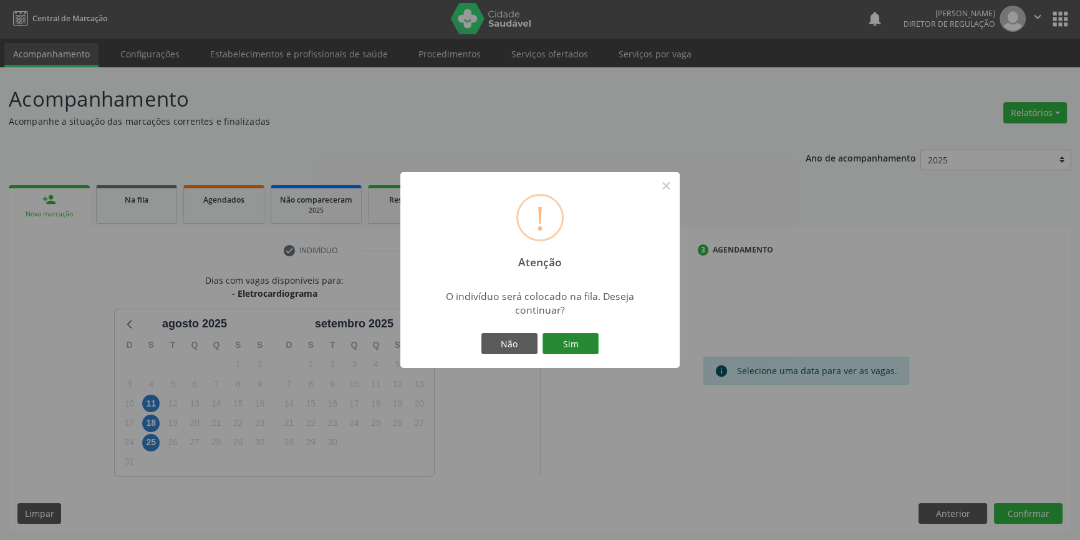
click at [564, 337] on button "Sim" at bounding box center [571, 343] width 56 height 21
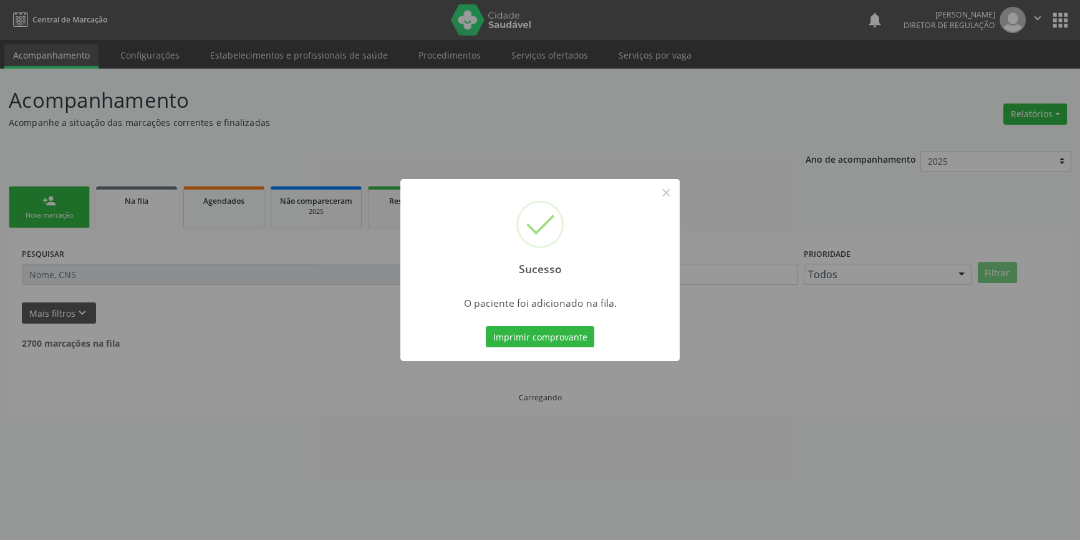
scroll to position [0, 0]
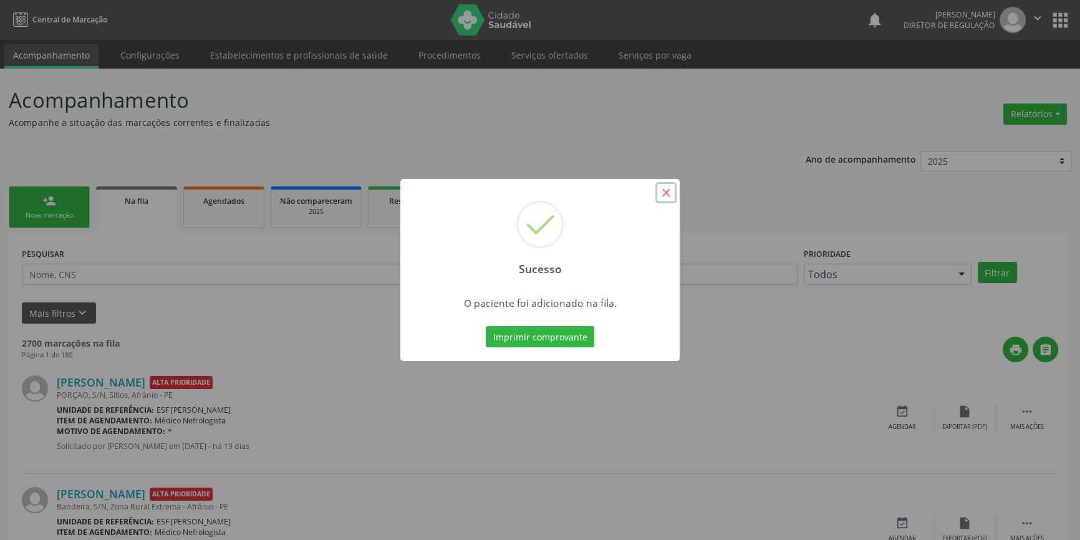
click at [665, 195] on button "×" at bounding box center [665, 192] width 21 height 21
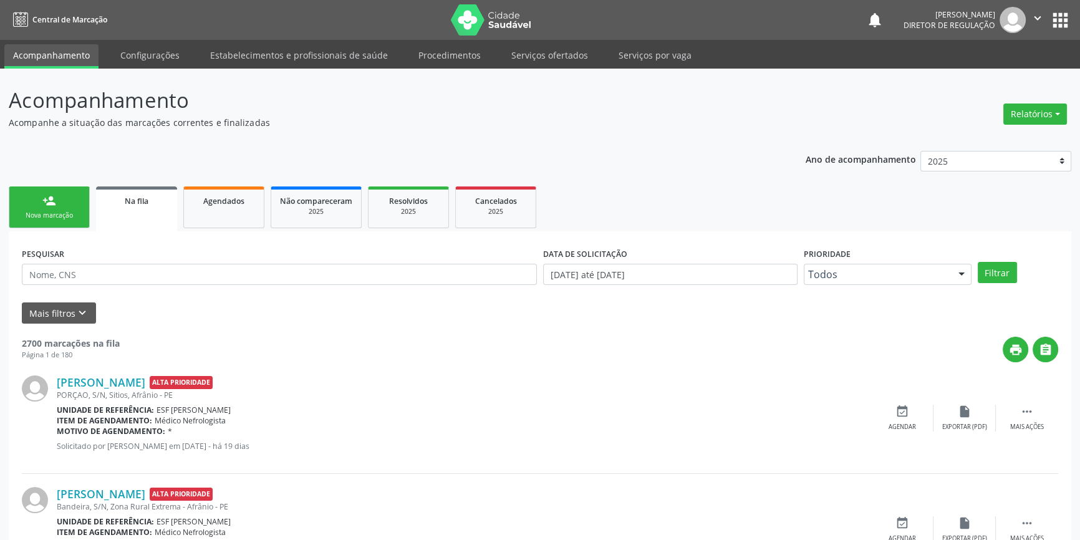
click at [46, 192] on link "person_add Nova marcação" at bounding box center [49, 207] width 81 height 42
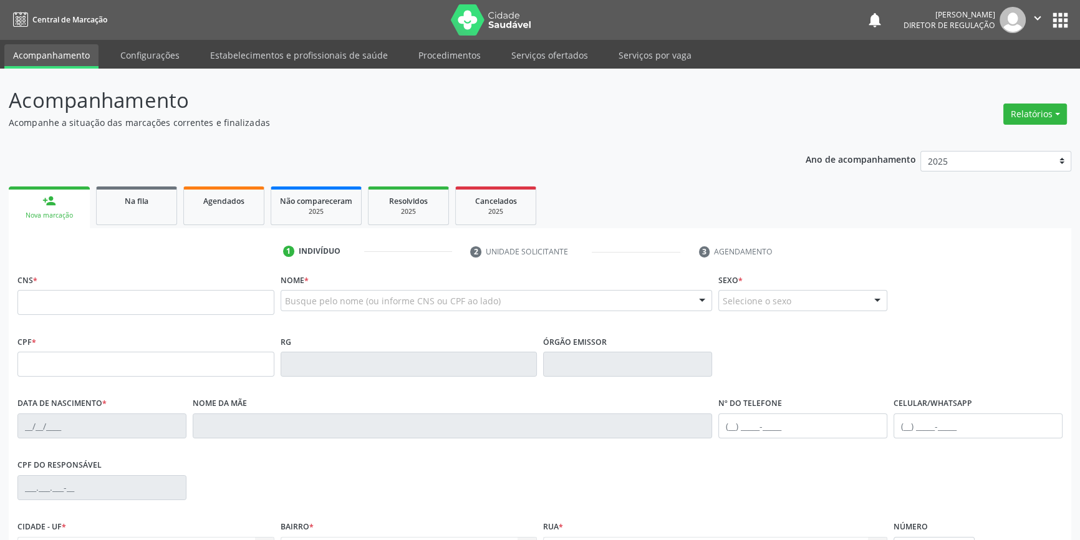
click at [115, 289] on div "CNS *" at bounding box center [145, 293] width 257 height 44
click at [118, 296] on input "text" at bounding box center [145, 302] width 257 height 25
type input "706 4046 4847 8282"
type input "484.341.404-20"
type input "10/07/1966"
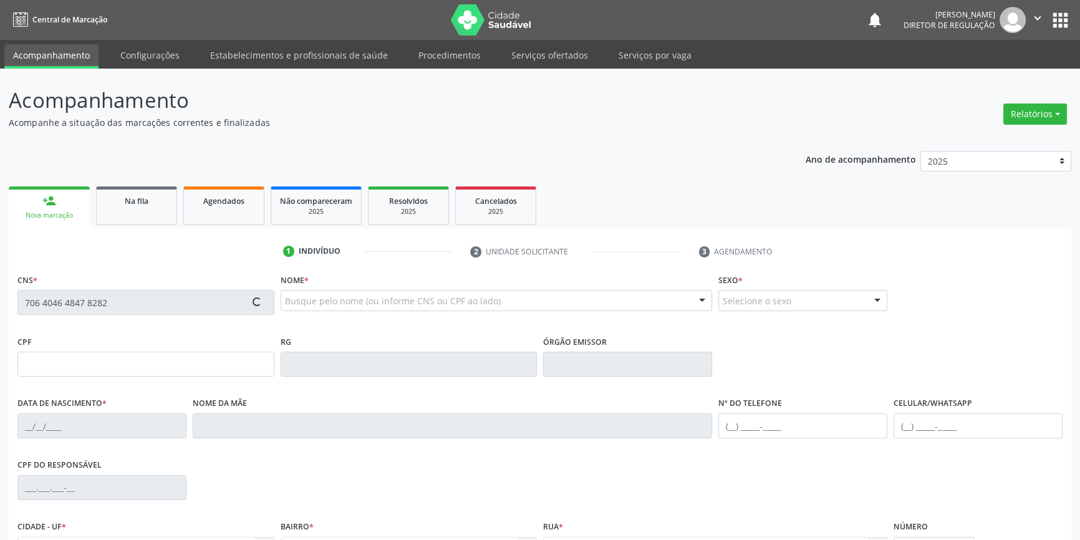
type input "Isabel Agna da Silva"
type input "(87) 98842-0045"
type input "46"
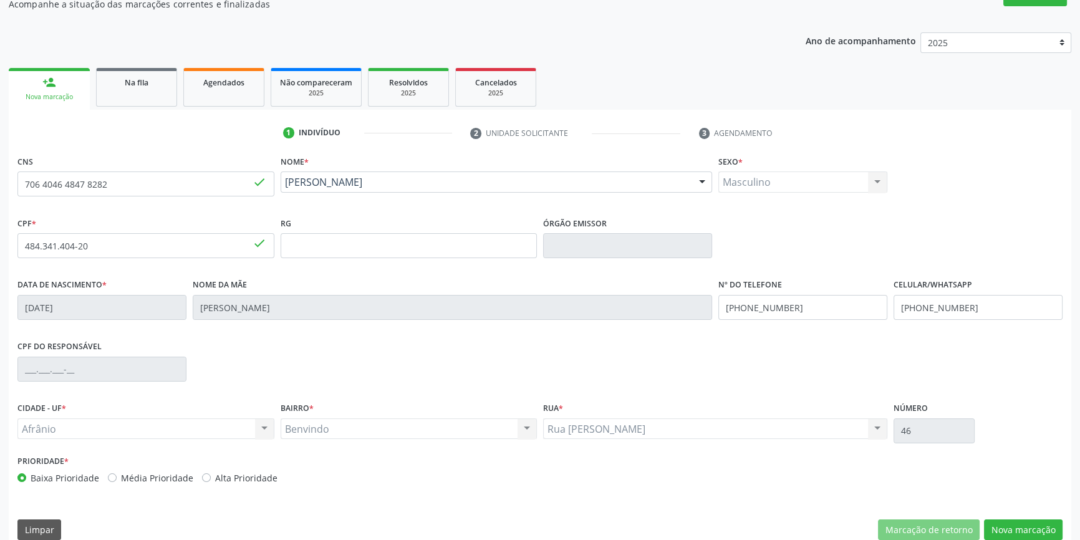
scroll to position [135, 0]
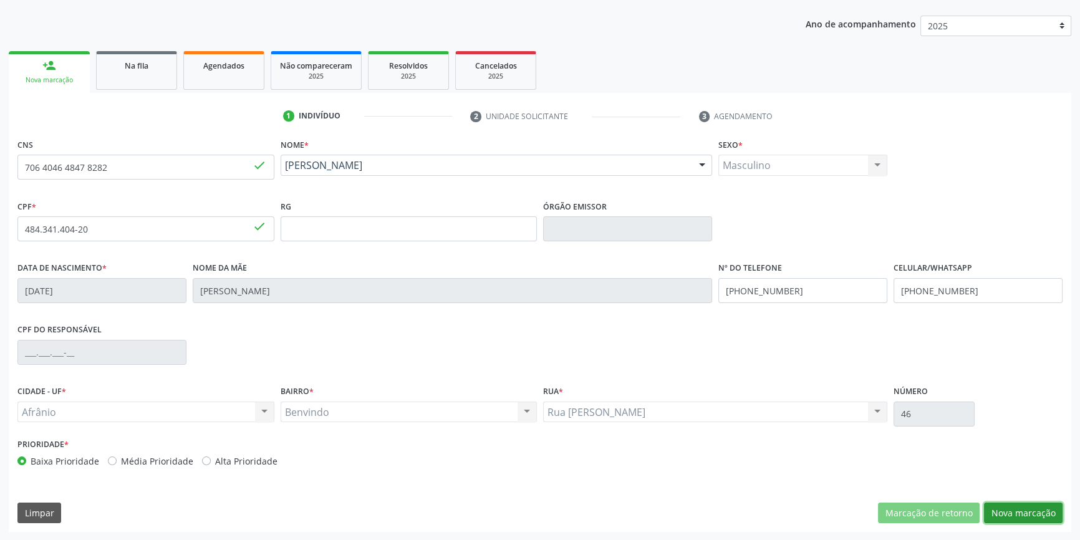
click at [1001, 503] on button "Nova marcação" at bounding box center [1023, 513] width 79 height 21
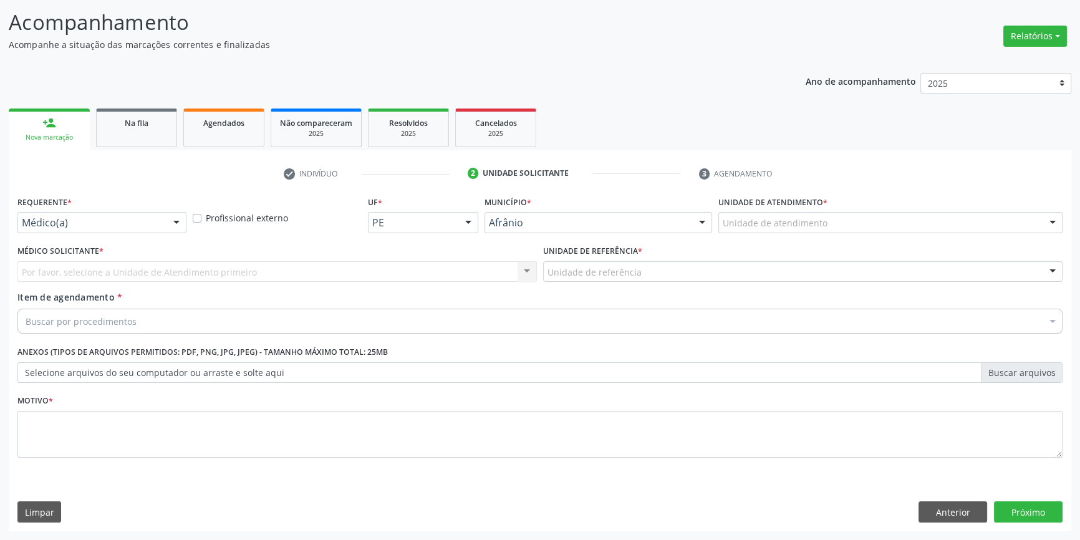
scroll to position [77, 0]
click at [807, 236] on div "Unidade de atendimento * Unidade de atendimento Academia da Saude de Afranio Ac…" at bounding box center [890, 218] width 350 height 49
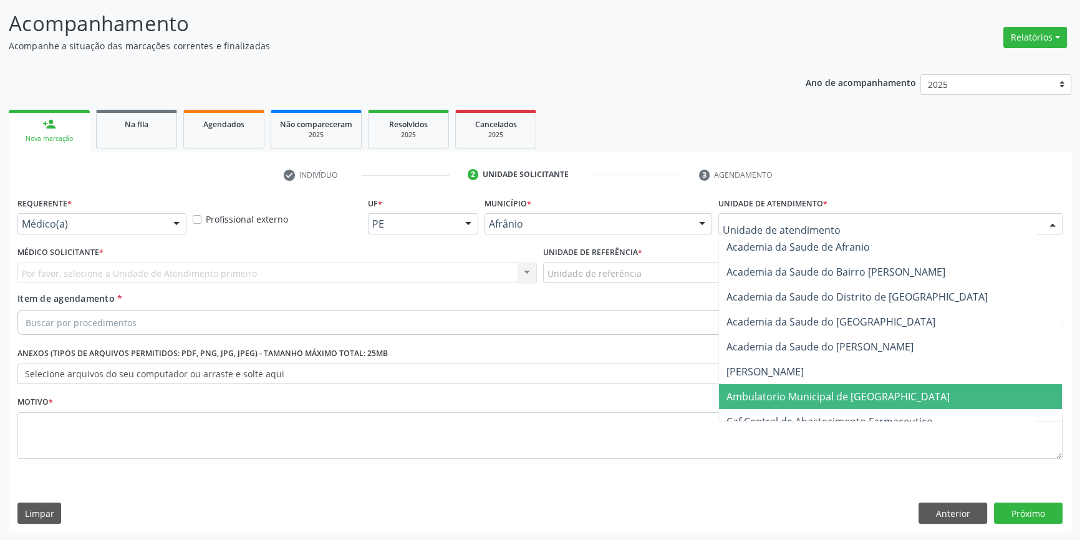
click at [809, 402] on span "Ambulatorio Municipal de [GEOGRAPHIC_DATA]" at bounding box center [838, 397] width 223 height 14
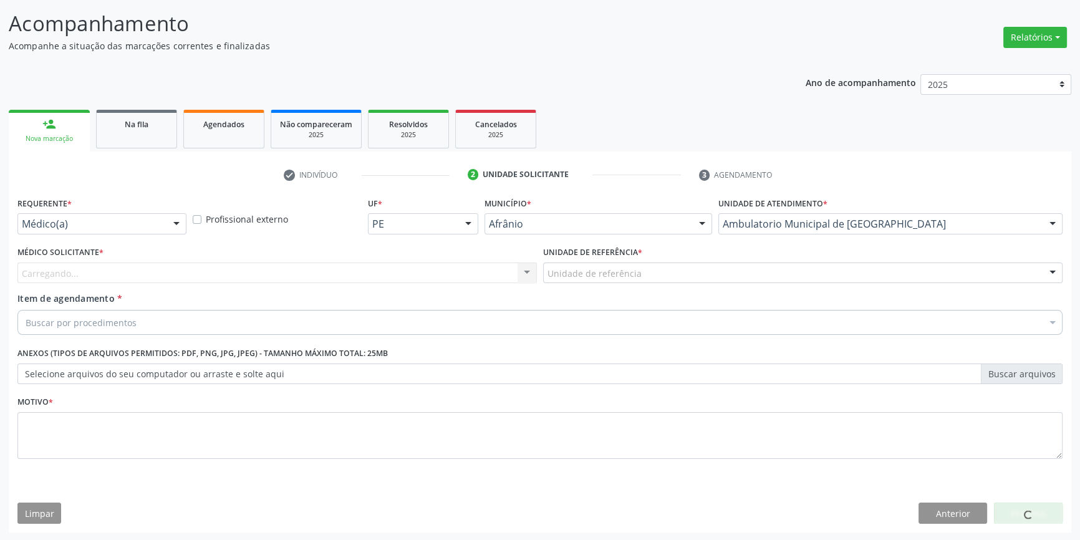
click at [627, 289] on div "Unidade de referência * Unidade de referência ESF de Extrema ESF de Barra das M…" at bounding box center [803, 267] width 526 height 49
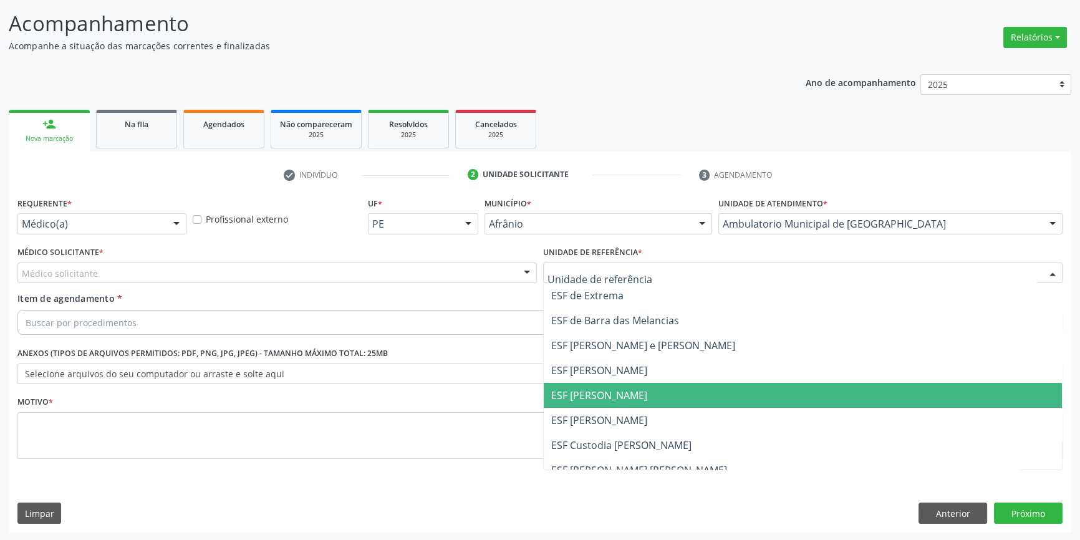
click at [633, 392] on span "ESF [PERSON_NAME]" at bounding box center [803, 395] width 518 height 25
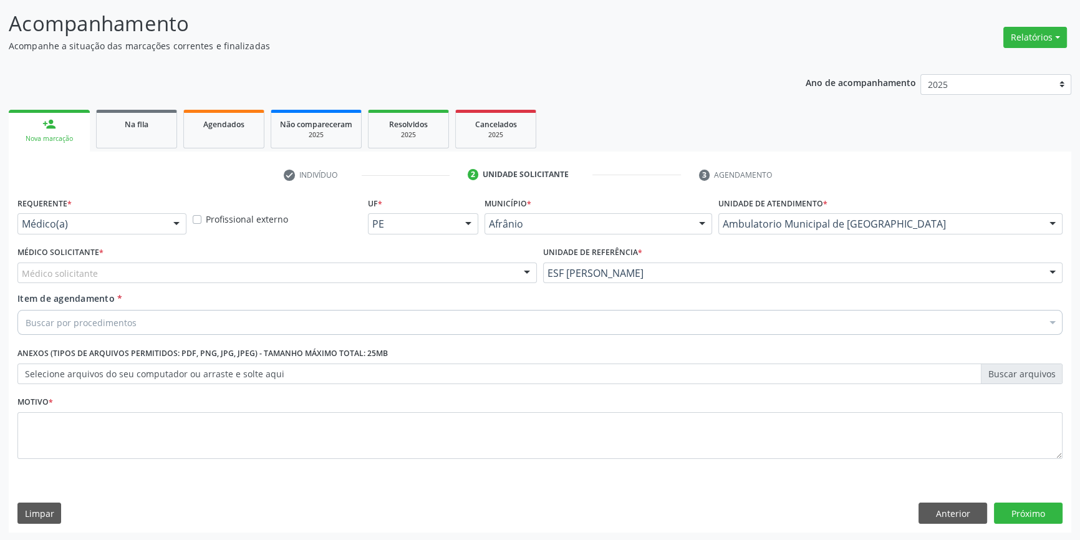
drag, startPoint x: 314, startPoint y: 274, endPoint x: 278, endPoint y: 273, distance: 35.6
click at [300, 274] on div "Médico solicitante" at bounding box center [276, 273] width 519 height 21
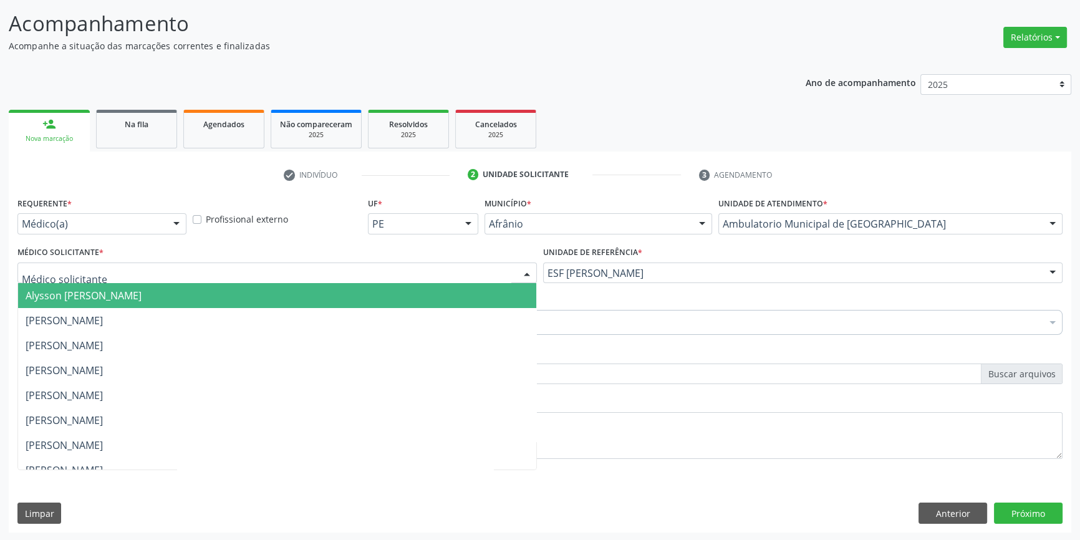
drag, startPoint x: 180, startPoint y: 280, endPoint x: 173, endPoint y: 284, distance: 8.4
click at [176, 282] on div "Alysson Rodrigo Ferreira Cavalcanti Bruno Saraiva Bezerra Medrado Carlos Gustav…" at bounding box center [276, 273] width 519 height 21
click at [171, 284] on span "Alysson [PERSON_NAME]" at bounding box center [277, 295] width 518 height 25
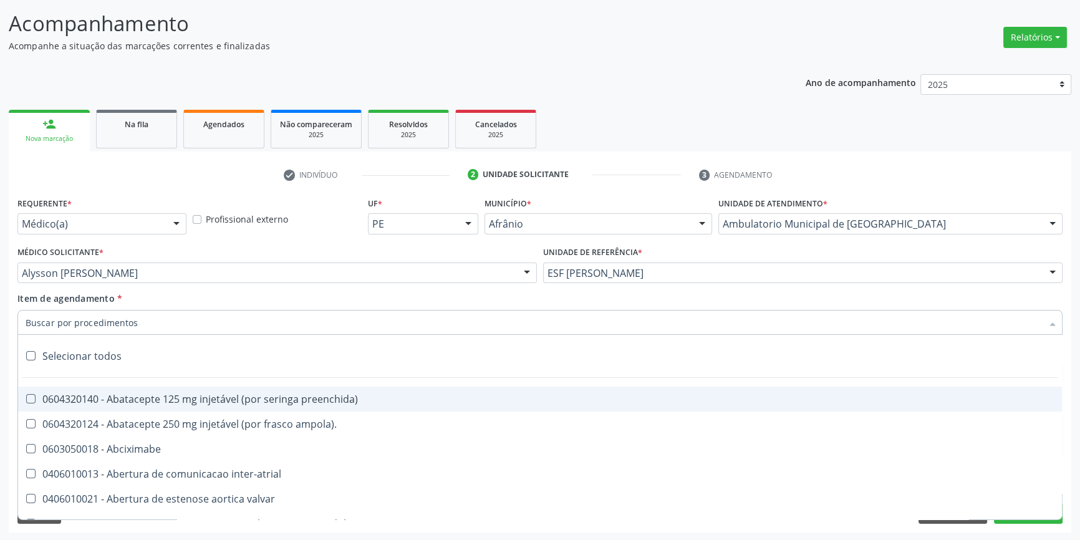
paste input "ELETROCAR"
type input "ELETROCAR"
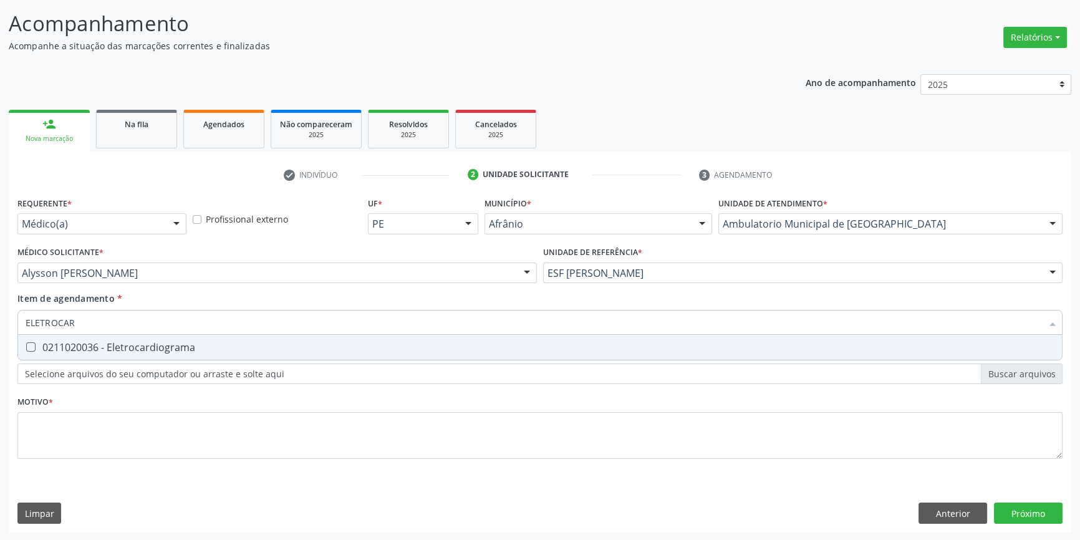
click at [107, 338] on span "0211020036 - Eletrocardiograma" at bounding box center [540, 347] width 1044 height 25
checkbox Eletrocardiograma "true"
click at [92, 417] on div "Requerente * Médico(a) Médico(a) Enfermeiro(a) Paciente Nenhum resultado encont…" at bounding box center [539, 335] width 1045 height 283
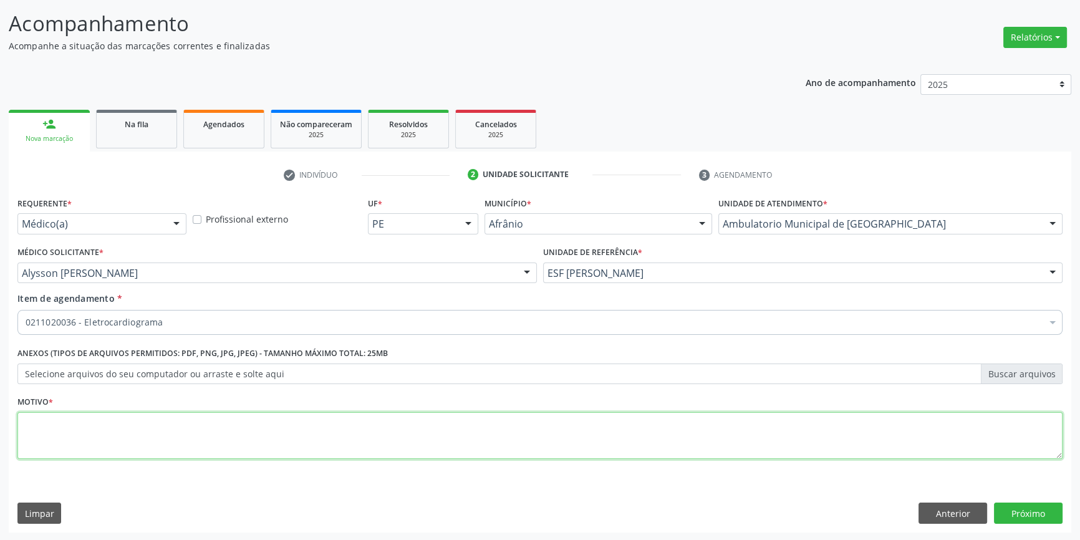
click at [87, 426] on textarea at bounding box center [539, 435] width 1045 height 47
type textarea "'"
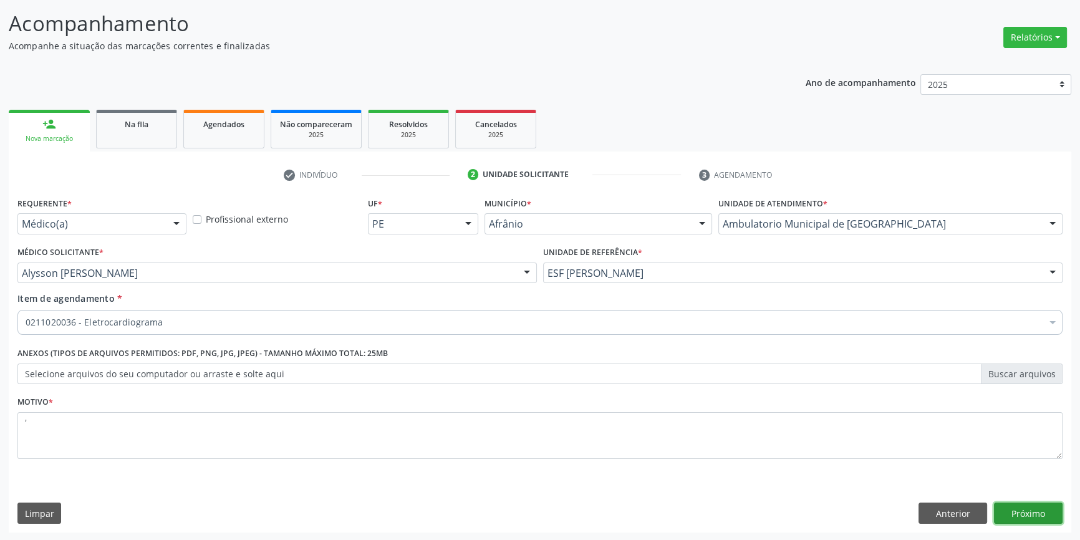
click at [1035, 517] on button "Próximo" at bounding box center [1028, 513] width 69 height 21
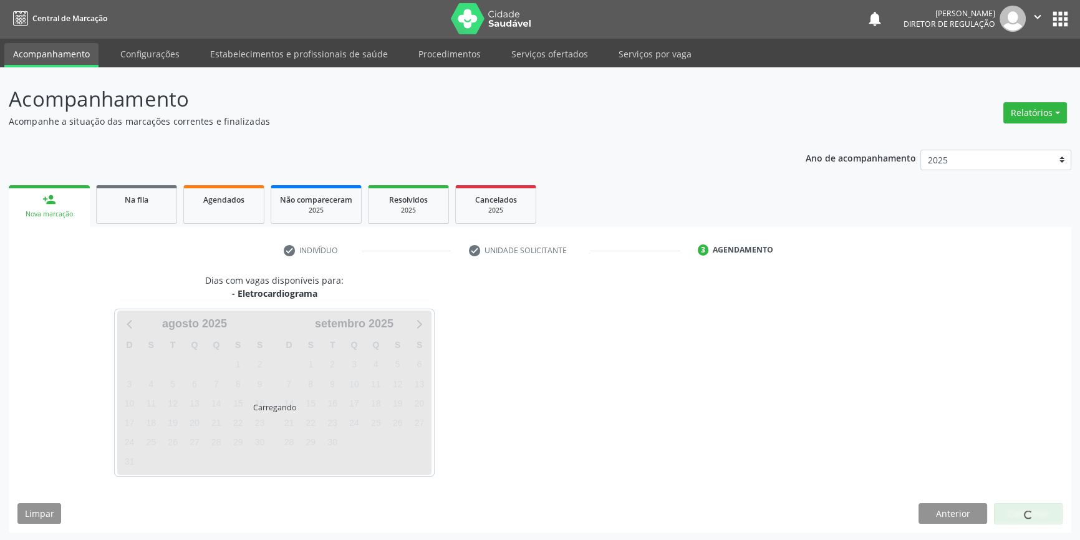
scroll to position [1, 0]
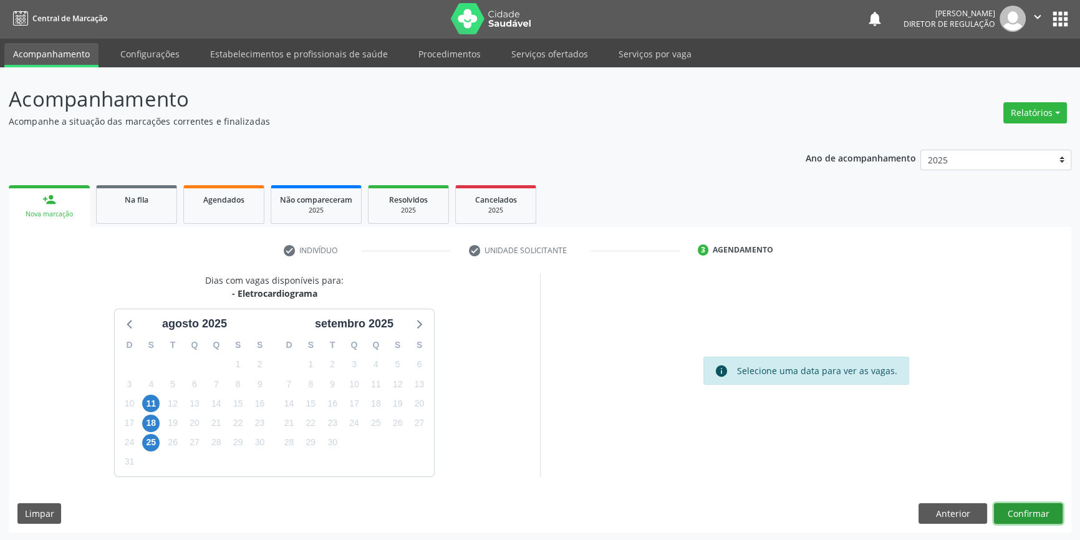
click at [1027, 506] on button "Confirmar" at bounding box center [1028, 513] width 69 height 21
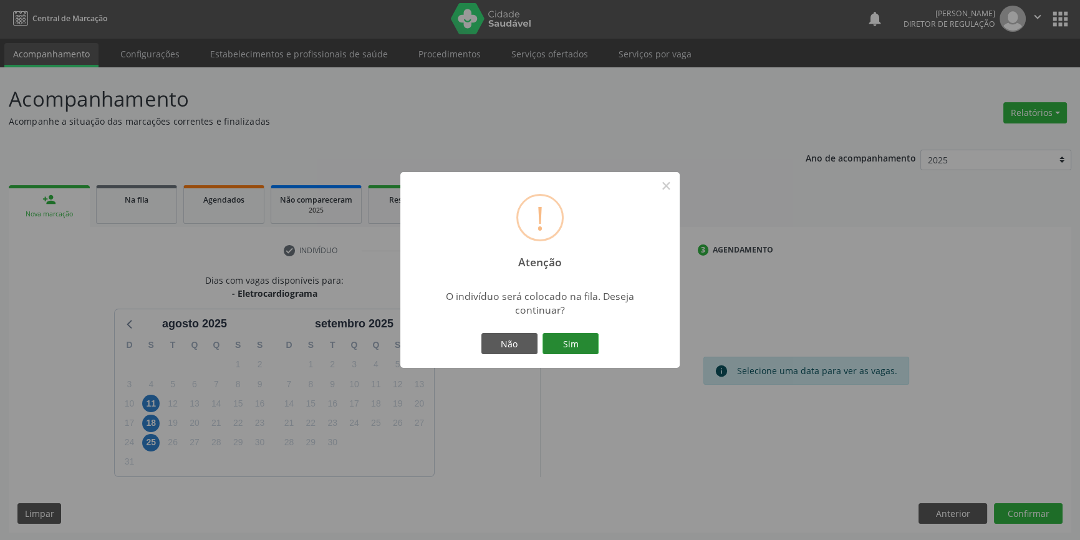
click at [571, 337] on button "Sim" at bounding box center [571, 343] width 56 height 21
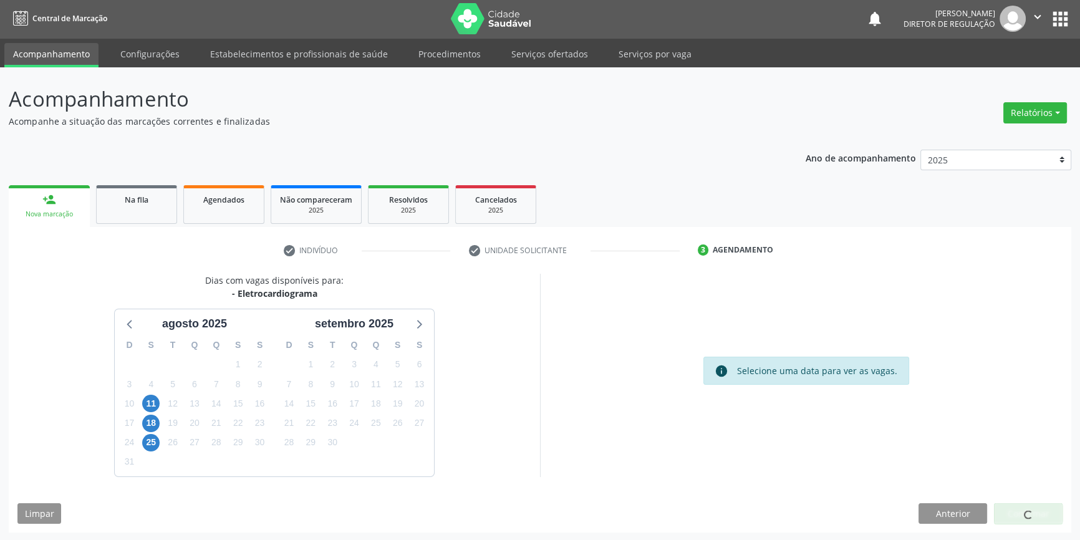
scroll to position [0, 0]
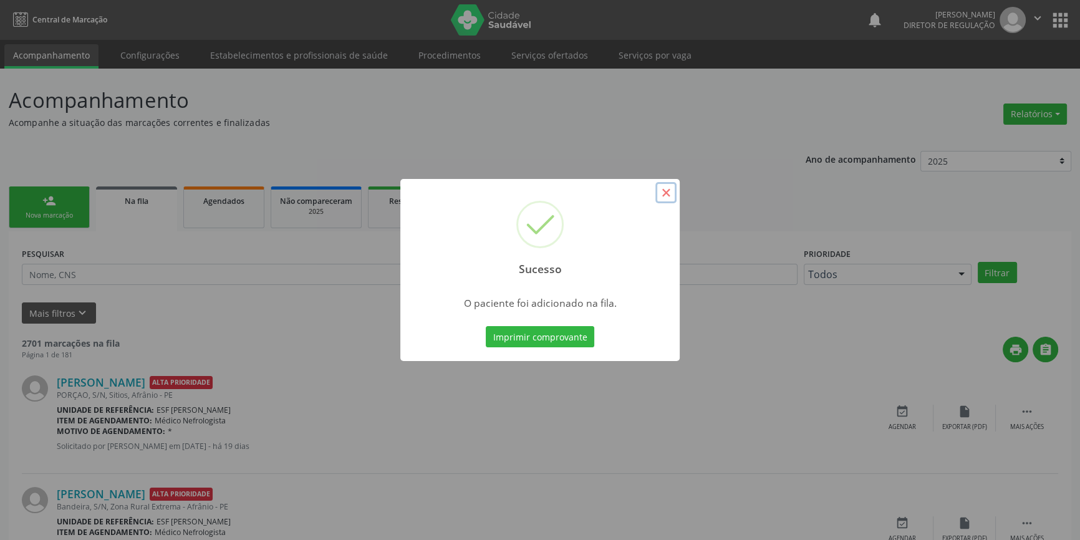
click at [667, 191] on button "×" at bounding box center [665, 192] width 21 height 21
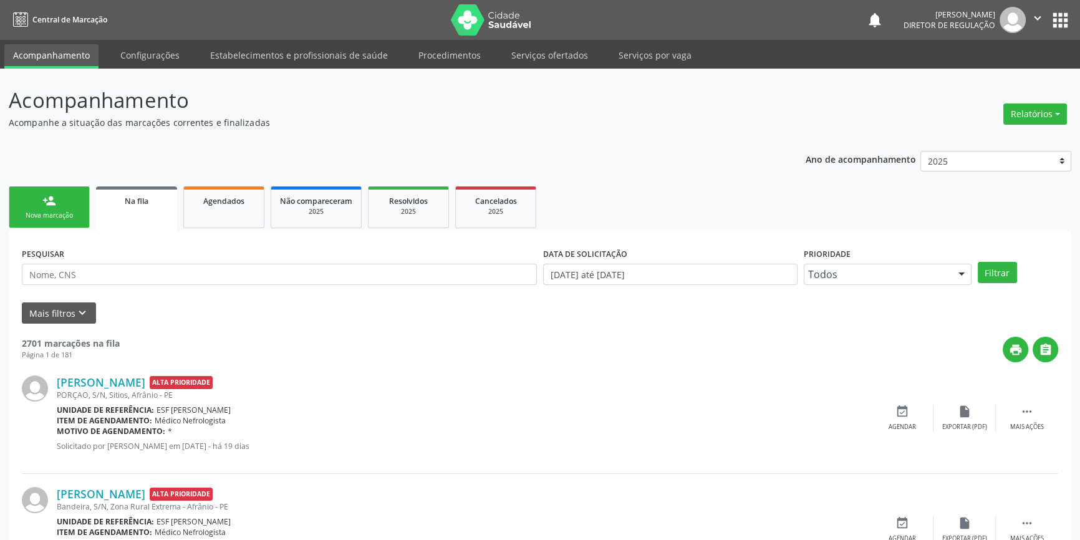
click at [26, 200] on link "person_add Nova marcação" at bounding box center [49, 207] width 81 height 42
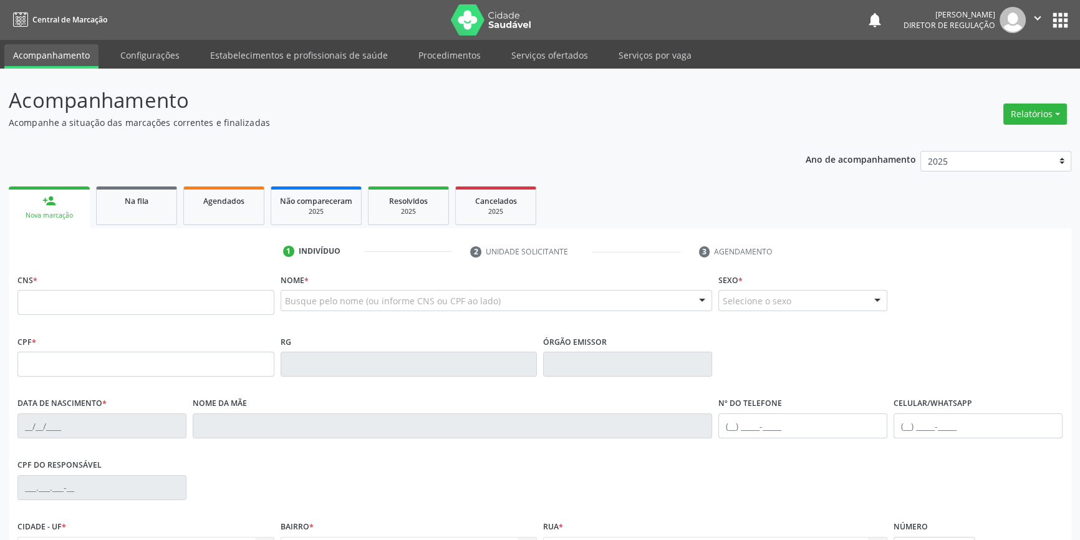
click at [59, 292] on div "CNS *" at bounding box center [145, 293] width 257 height 44
click at [61, 299] on input "text" at bounding box center [145, 302] width 257 height 25
type input "709 2012 7998 5832"
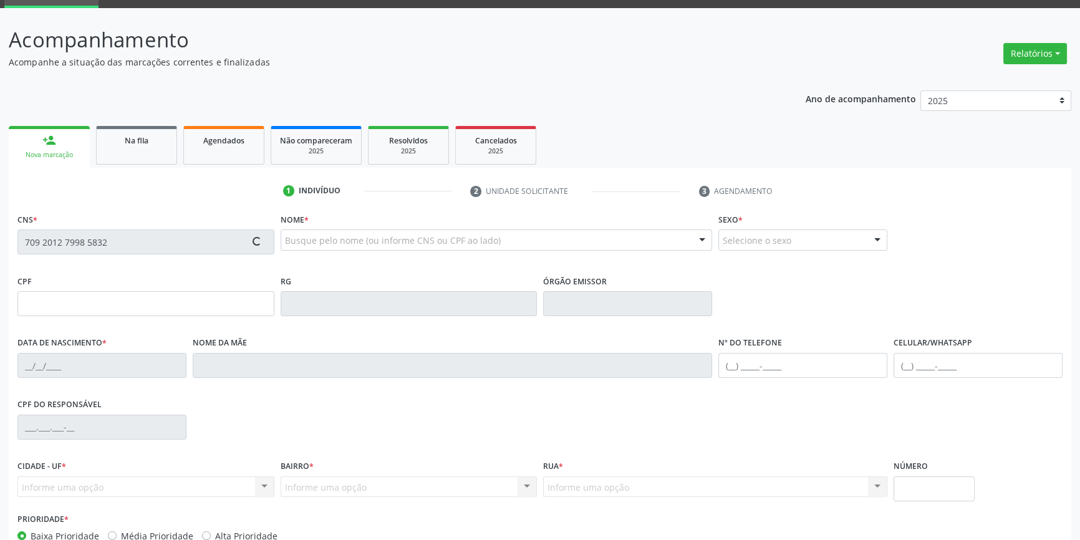
scroll to position [135, 0]
